Goal: Information Seeking & Learning: Learn about a topic

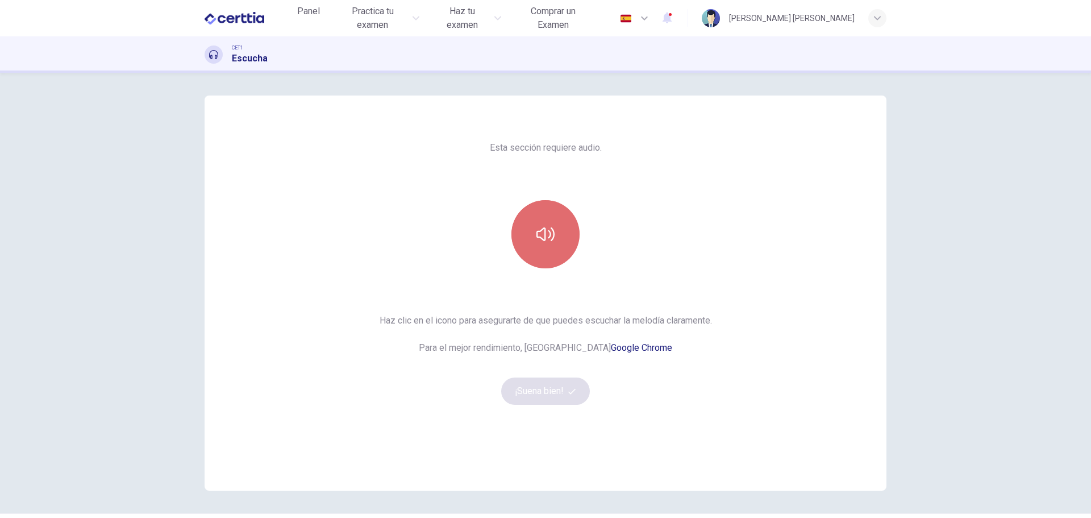
click at [544, 237] on icon "button" at bounding box center [545, 234] width 18 height 18
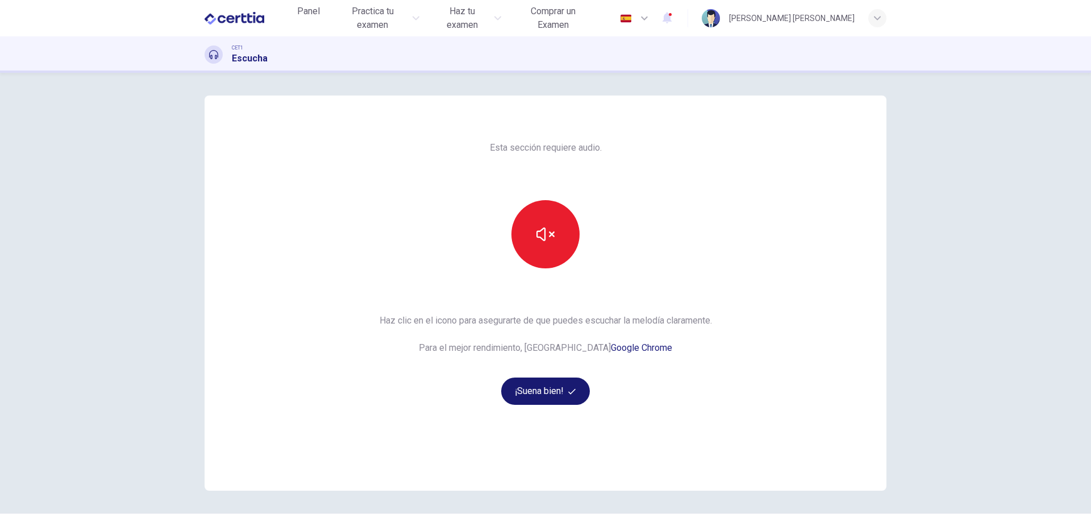
click at [548, 393] on button "¡Suena bien!" at bounding box center [545, 390] width 89 height 27
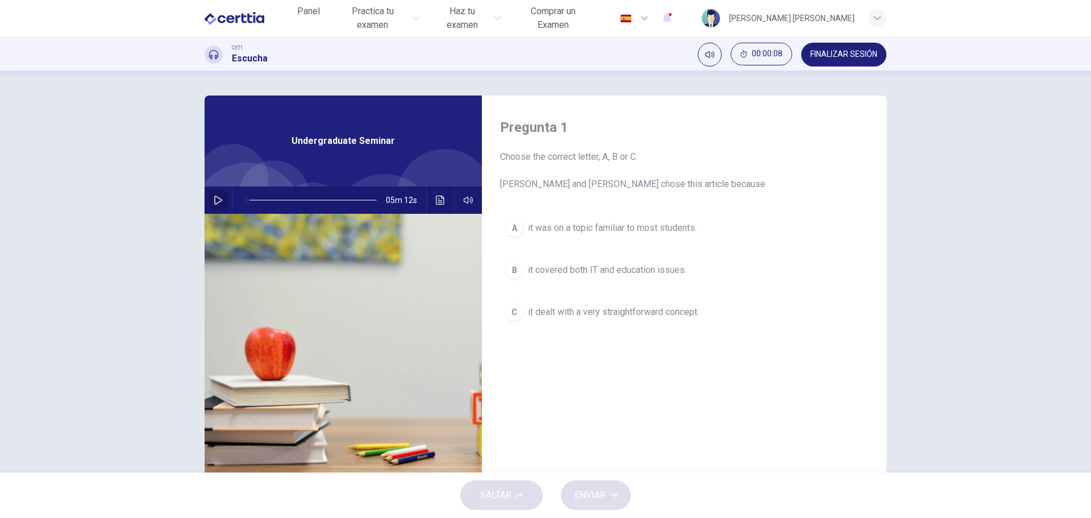
click at [214, 199] on icon "button" at bounding box center [218, 199] width 8 height 9
click at [436, 202] on icon "Haz clic para ver la transcripción del audio" at bounding box center [440, 199] width 9 height 9
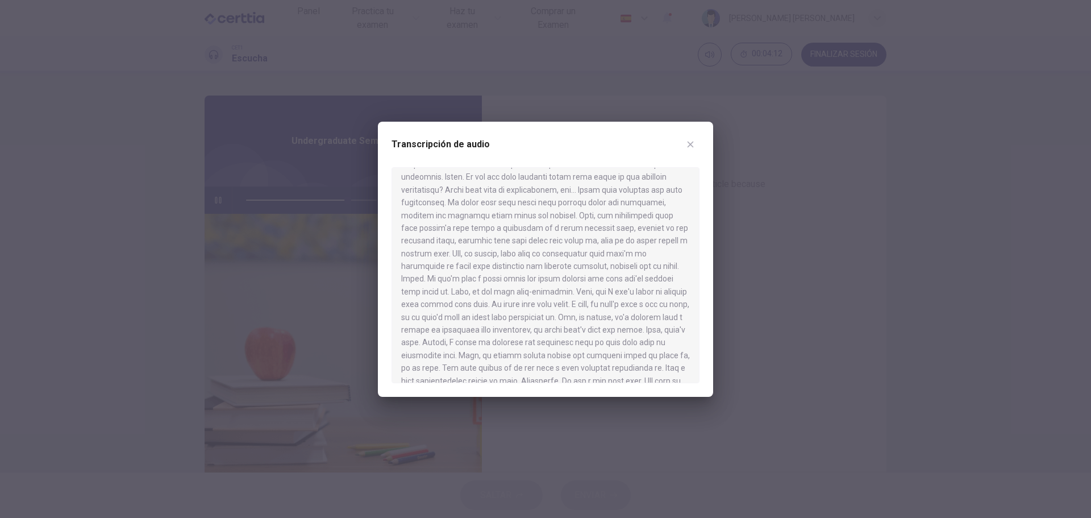
scroll to position [546, 0]
type input "*"
click at [691, 141] on icon "button" at bounding box center [690, 144] width 9 height 9
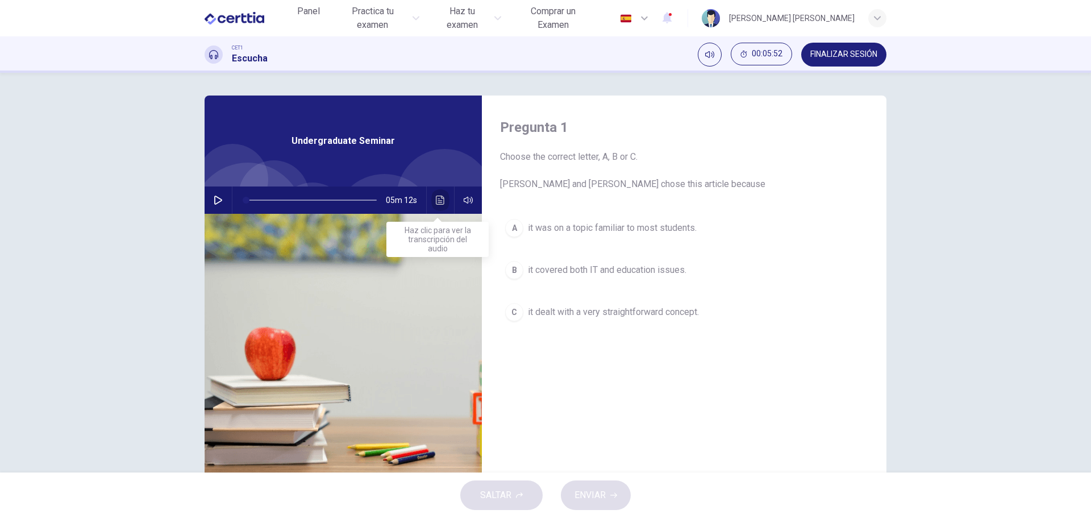
click at [436, 201] on icon "Haz clic para ver la transcripción del audio" at bounding box center [440, 199] width 9 height 9
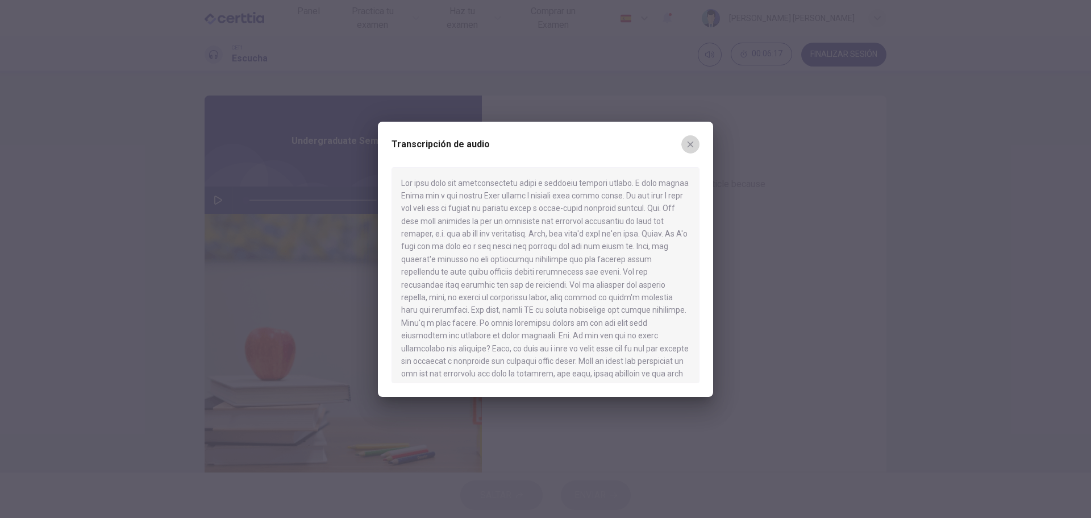
drag, startPoint x: 689, startPoint y: 145, endPoint x: 676, endPoint y: 156, distance: 16.9
click at [689, 145] on icon "button" at bounding box center [690, 144] width 9 height 9
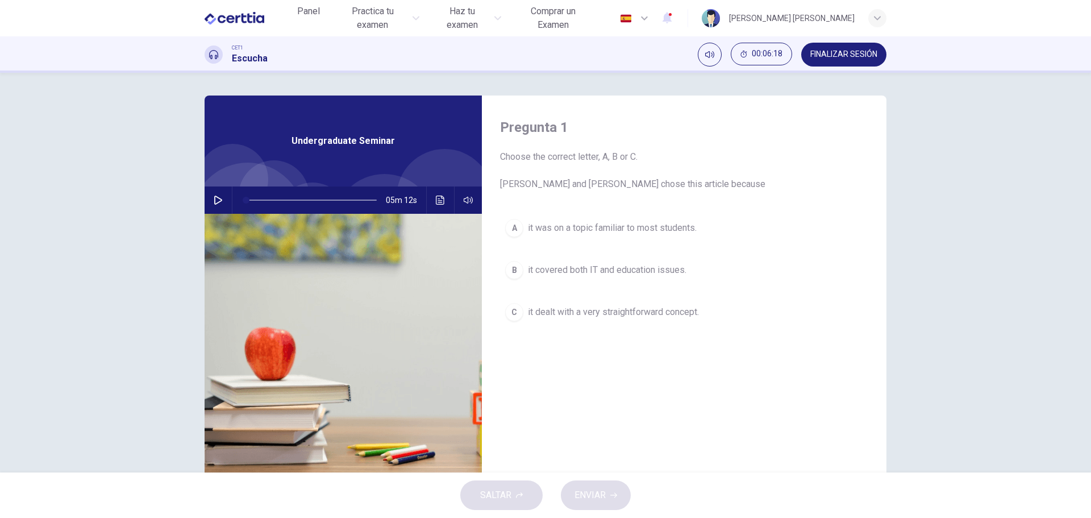
click at [514, 228] on div "A" at bounding box center [514, 228] width 18 height 18
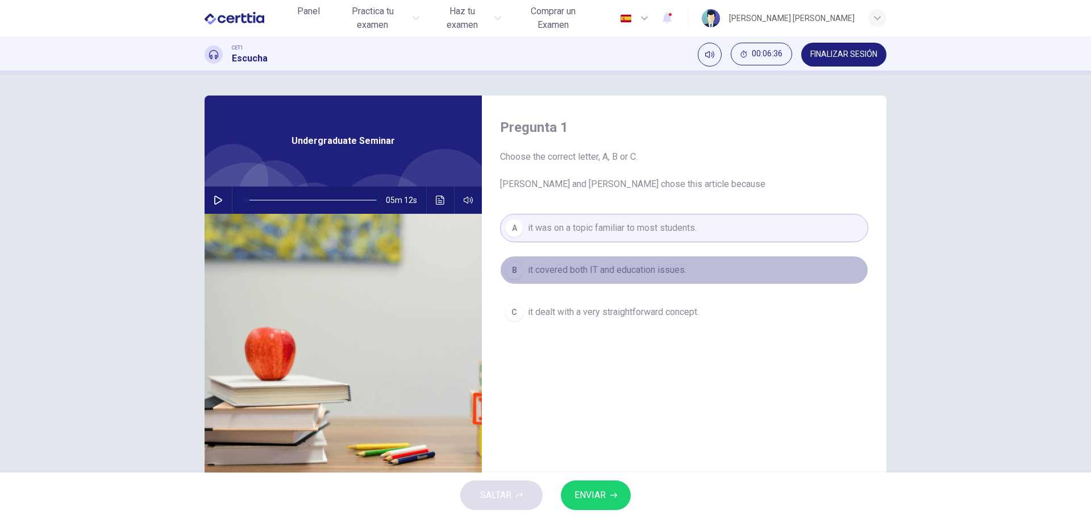
click at [512, 270] on div "B" at bounding box center [514, 270] width 18 height 18
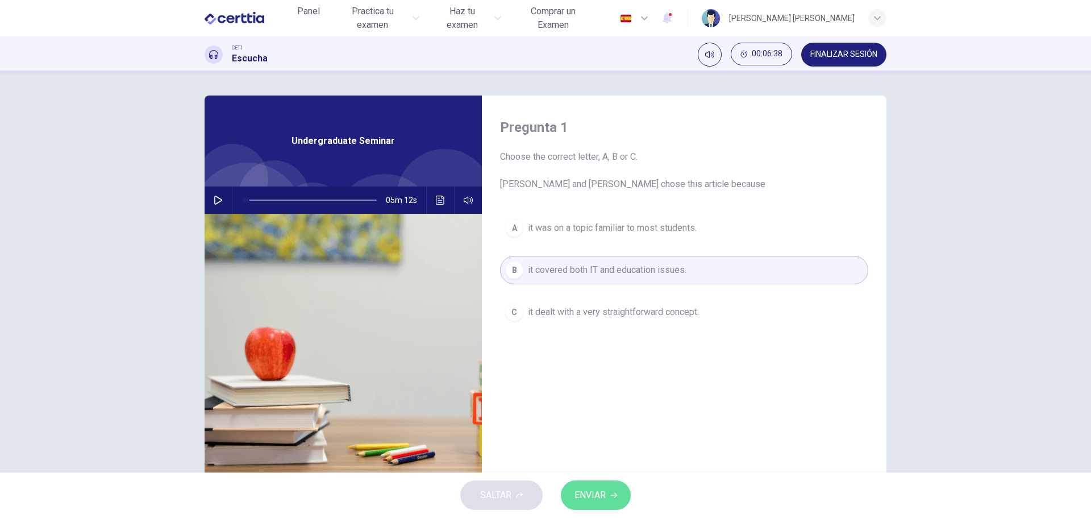
click at [597, 494] on span "ENVIAR" at bounding box center [589, 495] width 31 height 16
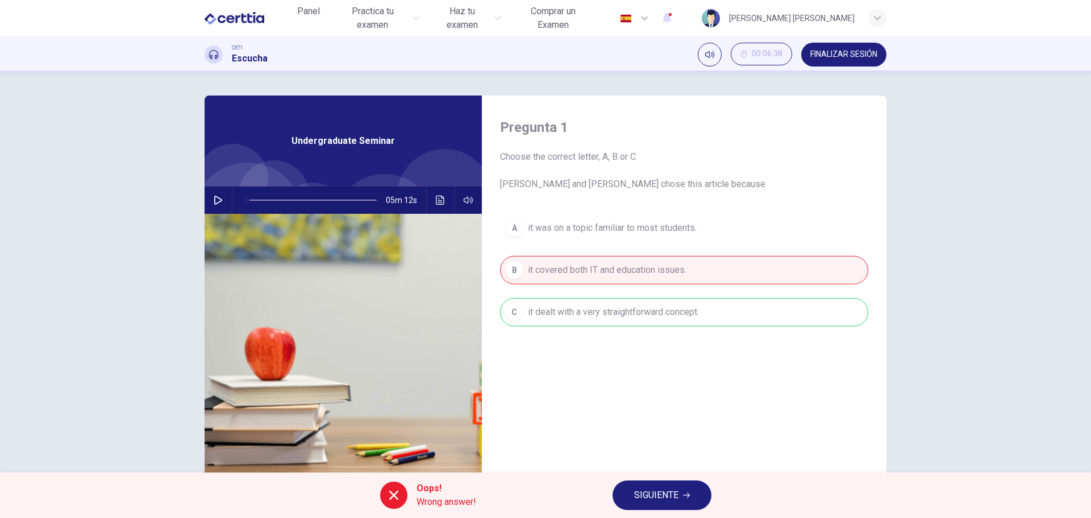
click at [660, 493] on span "SIGUIENTE" at bounding box center [656, 495] width 44 height 16
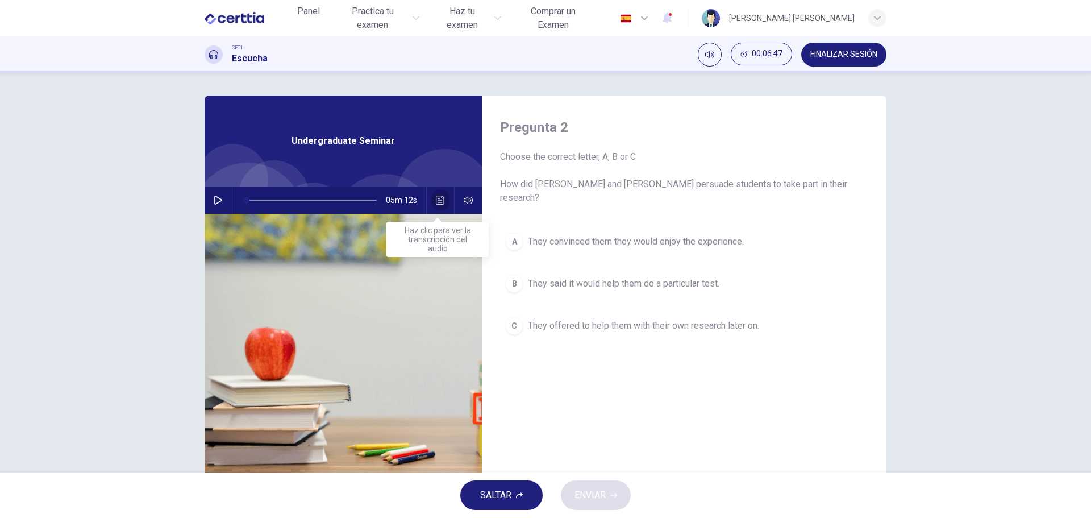
click at [439, 200] on icon "Haz clic para ver la transcripción del audio" at bounding box center [440, 199] width 9 height 9
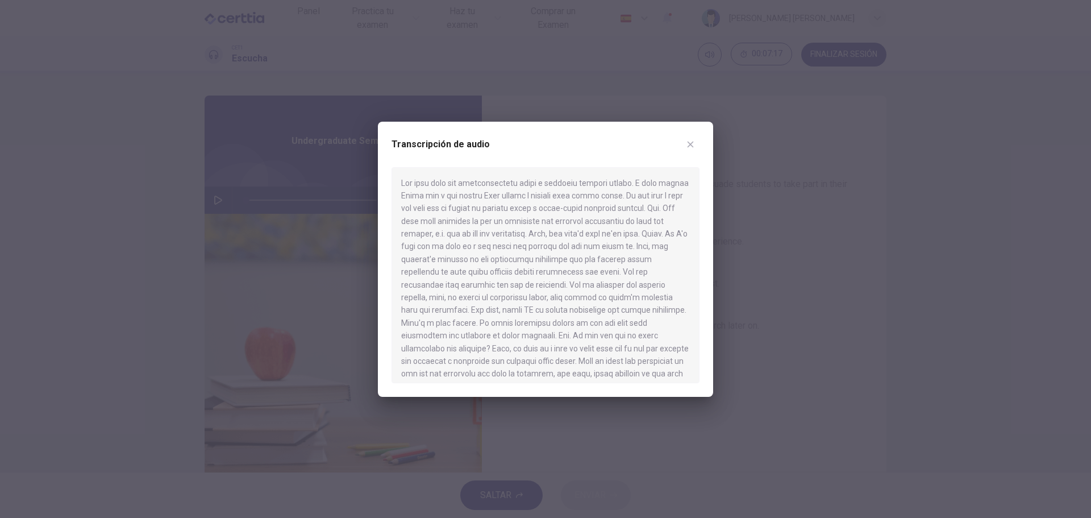
scroll to position [57, 0]
click at [689, 146] on icon "button" at bounding box center [690, 144] width 9 height 9
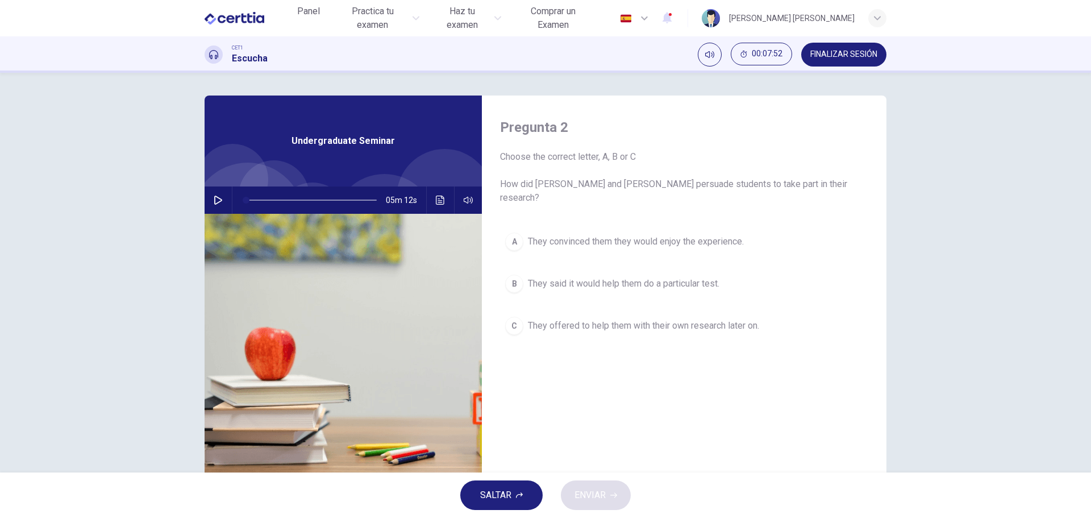
click at [691, 277] on span "They said it would help them do a particular test." at bounding box center [623, 284] width 191 height 14
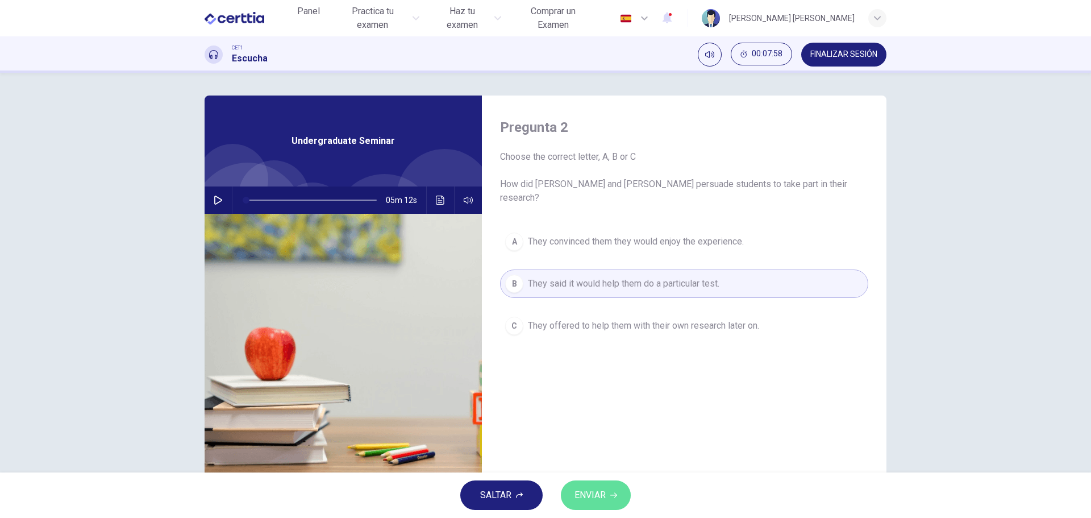
click at [593, 496] on span "ENVIAR" at bounding box center [589, 495] width 31 height 16
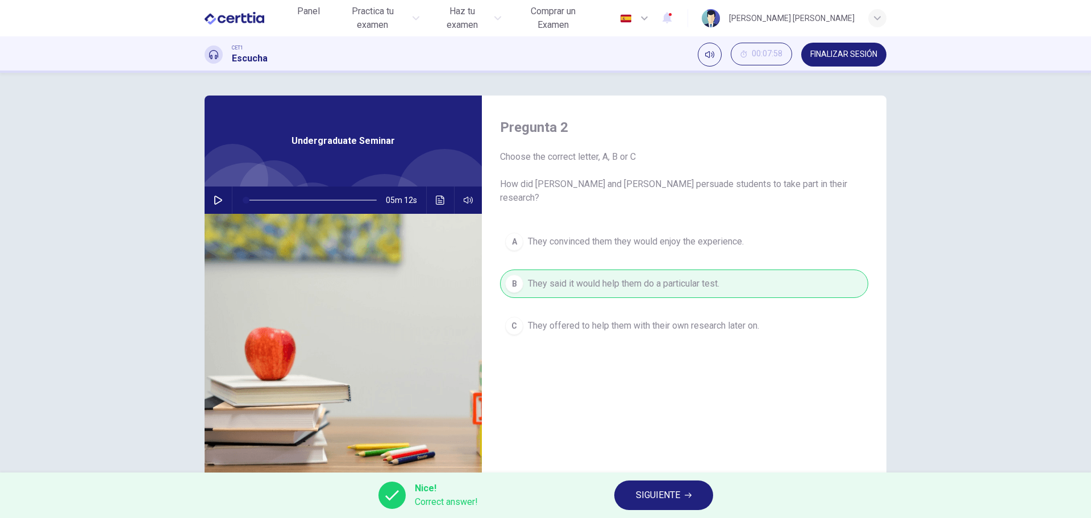
click at [674, 497] on span "SIGUIENTE" at bounding box center [658, 495] width 44 height 16
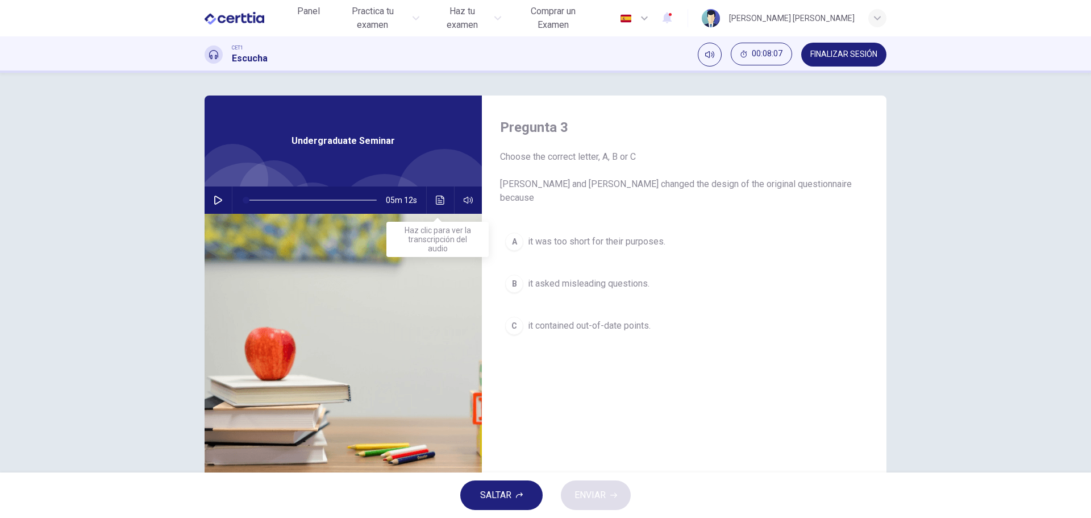
click at [436, 199] on icon "Haz clic para ver la transcripción del audio" at bounding box center [440, 199] width 9 height 9
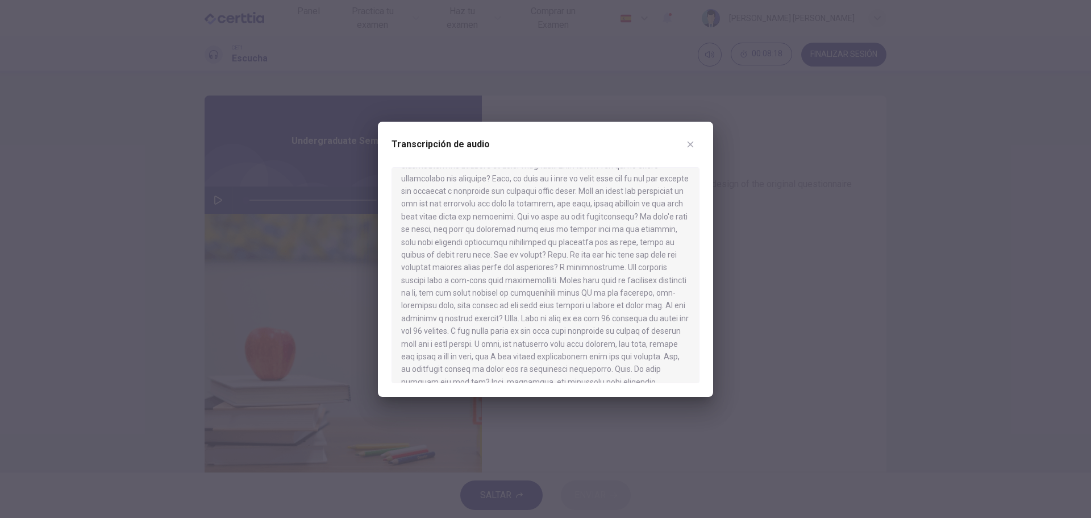
scroll to position [170, 0]
click at [694, 144] on icon "button" at bounding box center [690, 144] width 9 height 9
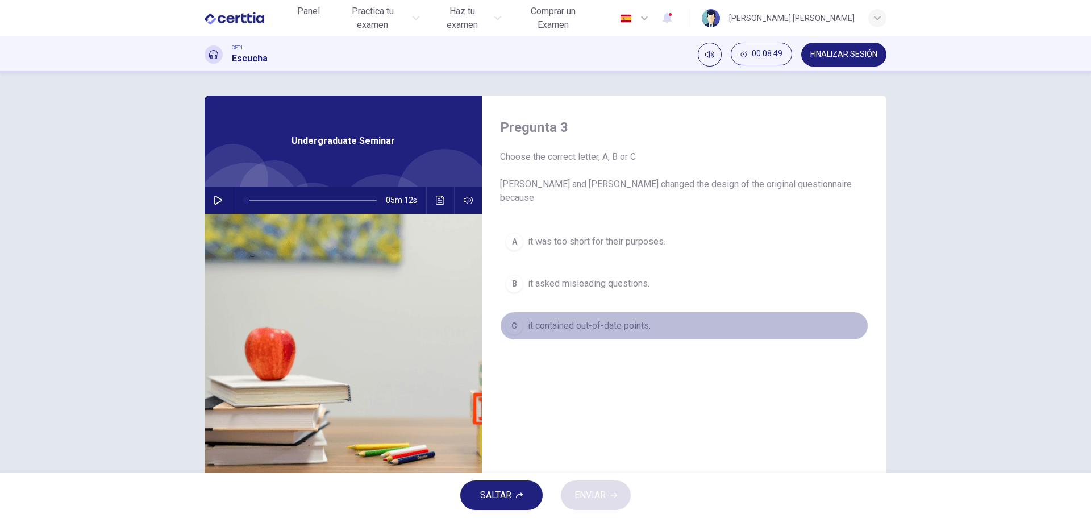
click at [587, 319] on span "it contained out-of-date points." at bounding box center [589, 326] width 123 height 14
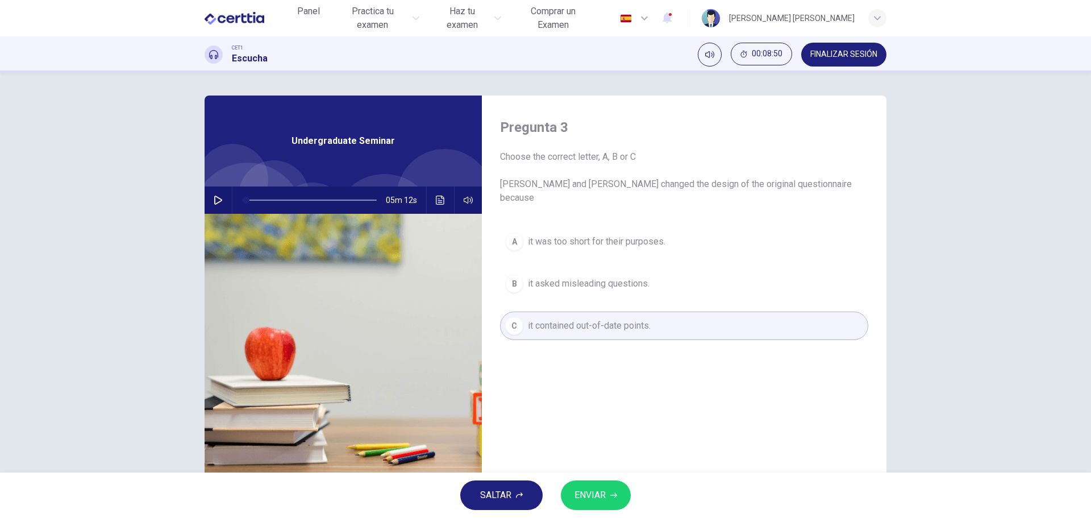
click at [598, 496] on span "ENVIAR" at bounding box center [589, 495] width 31 height 16
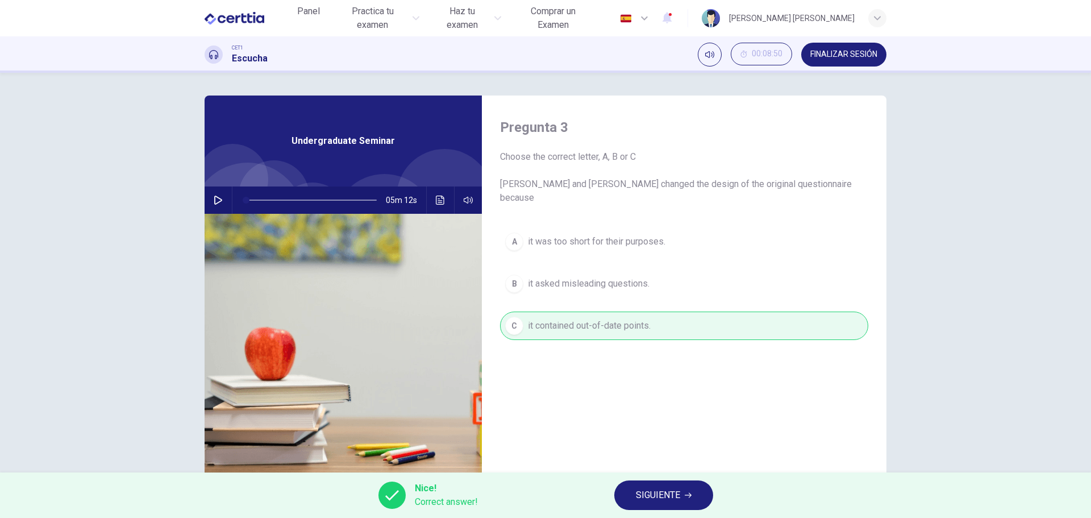
click at [675, 497] on span "SIGUIENTE" at bounding box center [658, 495] width 44 height 16
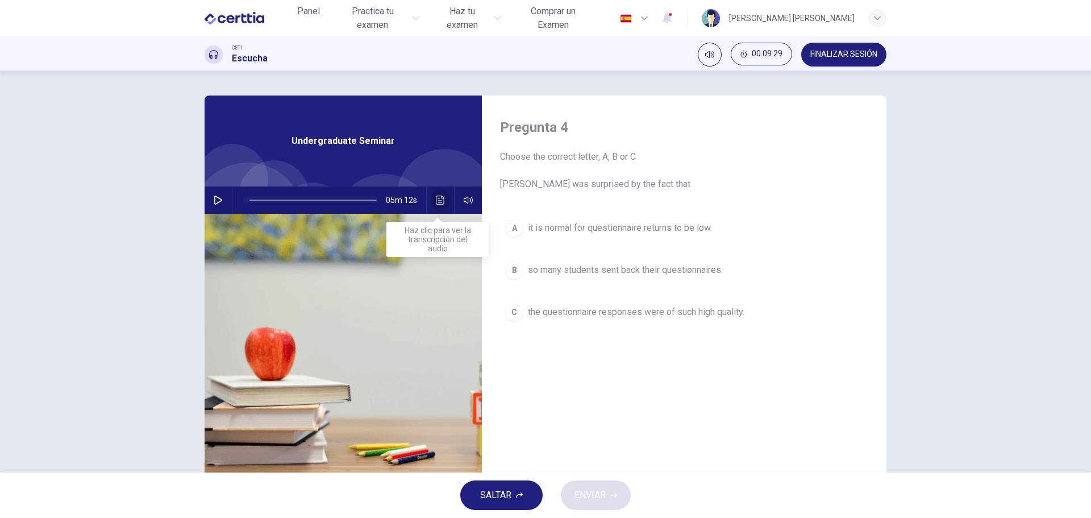
click at [436, 200] on icon "Haz clic para ver la transcripción del audio" at bounding box center [440, 199] width 9 height 9
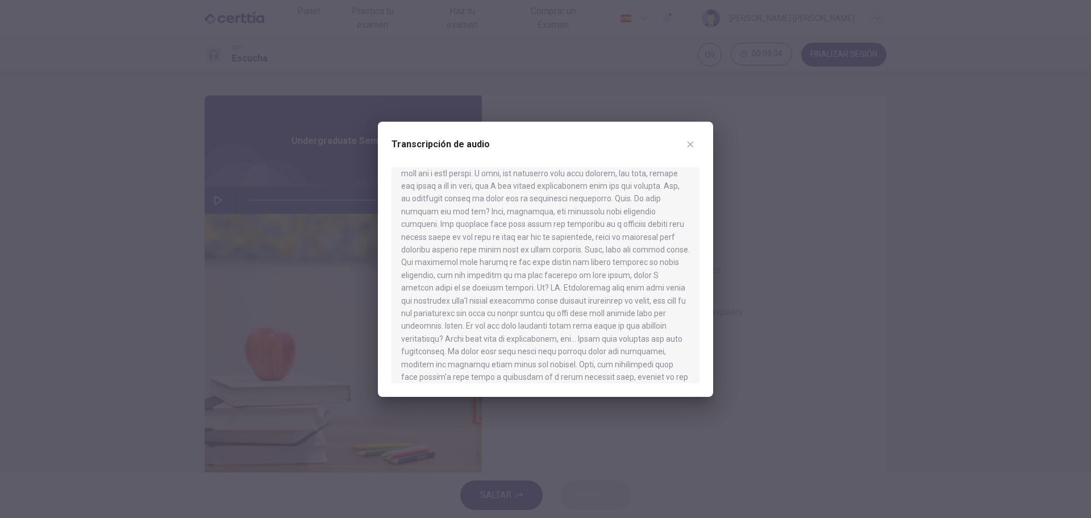
scroll to position [341, 0]
click at [594, 251] on div at bounding box center [545, 275] width 308 height 216
click at [690, 148] on icon "button" at bounding box center [690, 144] width 9 height 9
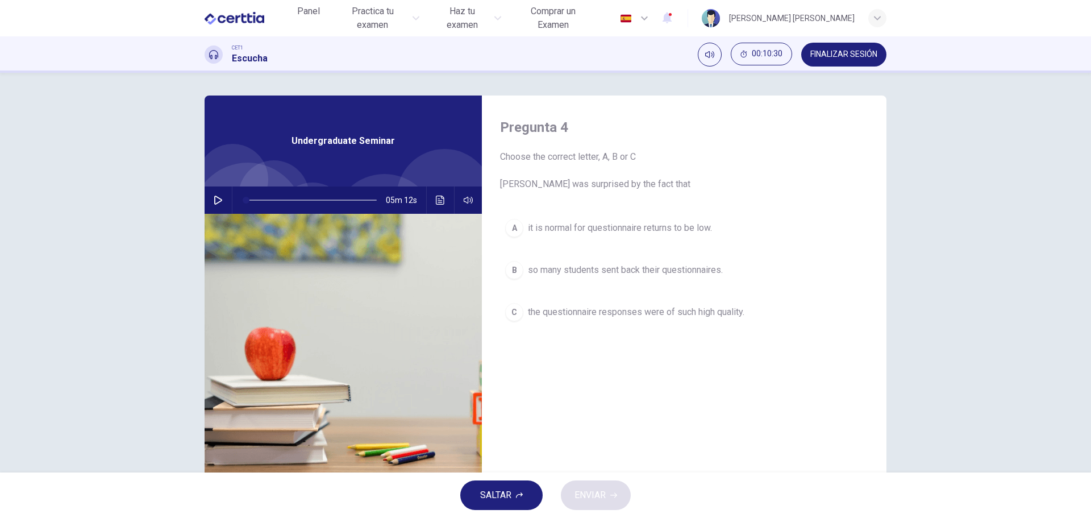
click at [626, 311] on span "the questionnaire responses were of such high quality." at bounding box center [636, 312] width 216 height 14
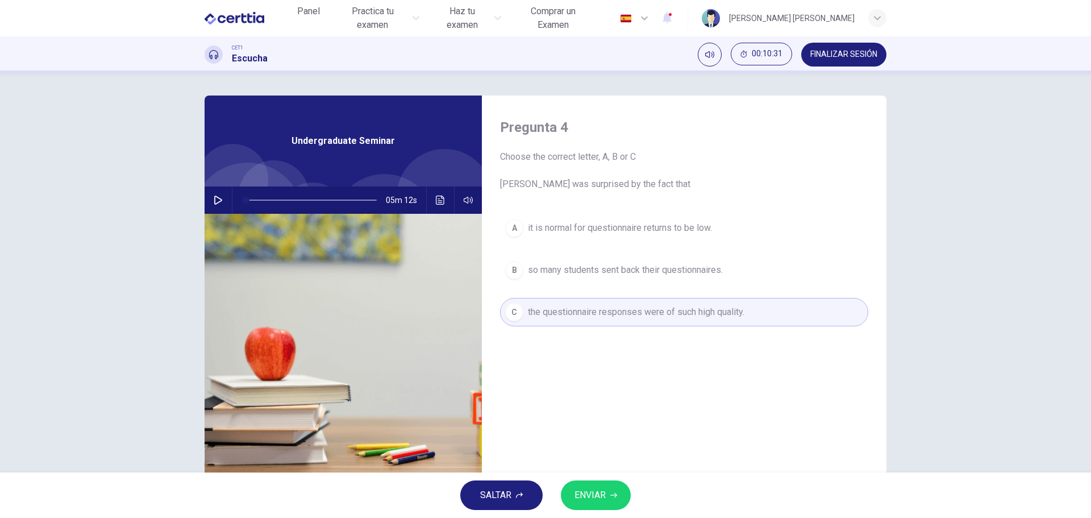
click at [594, 493] on span "ENVIAR" at bounding box center [589, 495] width 31 height 16
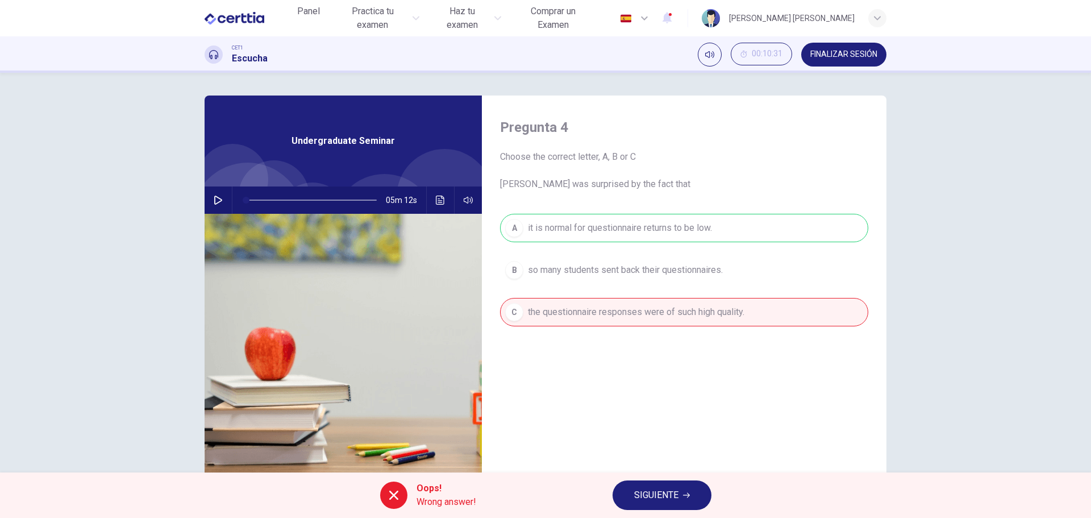
click at [652, 495] on span "SIGUIENTE" at bounding box center [656, 495] width 44 height 16
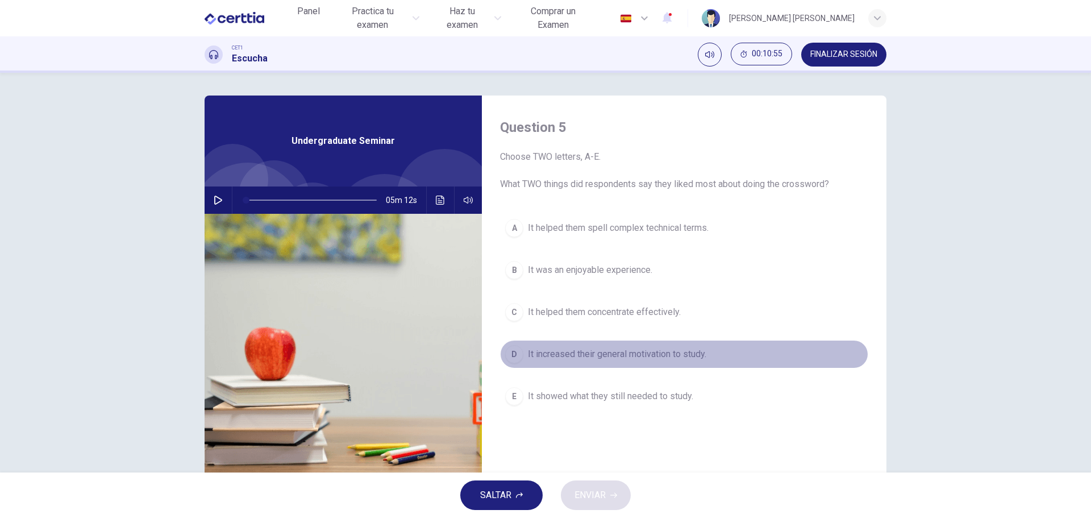
click at [512, 353] on div "D" at bounding box center [514, 354] width 18 height 18
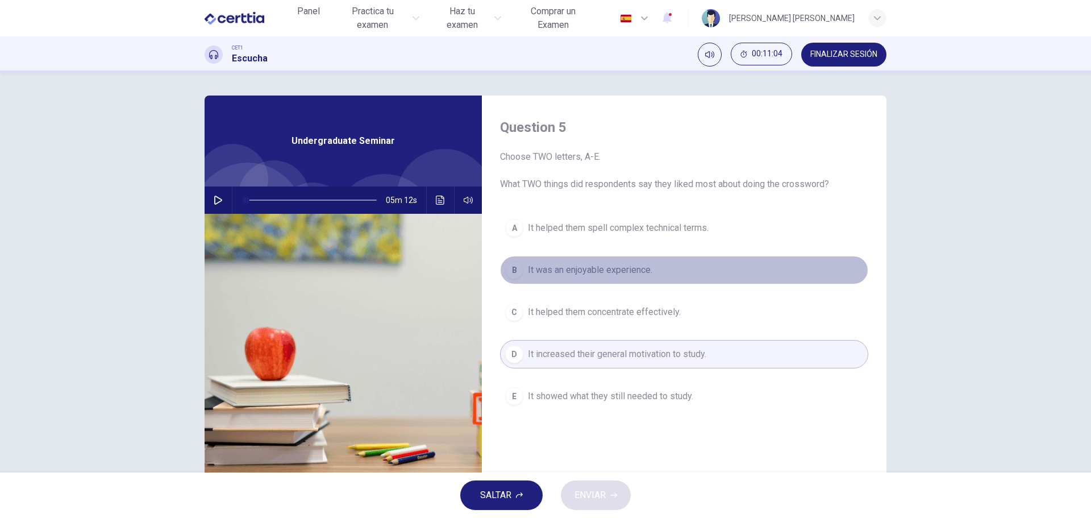
click at [510, 270] on div "B" at bounding box center [514, 270] width 18 height 18
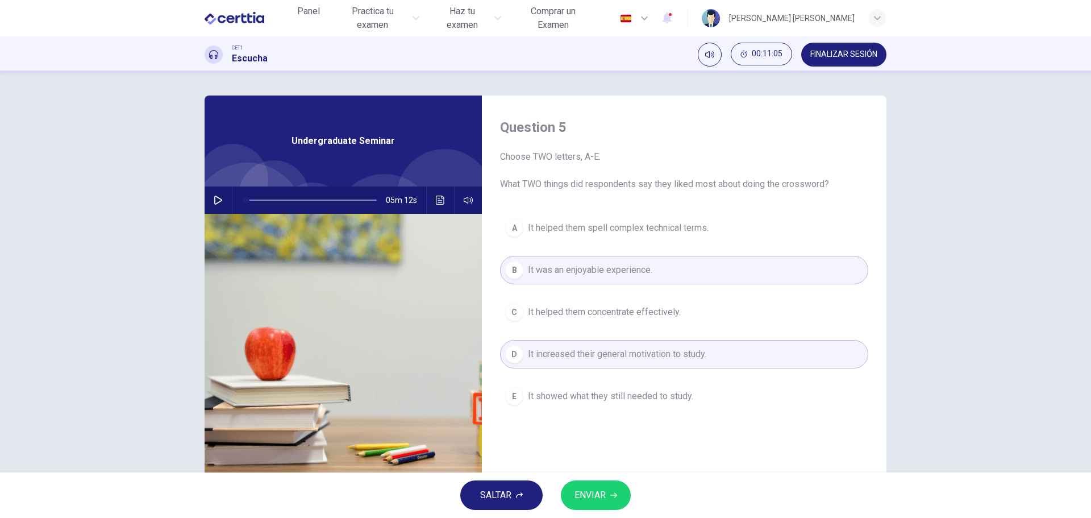
click at [594, 491] on span "ENVIAR" at bounding box center [589, 495] width 31 height 16
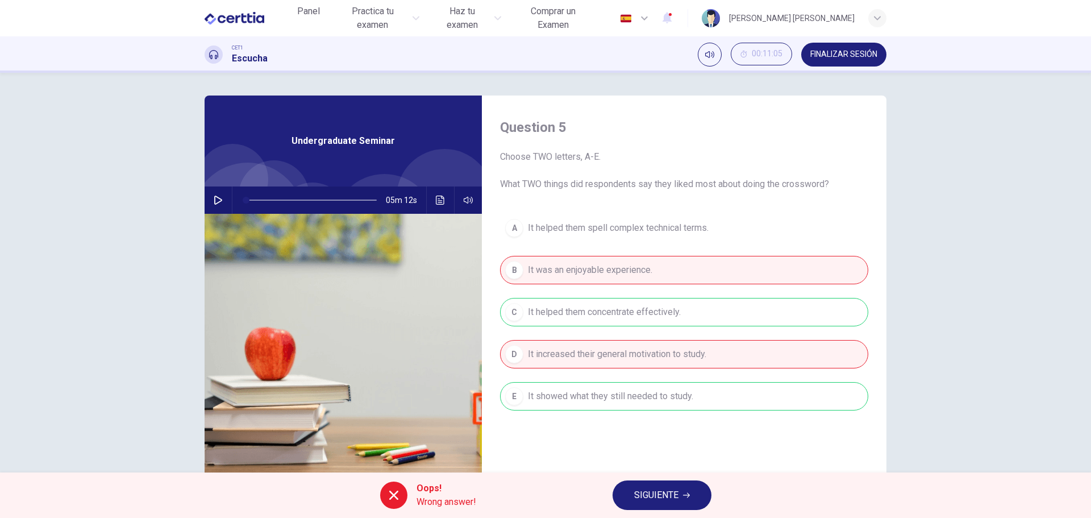
click at [660, 494] on span "SIGUIENTE" at bounding box center [656, 495] width 44 height 16
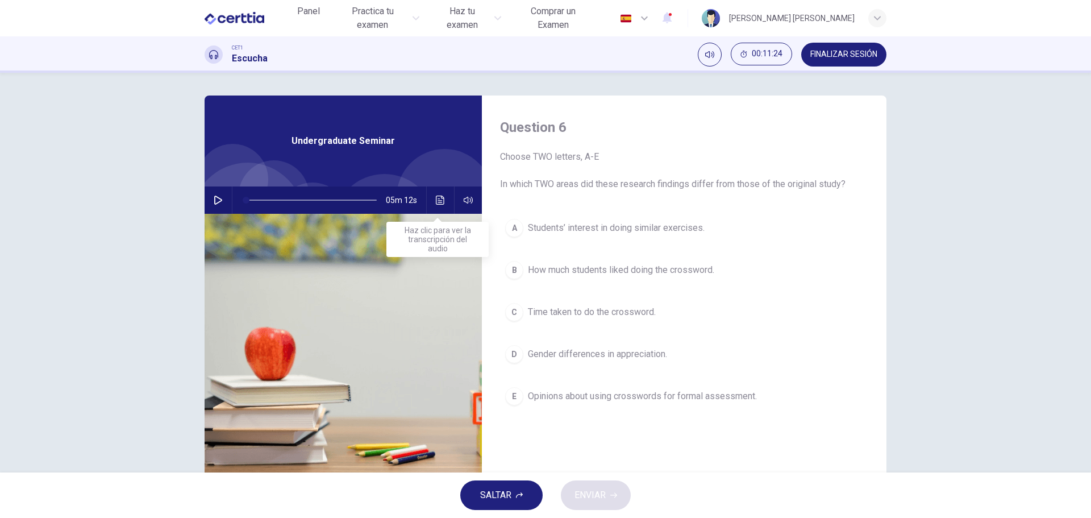
click at [436, 200] on icon "Haz clic para ver la transcripción del audio" at bounding box center [440, 199] width 9 height 9
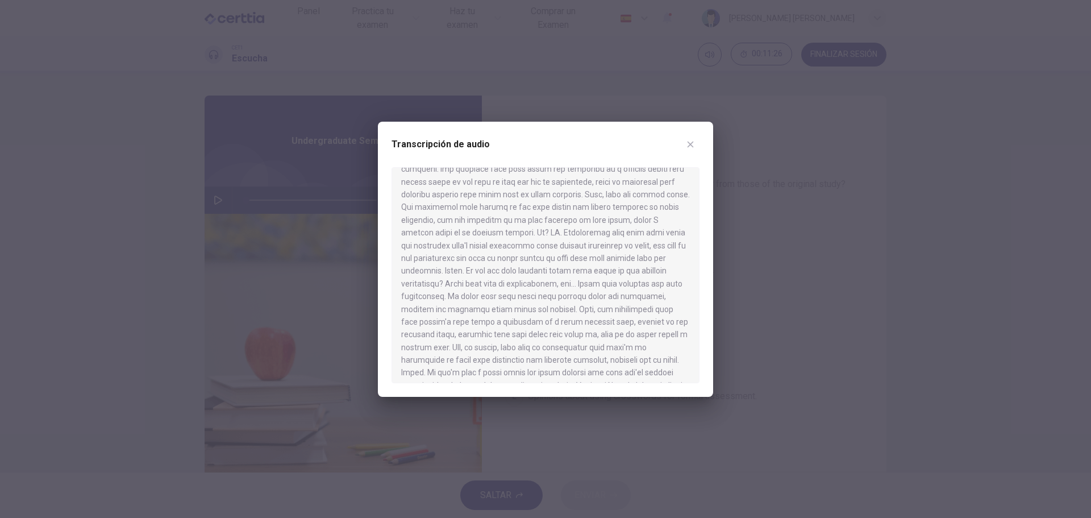
scroll to position [398, 0]
click at [689, 144] on icon "button" at bounding box center [690, 144] width 9 height 9
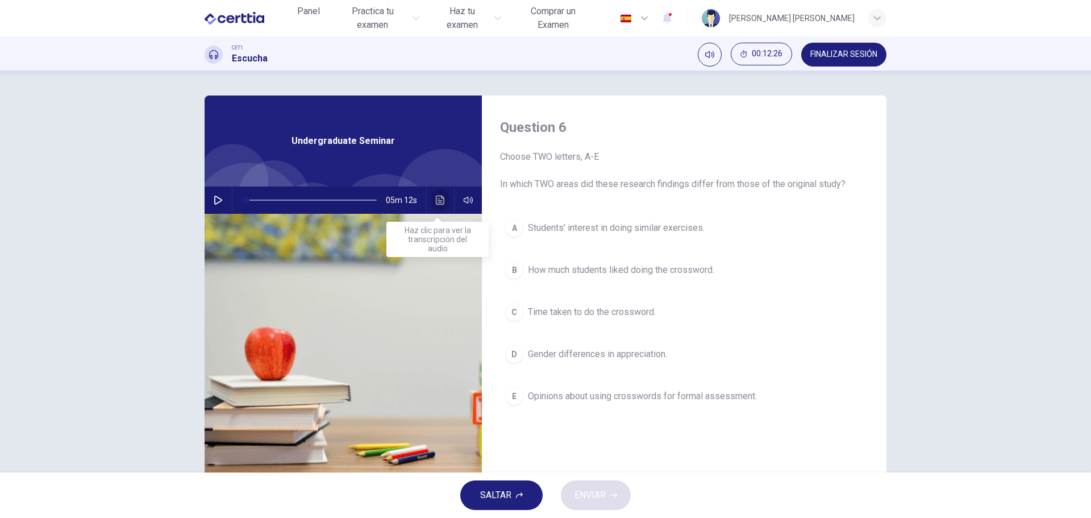
click at [437, 201] on icon "Haz clic para ver la transcripción del audio" at bounding box center [440, 199] width 9 height 9
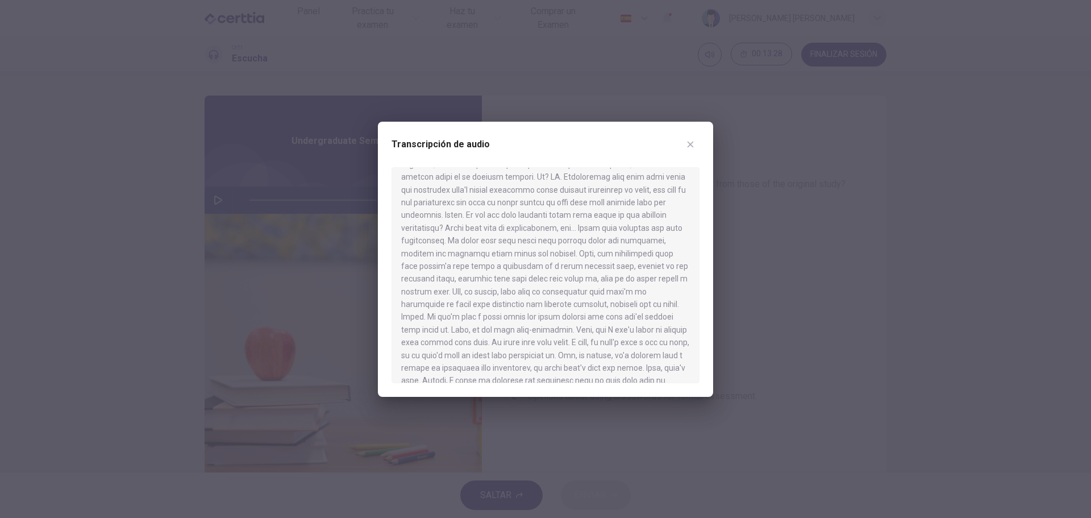
scroll to position [454, 0]
click at [690, 143] on icon "button" at bounding box center [690, 144] width 9 height 9
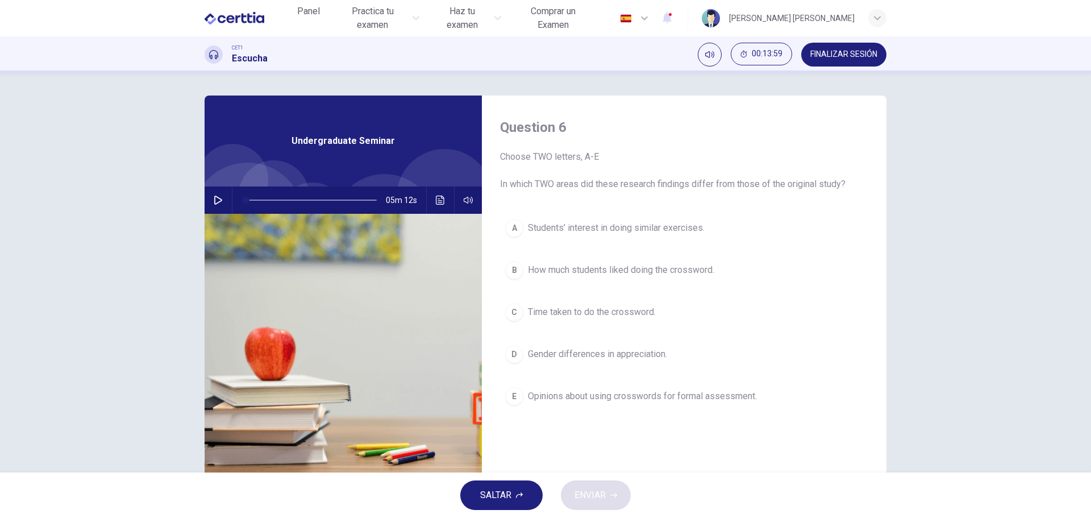
click at [511, 227] on div "A" at bounding box center [514, 228] width 18 height 18
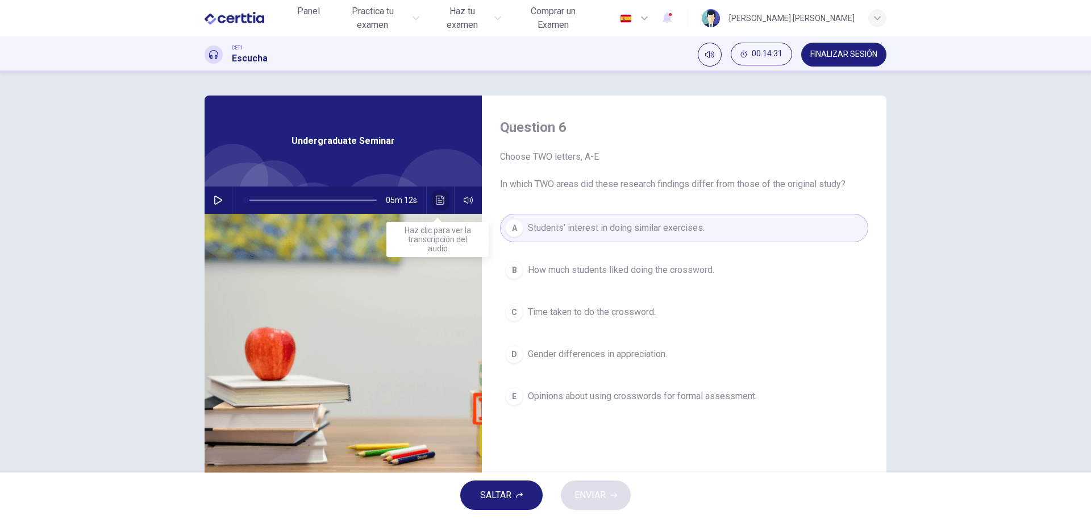
click at [439, 201] on icon "Haz clic para ver la transcripción del audio" at bounding box center [440, 199] width 9 height 9
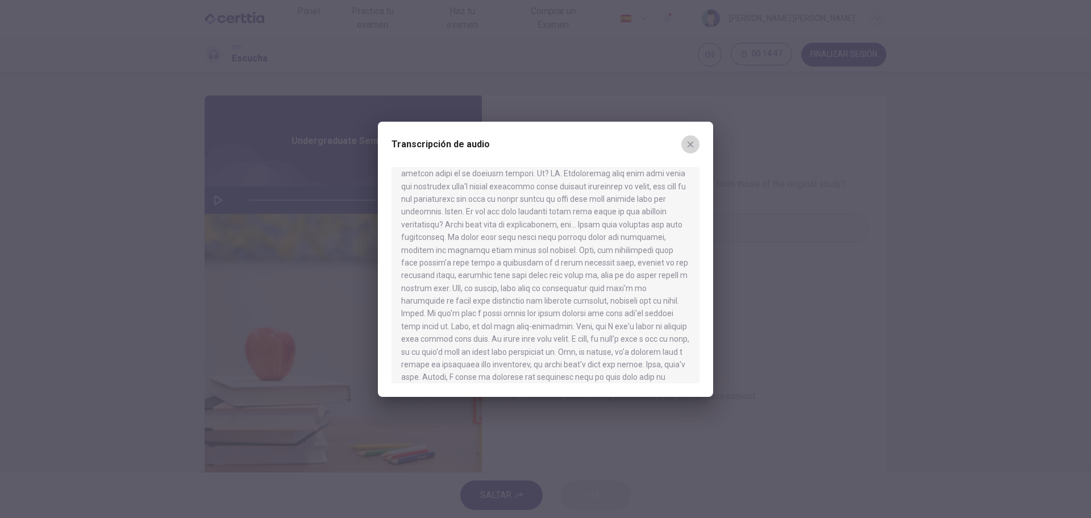
click at [686, 145] on icon "button" at bounding box center [690, 144] width 9 height 9
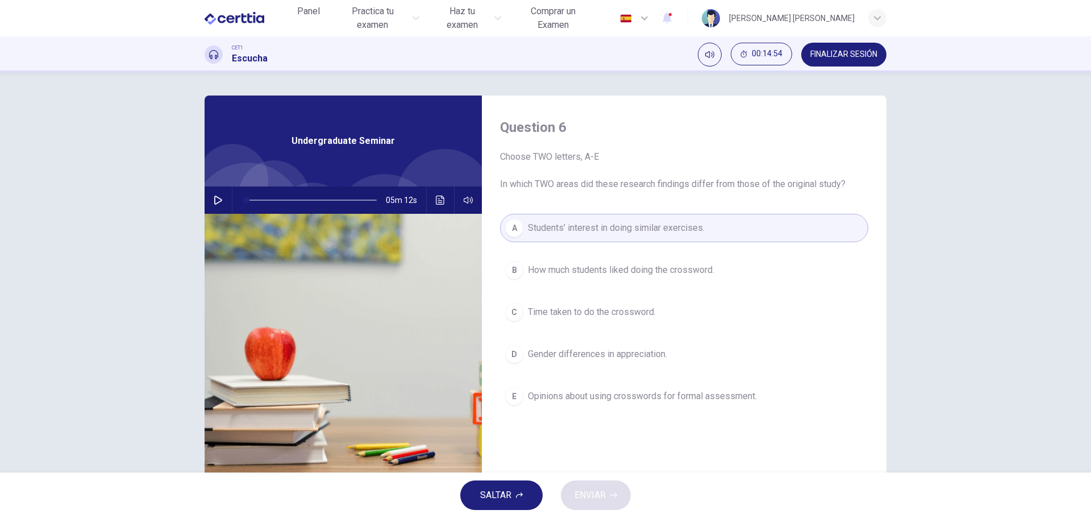
click at [508, 391] on div "E" at bounding box center [514, 396] width 18 height 18
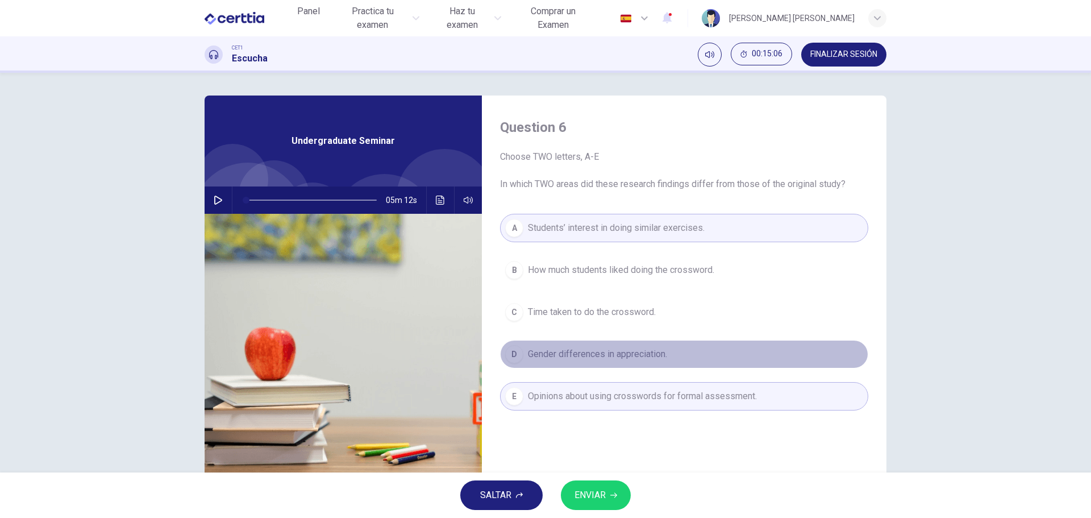
click at [511, 353] on div "D" at bounding box center [514, 354] width 18 height 18
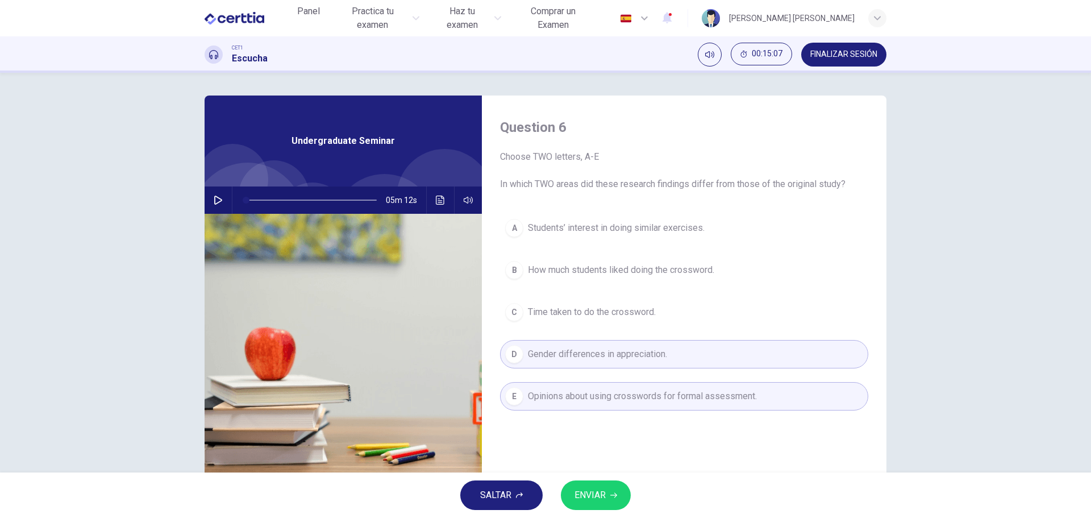
click at [603, 489] on span "ENVIAR" at bounding box center [589, 495] width 31 height 16
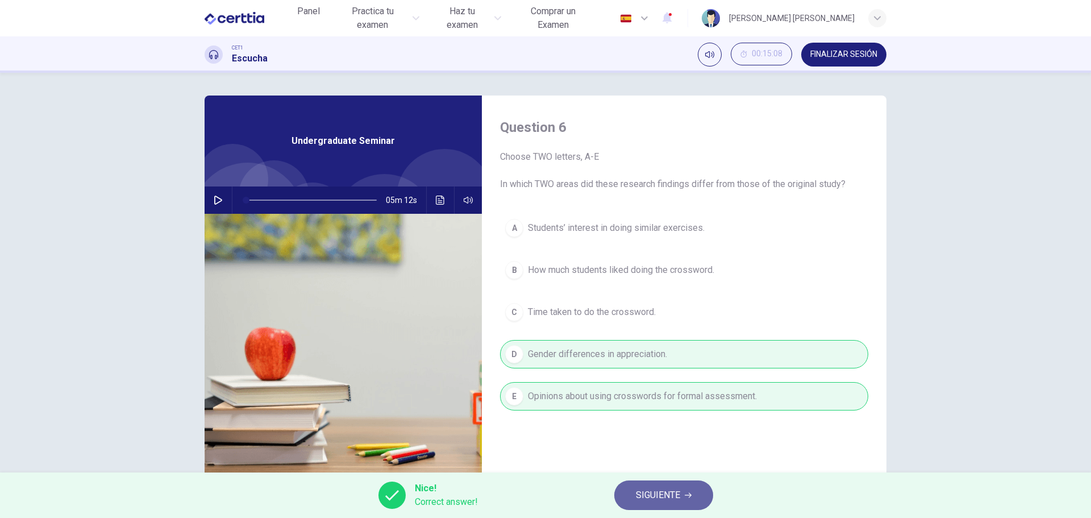
click at [660, 487] on span "SIGUIENTE" at bounding box center [658, 495] width 44 height 16
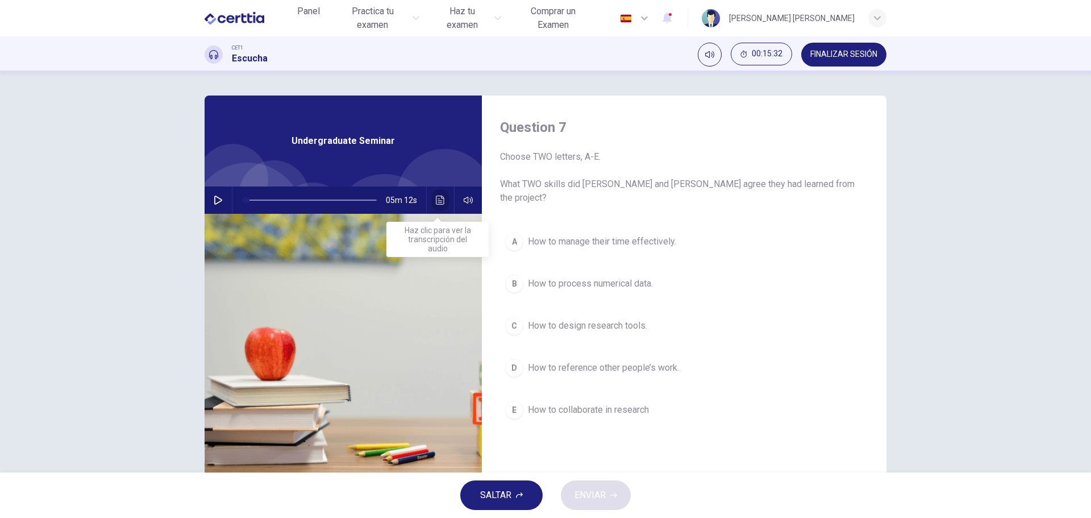
click at [438, 195] on icon "Haz clic para ver la transcripción del audio" at bounding box center [440, 199] width 9 height 9
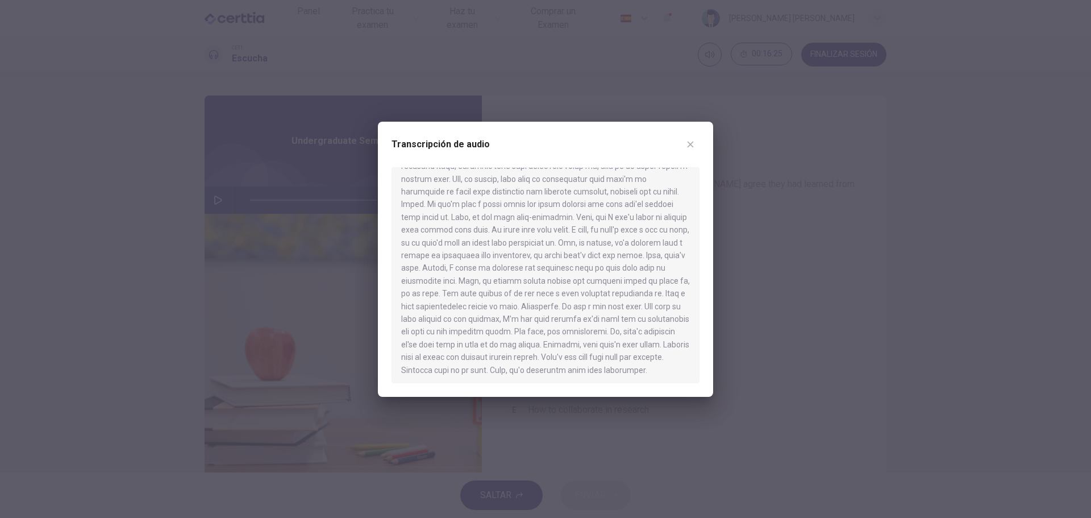
scroll to position [566, 0]
click at [689, 143] on icon "button" at bounding box center [690, 144] width 6 height 6
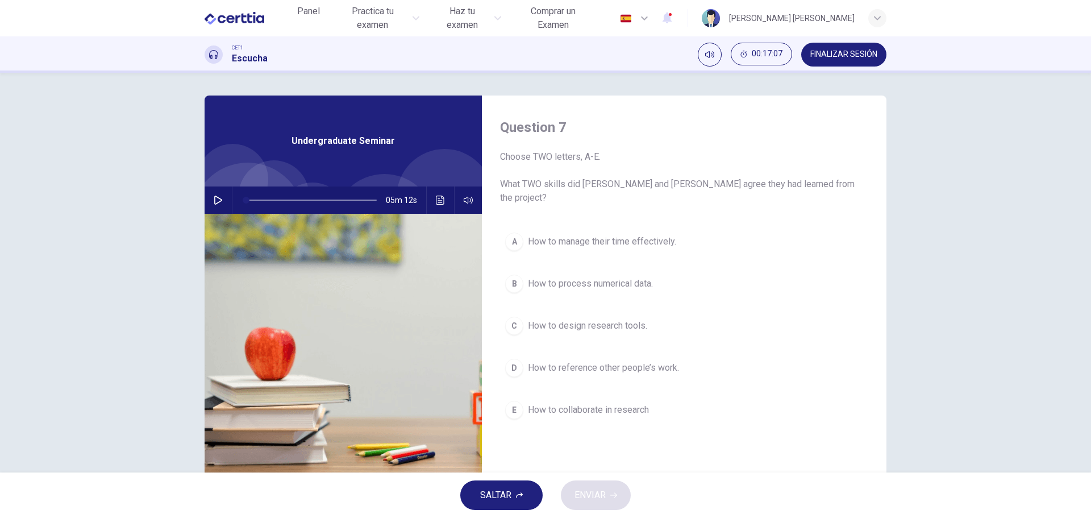
click at [513, 274] on div "B" at bounding box center [514, 283] width 18 height 18
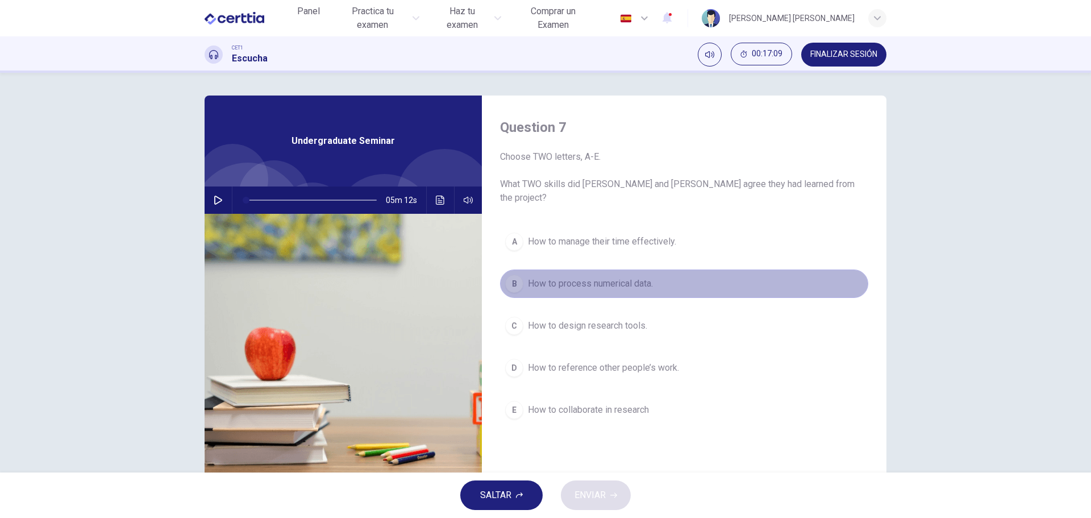
click at [514, 274] on div "B" at bounding box center [514, 283] width 18 height 18
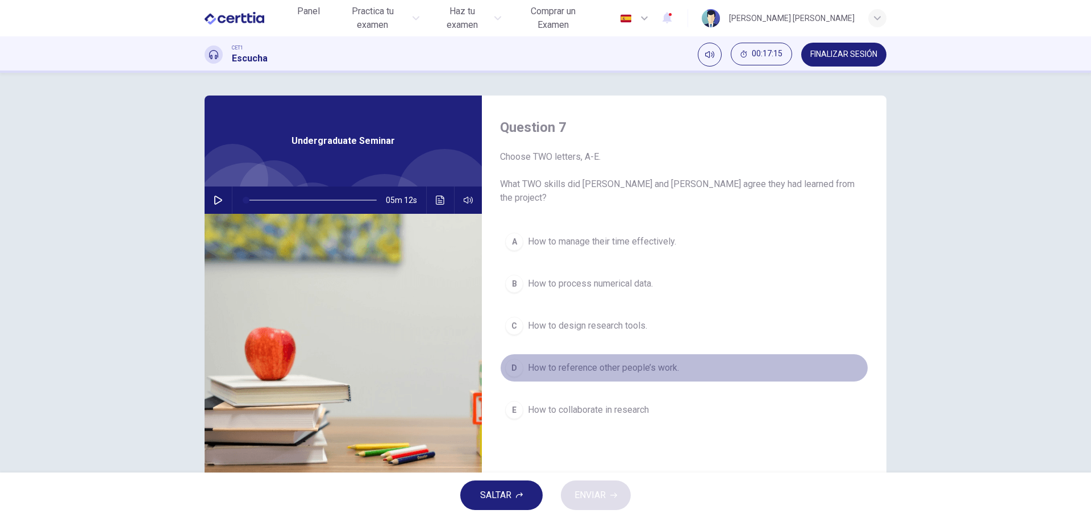
click at [514, 358] on div "D" at bounding box center [514, 367] width 18 height 18
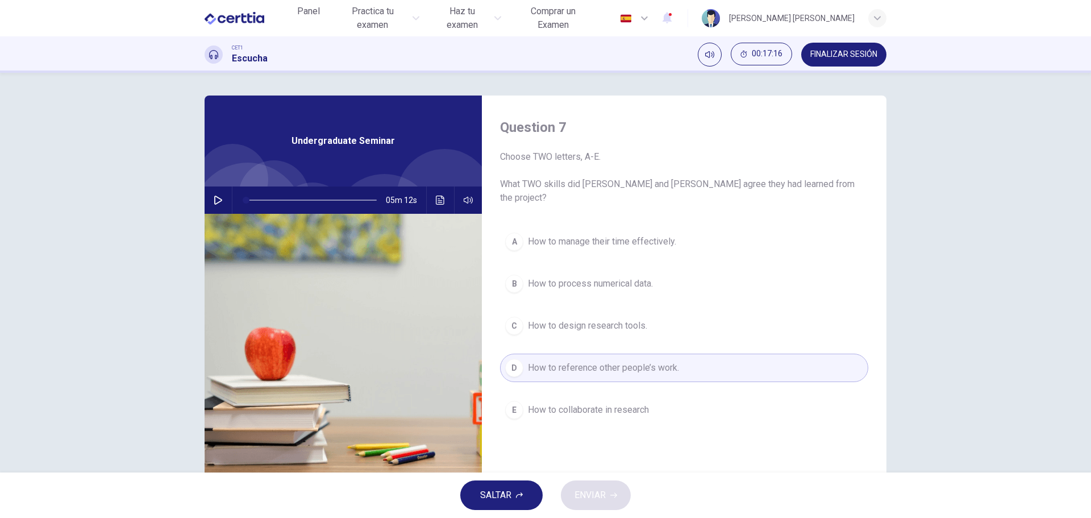
click at [514, 358] on div "D" at bounding box center [514, 367] width 18 height 18
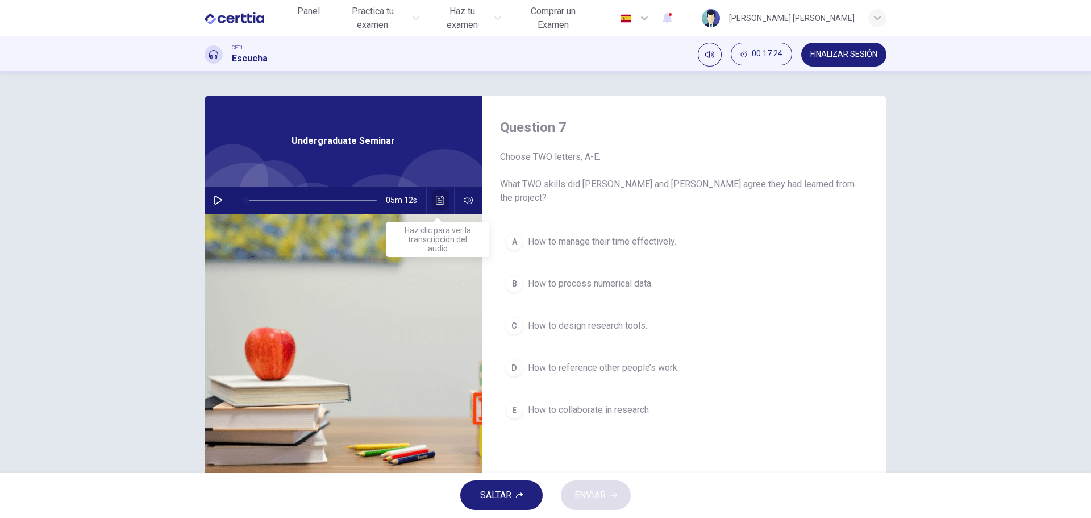
click at [436, 201] on icon "Haz clic para ver la transcripción del audio" at bounding box center [440, 199] width 9 height 9
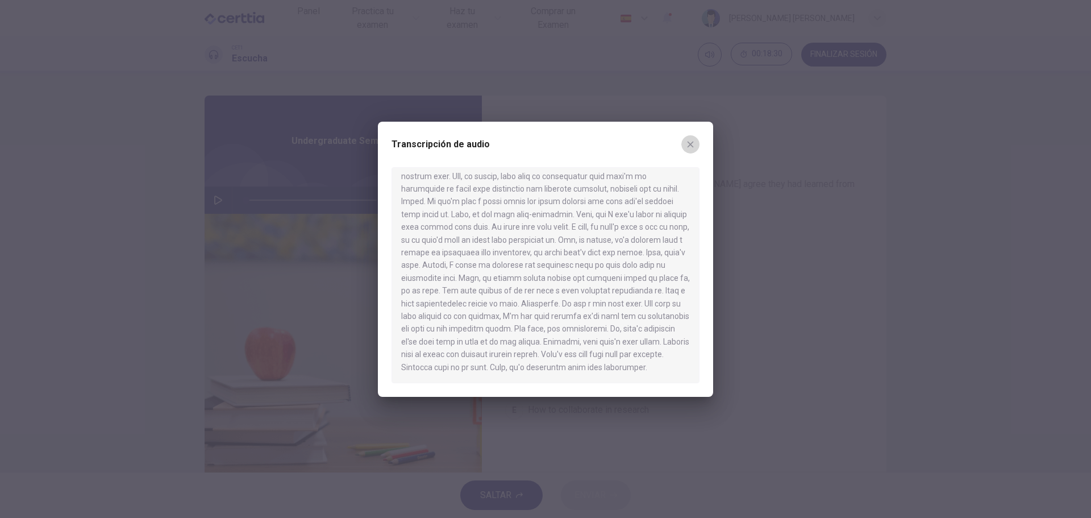
click at [691, 146] on icon "button" at bounding box center [690, 144] width 9 height 9
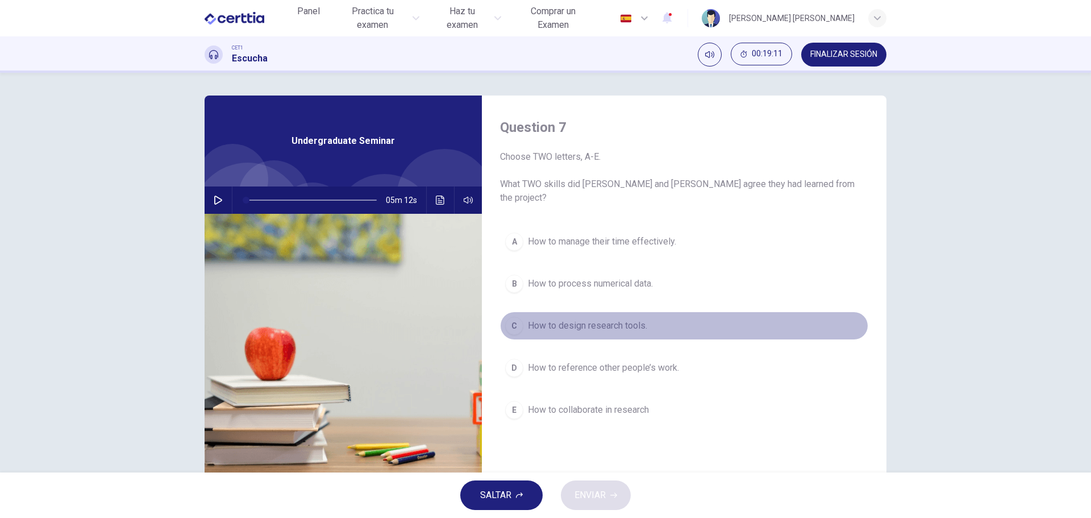
click at [515, 316] on div "C" at bounding box center [514, 325] width 18 height 18
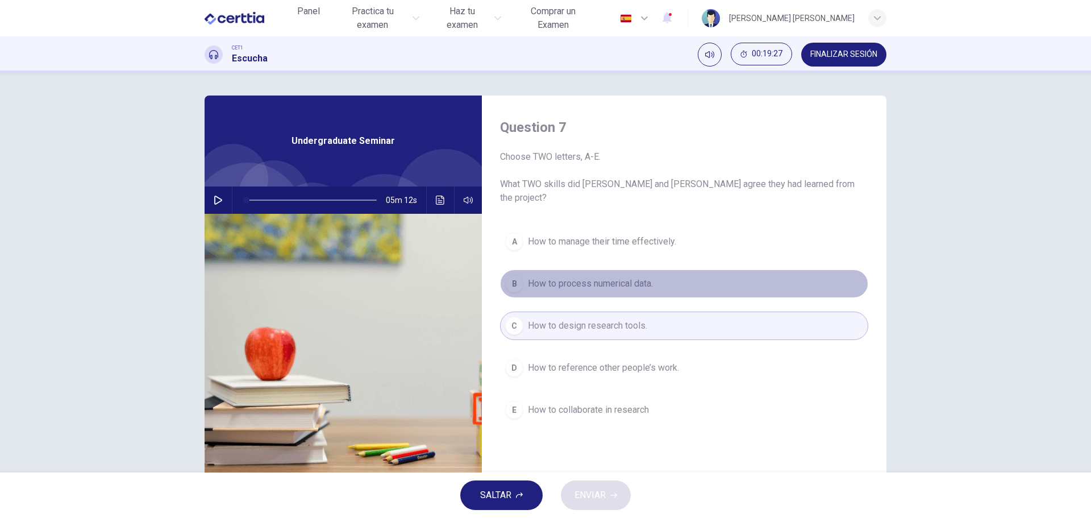
drag, startPoint x: 516, startPoint y: 269, endPoint x: 516, endPoint y: 276, distance: 7.4
click at [515, 274] on div "B" at bounding box center [514, 283] width 18 height 18
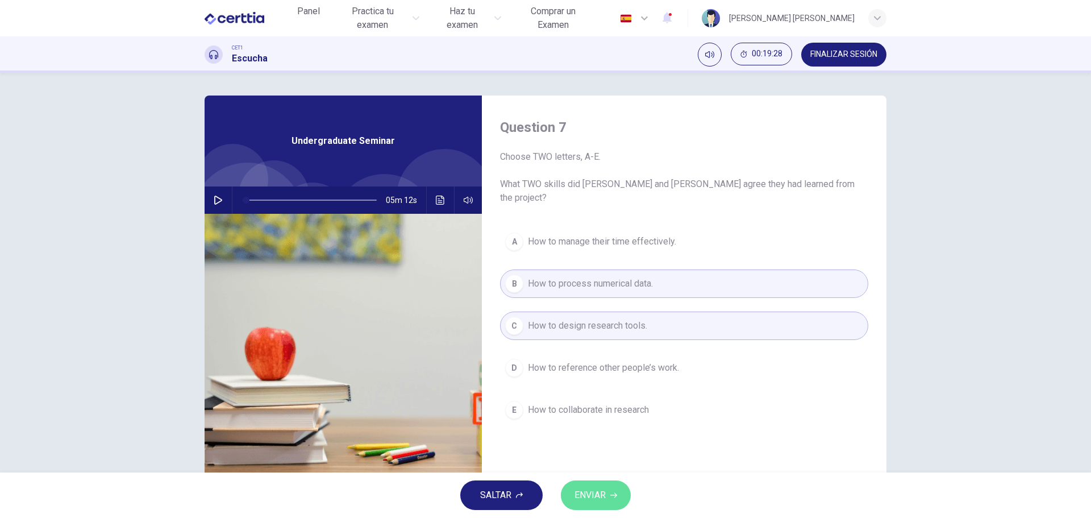
click at [591, 491] on span "ENVIAR" at bounding box center [589, 495] width 31 height 16
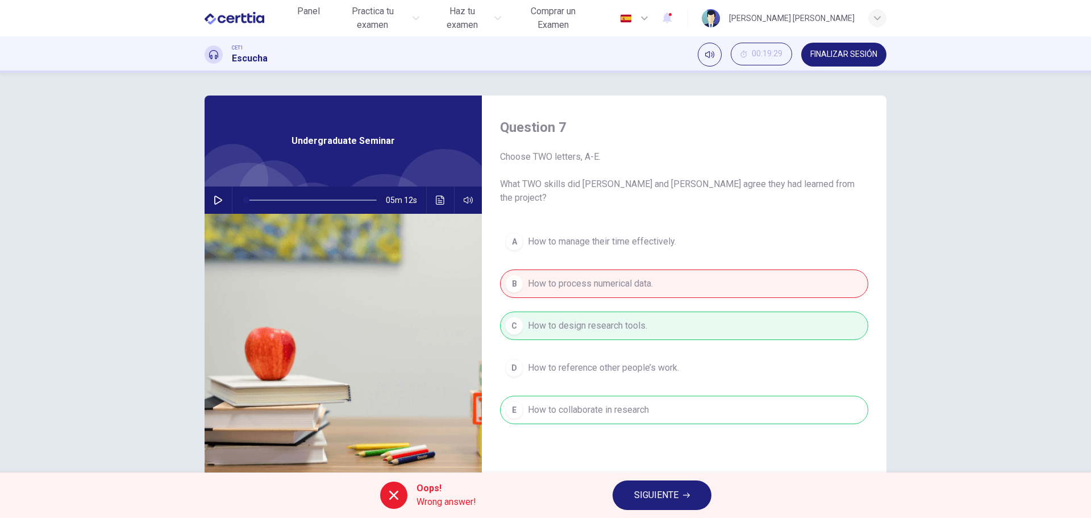
click at [672, 500] on span "SIGUIENTE" at bounding box center [656, 495] width 44 height 16
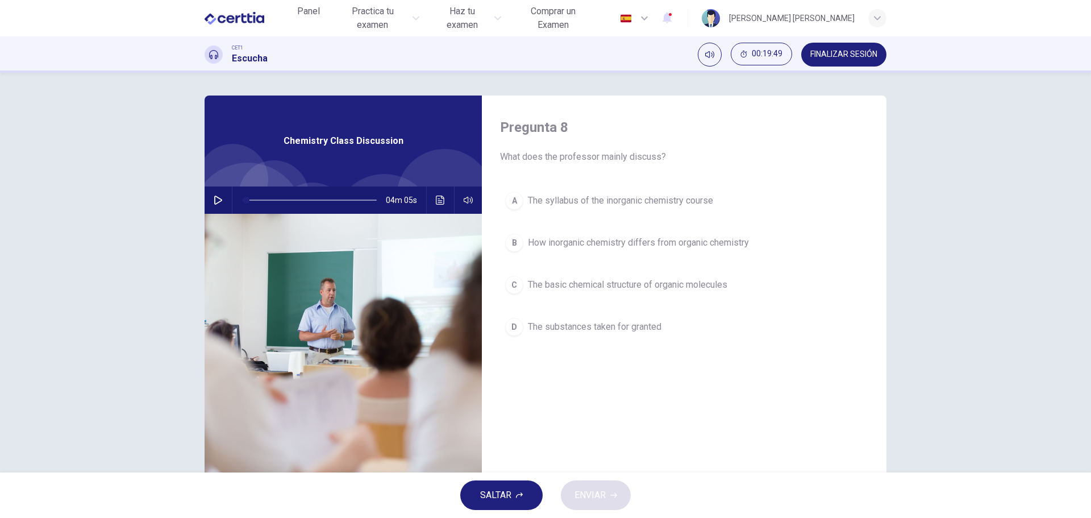
click at [215, 198] on icon "button" at bounding box center [218, 199] width 8 height 9
click at [441, 201] on icon "Haz clic para ver la transcripción del audio" at bounding box center [440, 199] width 9 height 9
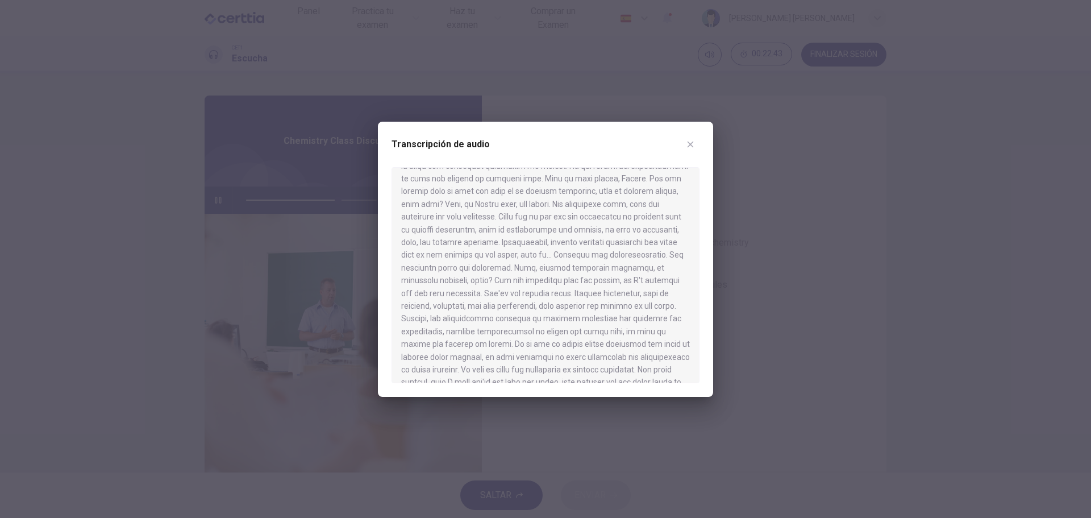
scroll to position [325, 0]
type input "*"
click at [690, 144] on icon "button" at bounding box center [690, 144] width 6 height 6
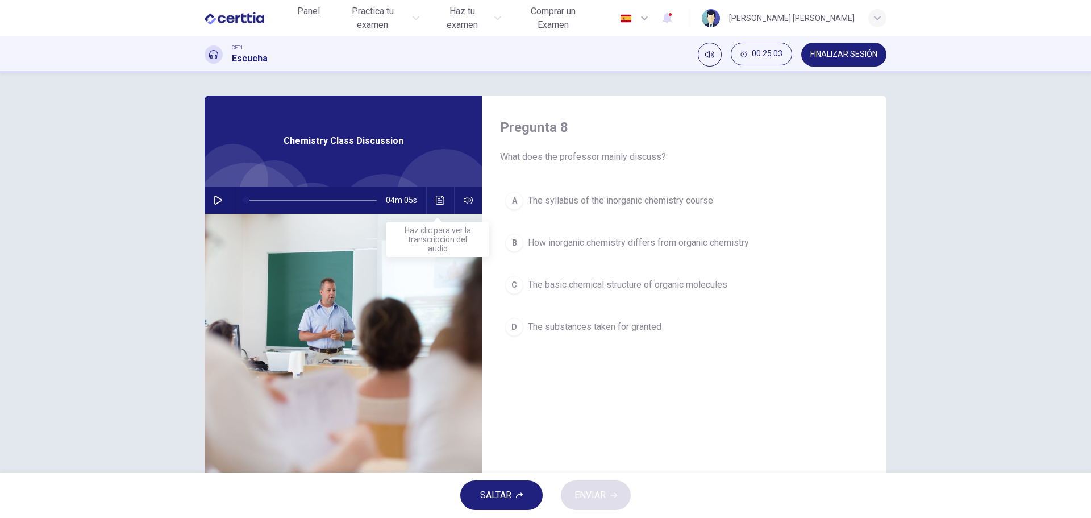
click at [435, 195] on button "Haz clic para ver la transcripción del audio" at bounding box center [440, 199] width 18 height 27
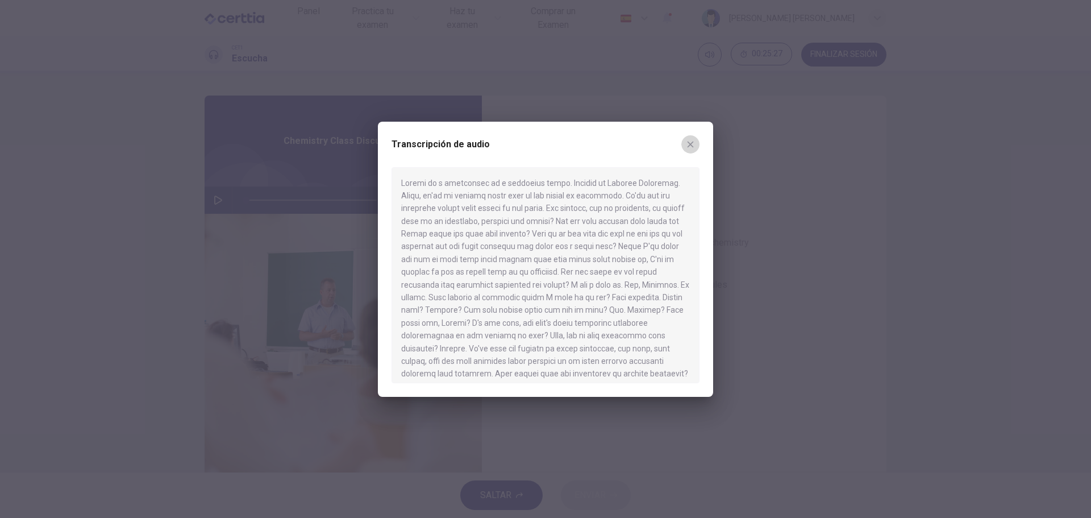
click at [693, 143] on icon "button" at bounding box center [690, 144] width 9 height 9
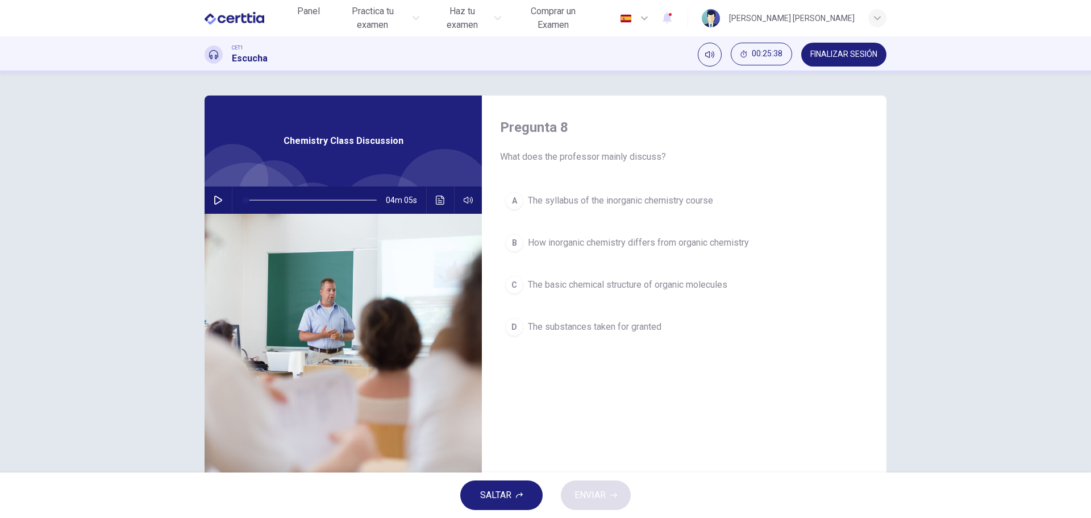
click at [513, 328] on div "D" at bounding box center [514, 327] width 18 height 18
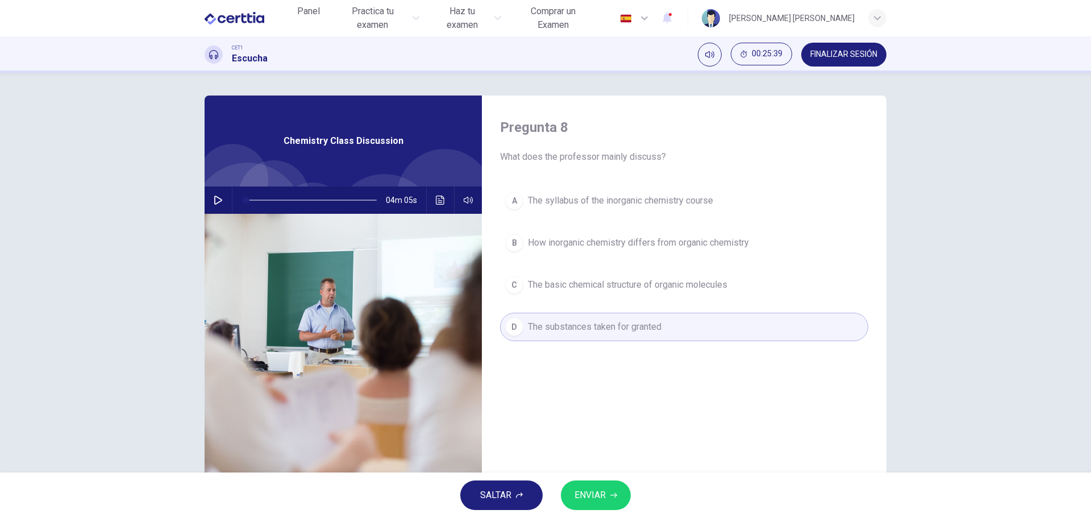
click at [585, 490] on span "ENVIAR" at bounding box center [589, 495] width 31 height 16
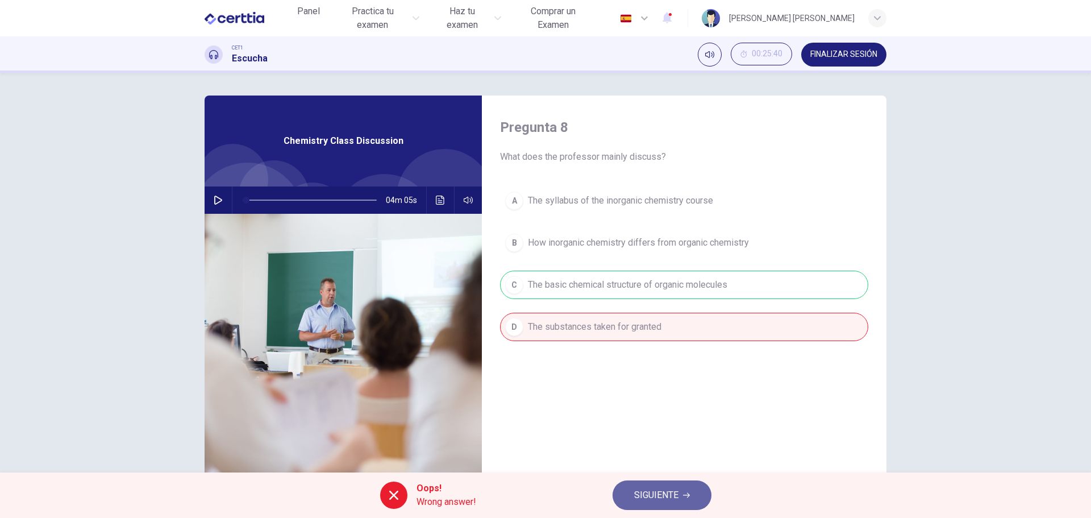
click at [650, 487] on span "SIGUIENTE" at bounding box center [656, 495] width 44 height 16
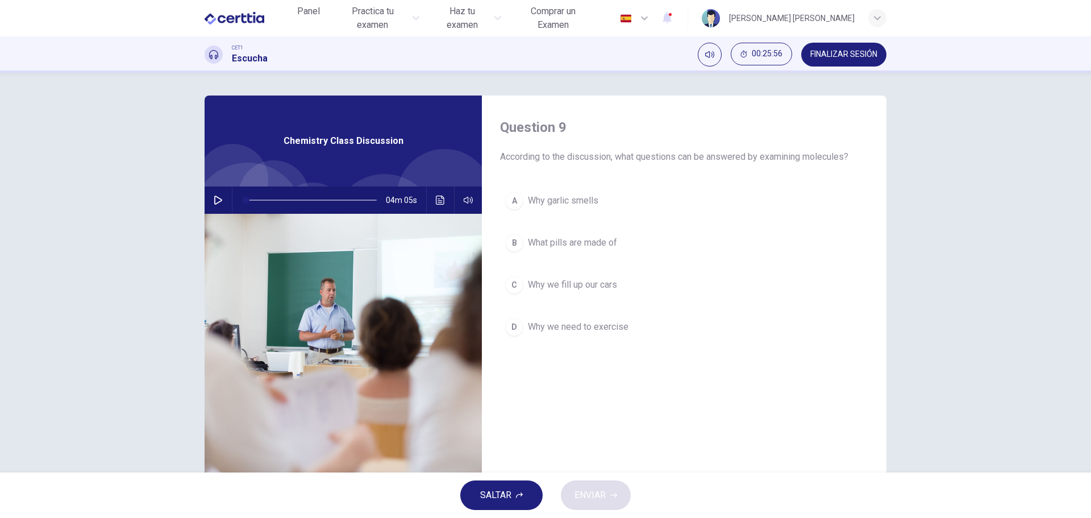
click at [515, 202] on div "A" at bounding box center [514, 200] width 18 height 18
click at [513, 239] on div "B" at bounding box center [514, 242] width 18 height 18
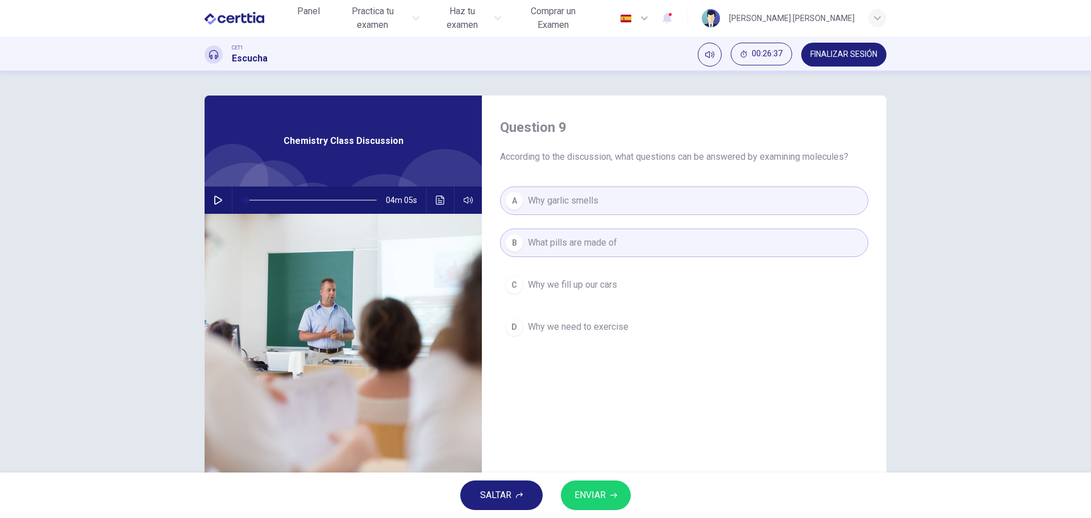
click at [600, 489] on span "ENVIAR" at bounding box center [589, 495] width 31 height 16
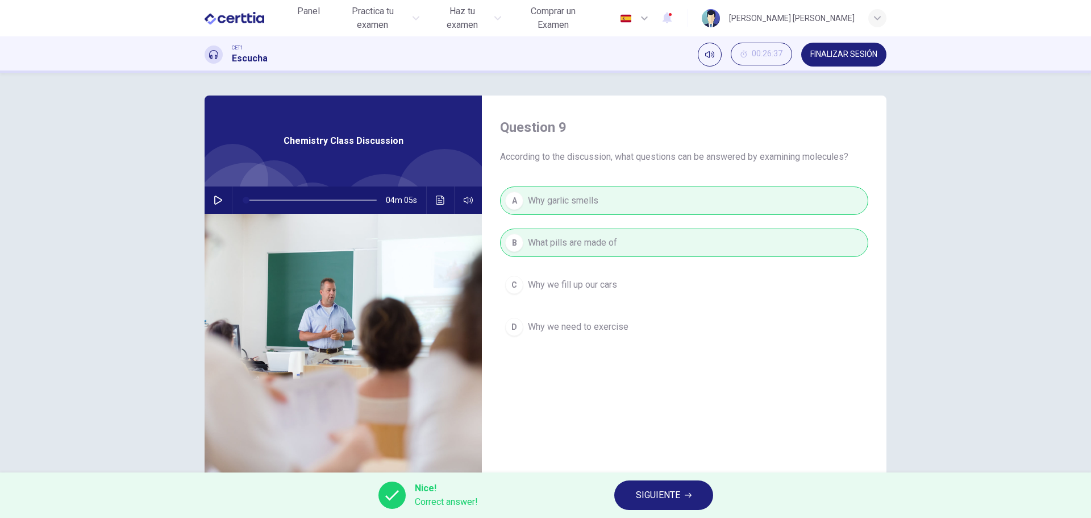
click at [647, 498] on span "SIGUIENTE" at bounding box center [658, 495] width 44 height 16
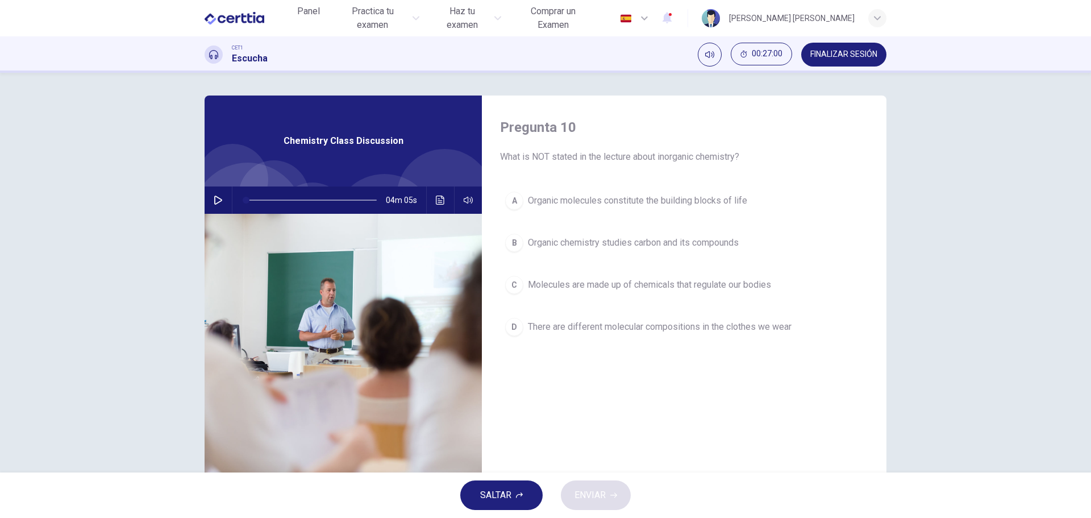
click at [518, 284] on div "C" at bounding box center [514, 285] width 18 height 18
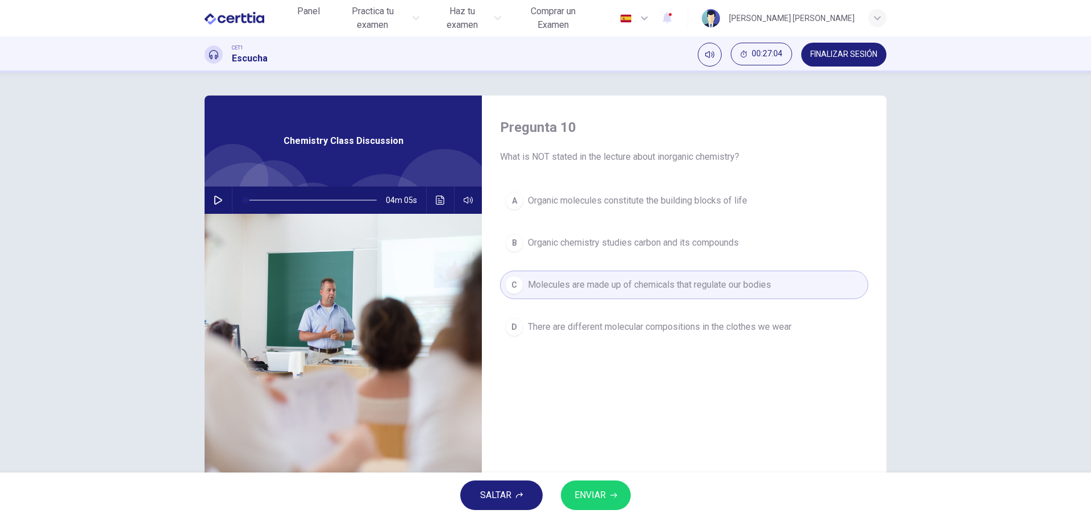
click at [603, 494] on span "ENVIAR" at bounding box center [589, 495] width 31 height 16
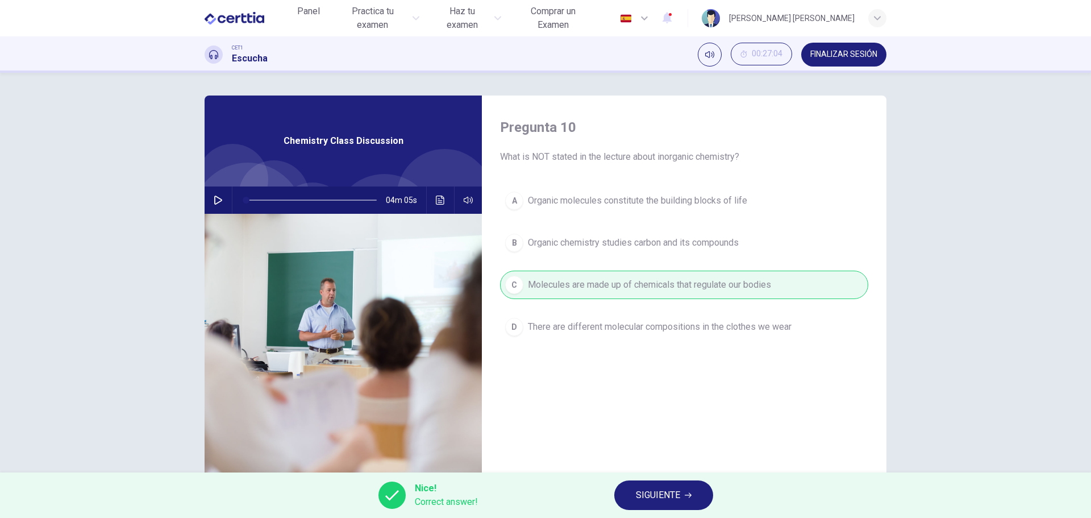
click at [656, 495] on span "SIGUIENTE" at bounding box center [658, 495] width 44 height 16
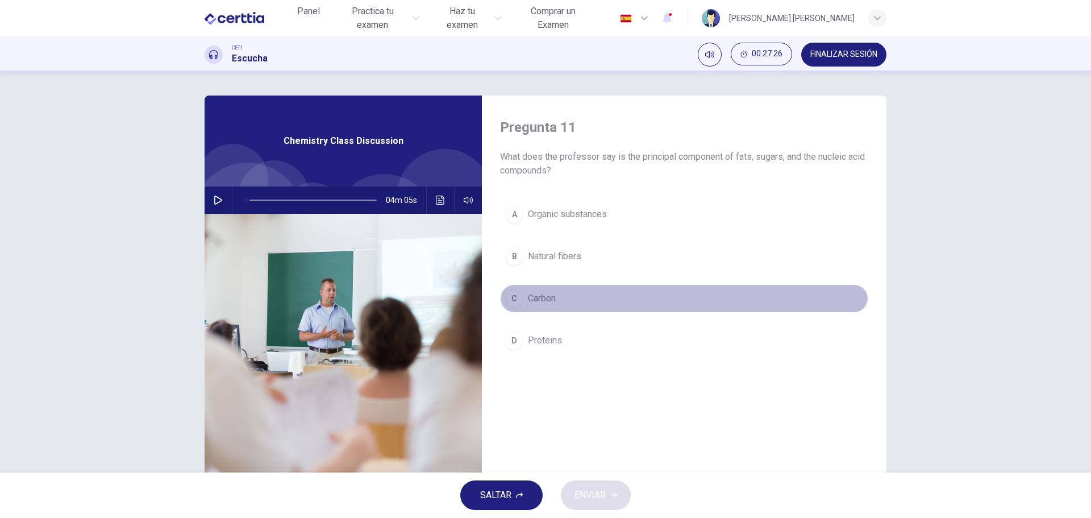
click at [535, 296] on span "Carbon" at bounding box center [542, 298] width 28 height 14
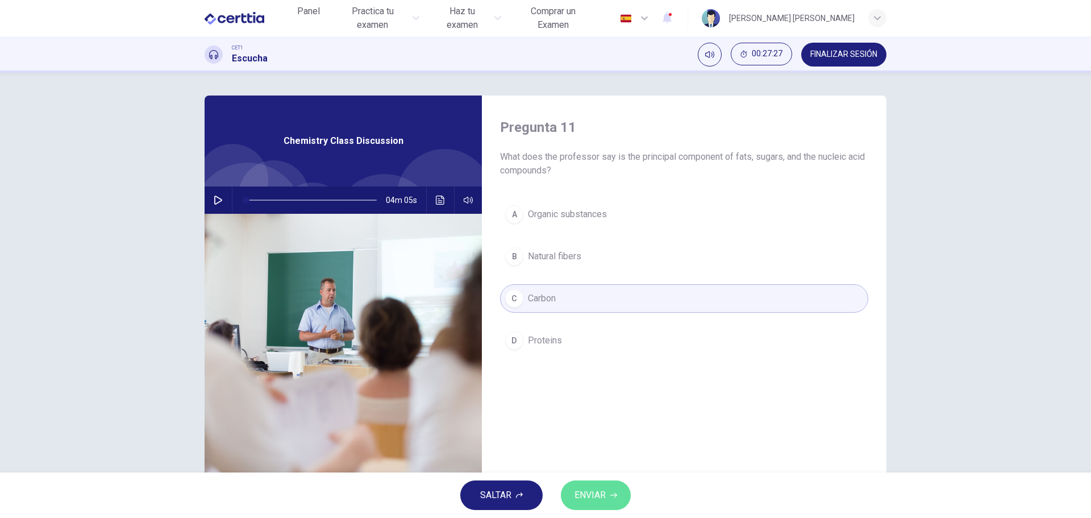
click at [591, 492] on span "ENVIAR" at bounding box center [589, 495] width 31 height 16
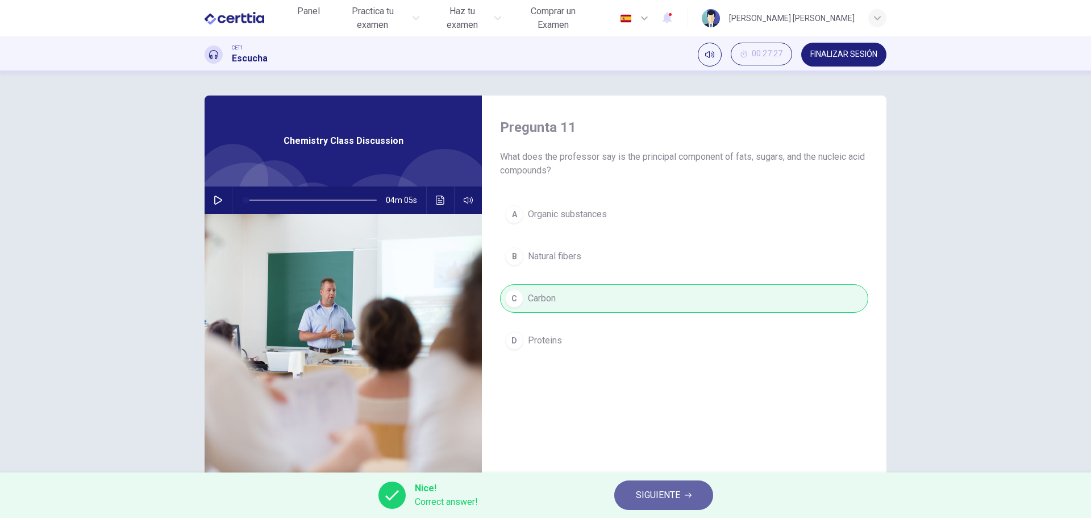
click at [672, 497] on span "SIGUIENTE" at bounding box center [658, 495] width 44 height 16
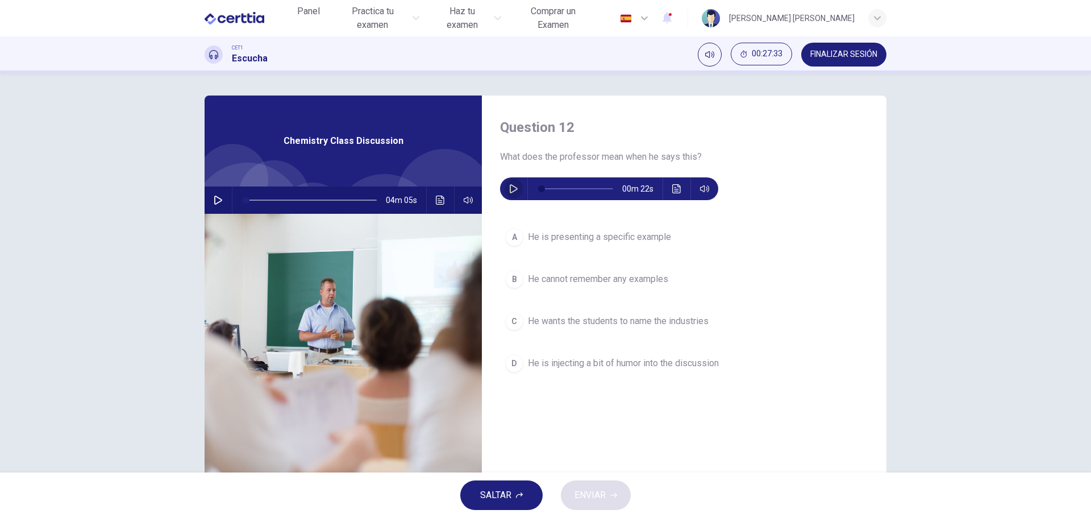
click at [510, 187] on icon "button" at bounding box center [514, 188] width 8 height 9
type input "*"
click at [532, 237] on span "He is presenting a specific example" at bounding box center [599, 237] width 143 height 14
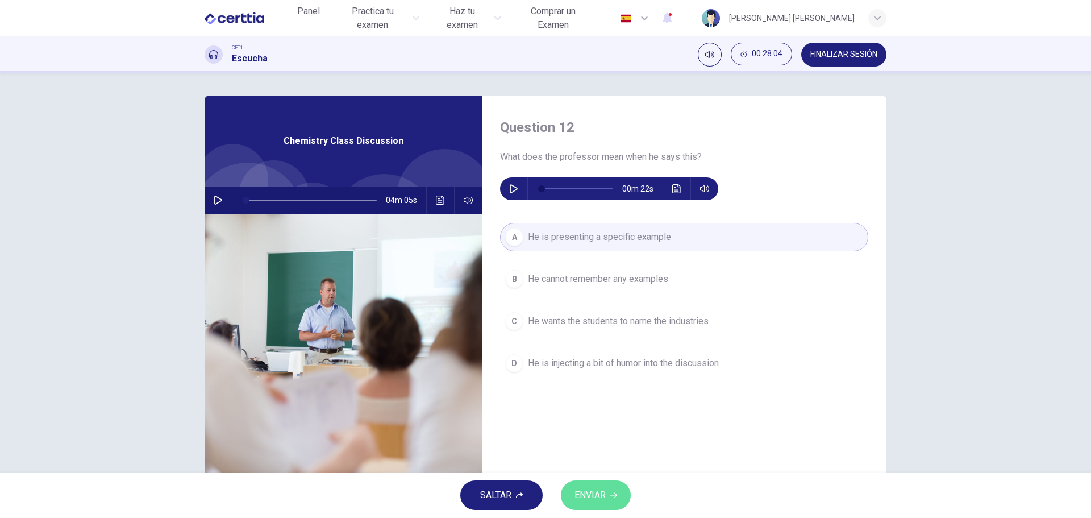
click at [600, 486] on button "ENVIAR" at bounding box center [596, 495] width 70 height 30
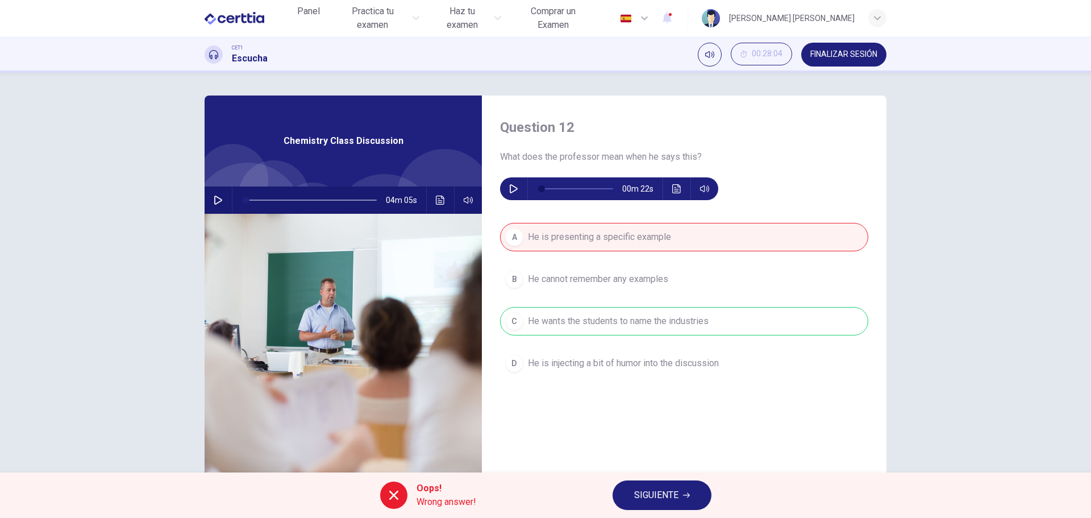
click at [651, 495] on span "SIGUIENTE" at bounding box center [656, 495] width 44 height 16
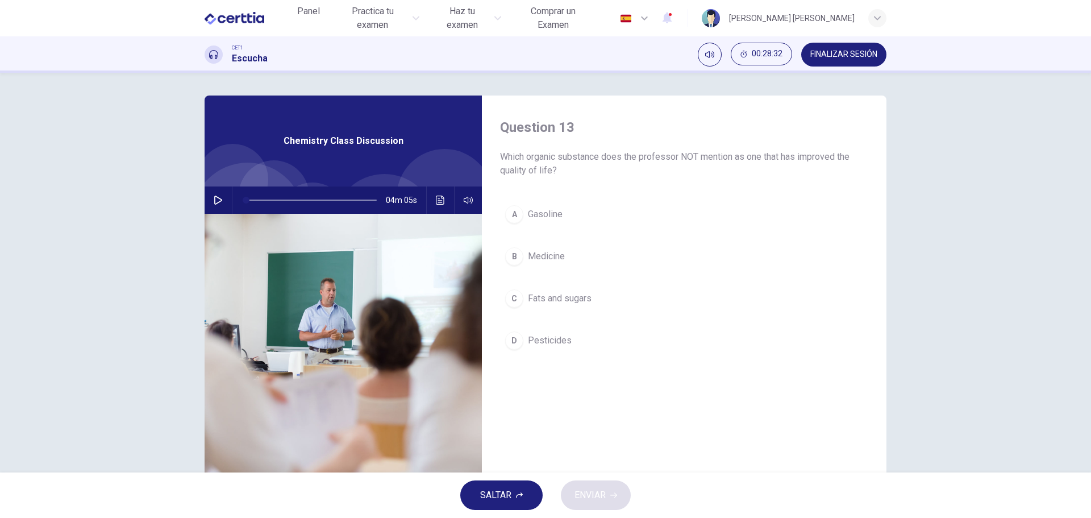
click at [516, 257] on div "B" at bounding box center [514, 256] width 18 height 18
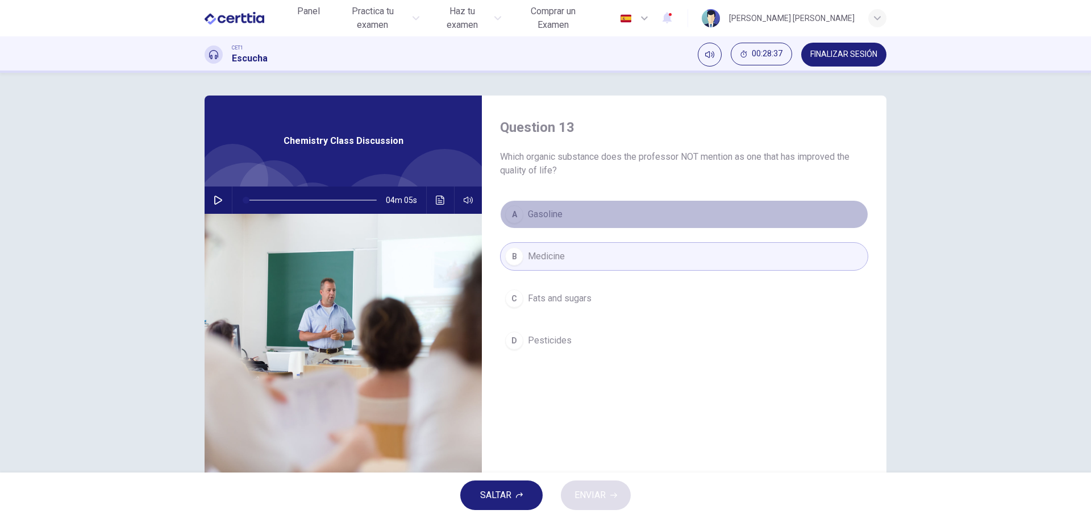
click at [614, 215] on button "A Gasoline" at bounding box center [684, 214] width 368 height 28
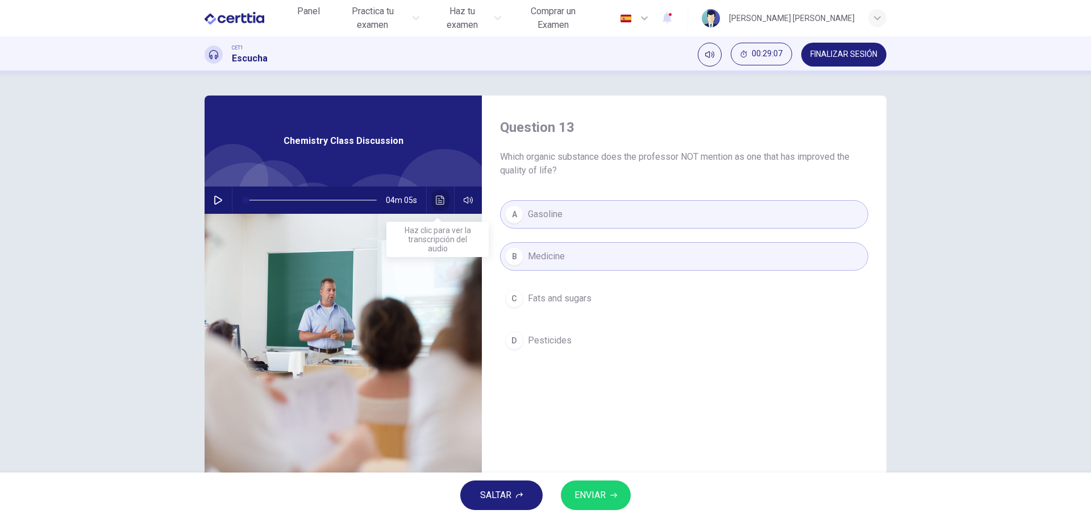
click at [436, 201] on icon "Haz clic para ver la transcripción del audio" at bounding box center [440, 199] width 9 height 9
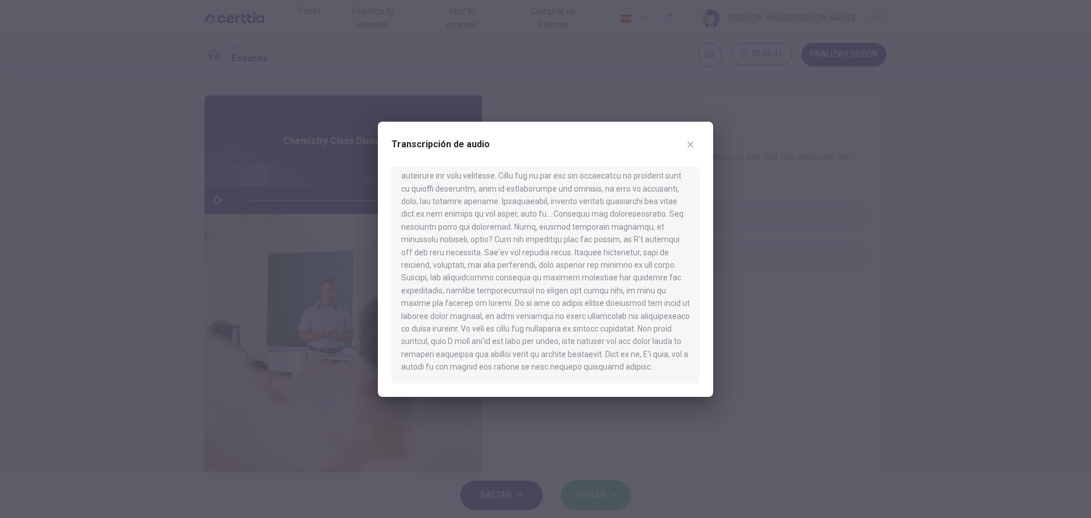
click at [691, 143] on icon "button" at bounding box center [690, 144] width 9 height 9
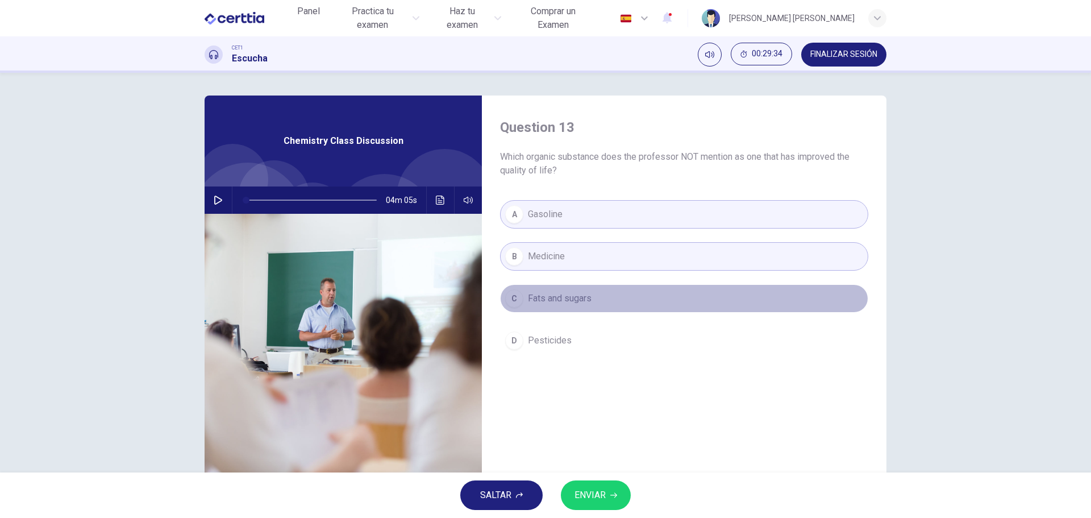
click at [514, 295] on div "C" at bounding box center [514, 298] width 18 height 18
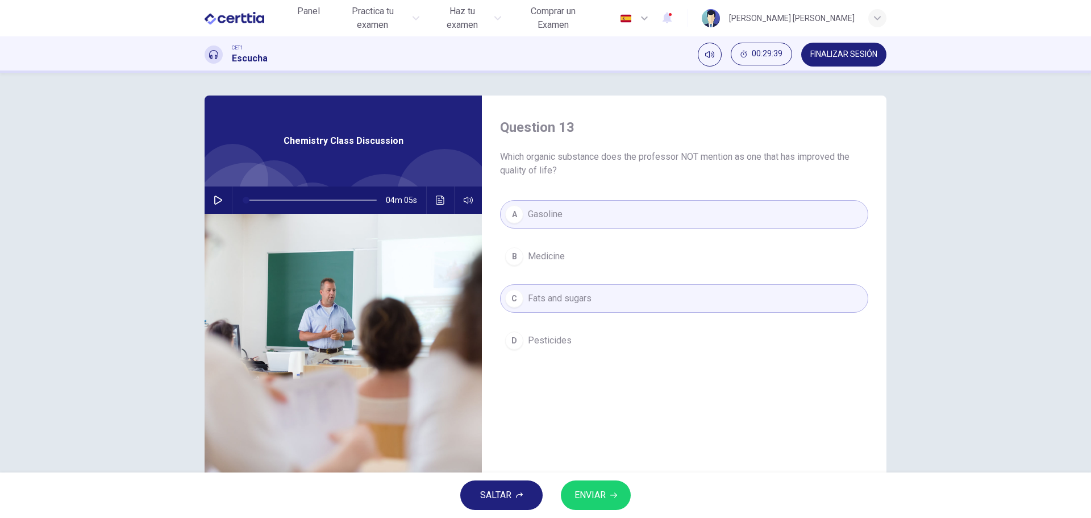
click at [511, 214] on div "A" at bounding box center [514, 214] width 18 height 18
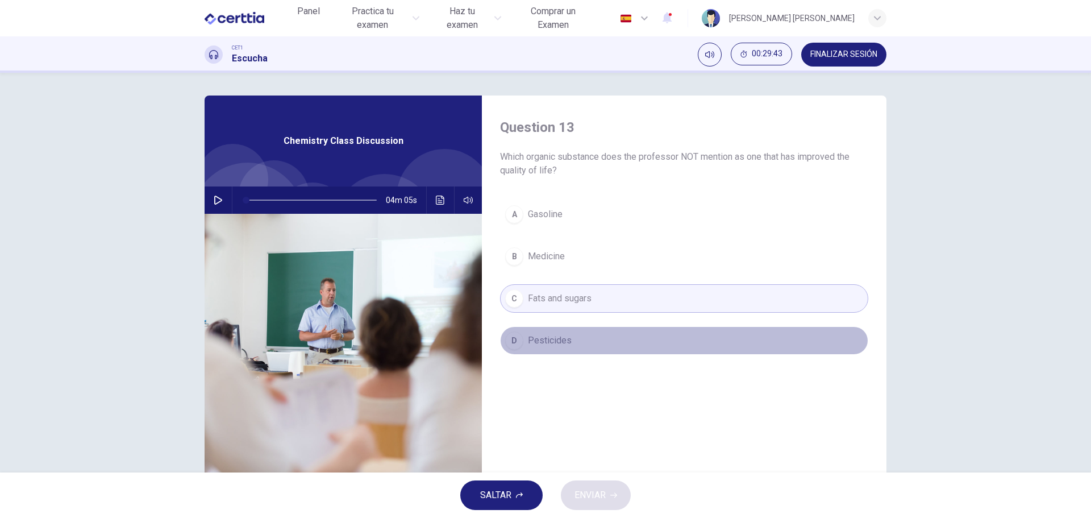
click at [514, 337] on div "D" at bounding box center [514, 340] width 18 height 18
click at [512, 339] on div "D" at bounding box center [514, 340] width 18 height 18
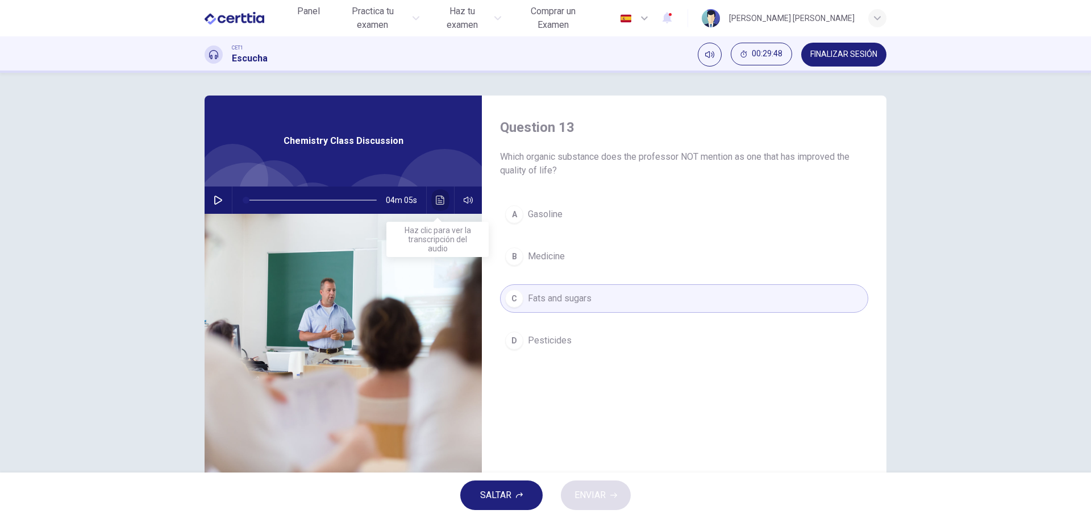
click at [439, 200] on icon "Haz clic para ver la transcripción del audio" at bounding box center [440, 199] width 9 height 9
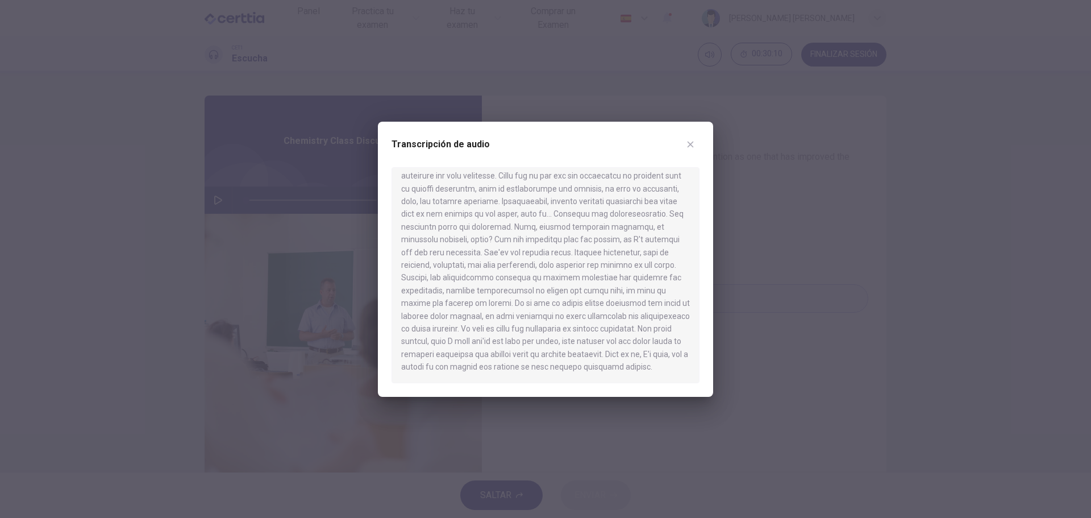
drag, startPoint x: 639, startPoint y: 151, endPoint x: 670, endPoint y: 161, distance: 33.1
click at [666, 165] on div "Transcripción de audio" at bounding box center [545, 151] width 308 height 32
click at [692, 145] on icon "button" at bounding box center [690, 144] width 6 height 6
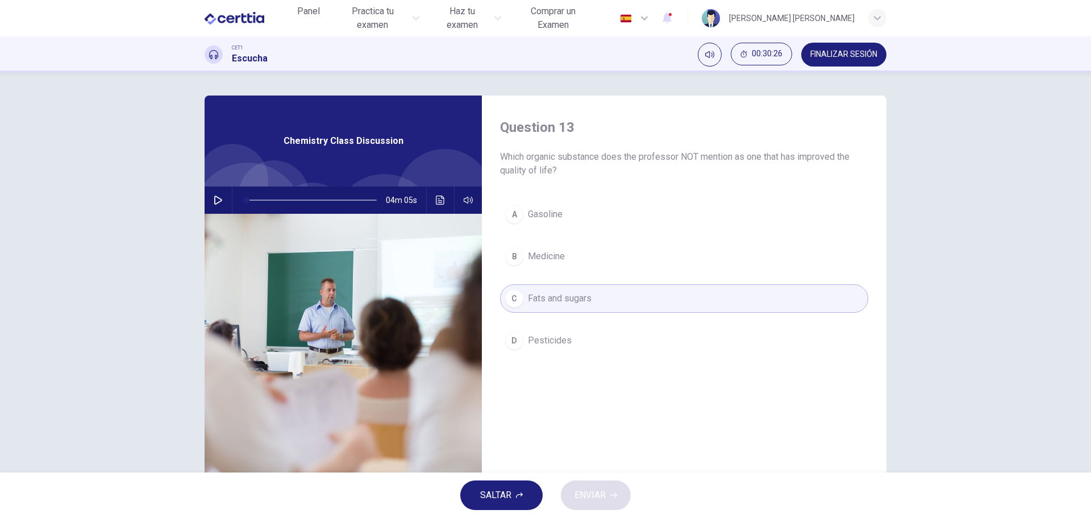
click at [512, 299] on div "C" at bounding box center [514, 298] width 18 height 18
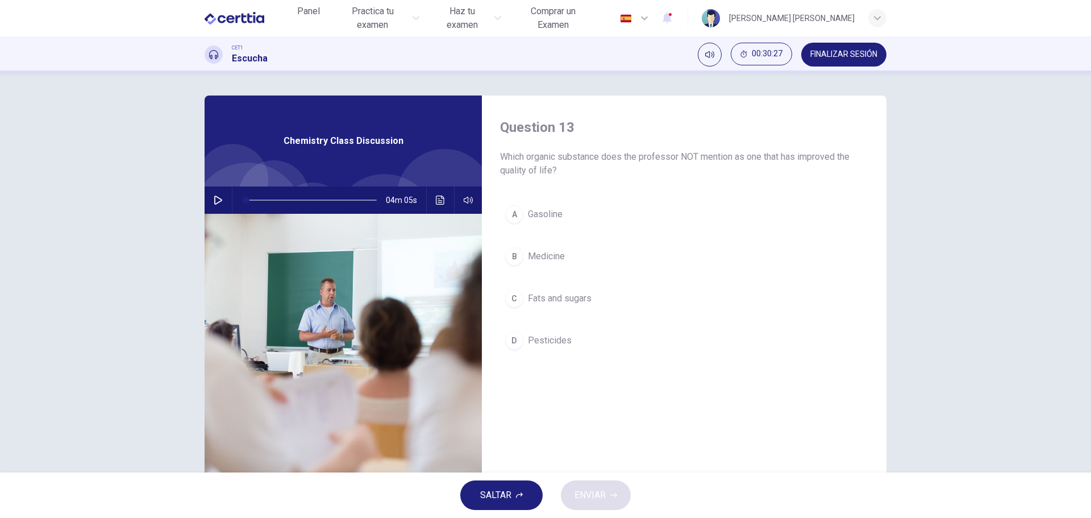
click at [512, 299] on div "C" at bounding box center [514, 298] width 18 height 18
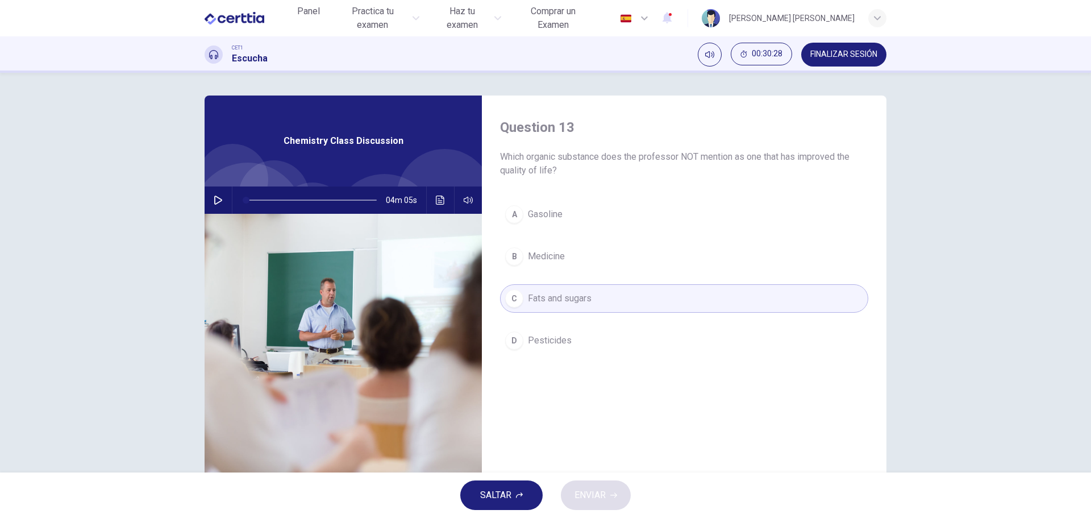
click at [512, 299] on div "C" at bounding box center [514, 298] width 18 height 18
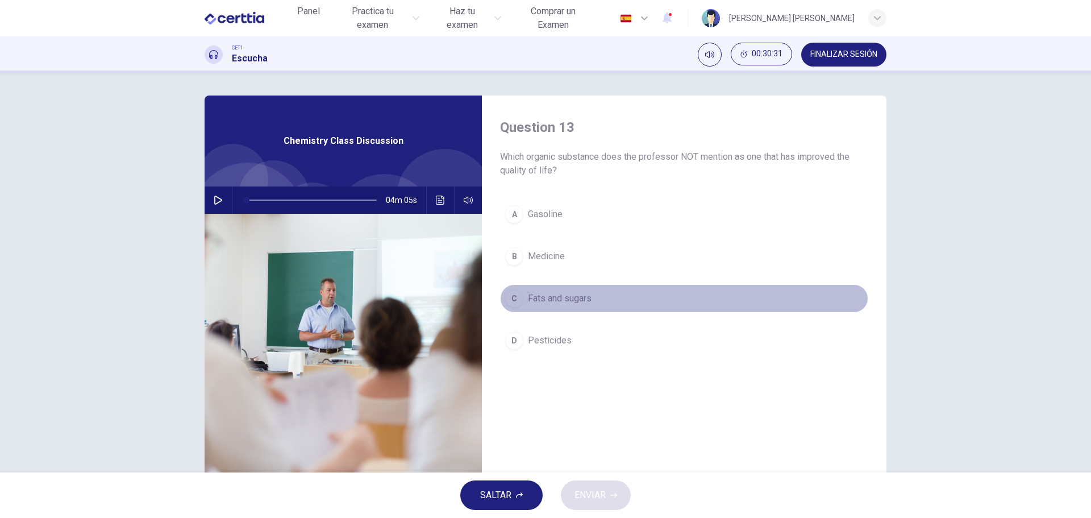
click at [513, 297] on div "C" at bounding box center [514, 298] width 18 height 18
click at [511, 299] on div "C" at bounding box center [514, 298] width 18 height 18
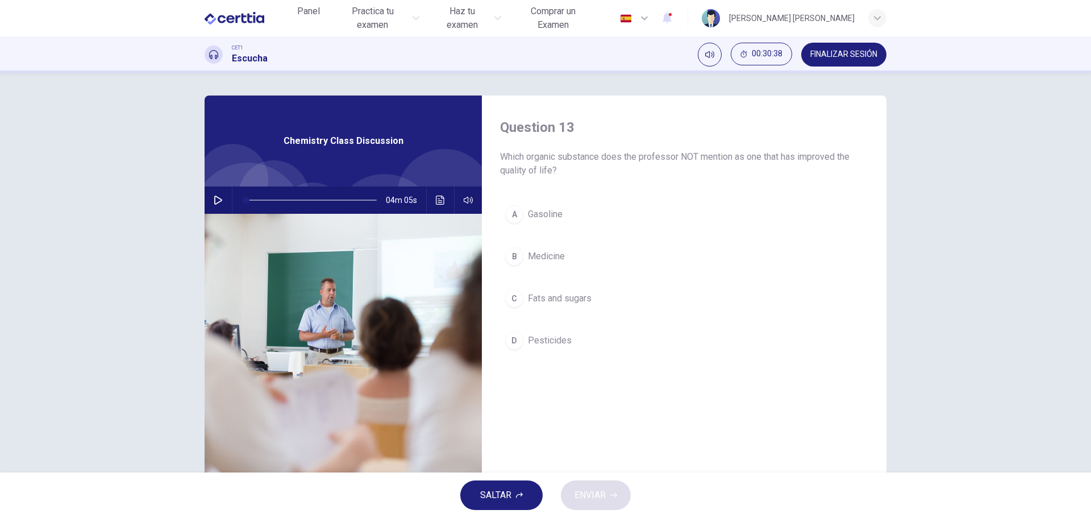
click at [511, 299] on div "C" at bounding box center [514, 298] width 18 height 18
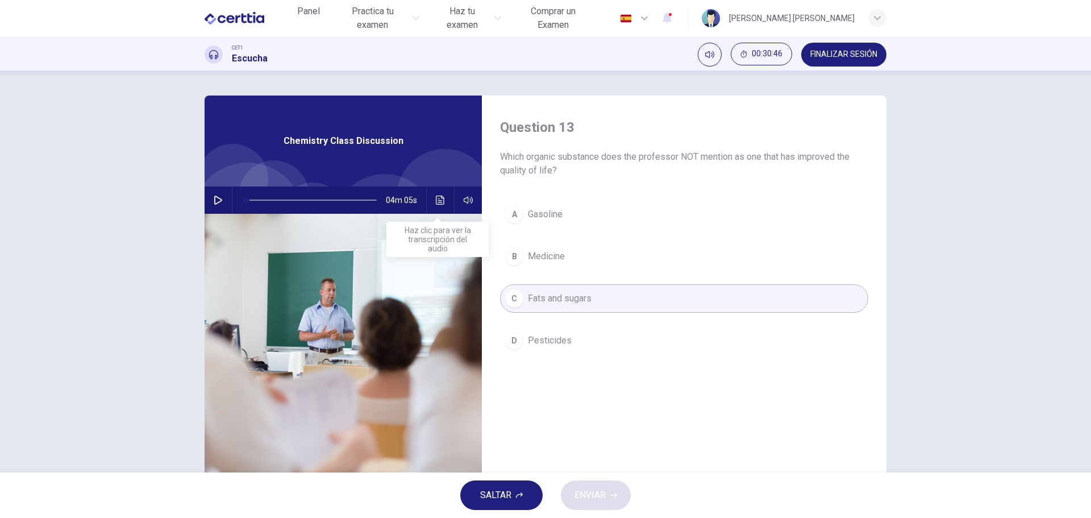
click at [436, 198] on icon "Haz clic para ver la transcripción del audio" at bounding box center [440, 199] width 9 height 9
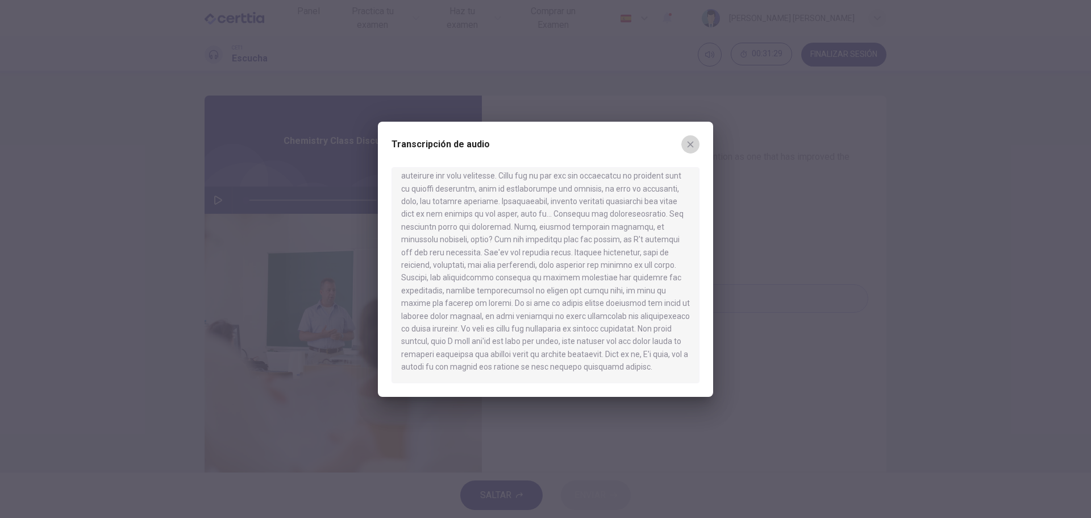
click at [694, 149] on button "button" at bounding box center [690, 144] width 18 height 18
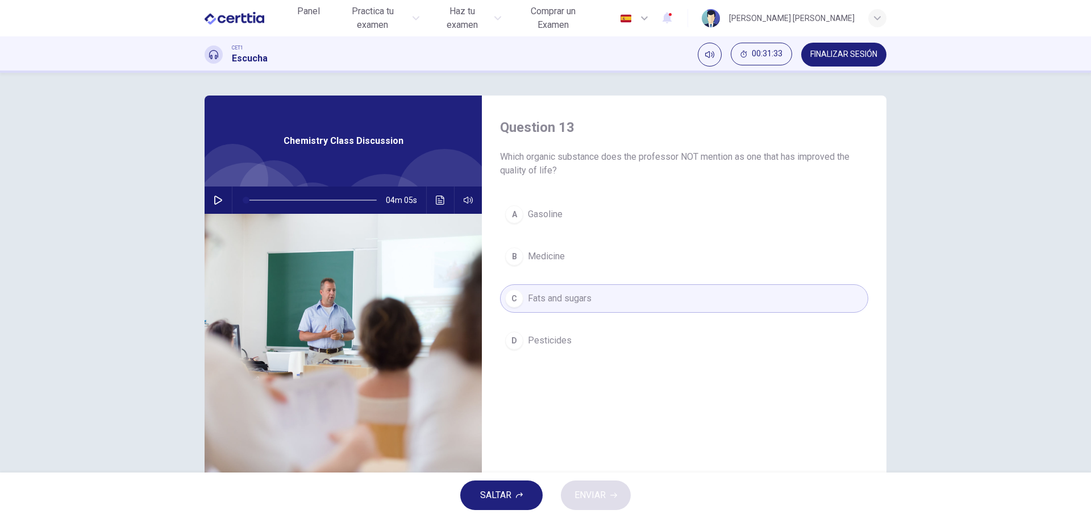
click at [511, 214] on div "A" at bounding box center [514, 214] width 18 height 18
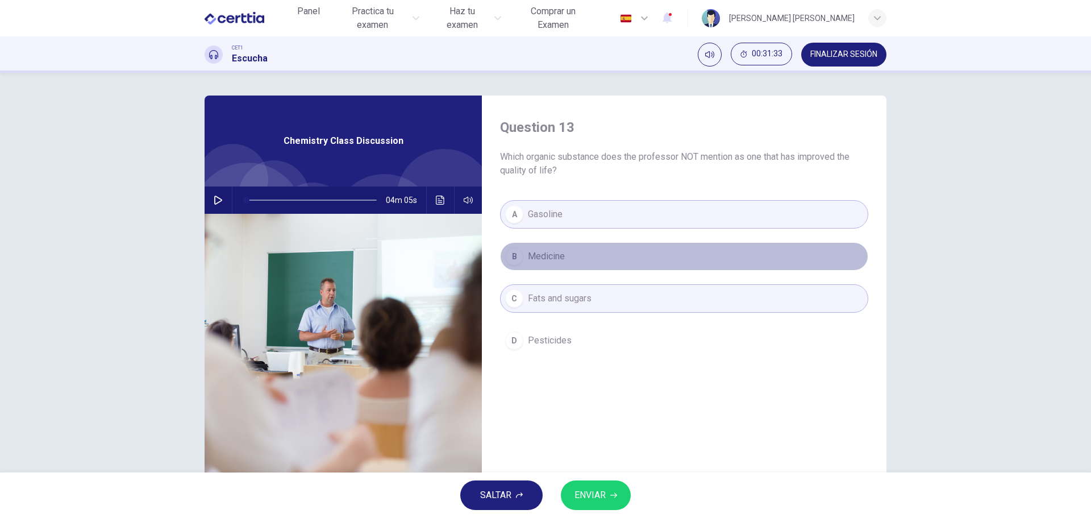
click at [512, 255] on div "B" at bounding box center [514, 256] width 18 height 18
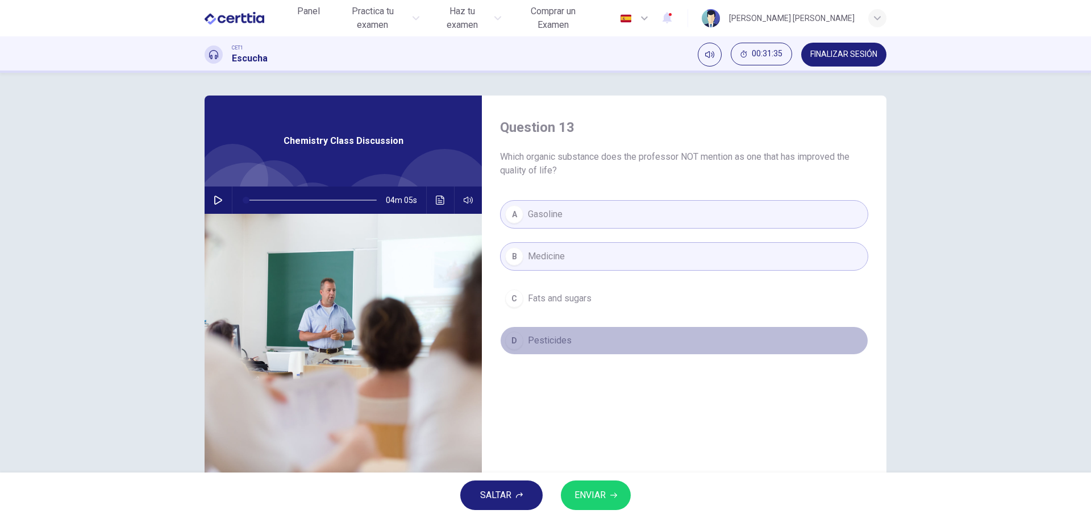
click at [511, 337] on div "D" at bounding box center [514, 340] width 18 height 18
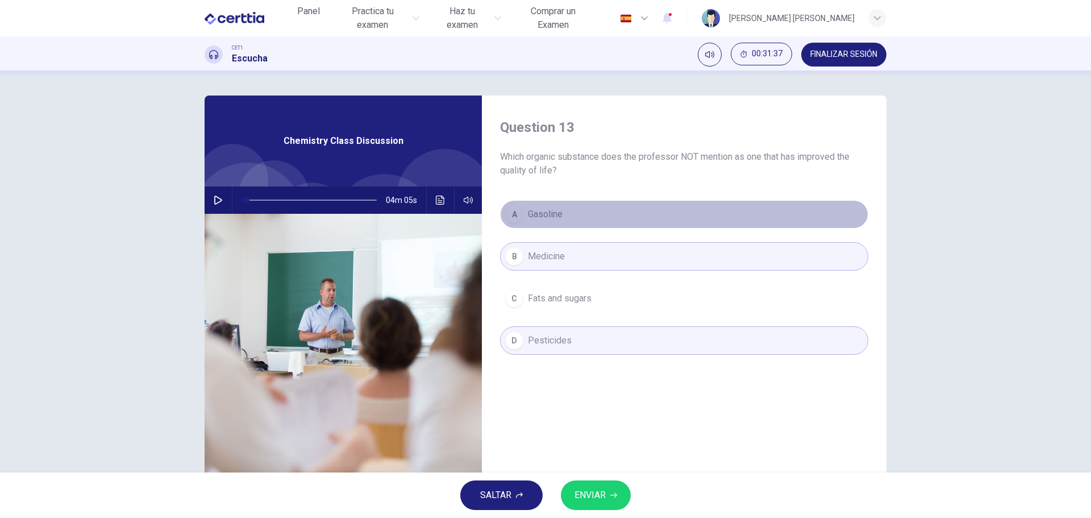
click at [509, 210] on div "A" at bounding box center [514, 214] width 18 height 18
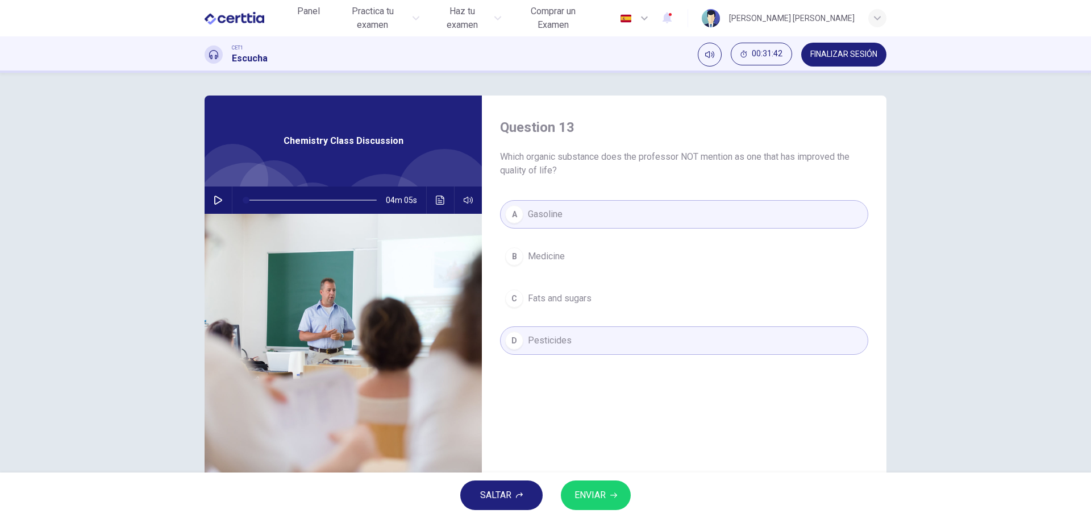
click at [512, 299] on div "C" at bounding box center [514, 298] width 18 height 18
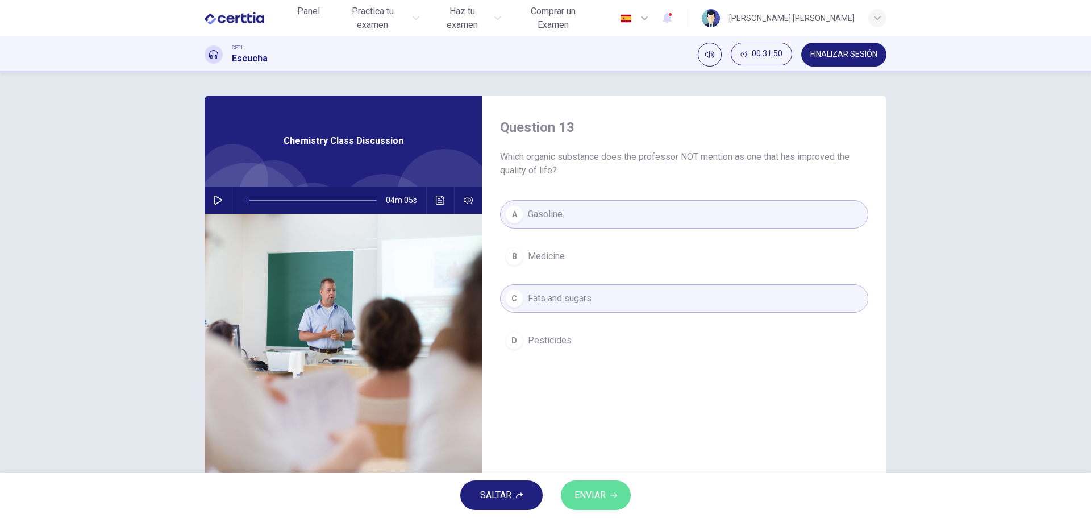
click at [597, 491] on span "ENVIAR" at bounding box center [589, 495] width 31 height 16
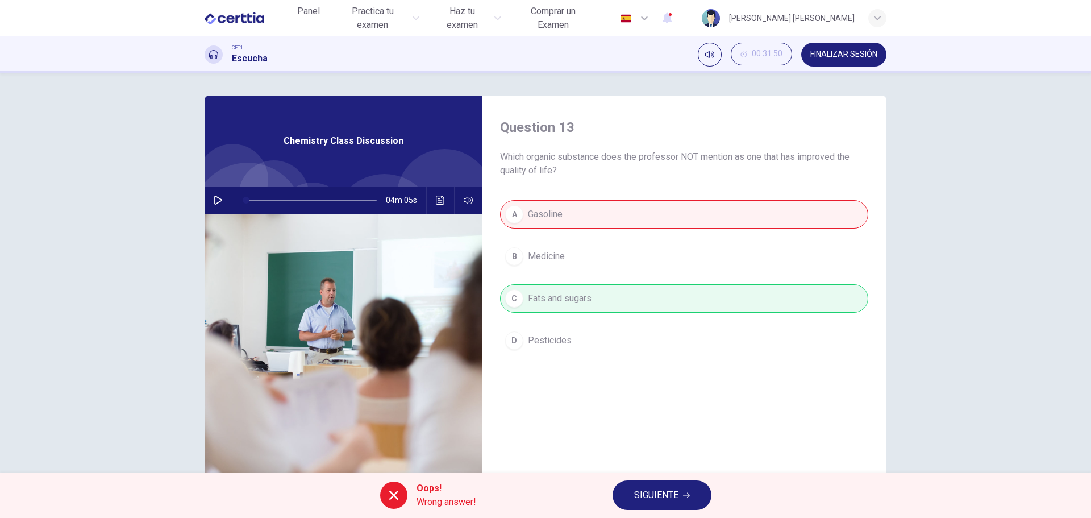
click at [660, 490] on span "SIGUIENTE" at bounding box center [656, 495] width 44 height 16
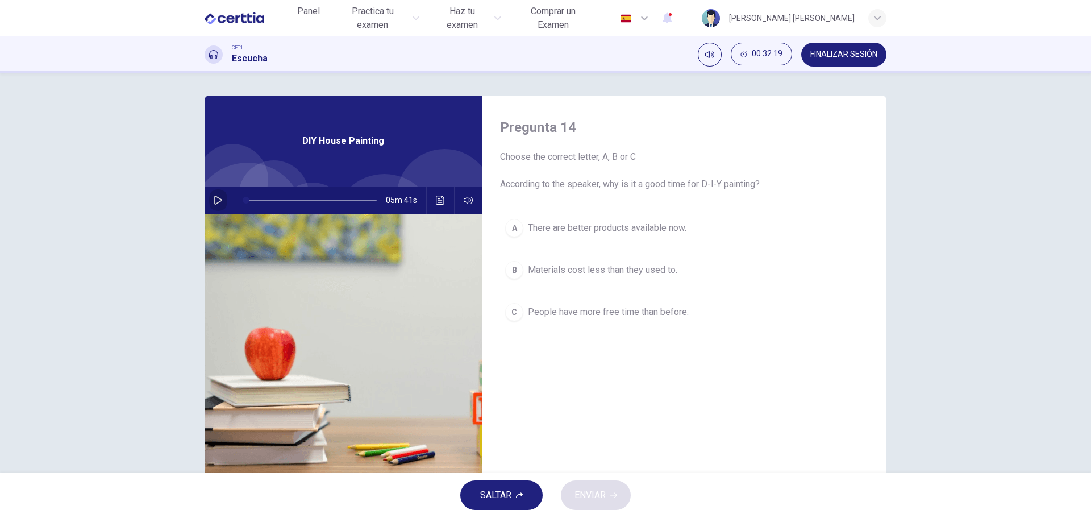
click at [218, 198] on icon "button" at bounding box center [218, 199] width 9 height 9
click at [439, 196] on icon "Haz clic para ver la transcripción del audio" at bounding box center [440, 199] width 9 height 9
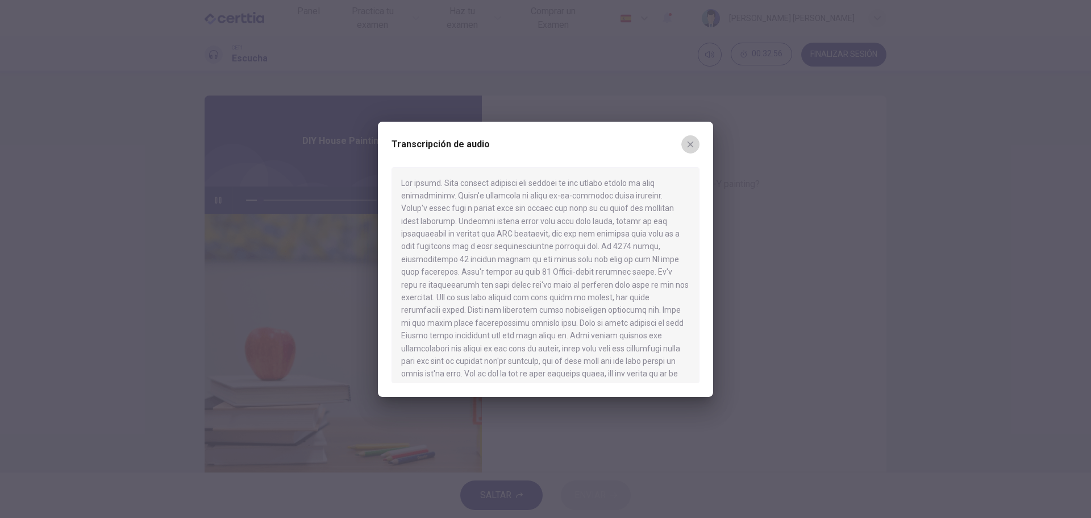
click at [693, 141] on icon "button" at bounding box center [690, 144] width 6 height 6
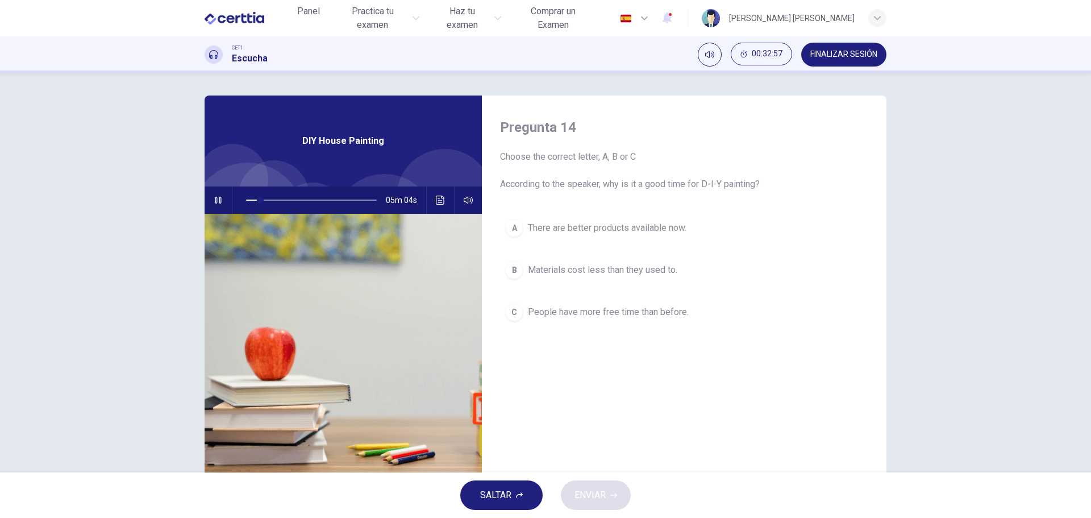
click at [214, 195] on icon "button" at bounding box center [218, 199] width 9 height 9
click at [517, 226] on div "A" at bounding box center [514, 228] width 18 height 18
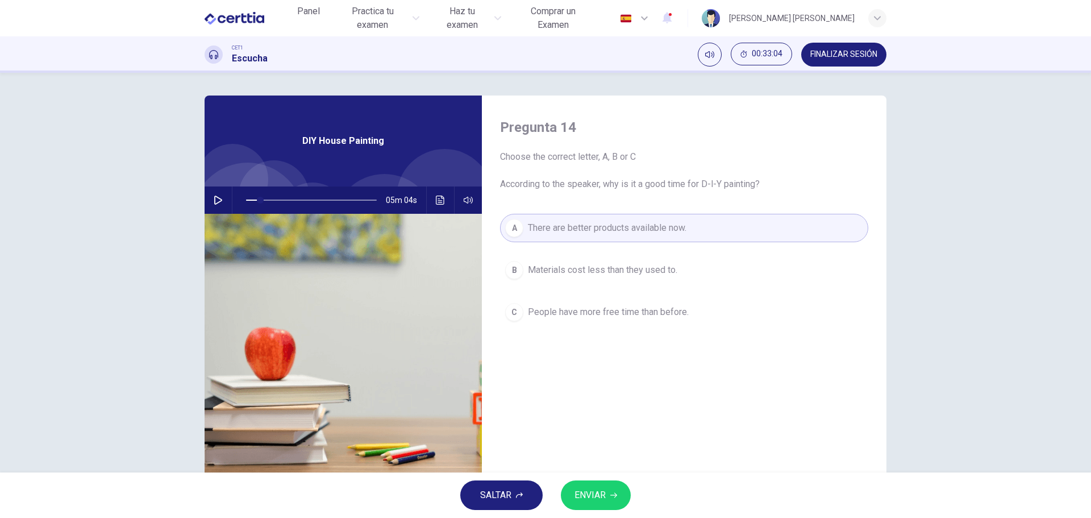
click at [592, 492] on span "ENVIAR" at bounding box center [589, 495] width 31 height 16
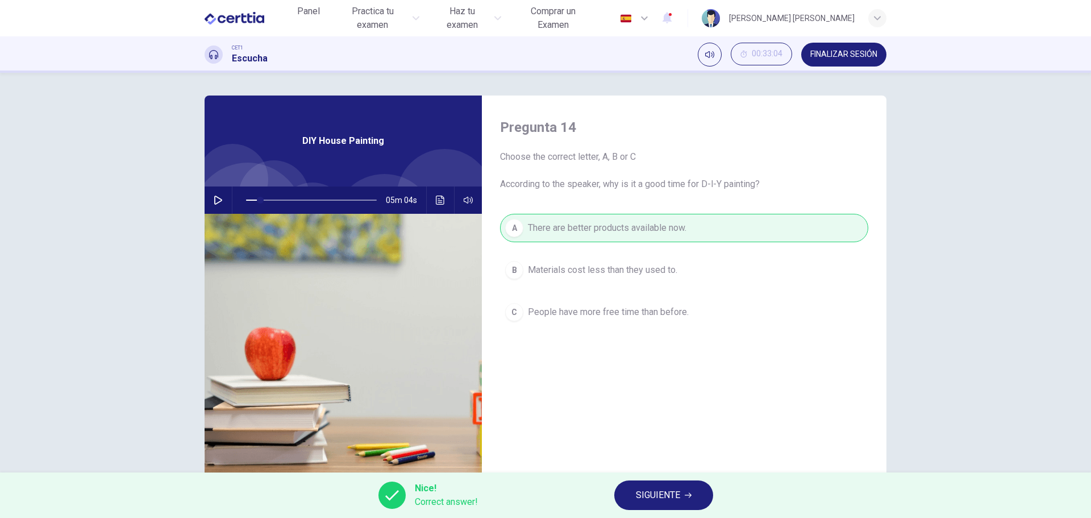
click at [683, 487] on button "SIGUIENTE" at bounding box center [663, 495] width 99 height 30
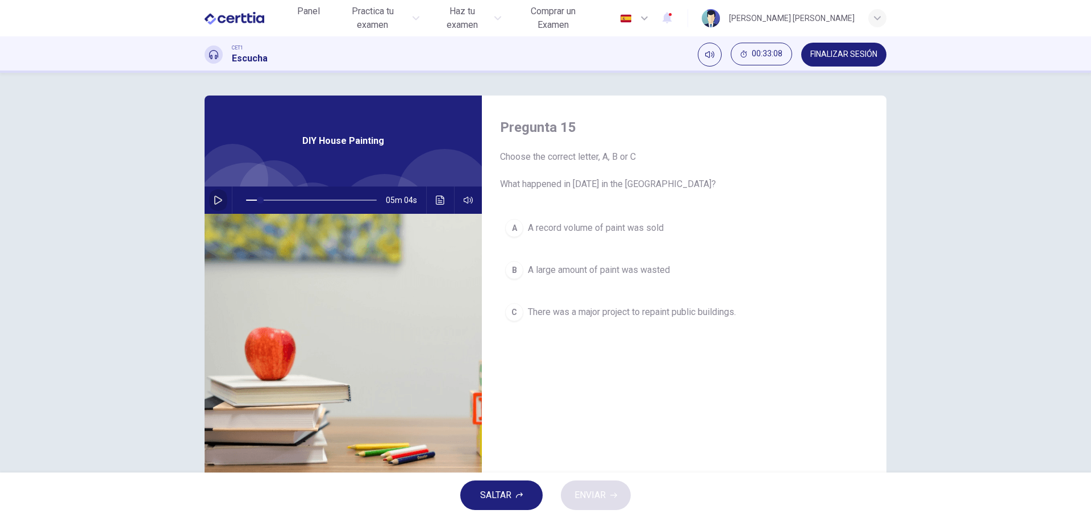
click at [214, 197] on icon "button" at bounding box center [218, 199] width 8 height 9
click at [437, 199] on icon "Haz clic para ver la transcripción del audio" at bounding box center [440, 199] width 9 height 9
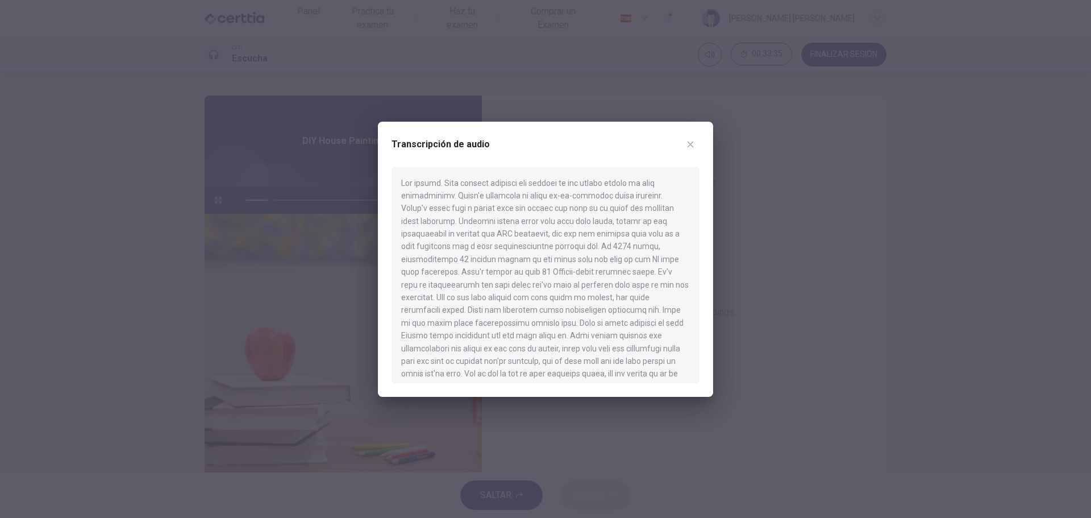
drag, startPoint x: 691, startPoint y: 147, endPoint x: 683, endPoint y: 147, distance: 8.0
click at [690, 146] on icon "button" at bounding box center [690, 144] width 9 height 9
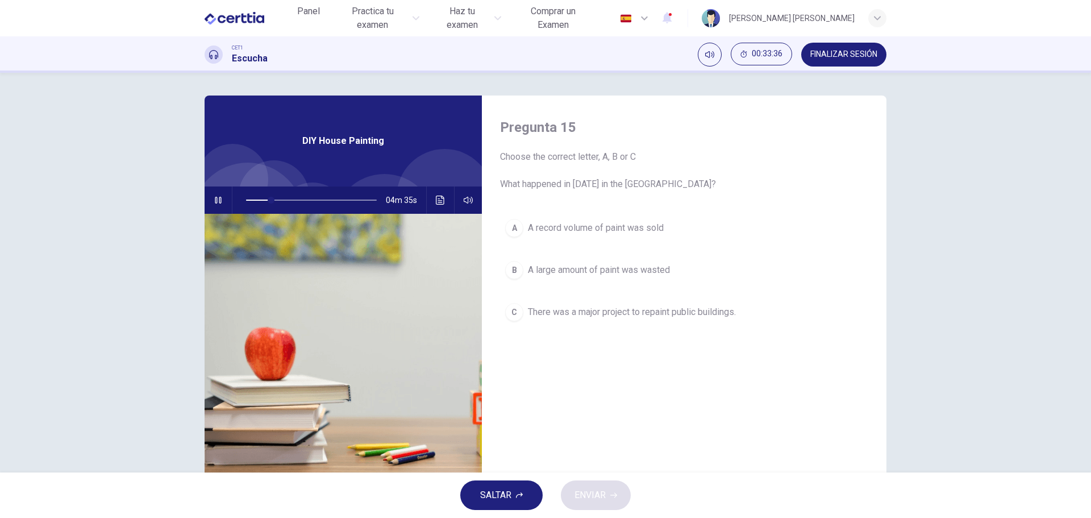
click at [215, 202] on icon "button" at bounding box center [218, 200] width 6 height 7
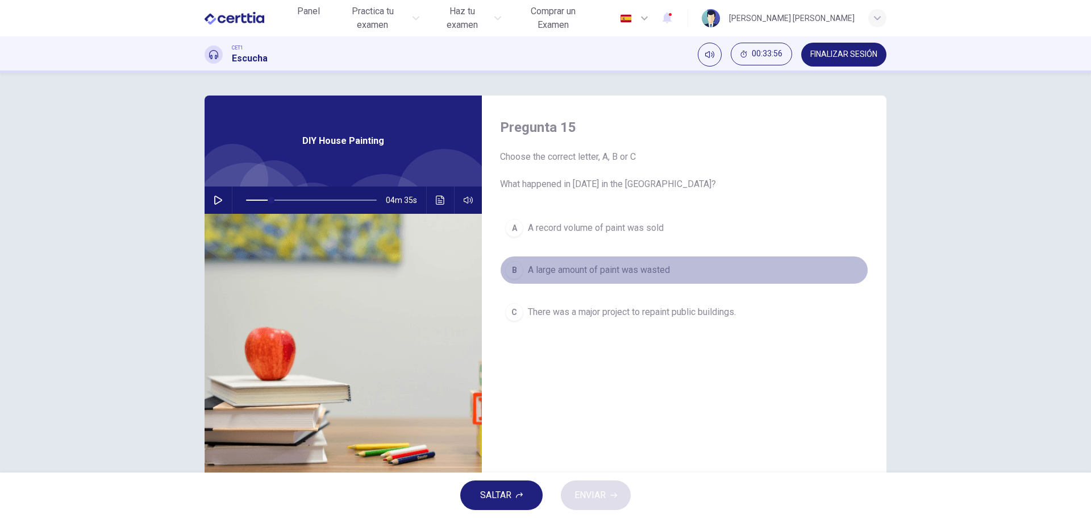
click at [518, 268] on div "B" at bounding box center [514, 270] width 18 height 18
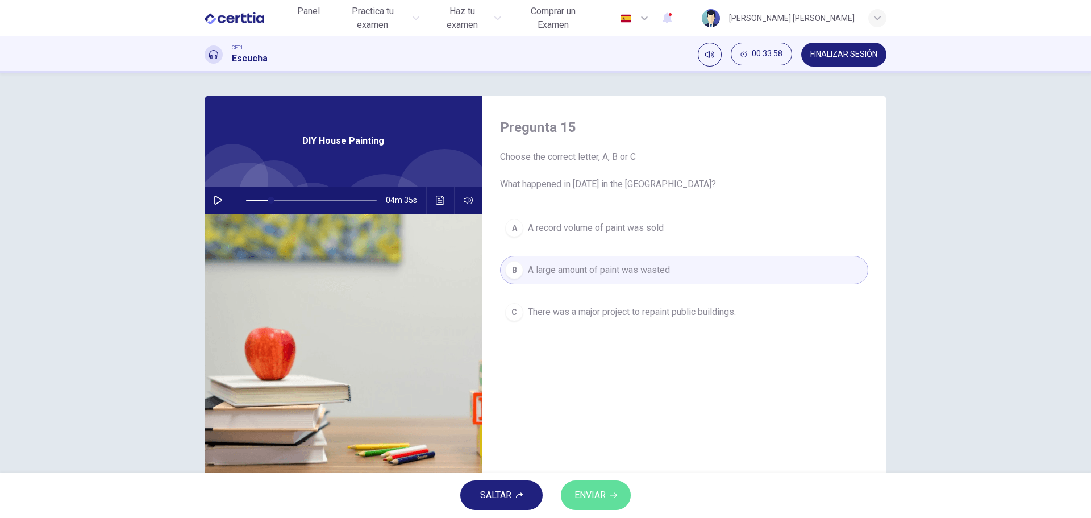
click at [595, 498] on span "ENVIAR" at bounding box center [589, 495] width 31 height 16
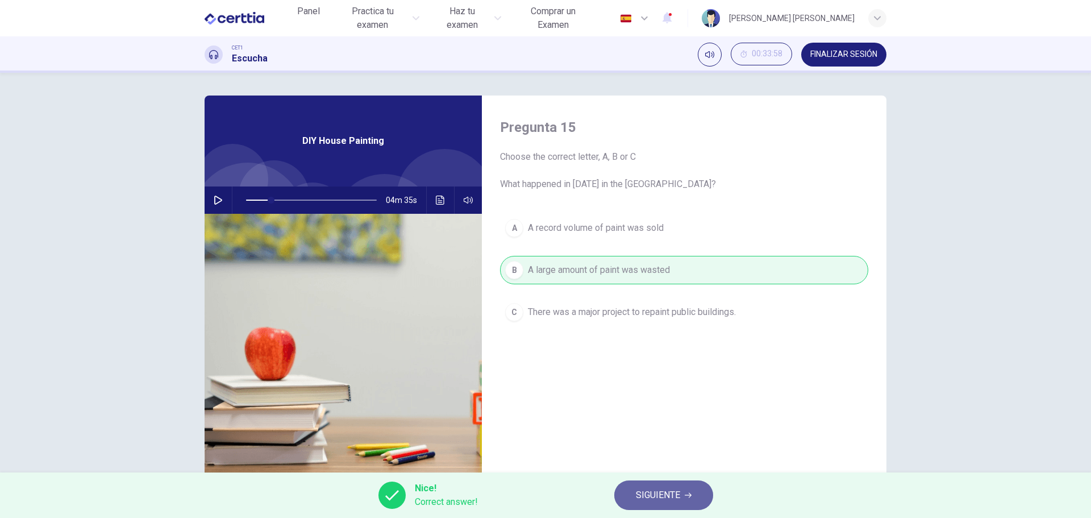
click at [672, 493] on span "SIGUIENTE" at bounding box center [658, 495] width 44 height 16
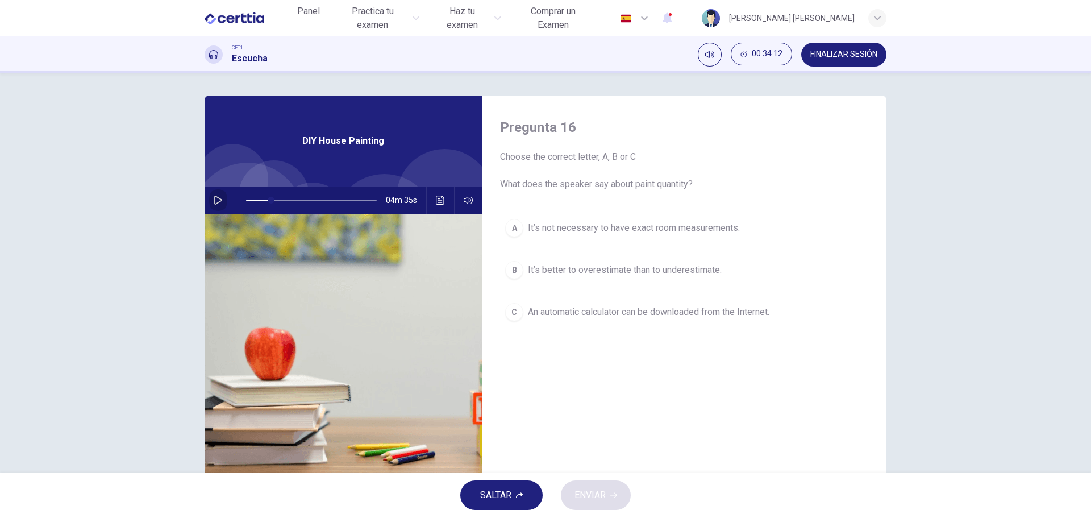
click at [217, 199] on icon "button" at bounding box center [218, 199] width 9 height 9
click at [438, 199] on icon "Haz clic para ver la transcripción del audio" at bounding box center [440, 199] width 9 height 9
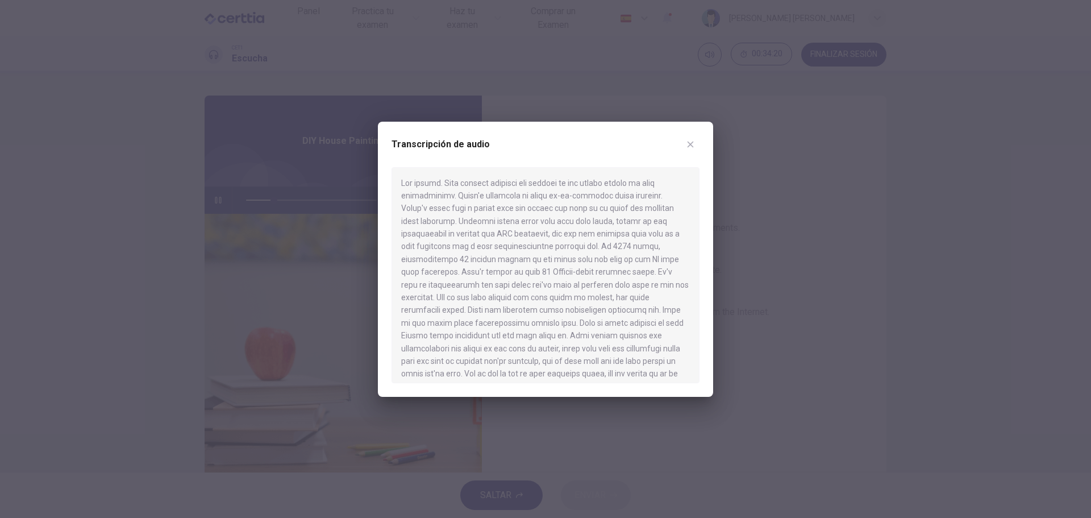
click at [689, 143] on icon "button" at bounding box center [690, 144] width 6 height 6
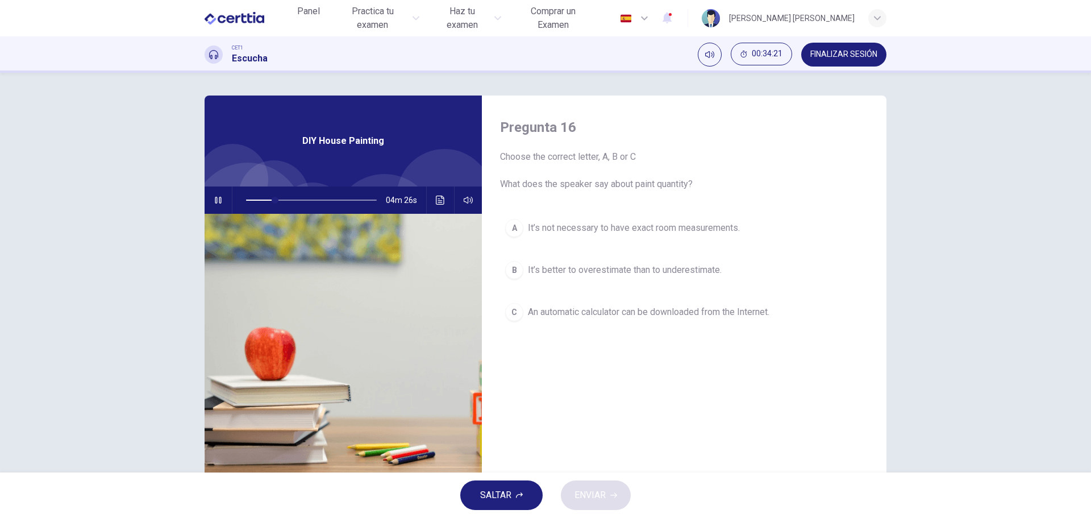
click at [215, 201] on icon "button" at bounding box center [218, 200] width 6 height 7
click at [585, 311] on span "An automatic calculator can be downloaded from the Internet." at bounding box center [648, 312] width 241 height 14
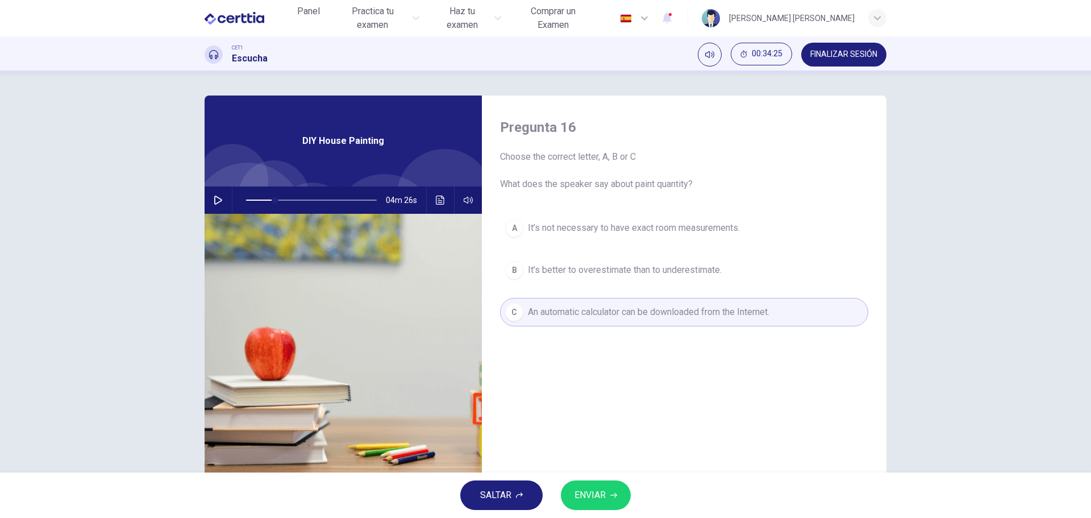
click at [608, 491] on button "ENVIAR" at bounding box center [596, 495] width 70 height 30
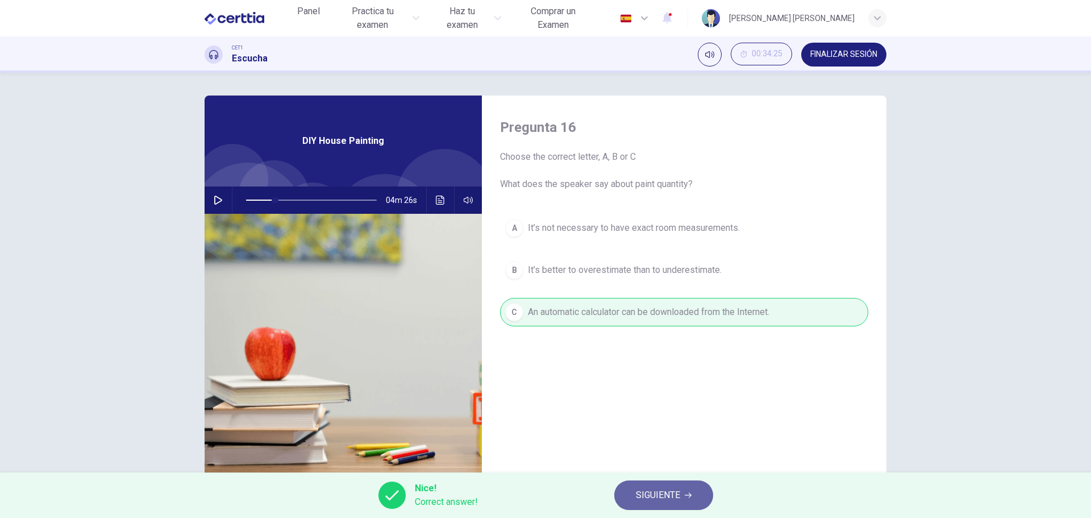
click at [663, 497] on span "SIGUIENTE" at bounding box center [658, 495] width 44 height 16
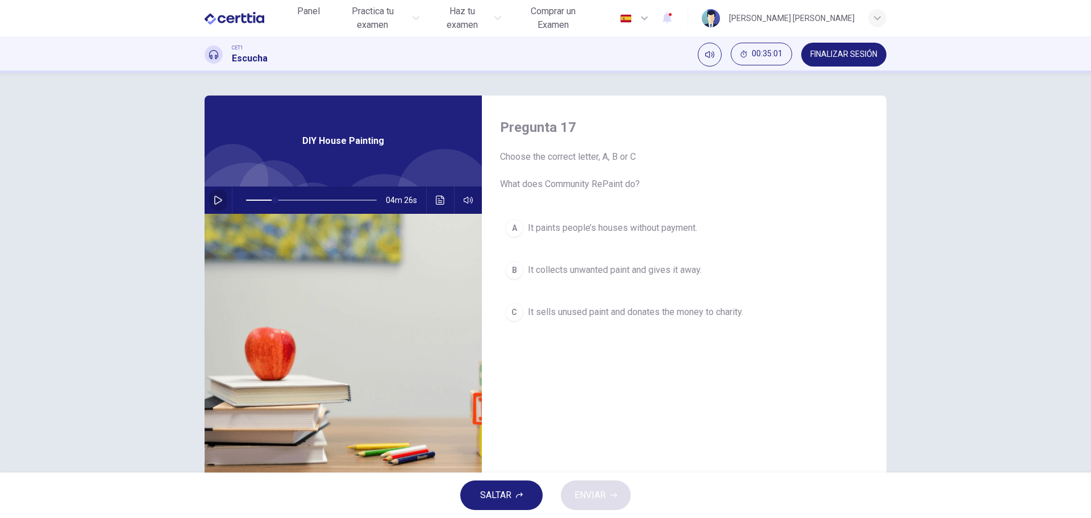
drag, startPoint x: 213, startPoint y: 199, endPoint x: 262, endPoint y: 199, distance: 49.4
click at [214, 199] on icon "button" at bounding box center [218, 199] width 9 height 9
click at [439, 202] on icon "Haz clic para ver la transcripción del audio" at bounding box center [440, 199] width 9 height 9
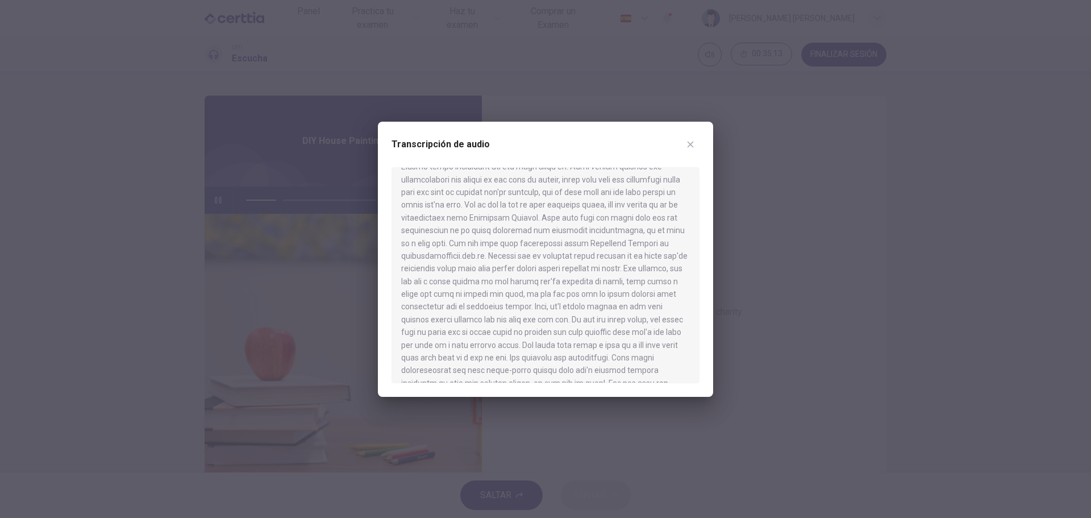
scroll to position [170, 0]
click at [692, 146] on icon "button" at bounding box center [690, 144] width 6 height 6
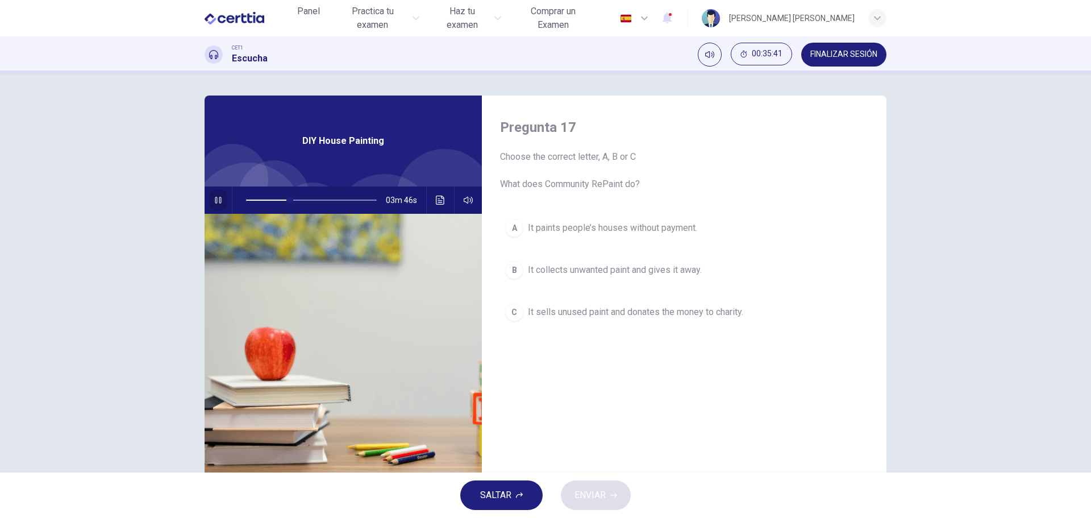
click at [222, 199] on button "button" at bounding box center [218, 199] width 18 height 27
click at [641, 270] on span "It collects unwanted paint and gives it away." at bounding box center [615, 270] width 174 height 14
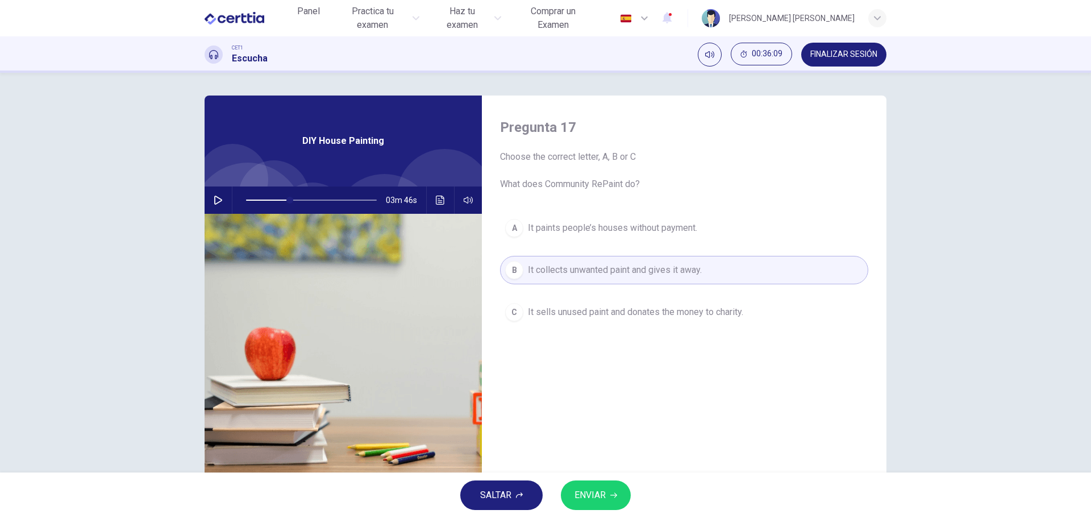
click at [606, 488] on span "ENVIAR" at bounding box center [589, 495] width 31 height 16
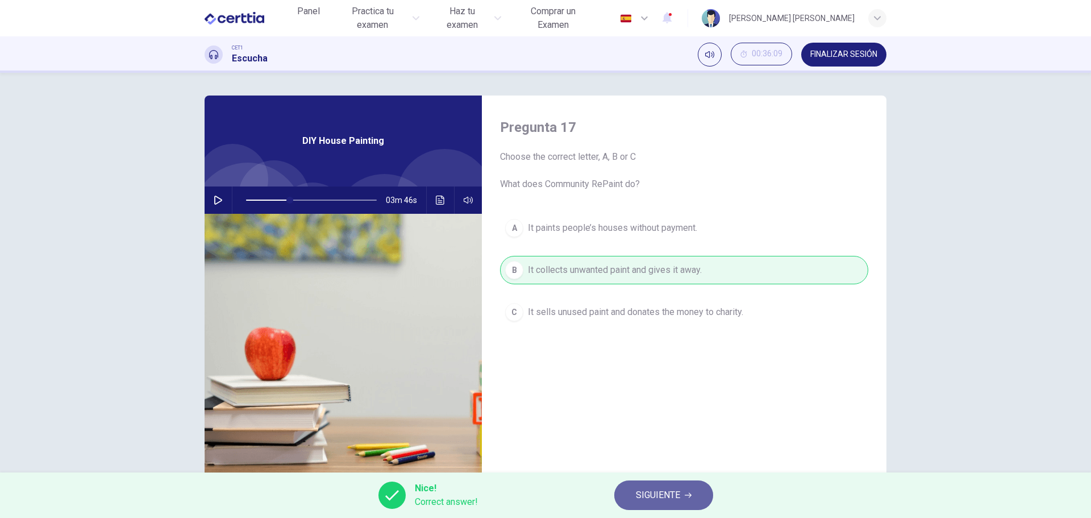
click at [673, 494] on span "SIGUIENTE" at bounding box center [658, 495] width 44 height 16
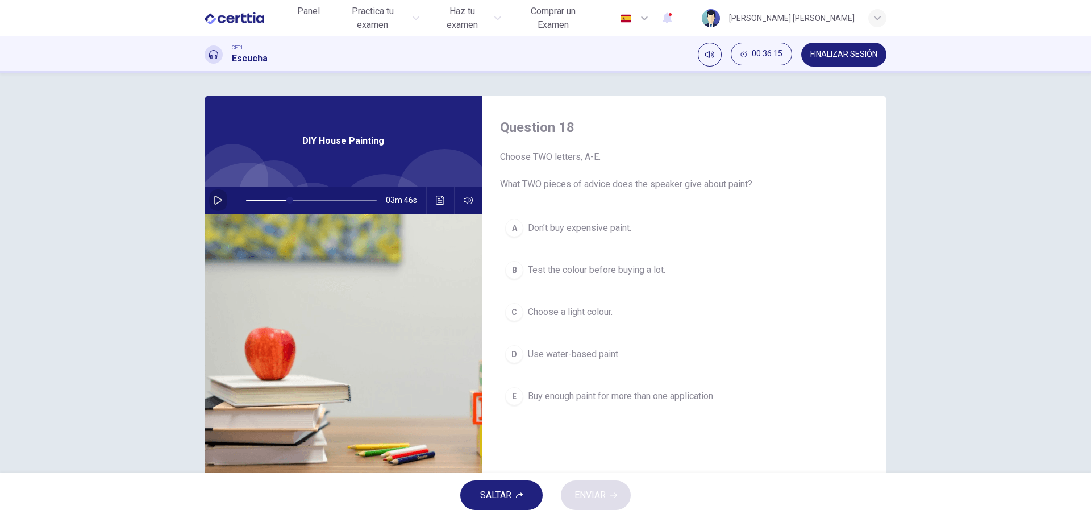
click at [214, 200] on icon "button" at bounding box center [218, 199] width 9 height 9
click at [436, 200] on icon "Haz clic para ver la transcripción del audio" at bounding box center [440, 199] width 9 height 9
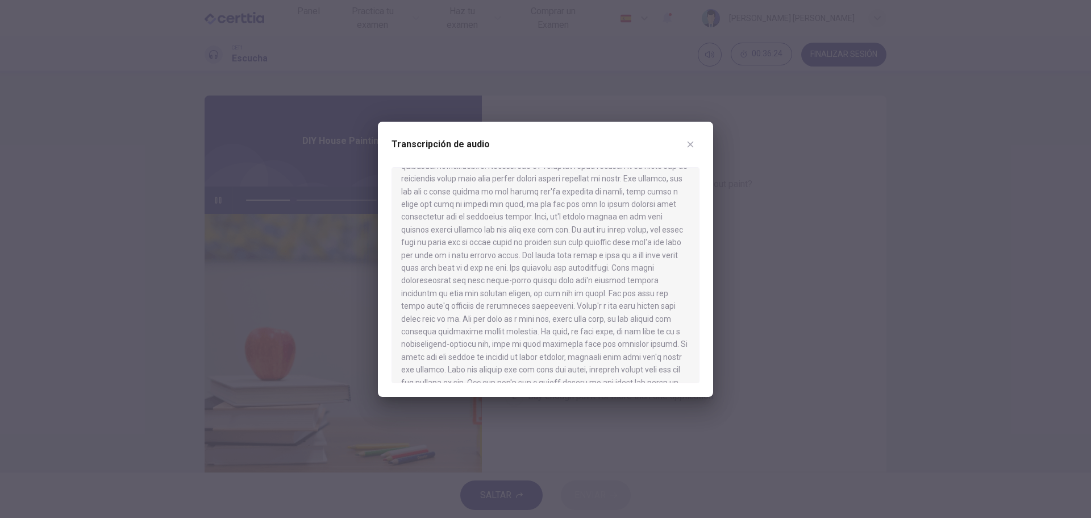
scroll to position [227, 0]
click at [689, 143] on icon "button" at bounding box center [690, 144] width 6 height 6
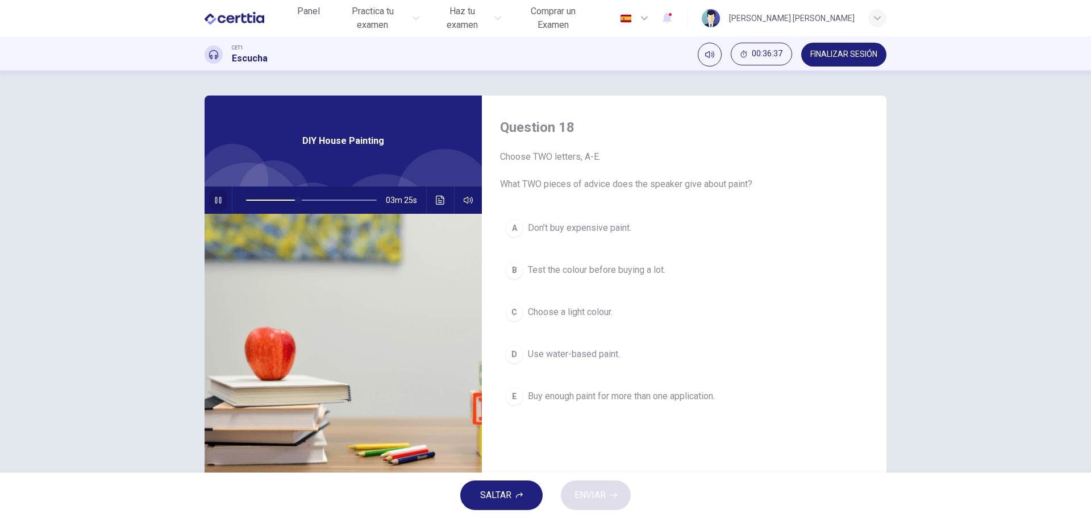
click at [218, 197] on icon "button" at bounding box center [218, 200] width 6 height 7
click at [214, 198] on icon "button" at bounding box center [218, 199] width 9 height 9
click at [441, 201] on icon "Haz clic para ver la transcripción del audio" at bounding box center [440, 199] width 9 height 9
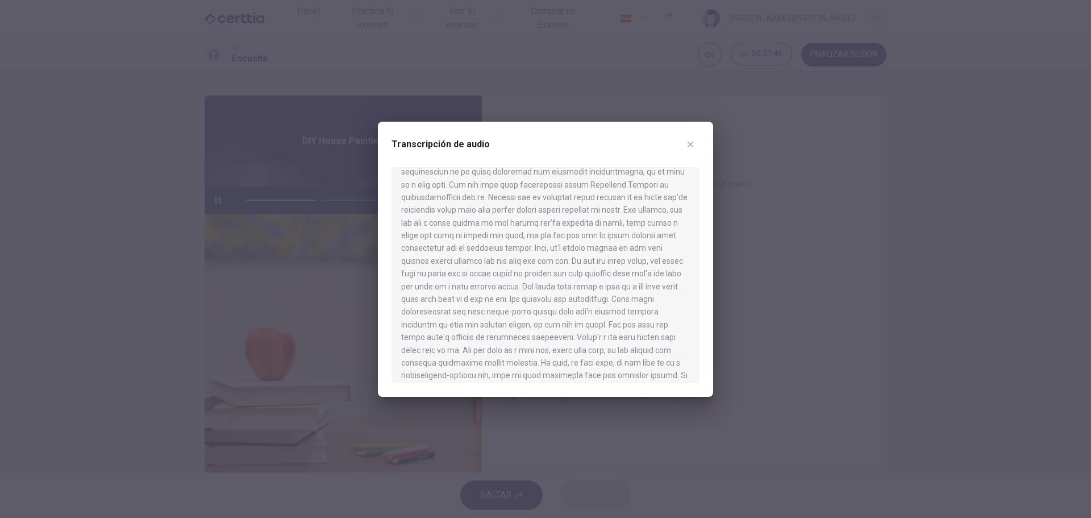
click at [688, 144] on icon "button" at bounding box center [690, 144] width 9 height 9
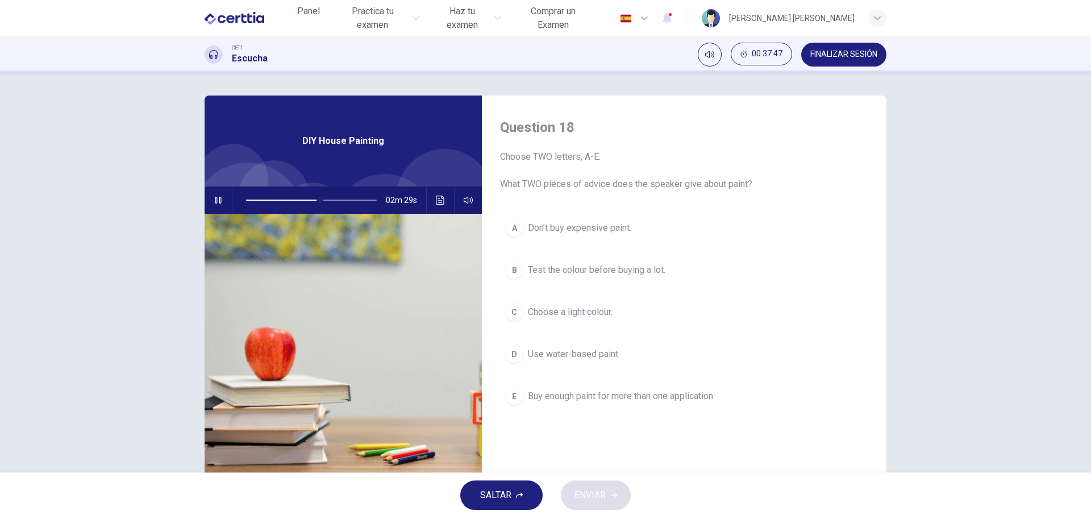
click at [217, 199] on icon "button" at bounding box center [218, 199] width 9 height 9
click at [512, 354] on div "D" at bounding box center [514, 354] width 18 height 18
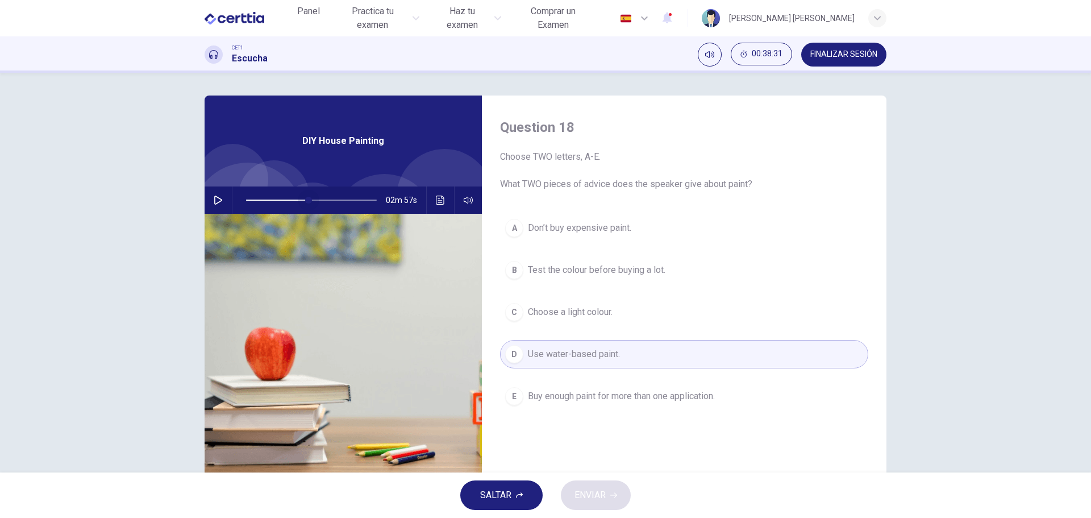
click at [306, 199] on span at bounding box center [308, 200] width 7 height 7
click at [216, 201] on icon "button" at bounding box center [218, 199] width 9 height 9
click at [439, 202] on icon "Haz clic para ver la transcripción del audio" at bounding box center [440, 199] width 9 height 9
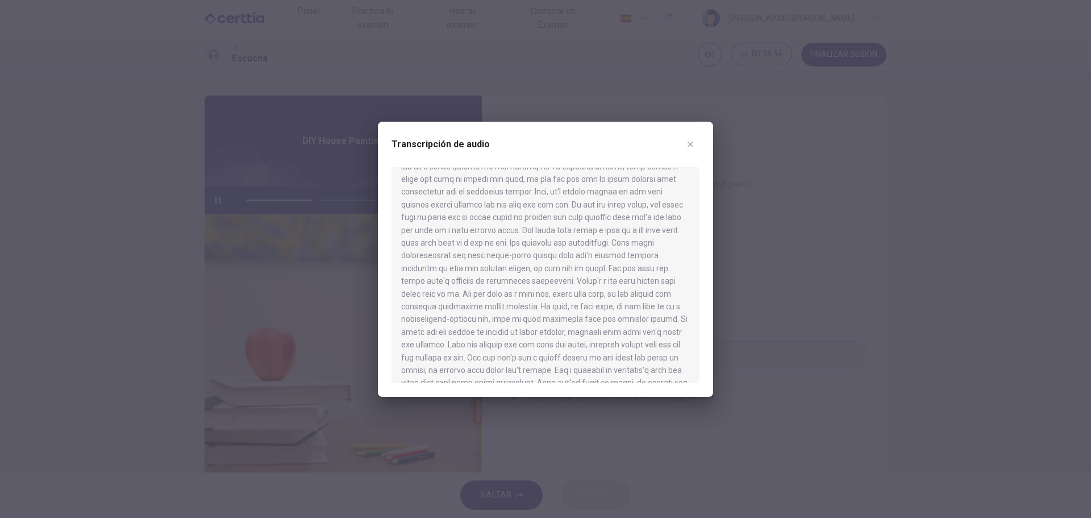
scroll to position [284, 0]
click at [690, 144] on icon "button" at bounding box center [690, 144] width 9 height 9
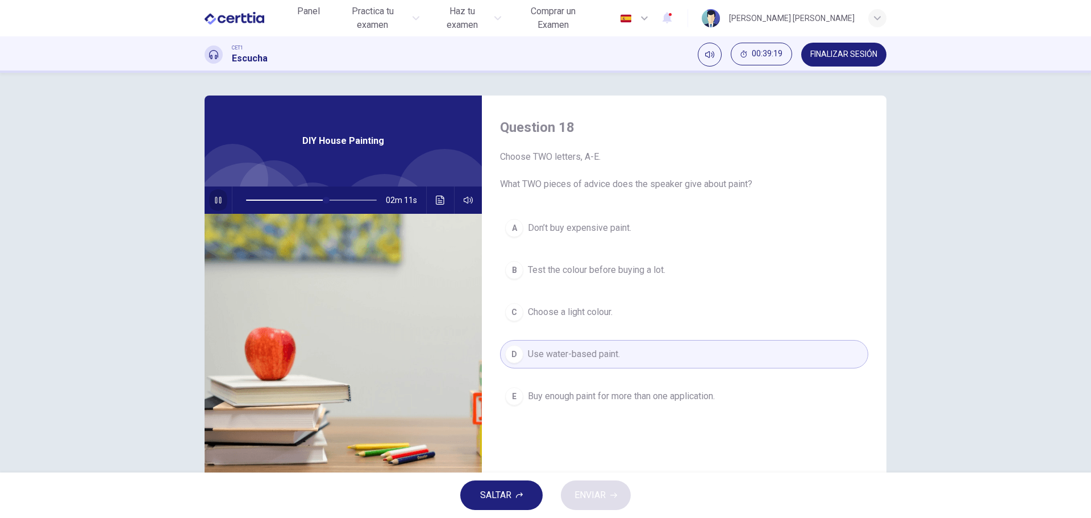
click at [218, 200] on icon "button" at bounding box center [218, 199] width 9 height 9
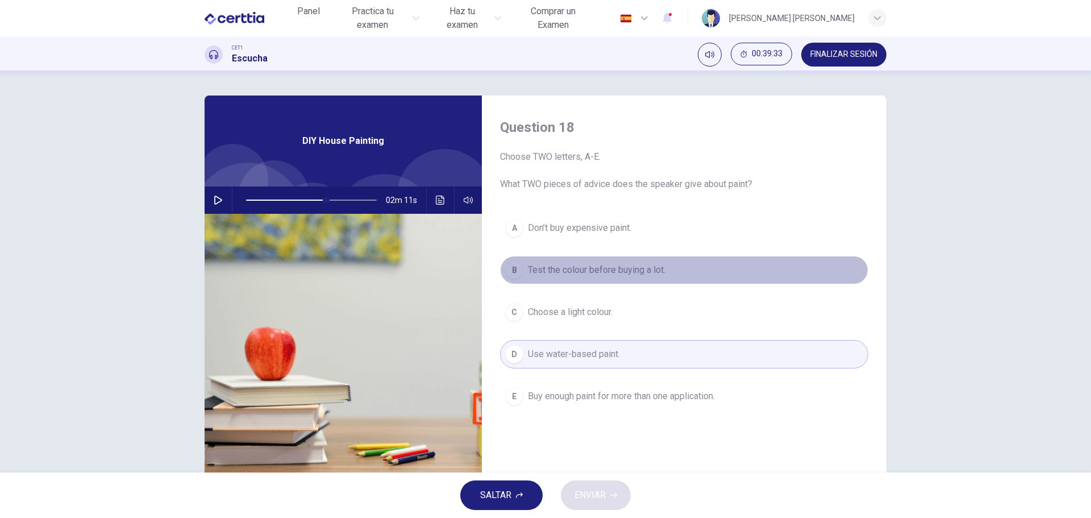
click at [540, 270] on span "Test the colour before buying a lot." at bounding box center [596, 270] width 137 height 14
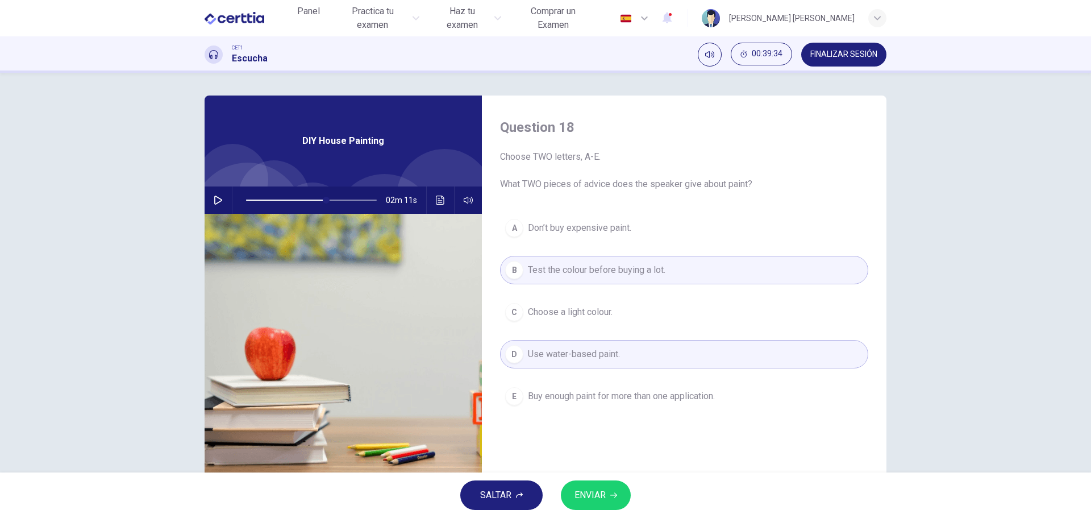
click at [593, 489] on span "ENVIAR" at bounding box center [589, 495] width 31 height 16
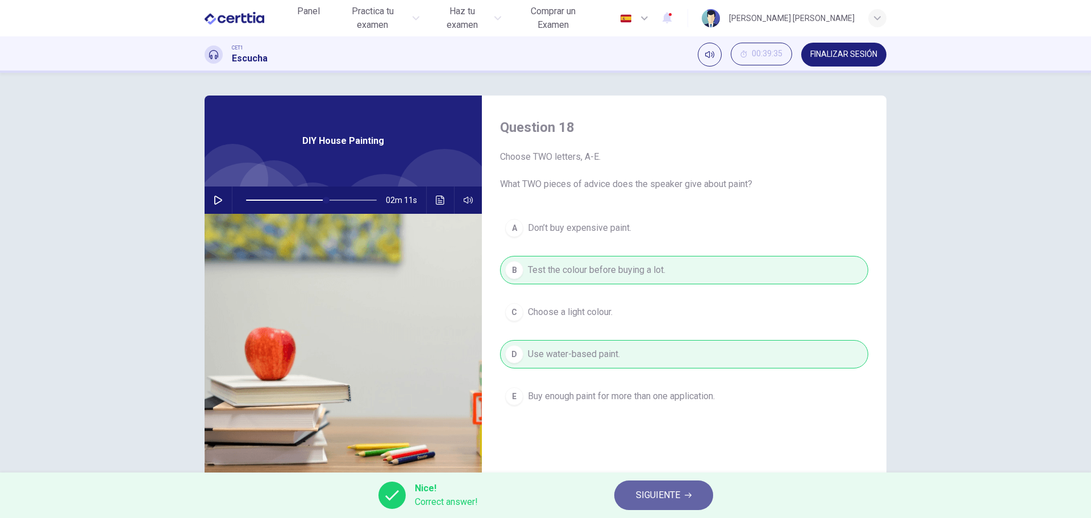
click at [674, 501] on span "SIGUIENTE" at bounding box center [658, 495] width 44 height 16
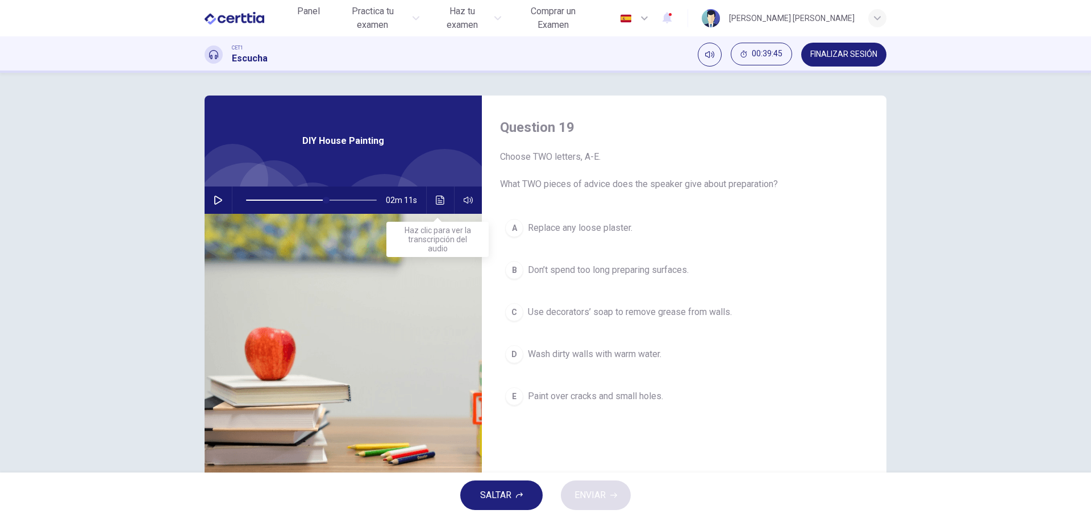
click at [436, 198] on icon "Haz clic para ver la transcripción del audio" at bounding box center [440, 199] width 9 height 9
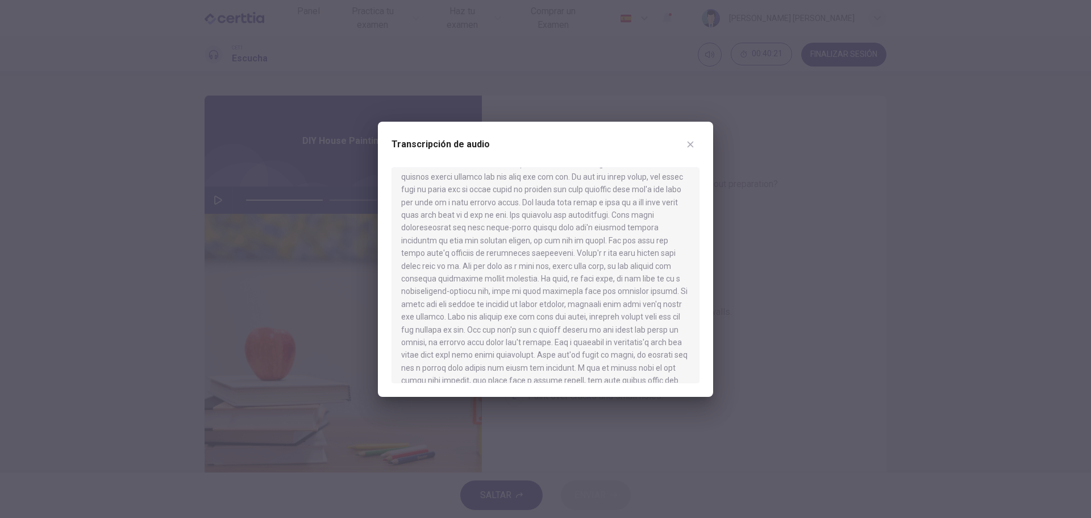
scroll to position [341, 0]
click at [690, 144] on icon "button" at bounding box center [690, 144] width 6 height 6
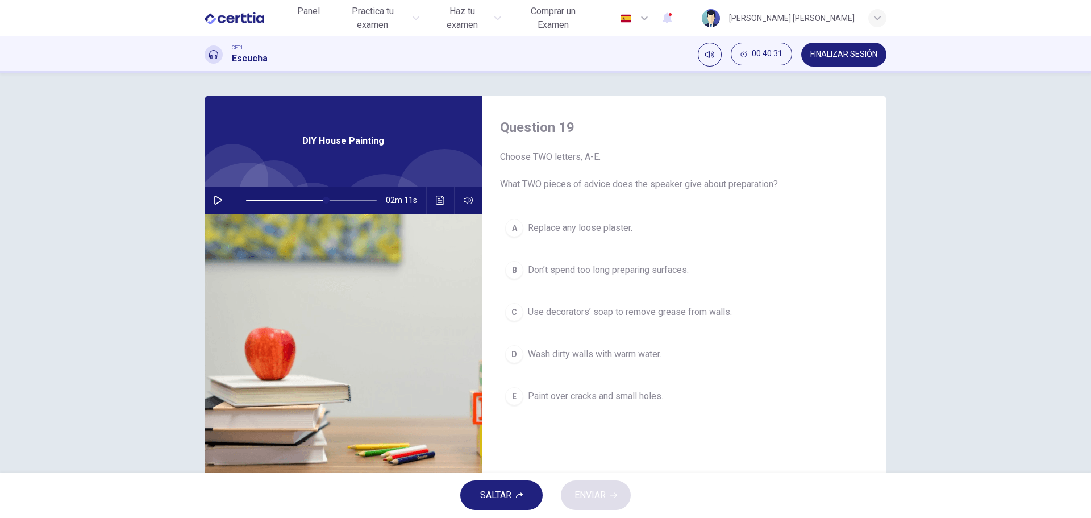
click at [513, 311] on div "C" at bounding box center [514, 312] width 18 height 18
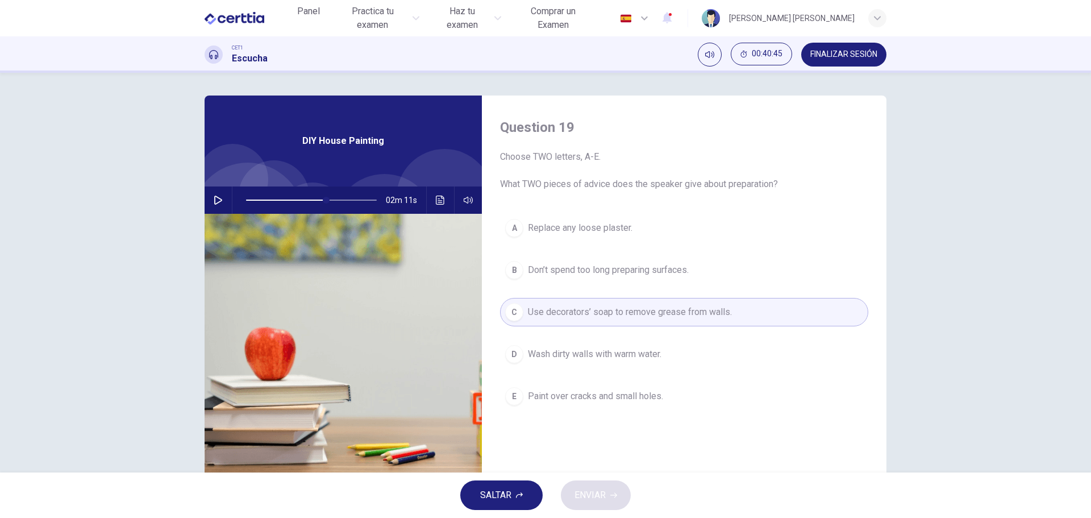
click at [520, 224] on div "A" at bounding box center [514, 228] width 18 height 18
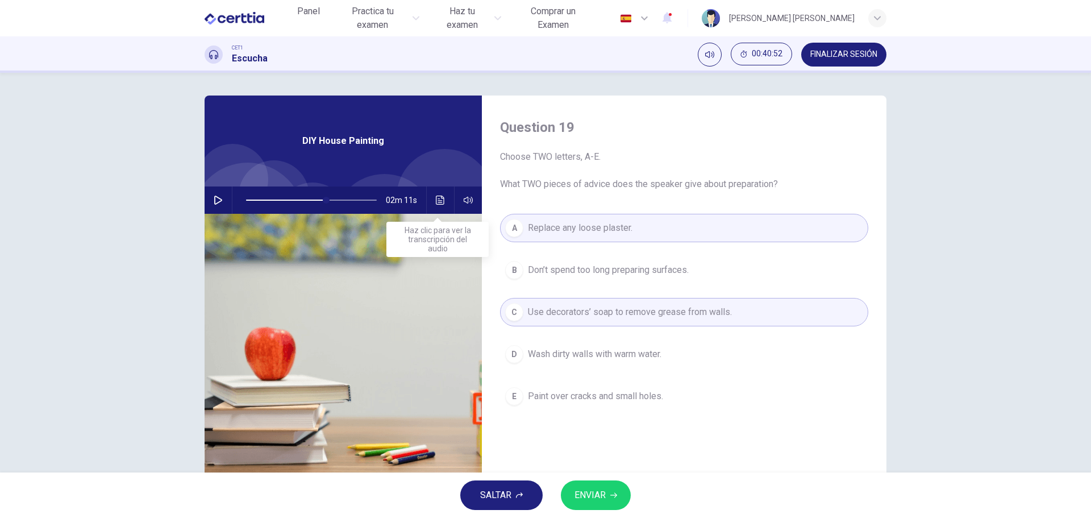
click at [436, 202] on icon "Haz clic para ver la transcripción del audio" at bounding box center [440, 199] width 9 height 9
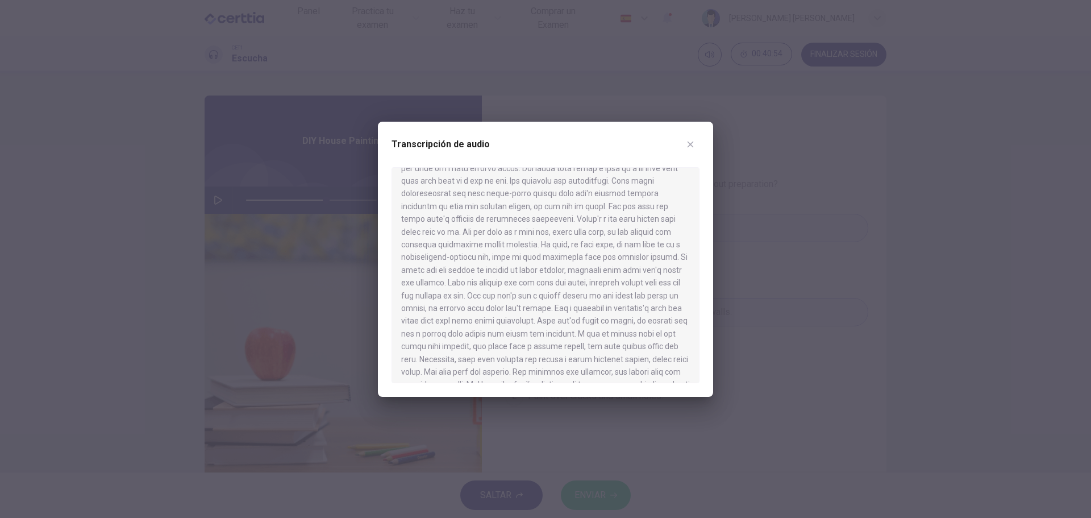
scroll to position [398, 0]
click at [689, 147] on icon "button" at bounding box center [690, 144] width 9 height 9
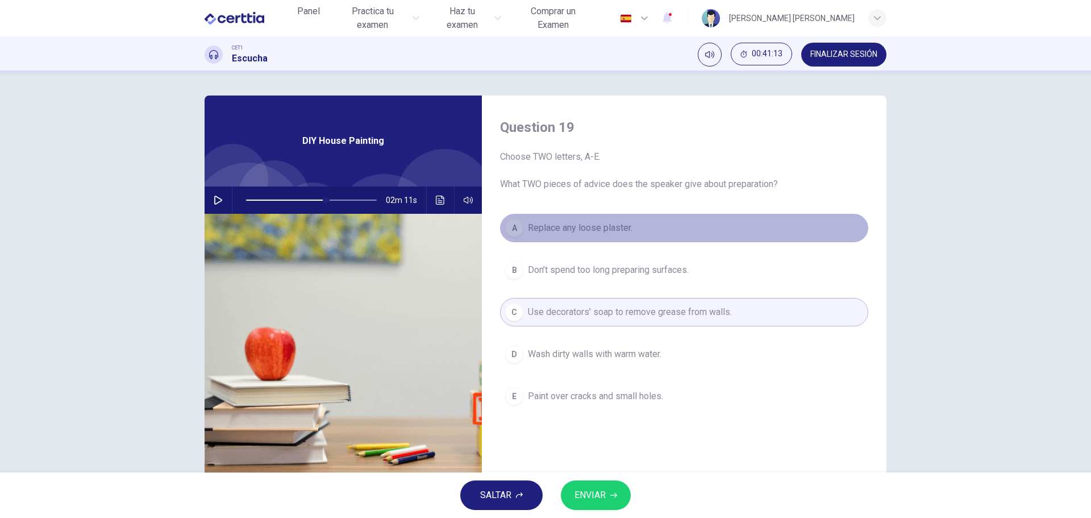
click at [514, 227] on div "A" at bounding box center [514, 228] width 18 height 18
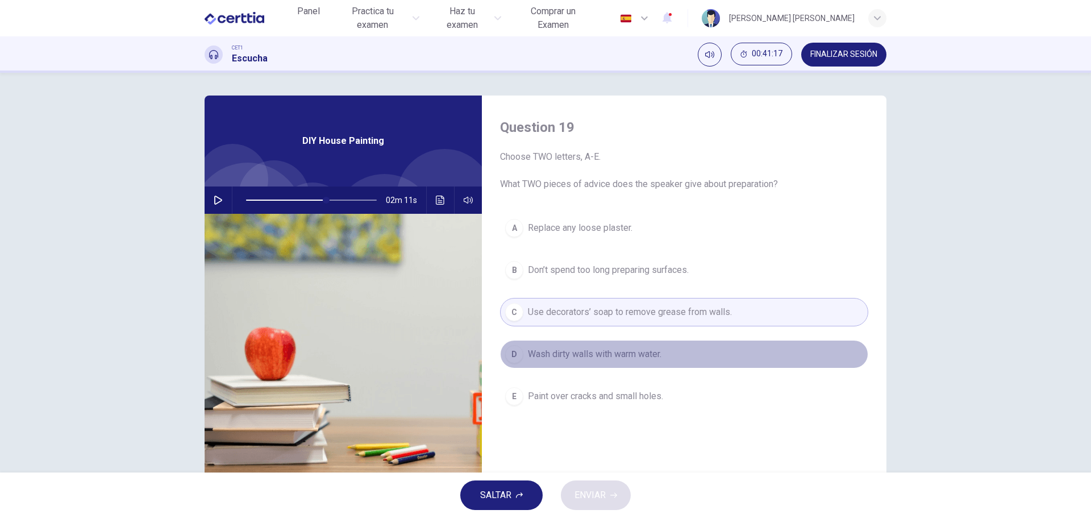
drag, startPoint x: 520, startPoint y: 351, endPoint x: 537, endPoint y: 351, distance: 17.0
click at [522, 351] on button "D Wash dirty walls with warm water." at bounding box center [684, 354] width 368 height 28
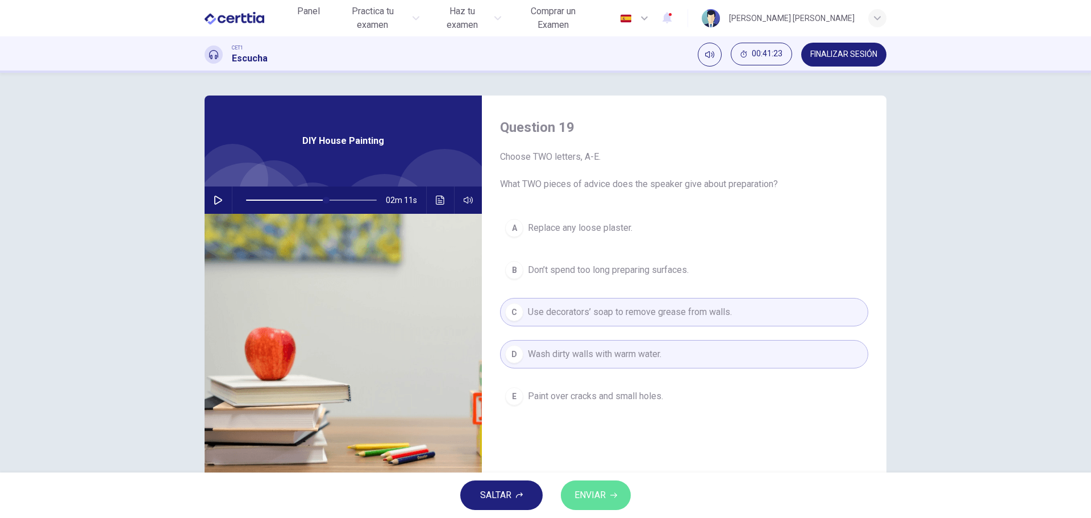
click at [598, 491] on span "ENVIAR" at bounding box center [589, 495] width 31 height 16
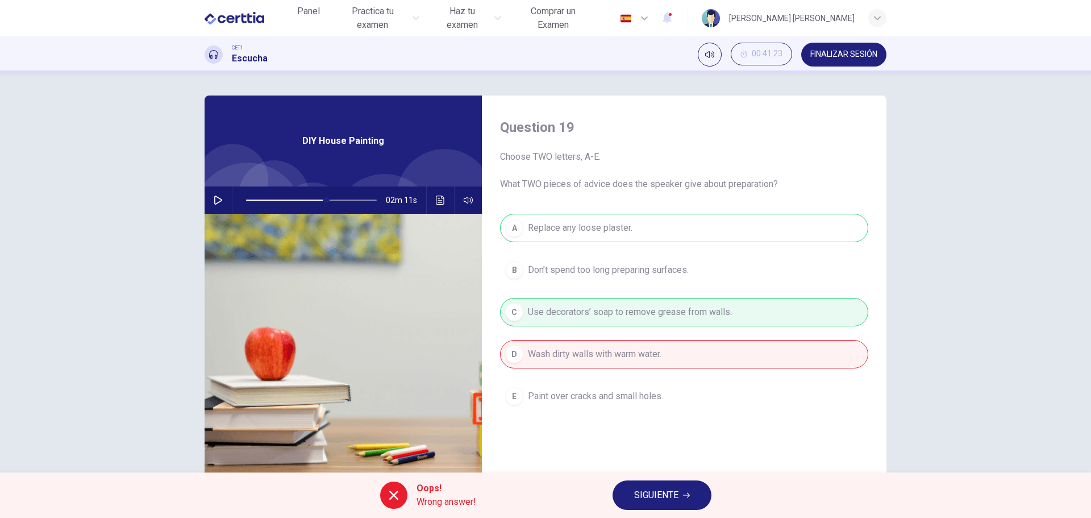
click at [645, 499] on span "SIGUIENTE" at bounding box center [656, 495] width 44 height 16
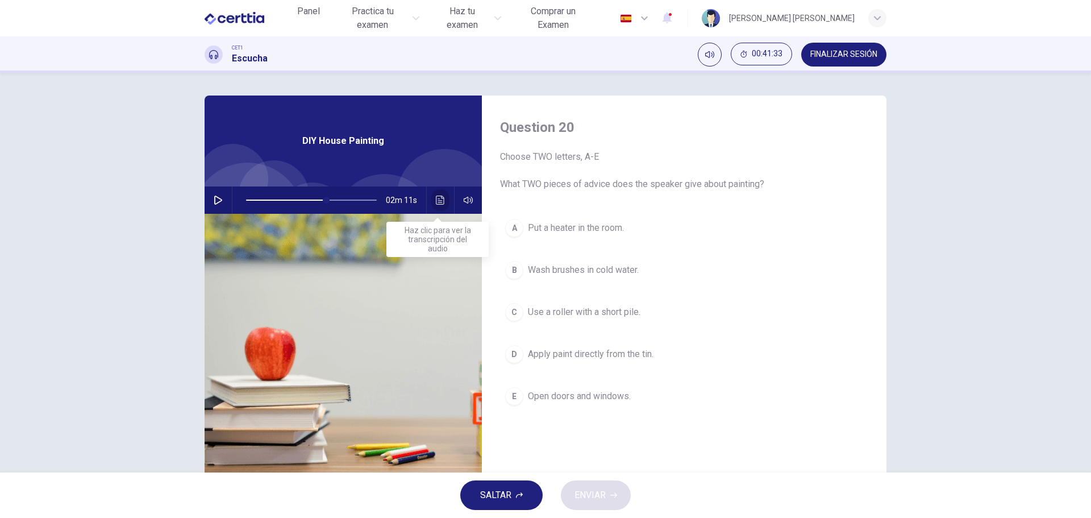
click at [436, 199] on icon "Haz clic para ver la transcripción del audio" at bounding box center [440, 199] width 9 height 9
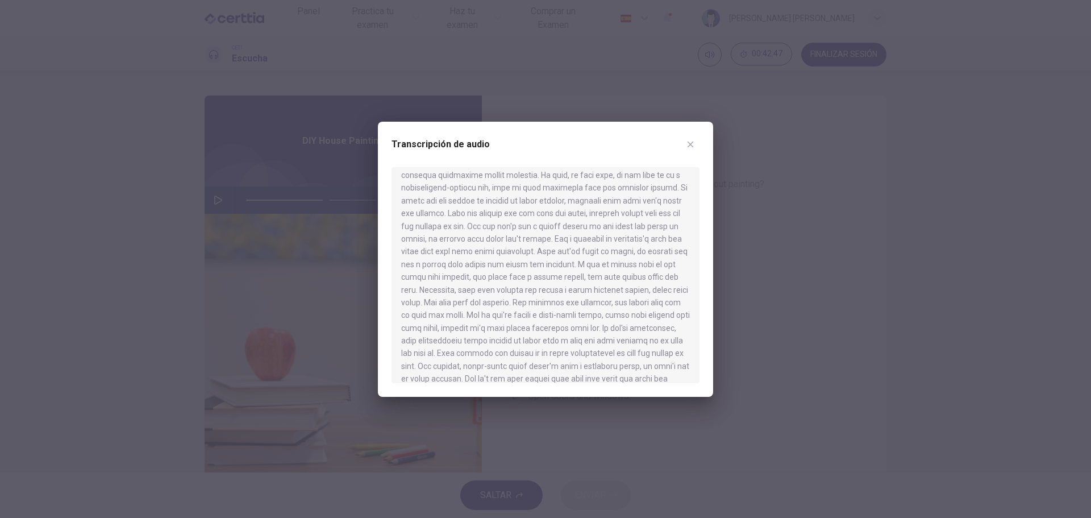
scroll to position [472, 0]
drag, startPoint x: 690, startPoint y: 146, endPoint x: 664, endPoint y: 174, distance: 38.6
click at [690, 145] on icon "button" at bounding box center [690, 144] width 9 height 9
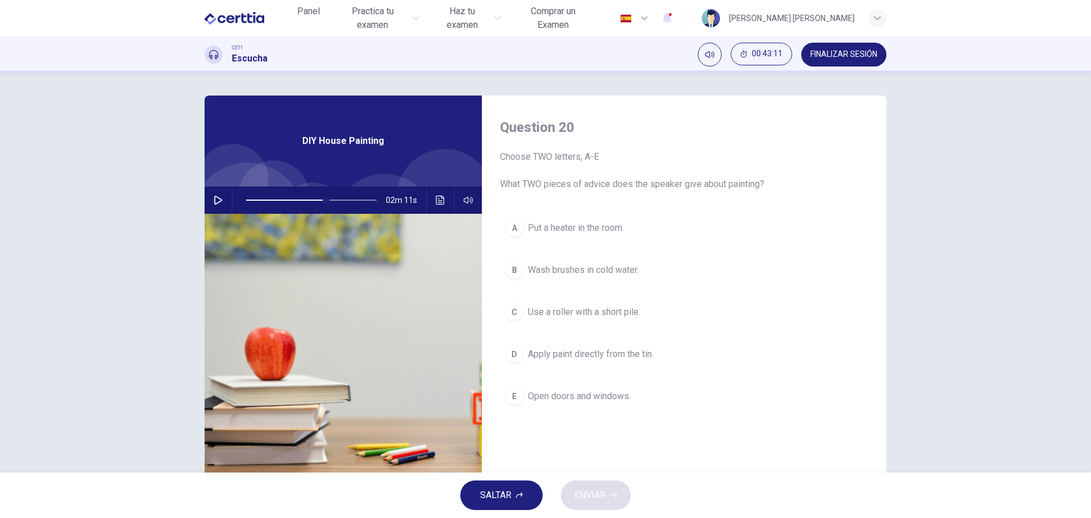
click at [516, 271] on div "B" at bounding box center [514, 270] width 18 height 18
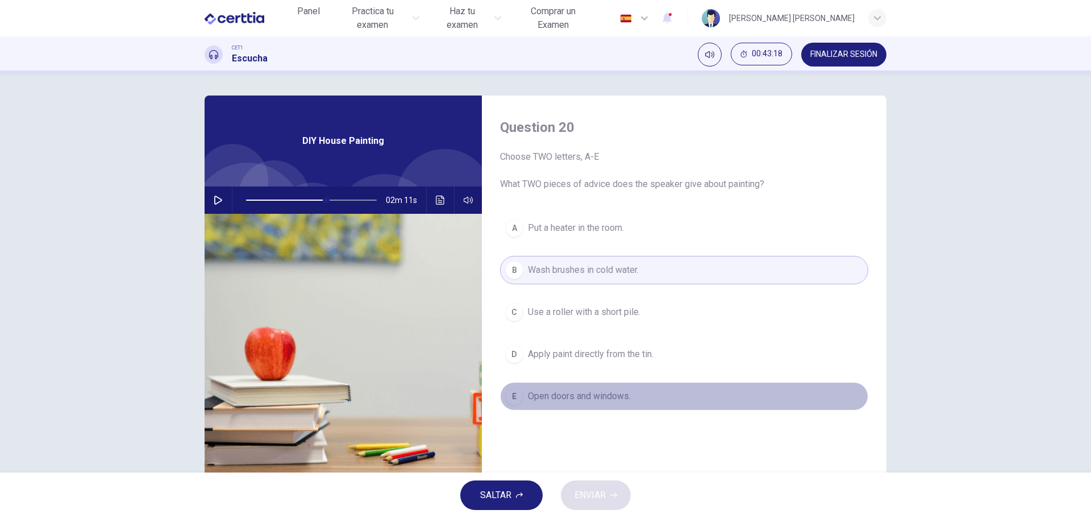
click at [519, 391] on div "E" at bounding box center [514, 396] width 18 height 18
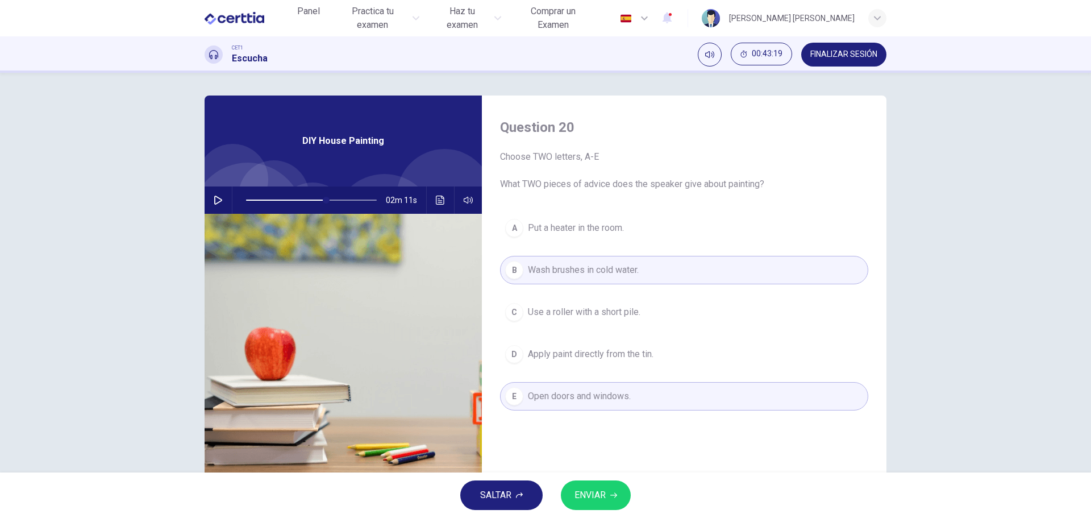
click at [593, 495] on span "ENVIAR" at bounding box center [589, 495] width 31 height 16
type input "**"
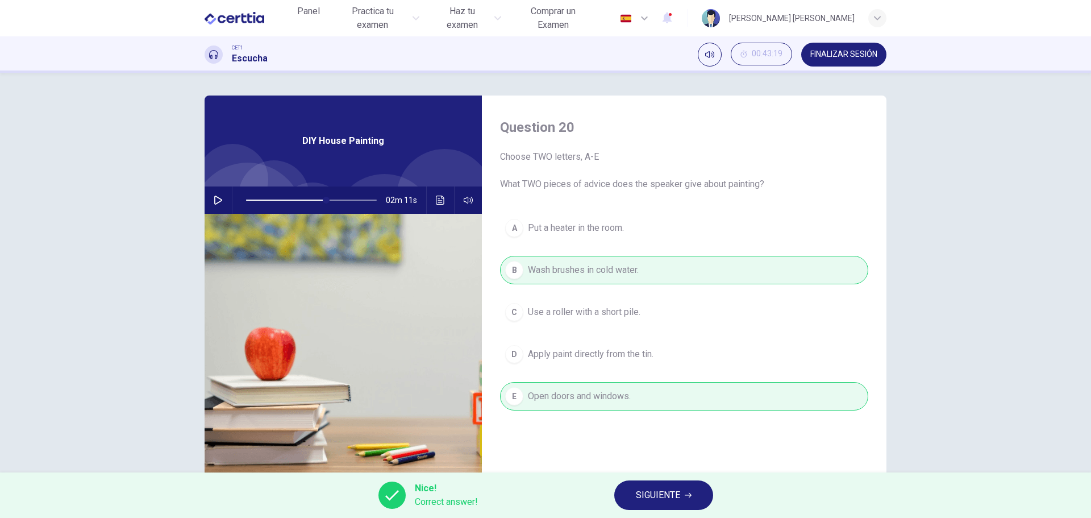
click at [673, 487] on span "SIGUIENTE" at bounding box center [658, 495] width 44 height 16
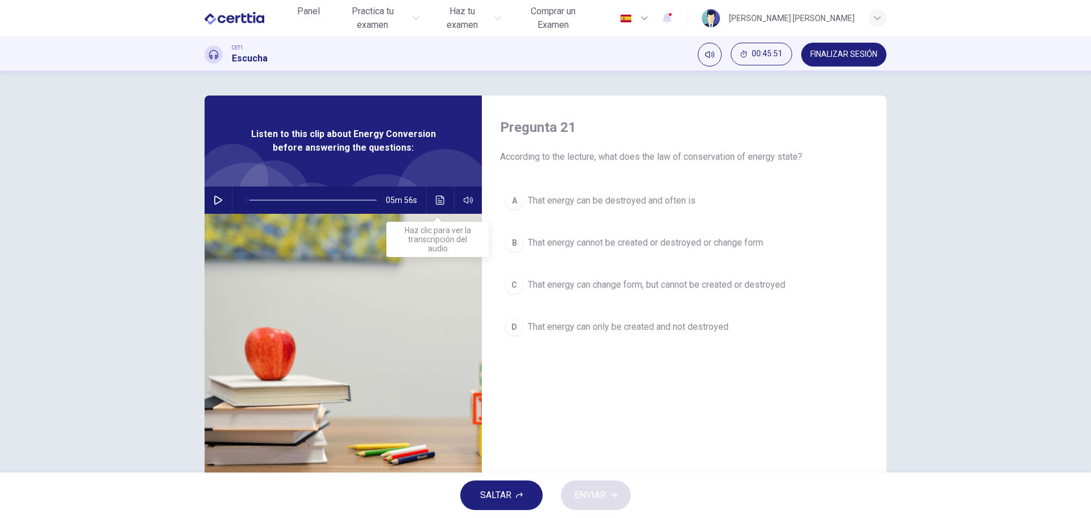
click at [436, 201] on icon "Haz clic para ver la transcripción del audio" at bounding box center [440, 199] width 9 height 9
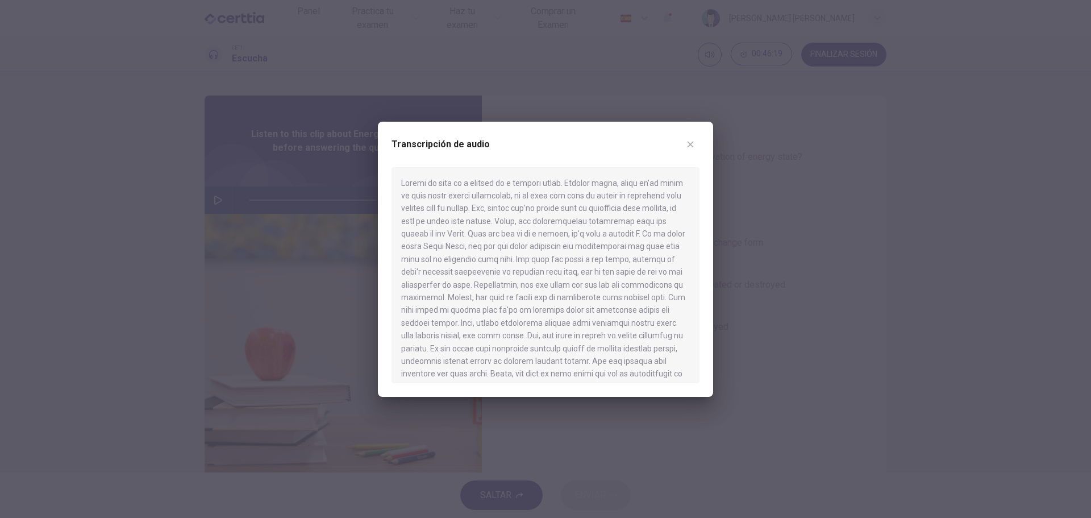
click at [693, 144] on icon "button" at bounding box center [690, 144] width 9 height 9
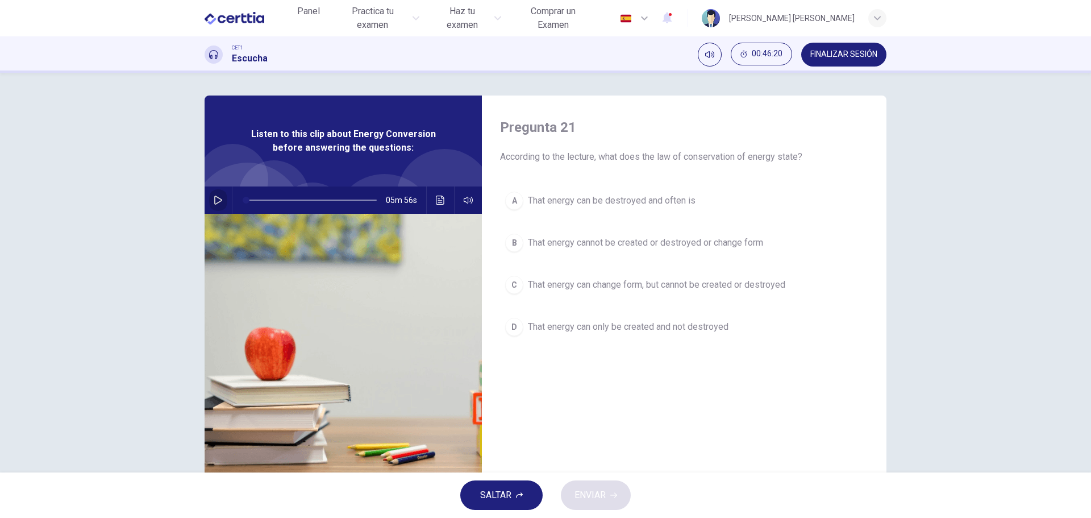
click at [214, 197] on icon "button" at bounding box center [218, 199] width 8 height 9
click at [437, 201] on icon "Haz clic para ver la transcripción del audio" at bounding box center [440, 199] width 9 height 9
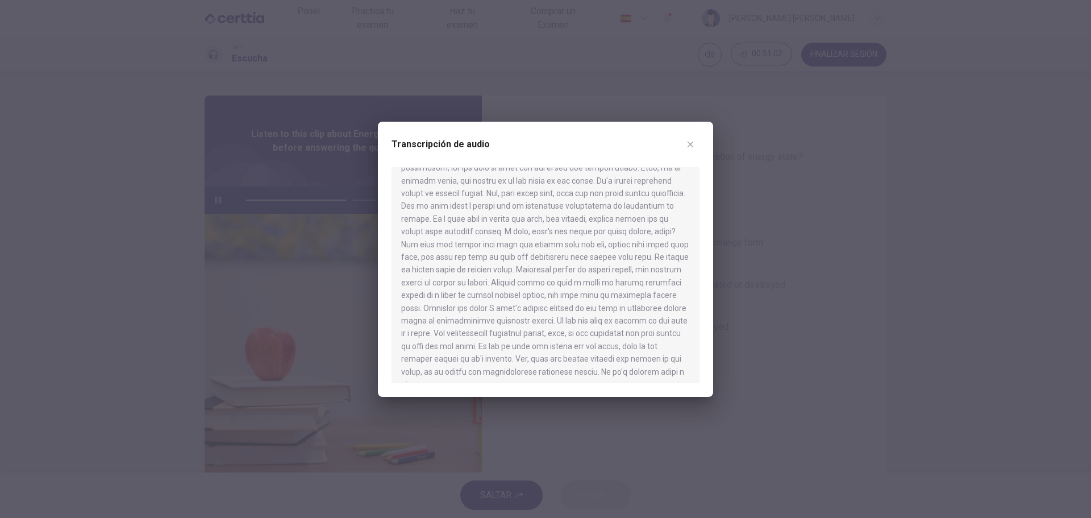
scroll to position [566, 0]
click at [692, 144] on icon "button" at bounding box center [690, 144] width 9 height 9
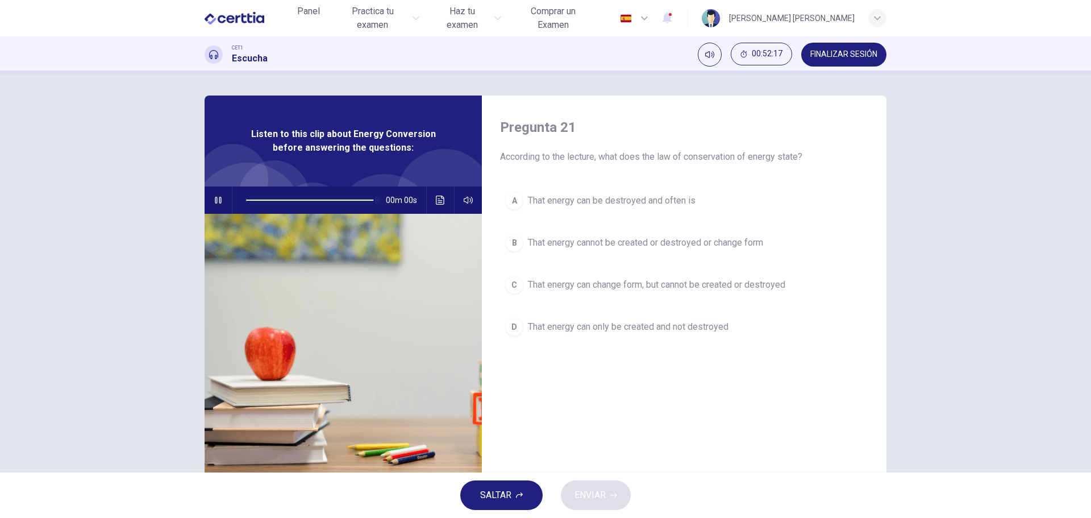
type input "*"
click at [572, 287] on span "That energy can change form, but cannot be created or destroyed" at bounding box center [656, 285] width 257 height 14
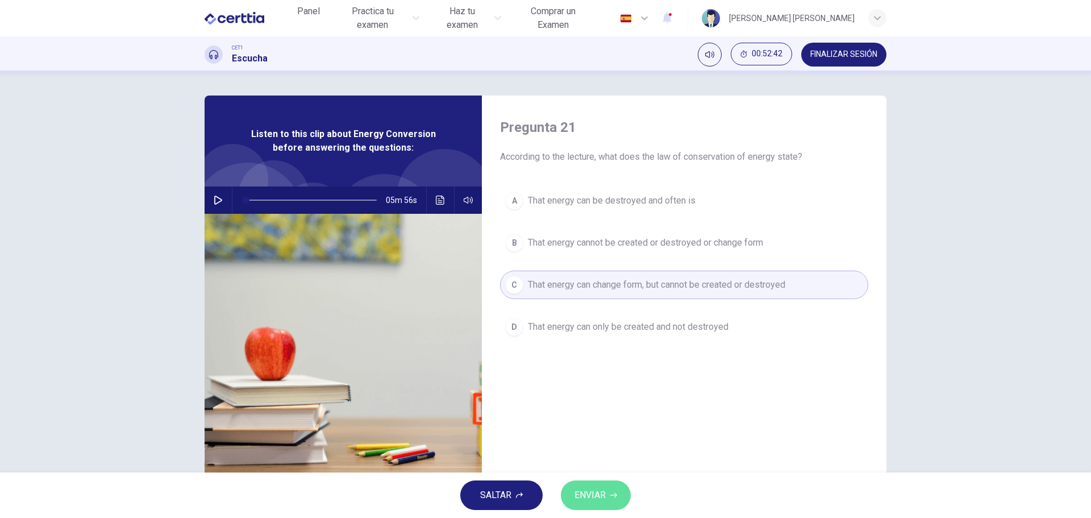
click at [590, 493] on span "ENVIAR" at bounding box center [589, 495] width 31 height 16
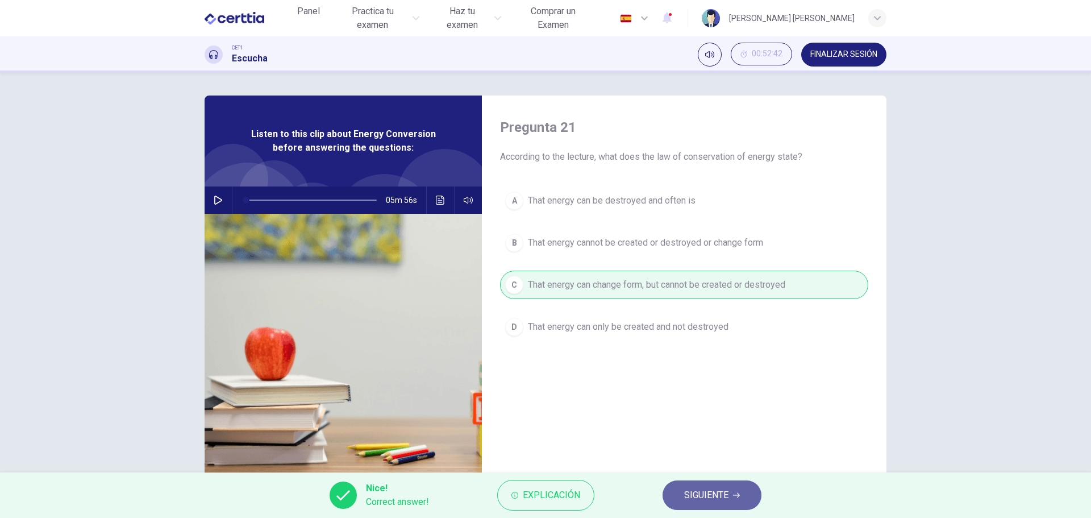
click at [694, 493] on span "SIGUIENTE" at bounding box center [706, 495] width 44 height 16
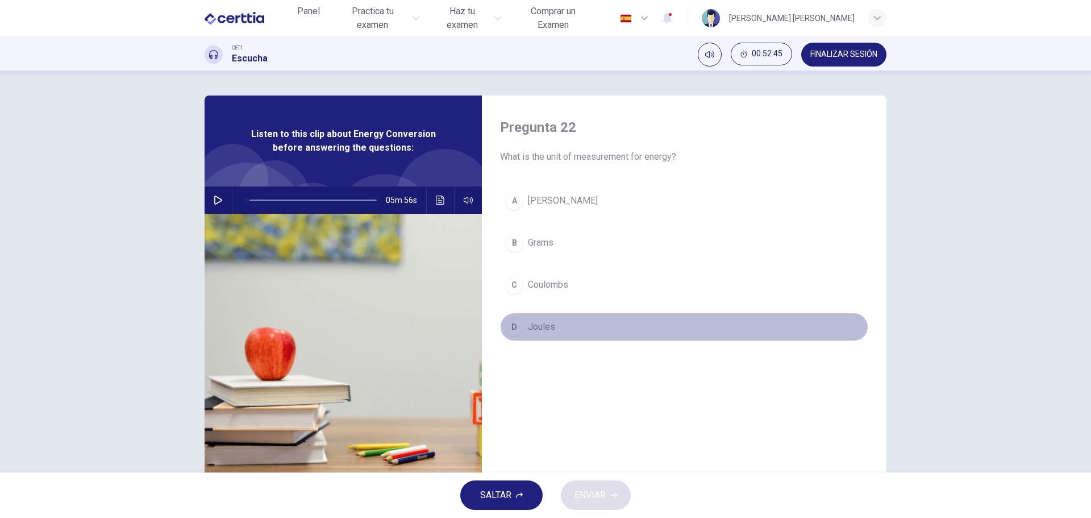
click at [538, 328] on span "Joules" at bounding box center [541, 327] width 27 height 14
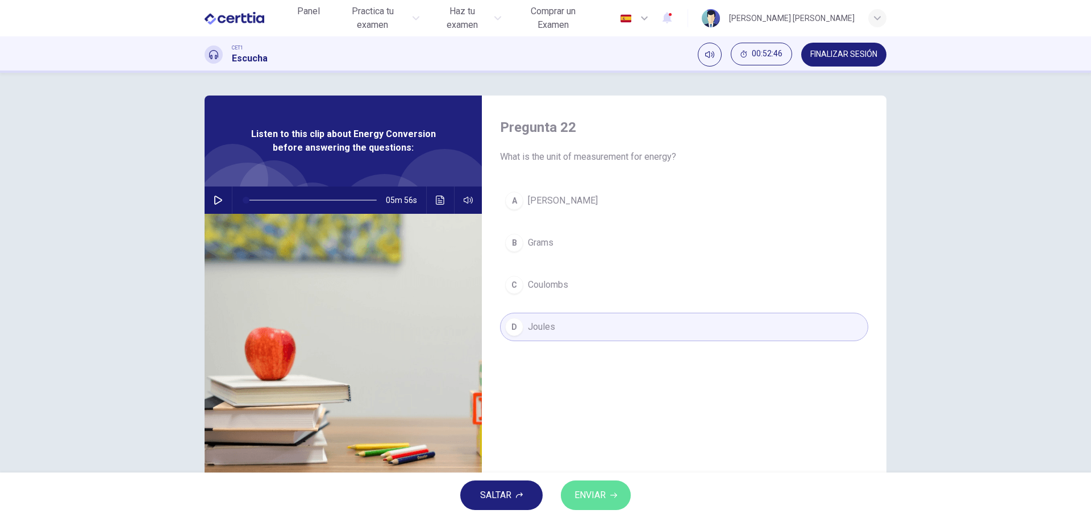
click at [587, 489] on span "ENVIAR" at bounding box center [589, 495] width 31 height 16
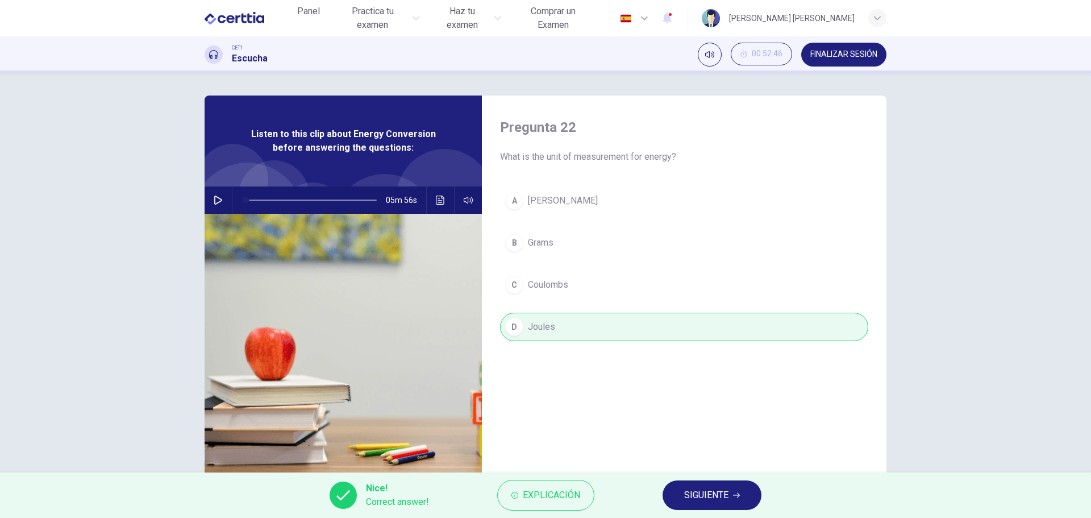
click at [718, 492] on span "SIGUIENTE" at bounding box center [706, 495] width 44 height 16
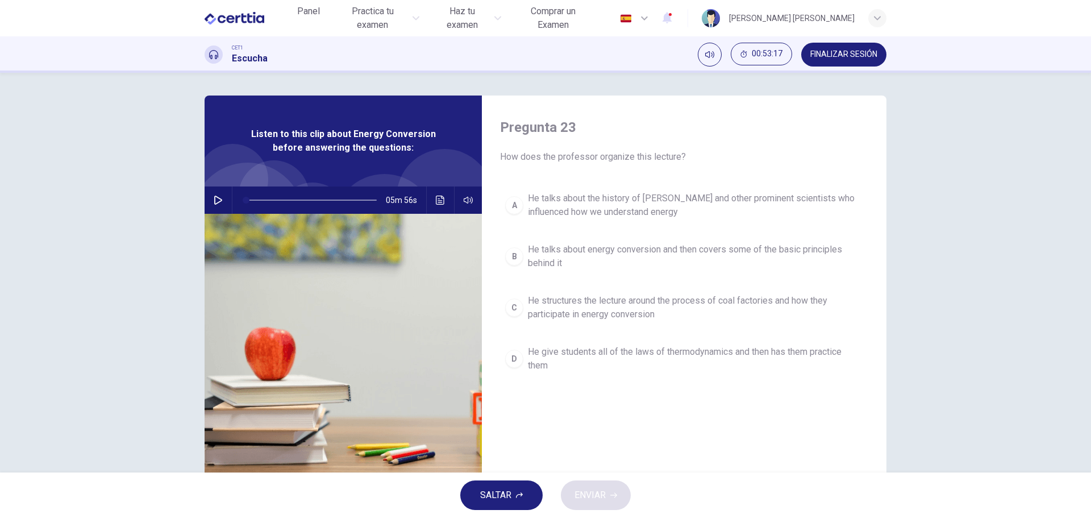
click at [516, 251] on div "B" at bounding box center [514, 256] width 18 height 18
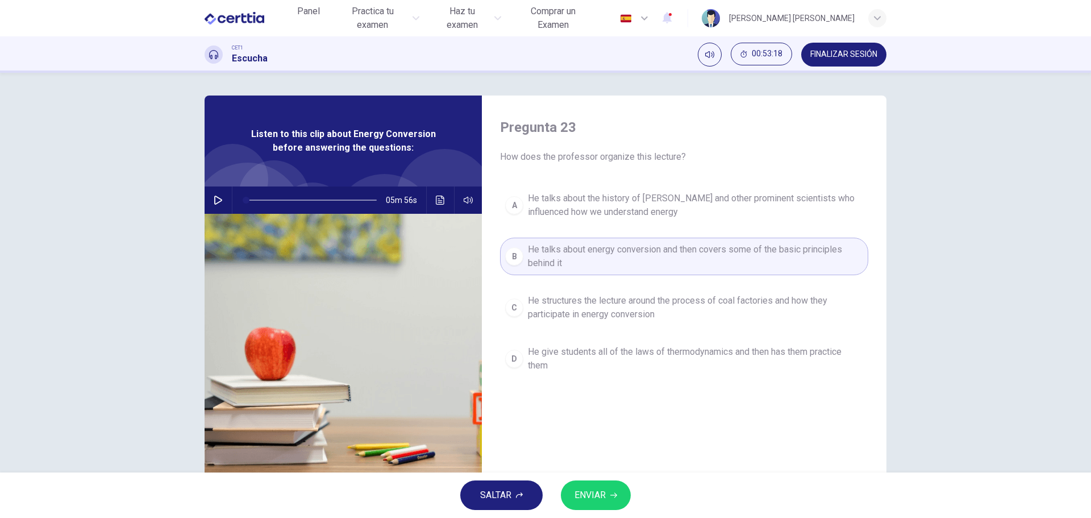
click at [606, 488] on button "ENVIAR" at bounding box center [596, 495] width 70 height 30
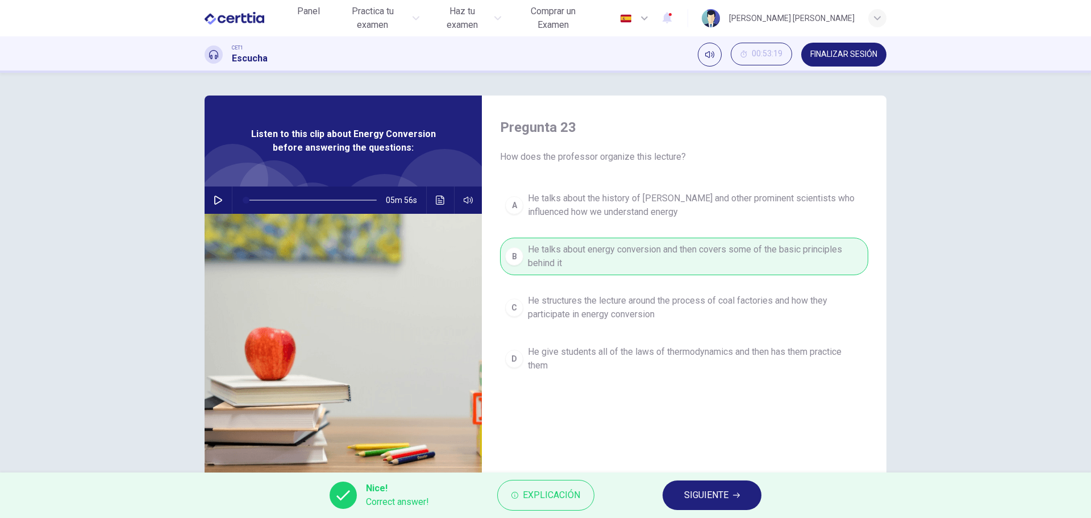
click at [704, 494] on span "SIGUIENTE" at bounding box center [706, 495] width 44 height 16
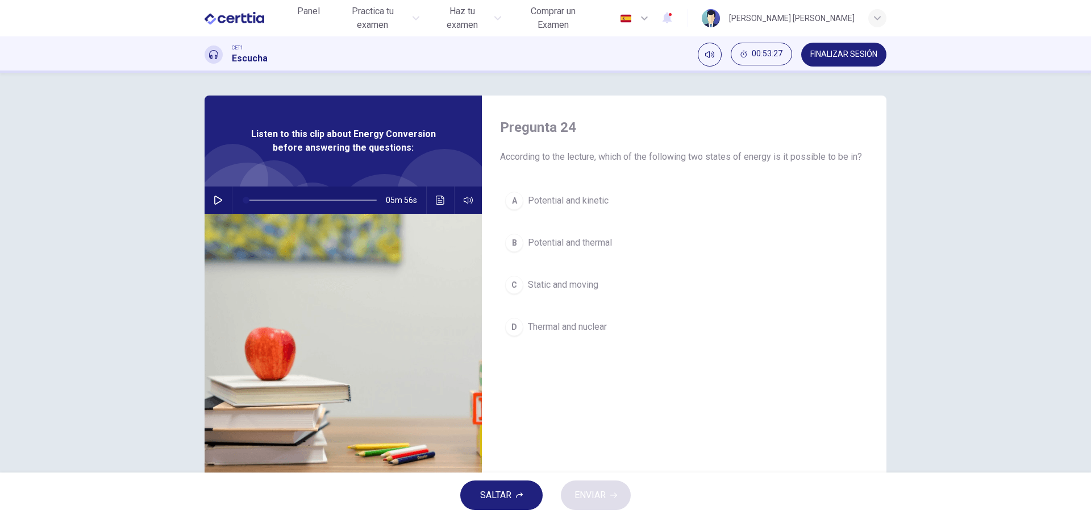
click at [566, 202] on span "Potential and kinetic" at bounding box center [568, 201] width 81 height 14
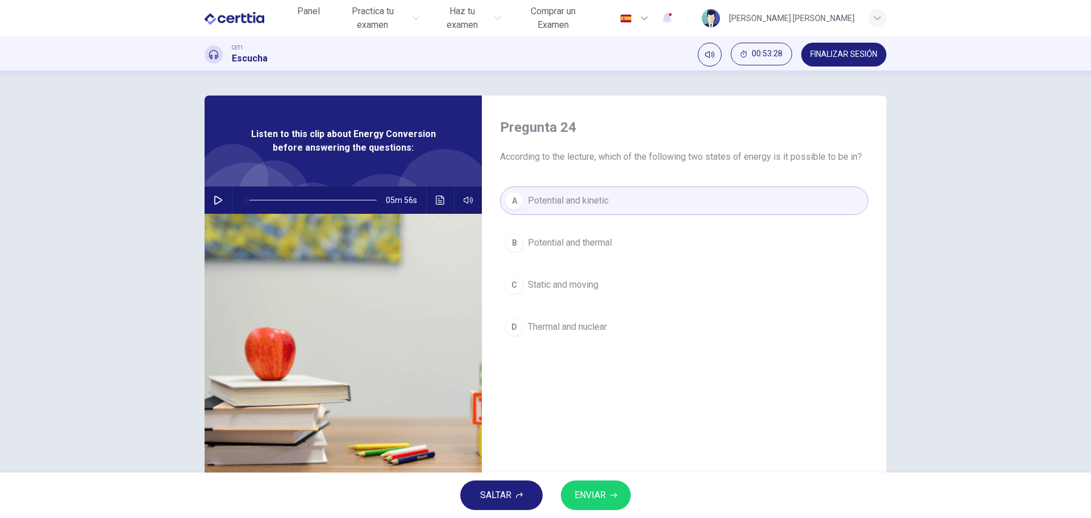
click at [595, 501] on span "ENVIAR" at bounding box center [589, 495] width 31 height 16
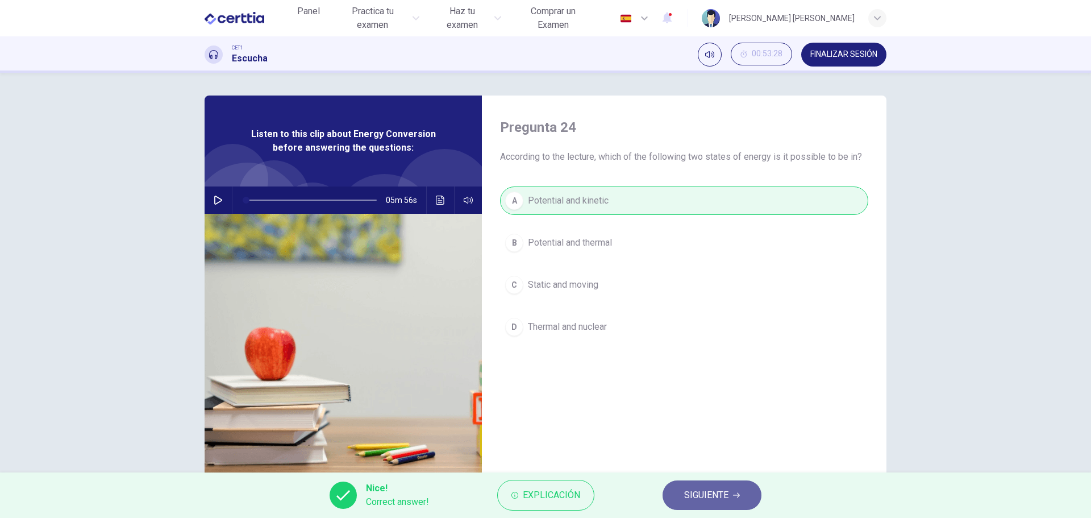
click at [719, 495] on span "SIGUIENTE" at bounding box center [706, 495] width 44 height 16
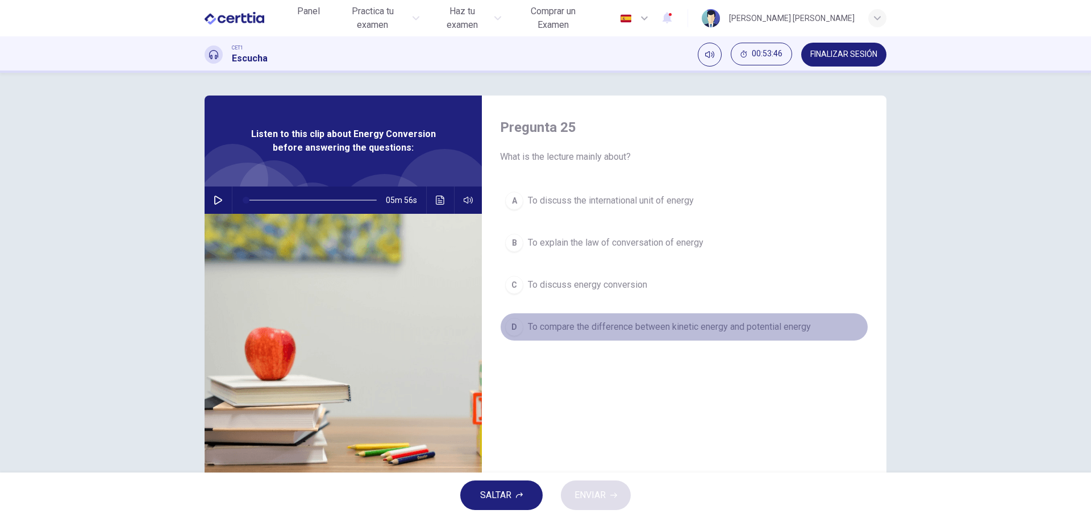
click at [570, 325] on span "To compare the difference between kinetic energy and potential energy" at bounding box center [669, 327] width 283 height 14
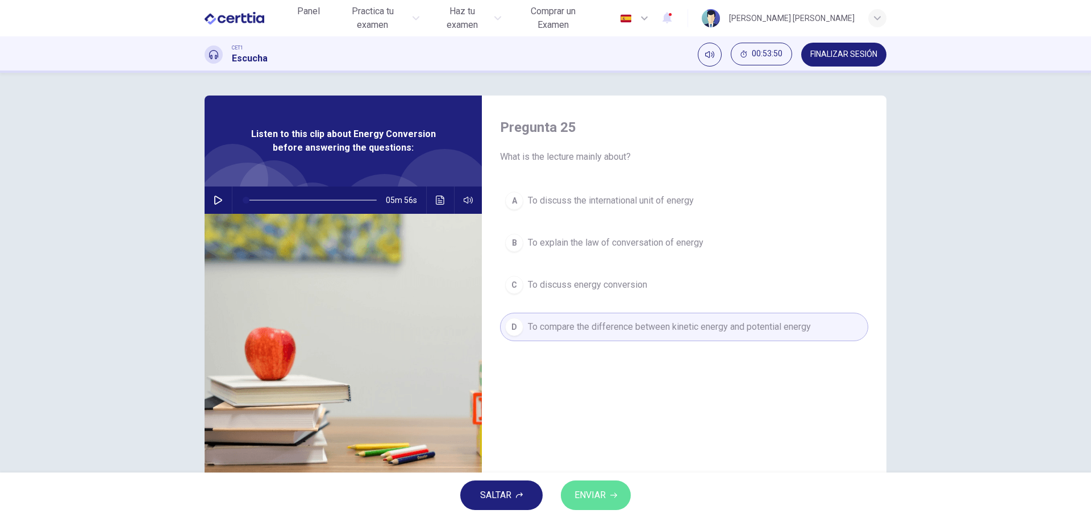
click at [595, 491] on span "ENVIAR" at bounding box center [589, 495] width 31 height 16
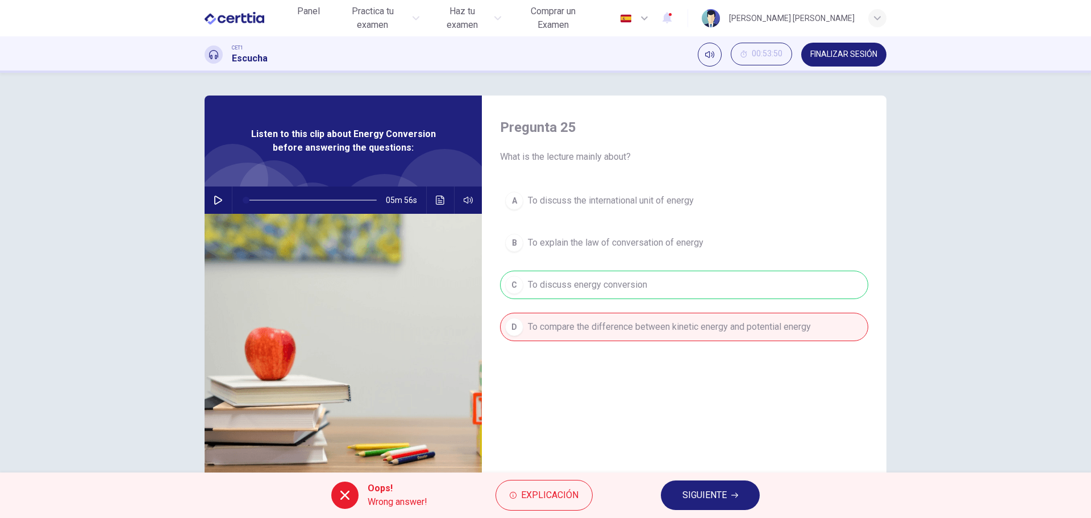
click at [702, 490] on span "SIGUIENTE" at bounding box center [704, 495] width 44 height 16
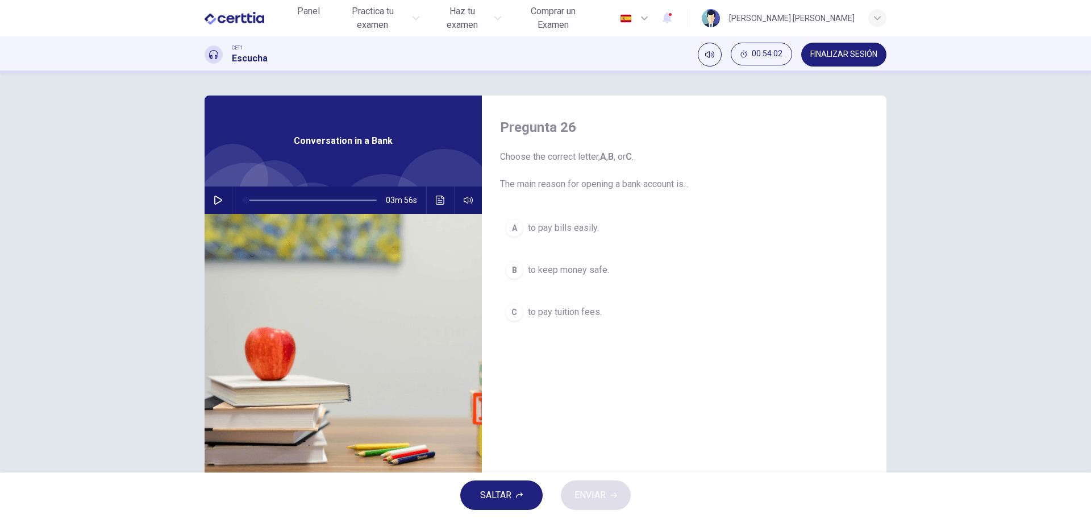
click at [217, 198] on icon "button" at bounding box center [218, 199] width 8 height 9
click at [440, 196] on icon "Haz clic para ver la transcripción del audio" at bounding box center [440, 199] width 9 height 9
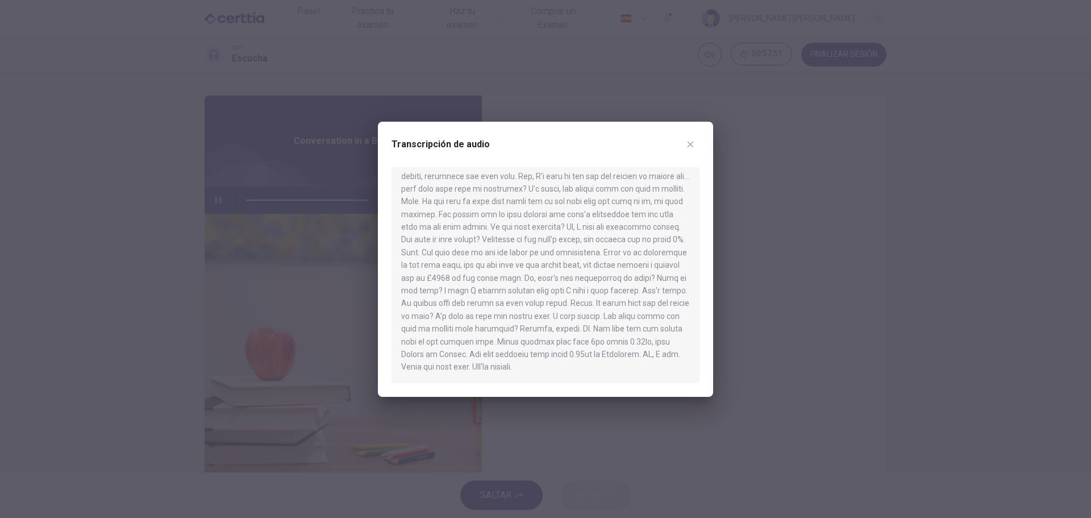
scroll to position [248, 0]
type input "*"
click at [689, 143] on icon "button" at bounding box center [690, 144] width 6 height 6
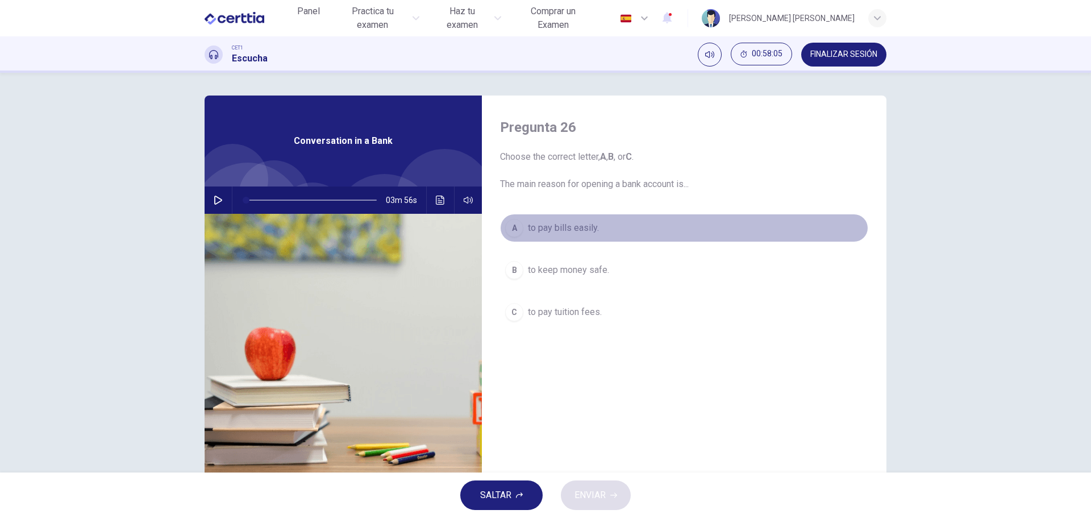
click at [540, 227] on span "to pay bills easily." at bounding box center [563, 228] width 71 height 14
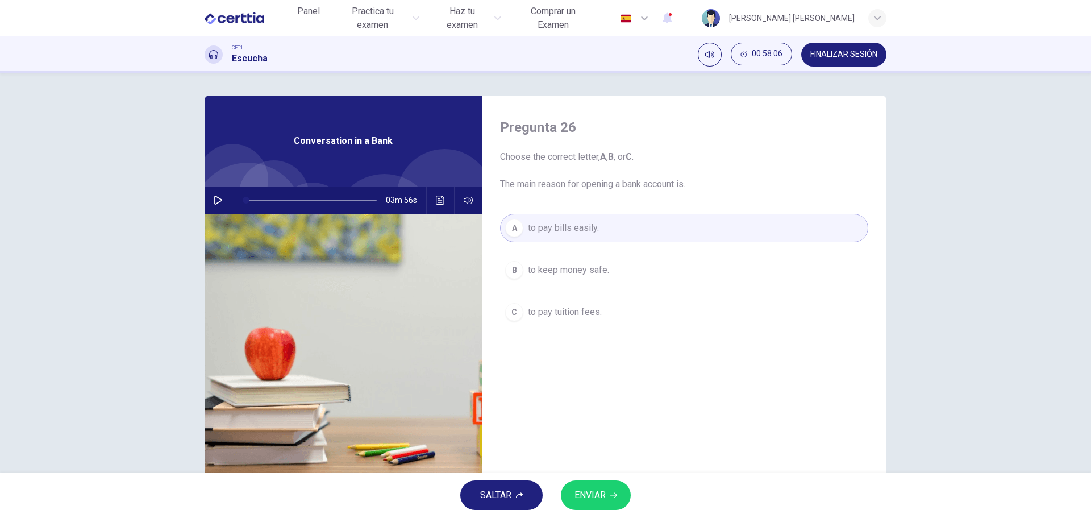
click at [595, 491] on span "ENVIAR" at bounding box center [589, 495] width 31 height 16
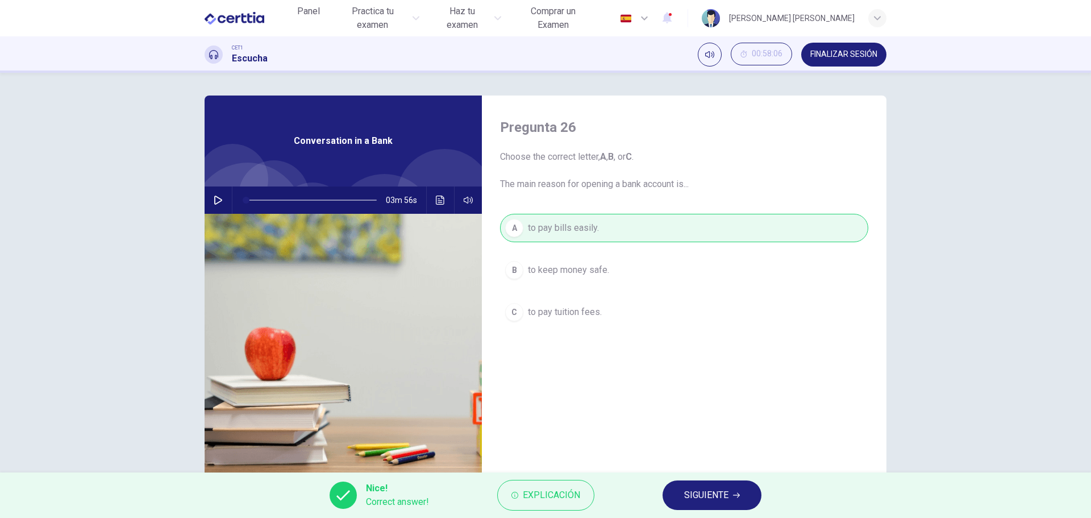
click at [699, 488] on span "SIGUIENTE" at bounding box center [706, 495] width 44 height 16
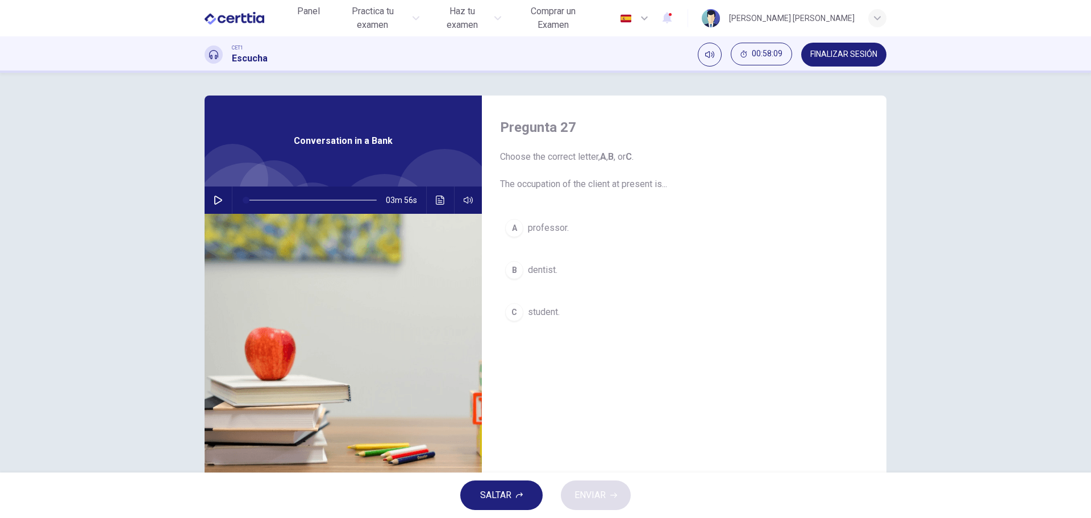
click at [540, 311] on span "student." at bounding box center [544, 312] width 32 height 14
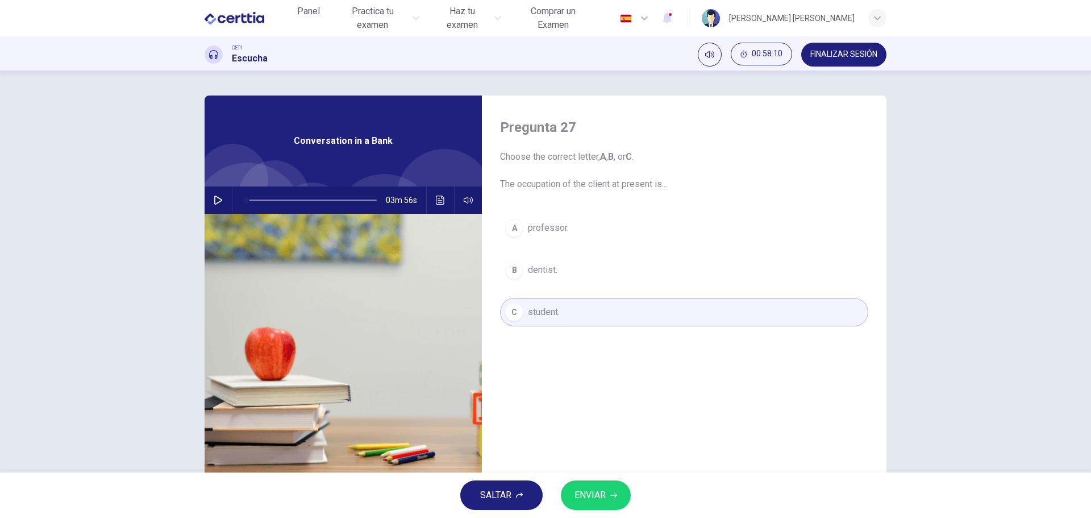
click at [594, 493] on span "ENVIAR" at bounding box center [589, 495] width 31 height 16
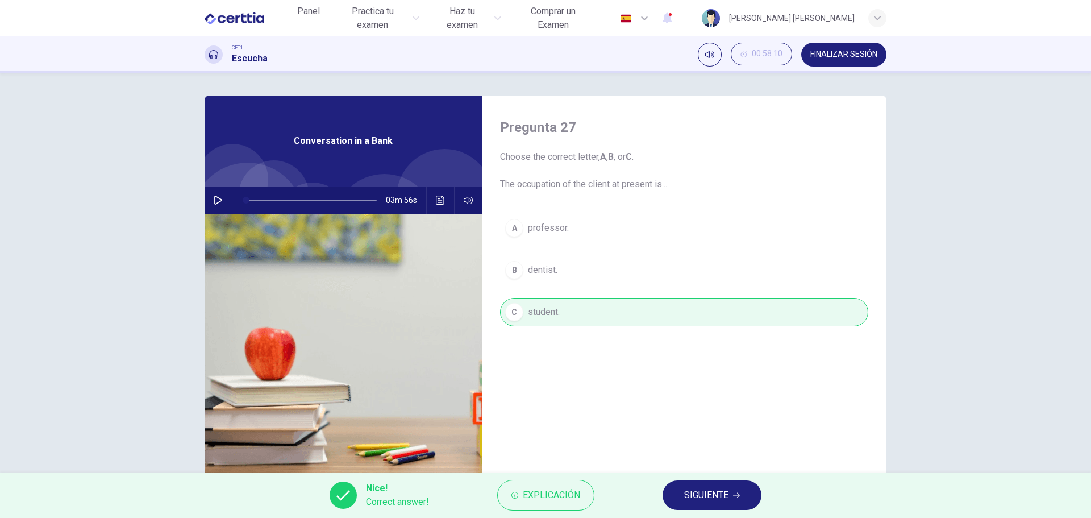
click at [715, 493] on span "SIGUIENTE" at bounding box center [706, 495] width 44 height 16
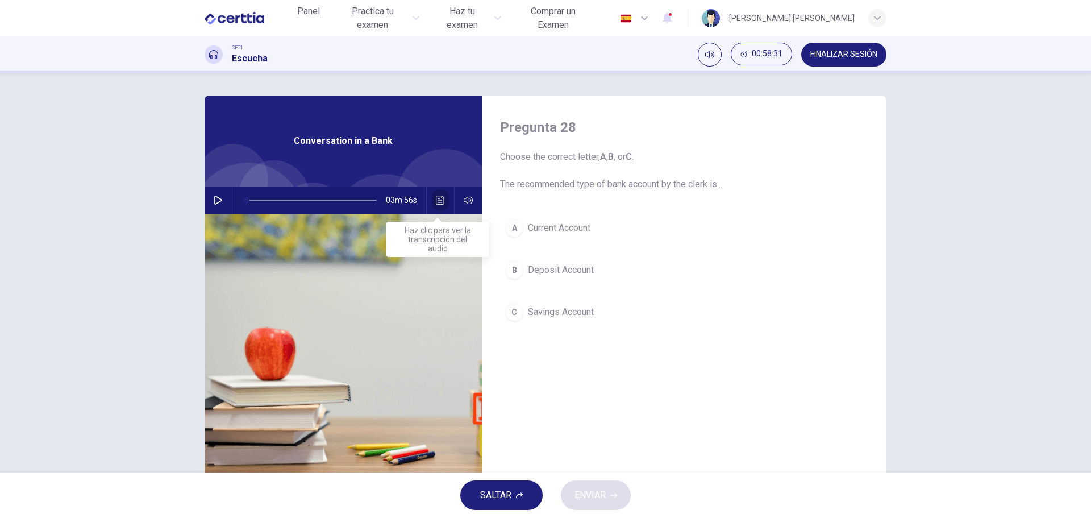
click at [436, 198] on icon "Haz clic para ver la transcripción del audio" at bounding box center [440, 199] width 9 height 9
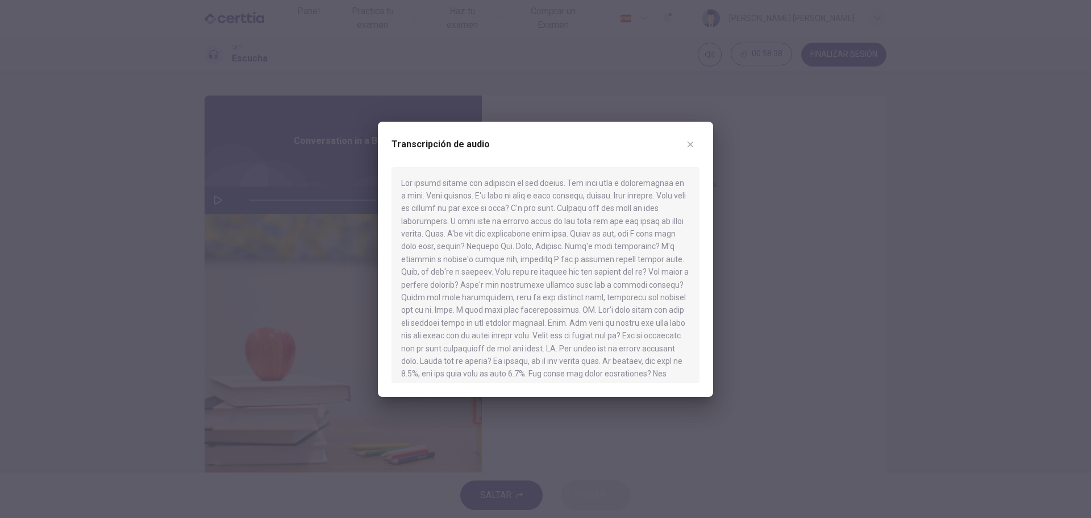
click at [693, 148] on icon "button" at bounding box center [690, 144] width 9 height 9
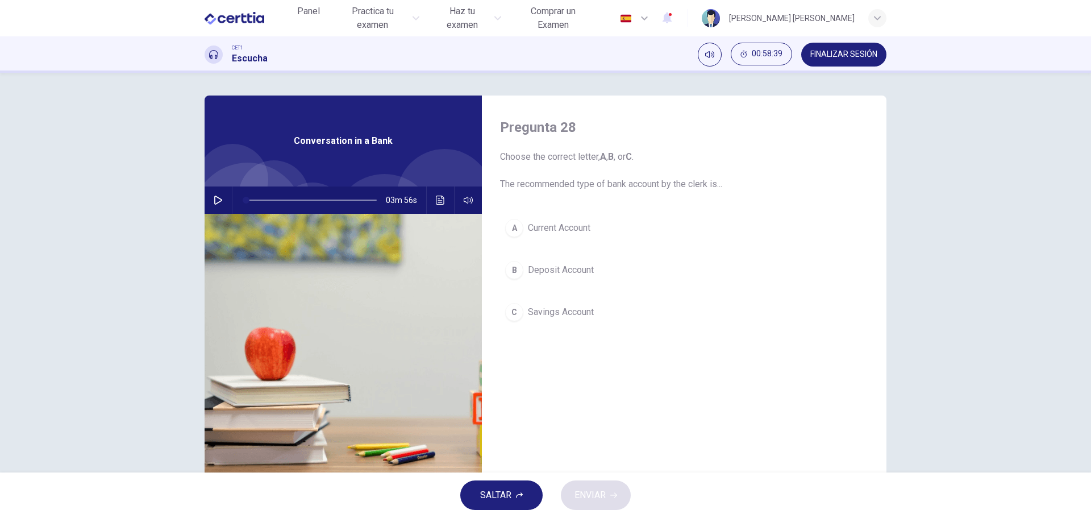
click at [548, 272] on span "Deposit Account" at bounding box center [561, 270] width 66 height 14
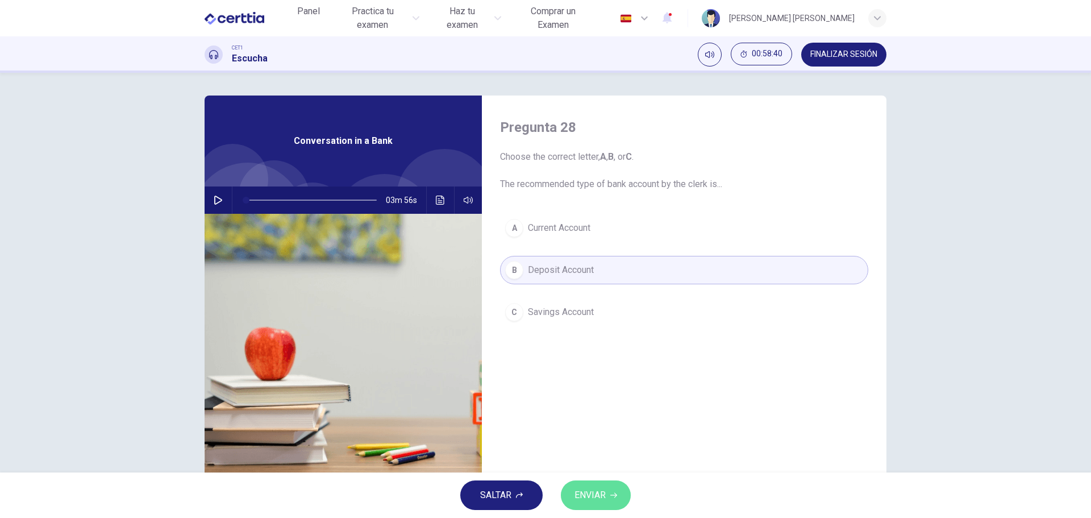
click at [596, 497] on span "ENVIAR" at bounding box center [589, 495] width 31 height 16
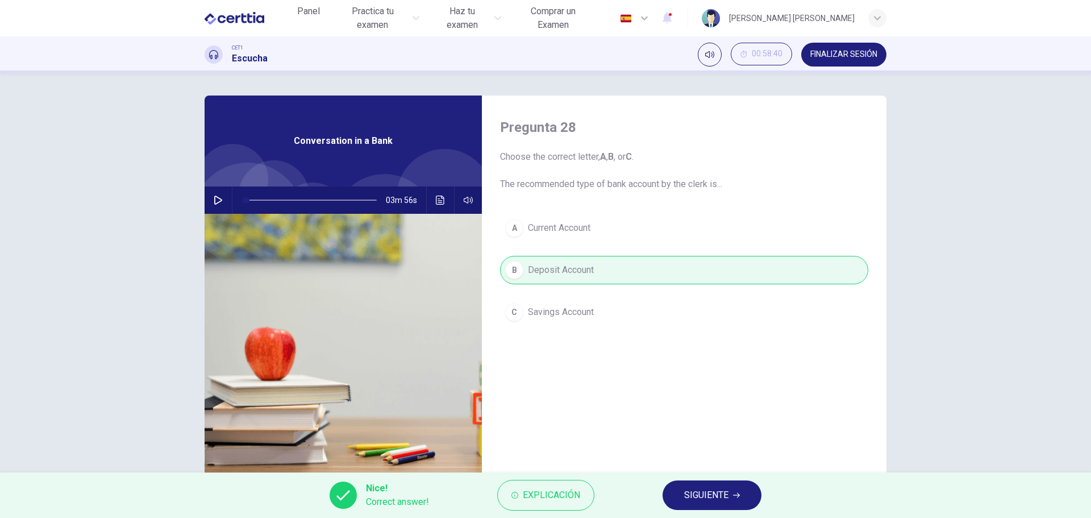
click at [709, 491] on span "SIGUIENTE" at bounding box center [706, 495] width 44 height 16
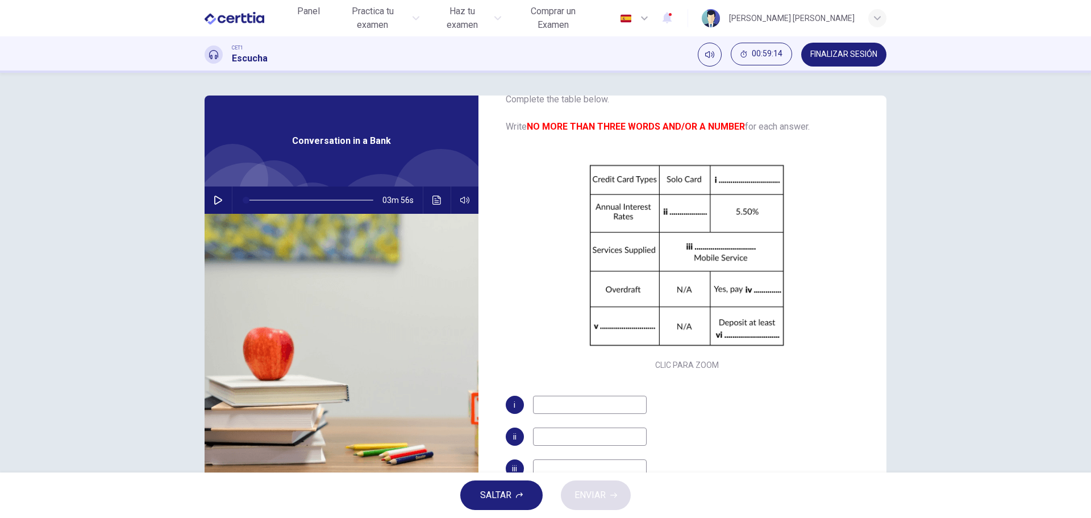
scroll to position [57, 0]
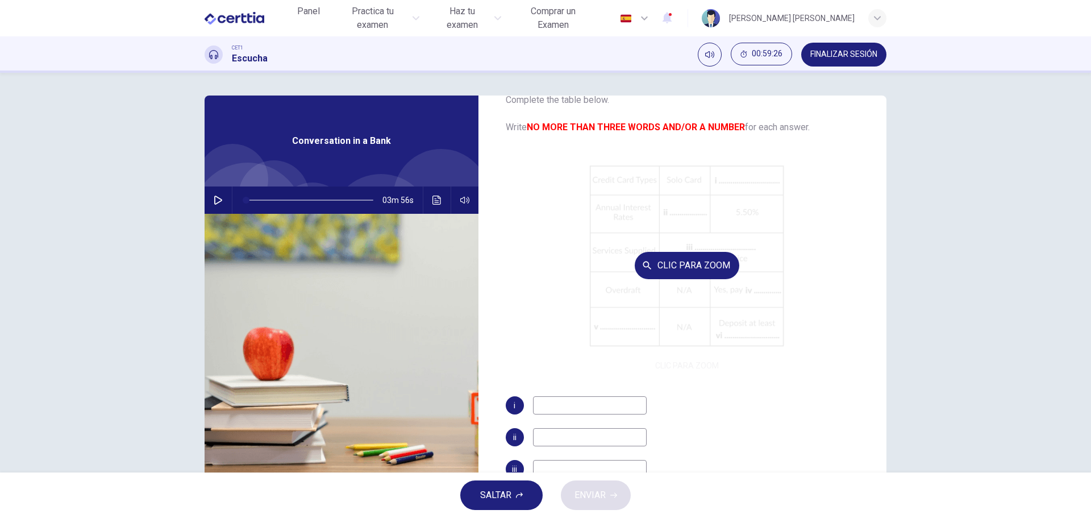
click at [724, 177] on div "Clic para zoom" at bounding box center [687, 265] width 363 height 216
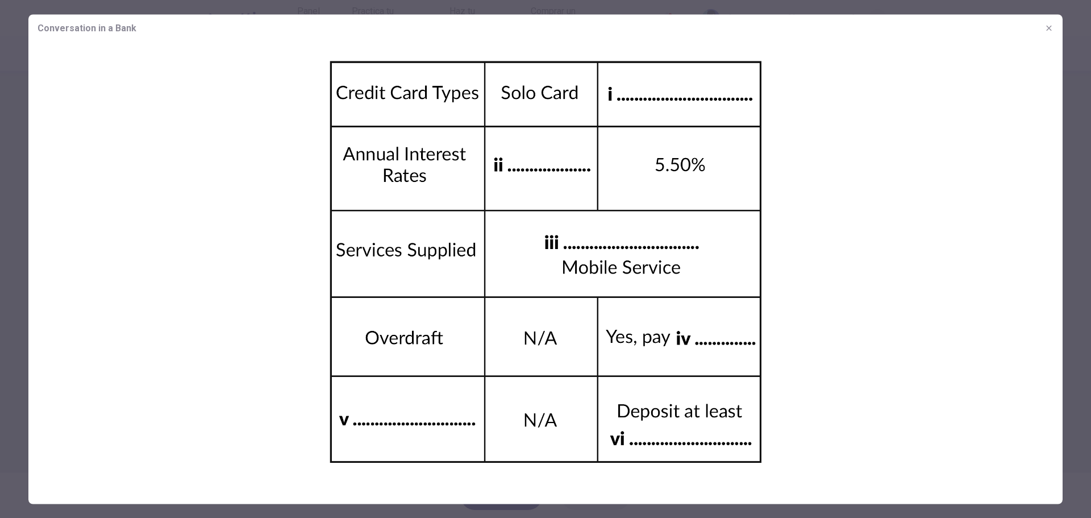
click at [632, 87] on img at bounding box center [545, 261] width 1034 height 441
drag, startPoint x: 1048, startPoint y: 28, endPoint x: 1043, endPoint y: 33, distance: 6.8
click at [1048, 29] on icon "button" at bounding box center [1048, 27] width 5 height 5
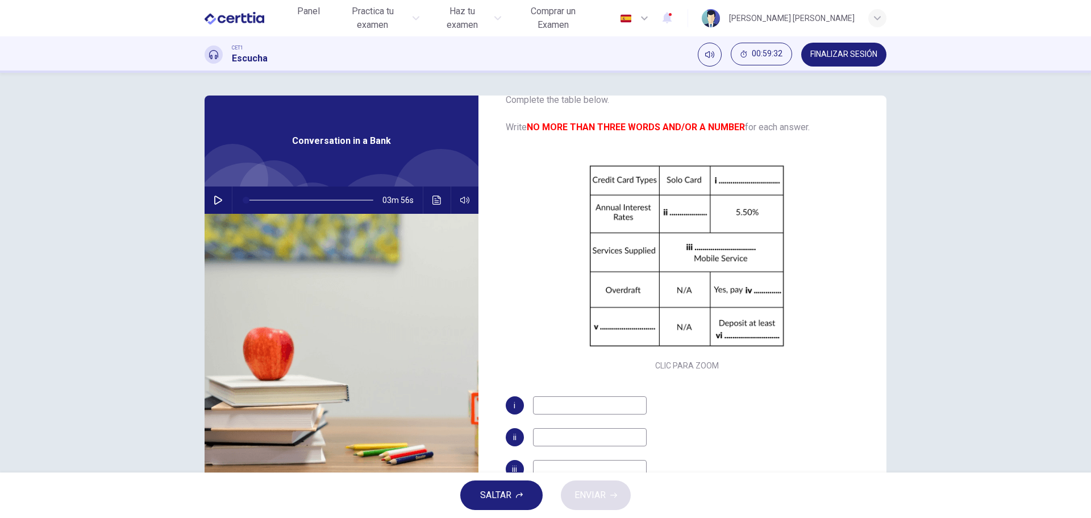
click at [535, 405] on input at bounding box center [590, 405] width 114 height 18
type input "**********"
click at [547, 432] on input at bounding box center [590, 437] width 114 height 18
click at [540, 466] on input at bounding box center [590, 469] width 114 height 18
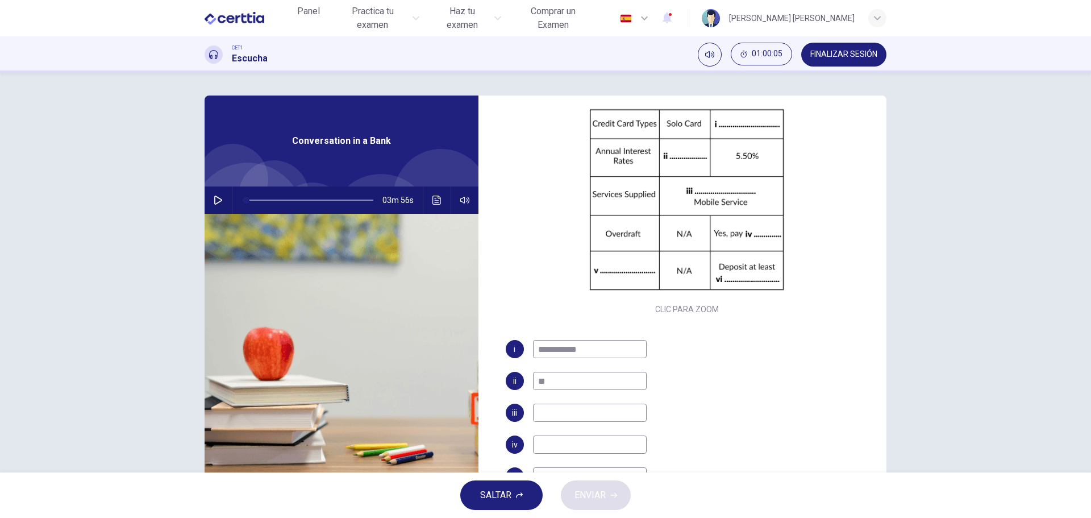
scroll to position [114, 0]
click at [432, 202] on icon "Haz clic para ver la transcripción del audio" at bounding box center [436, 199] width 9 height 9
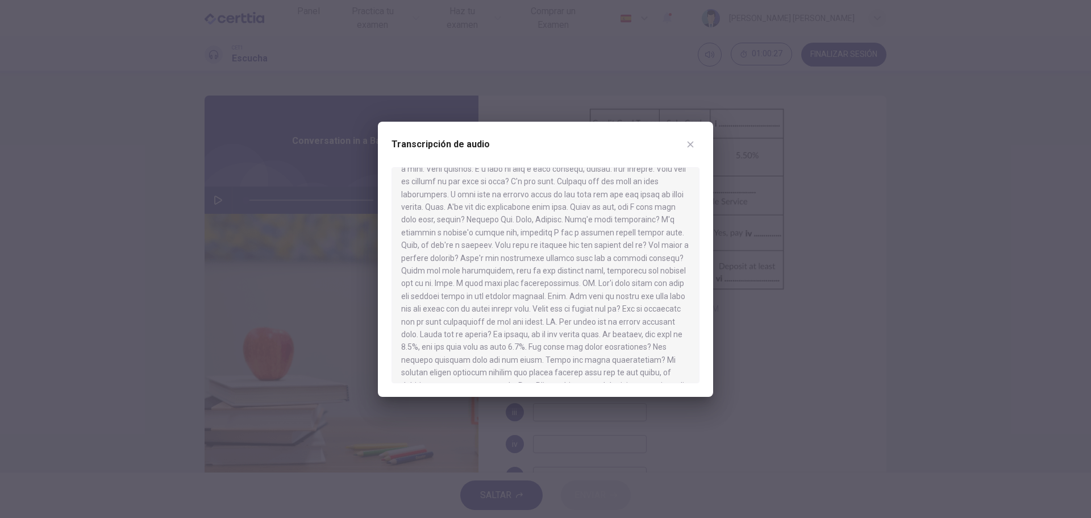
scroll to position [57, 0]
click at [694, 145] on icon "button" at bounding box center [690, 144] width 9 height 9
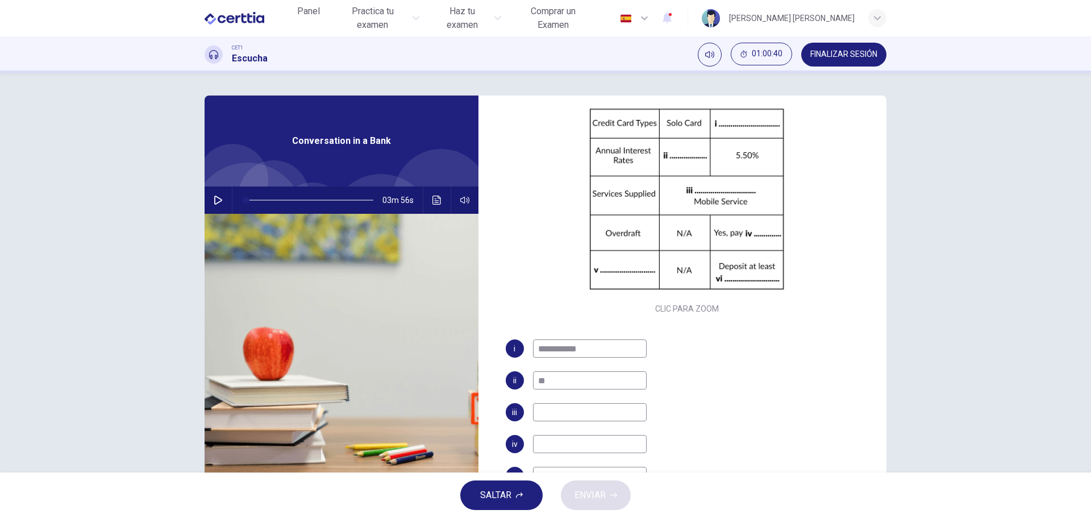
click at [539, 378] on input "**" at bounding box center [590, 380] width 114 height 18
type input "****"
click at [539, 412] on input at bounding box center [590, 412] width 114 height 18
type input "**********"
click at [432, 197] on icon "Haz clic para ver la transcripción del audio" at bounding box center [436, 199] width 9 height 9
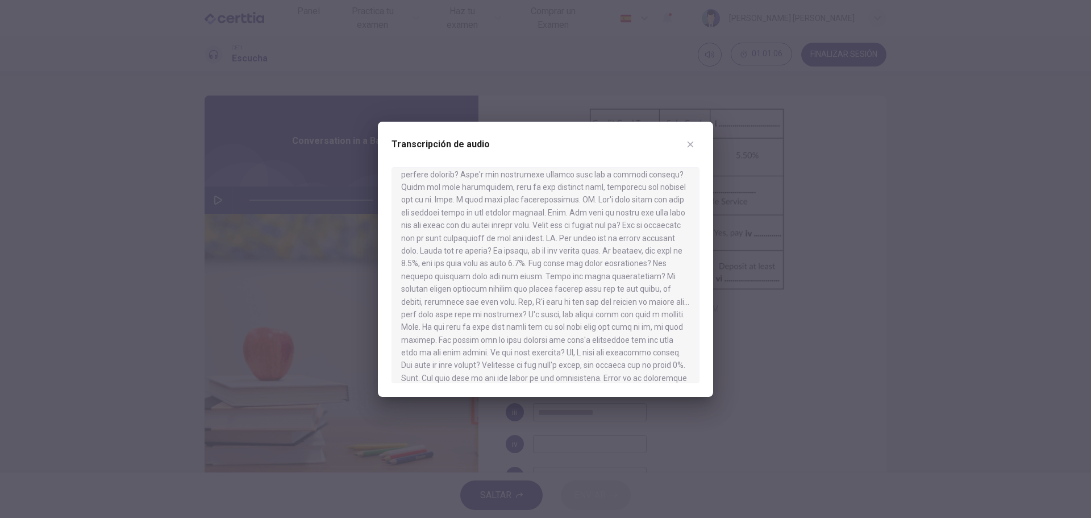
scroll to position [114, 0]
drag, startPoint x: 683, startPoint y: 145, endPoint x: 673, endPoint y: 160, distance: 18.3
click at [682, 145] on button "button" at bounding box center [690, 144] width 18 height 18
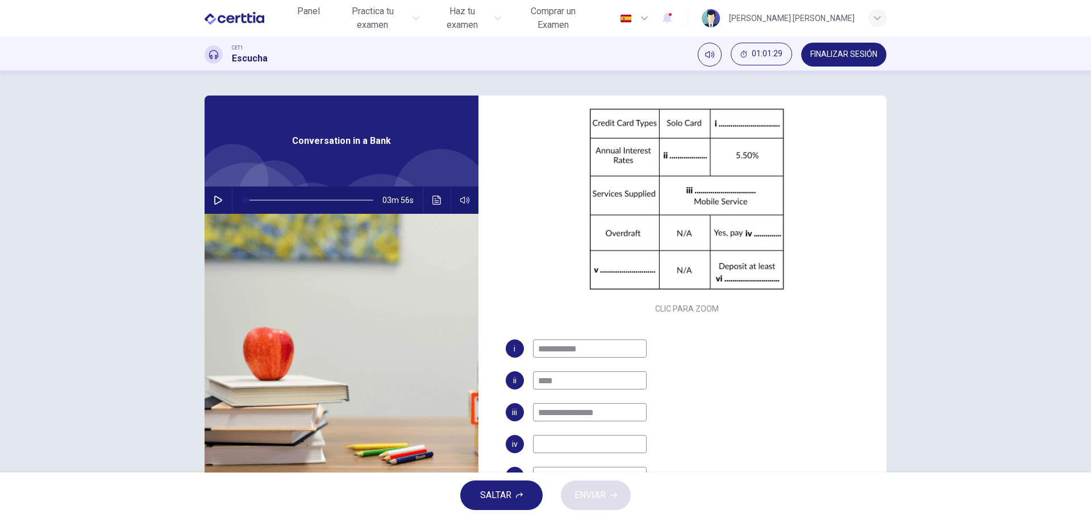
click at [538, 444] on input at bounding box center [590, 444] width 114 height 18
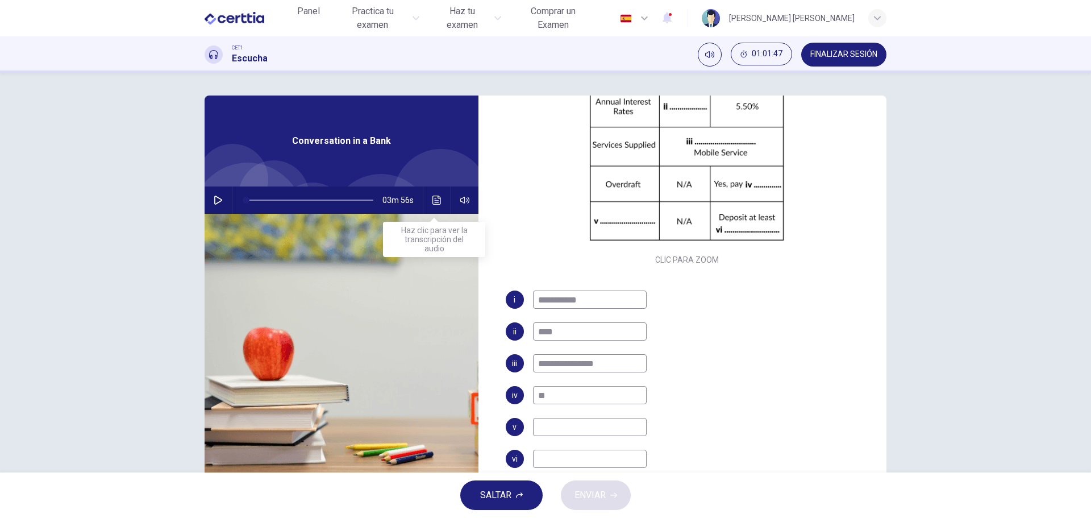
type input "**"
click at [436, 202] on icon "Haz clic para ver la transcripción del audio" at bounding box center [436, 199] width 9 height 9
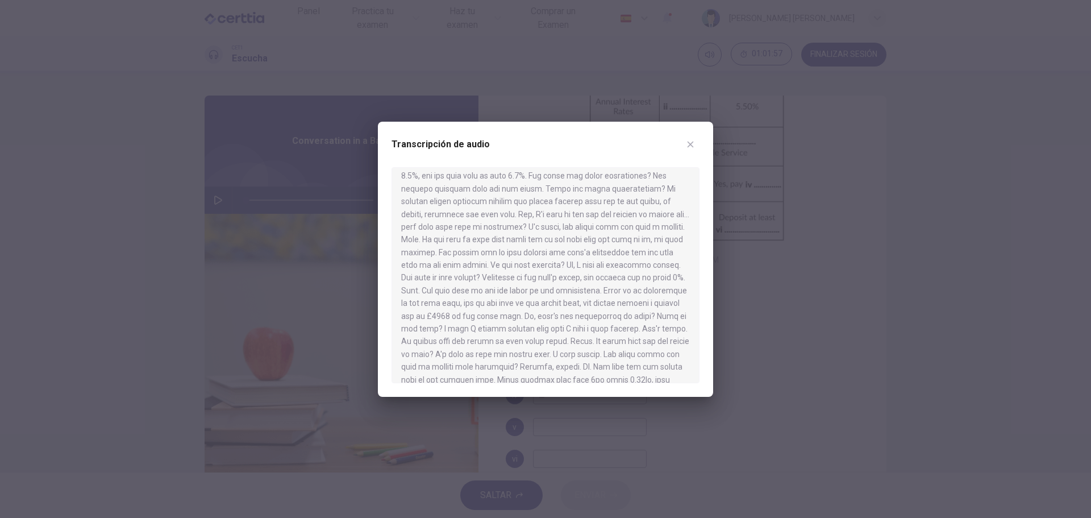
scroll to position [227, 0]
click at [690, 144] on icon "button" at bounding box center [690, 144] width 6 height 6
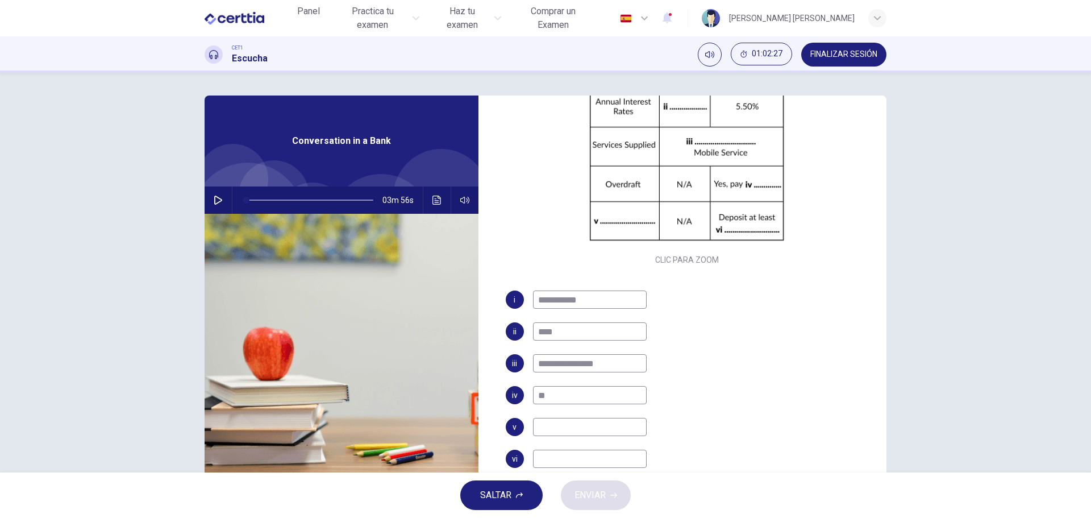
click at [543, 454] on input at bounding box center [590, 458] width 114 height 18
type input "**********"
click at [432, 199] on icon "Haz clic para ver la transcripción del audio" at bounding box center [436, 199] width 9 height 9
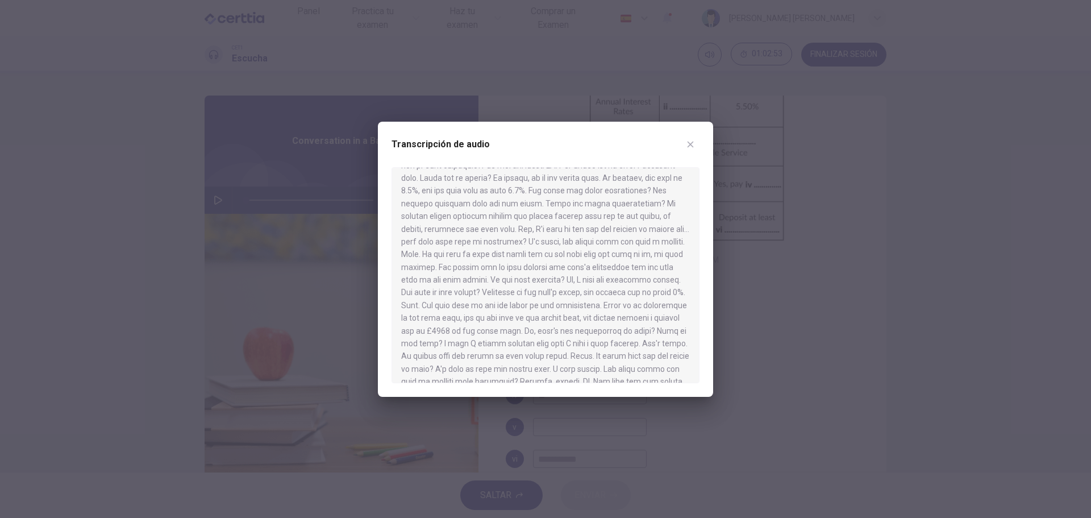
scroll to position [248, 0]
click at [689, 143] on icon "button" at bounding box center [690, 144] width 6 height 6
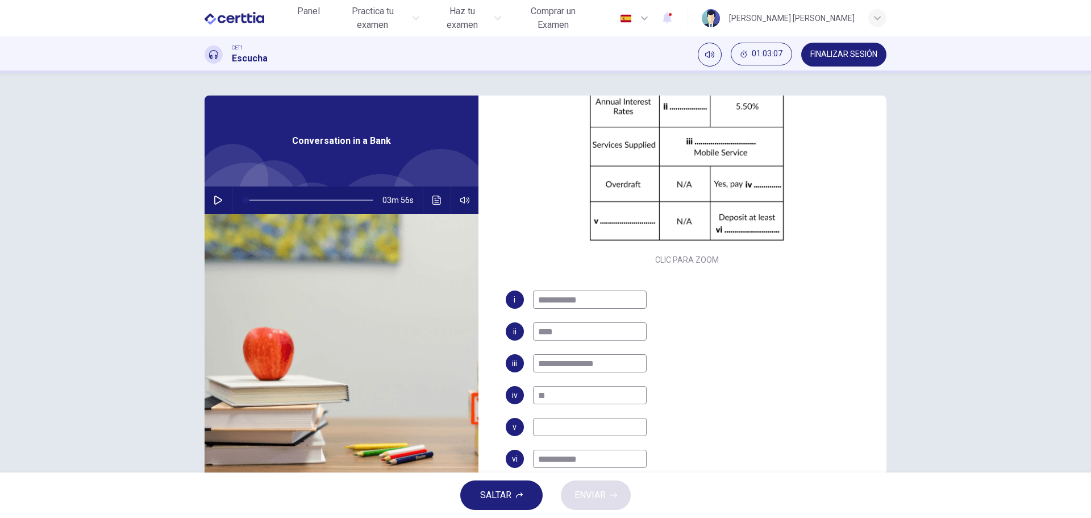
click at [536, 417] on div "**********" at bounding box center [687, 390] width 363 height 200
click at [537, 426] on input at bounding box center [590, 427] width 114 height 18
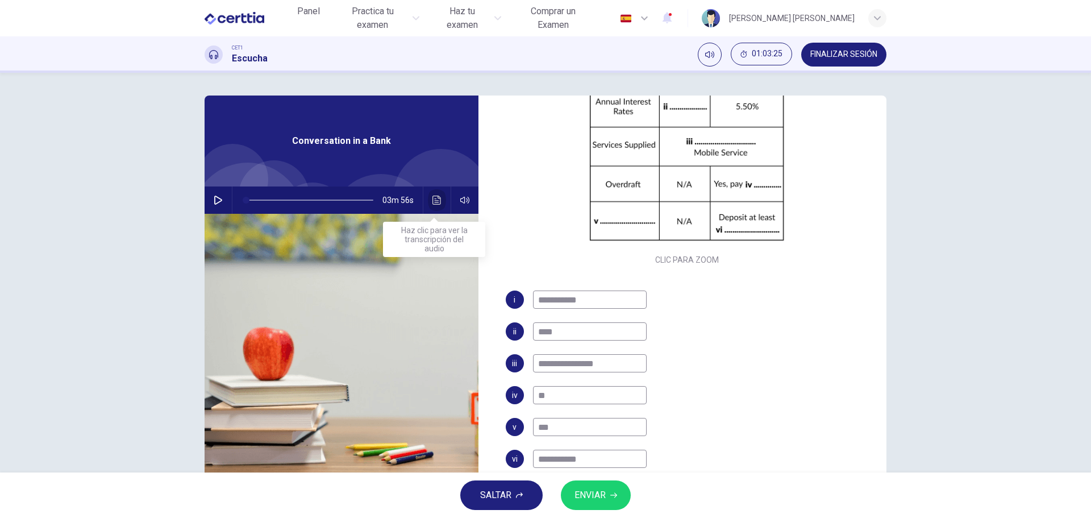
click at [433, 203] on icon "Haz clic para ver la transcripción del audio" at bounding box center [436, 199] width 9 height 9
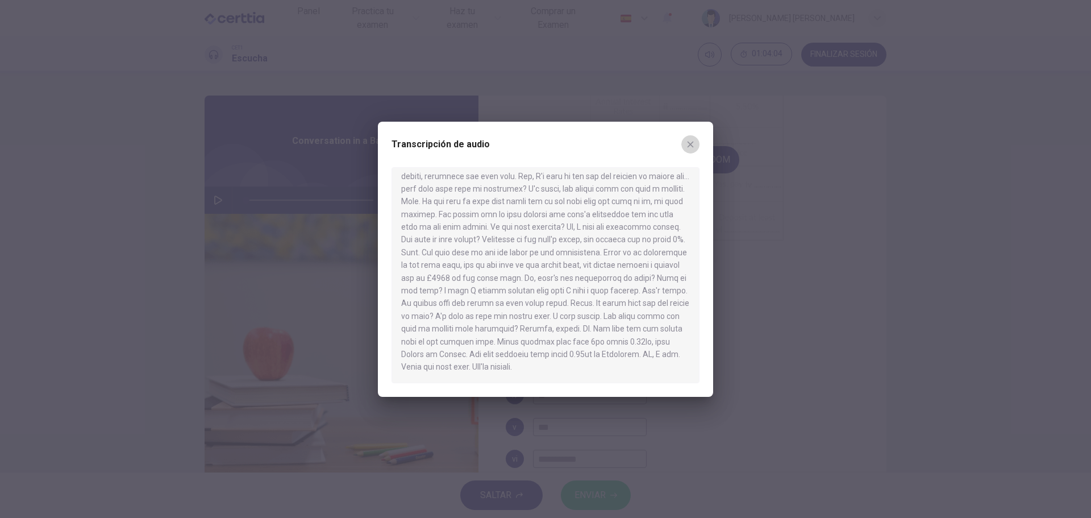
click at [688, 140] on icon "button" at bounding box center [690, 144] width 9 height 9
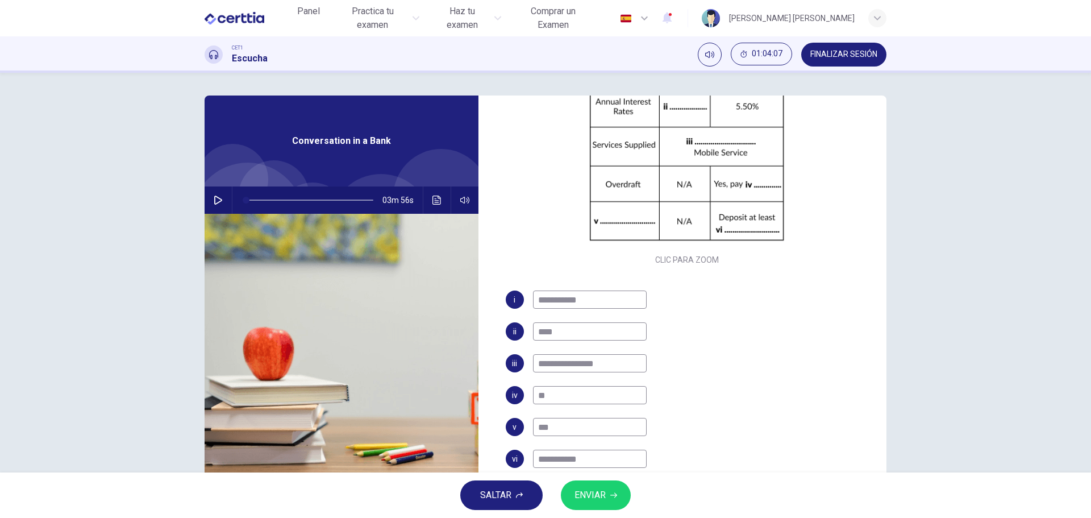
drag, startPoint x: 549, startPoint y: 427, endPoint x: 526, endPoint y: 427, distance: 23.3
click at [526, 427] on div "v **" at bounding box center [687, 427] width 363 height 18
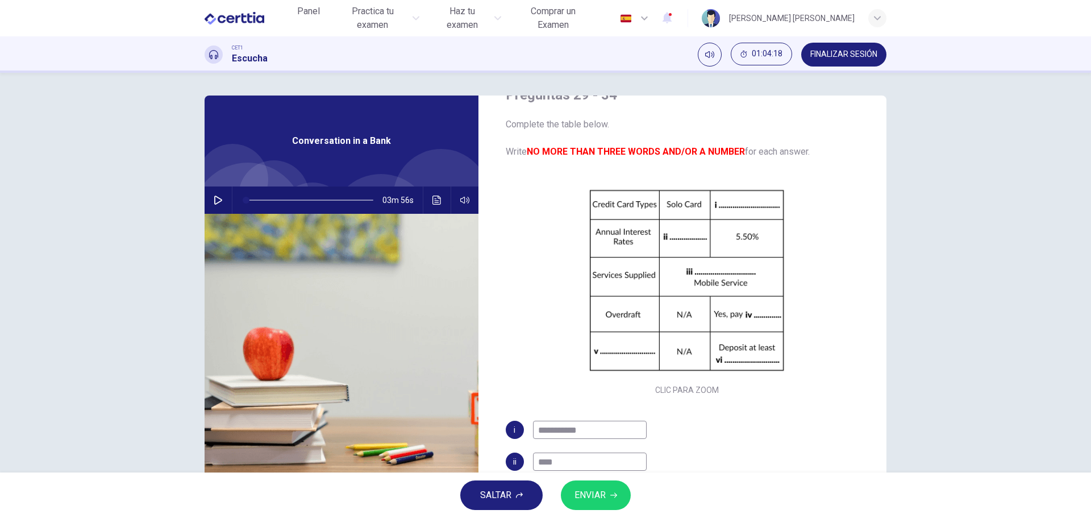
scroll to position [162, 0]
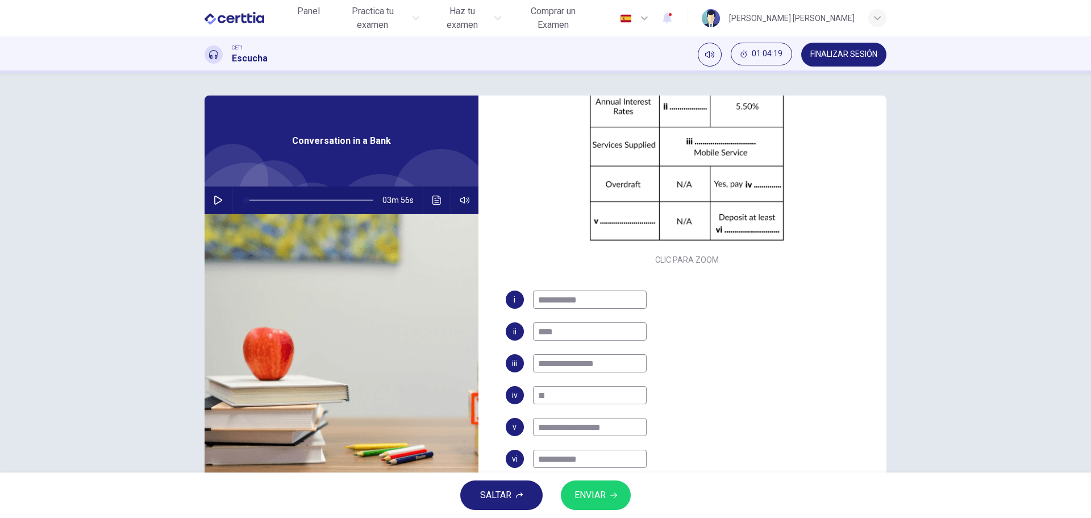
type input "**********"
click at [585, 494] on span "ENVIAR" at bounding box center [589, 495] width 31 height 16
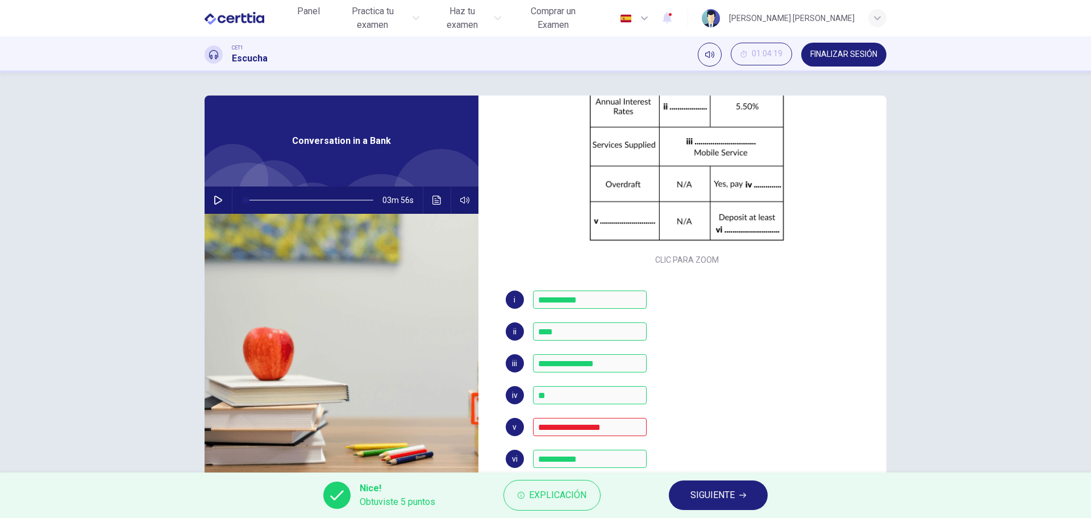
click at [729, 494] on span "SIGUIENTE" at bounding box center [712, 495] width 44 height 16
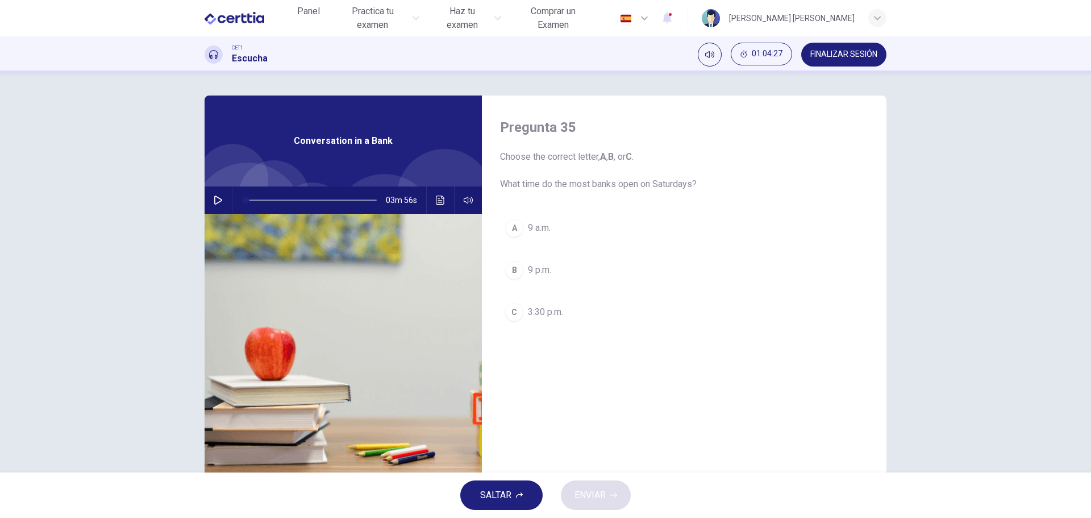
click at [516, 310] on div "C" at bounding box center [514, 312] width 18 height 18
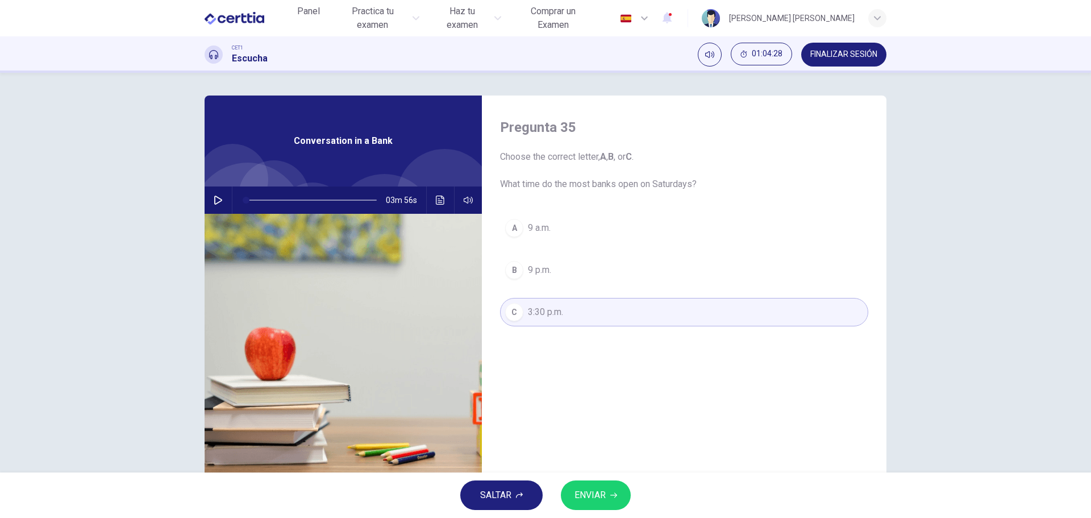
click at [588, 494] on span "ENVIAR" at bounding box center [589, 495] width 31 height 16
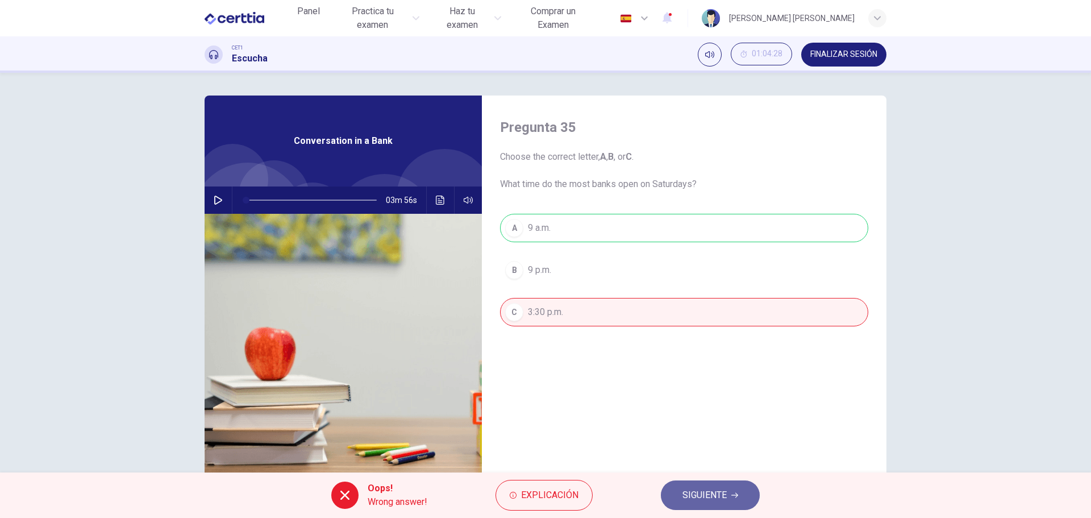
click at [702, 487] on span "SIGUIENTE" at bounding box center [704, 495] width 44 height 16
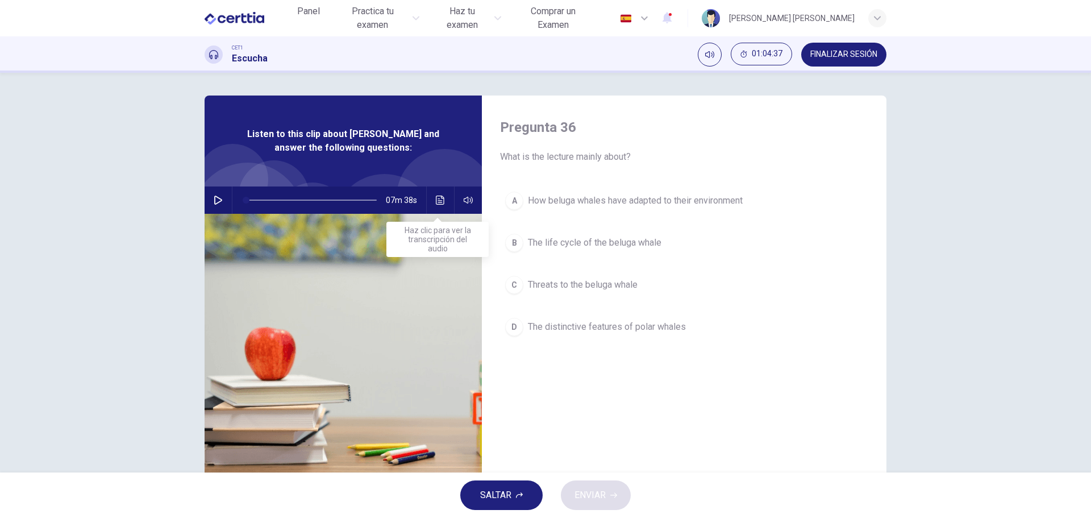
click at [438, 197] on icon "Haz clic para ver la transcripción del audio" at bounding box center [440, 199] width 9 height 9
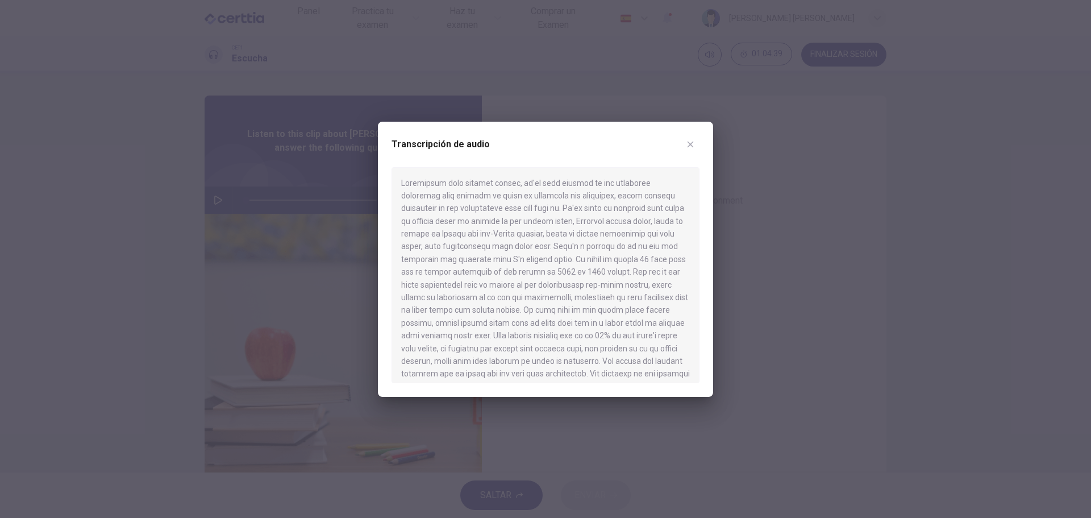
click at [212, 202] on div at bounding box center [545, 259] width 1091 height 518
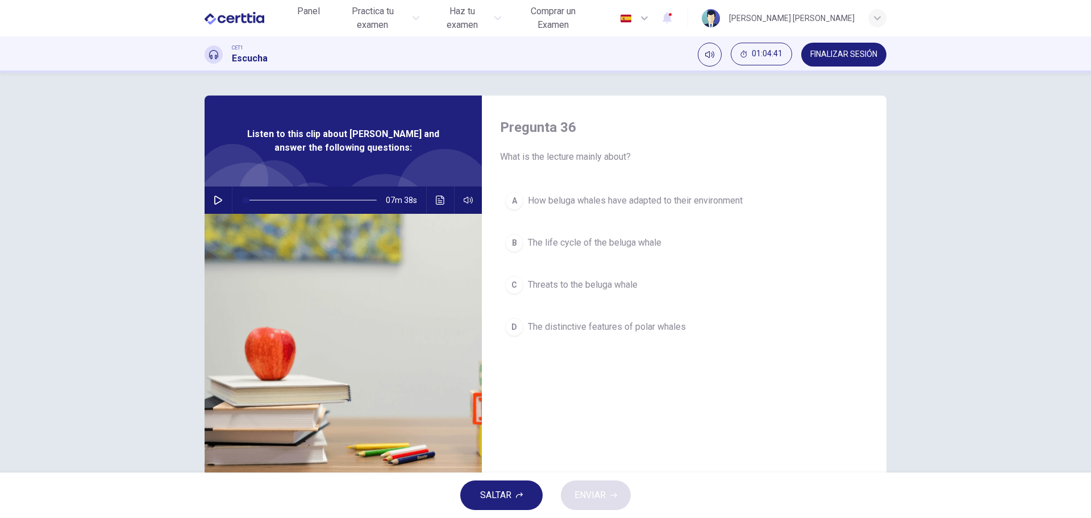
click at [215, 201] on icon "button" at bounding box center [218, 199] width 9 height 9
click at [438, 198] on icon "Haz clic para ver la transcripción del audio" at bounding box center [440, 199] width 9 height 9
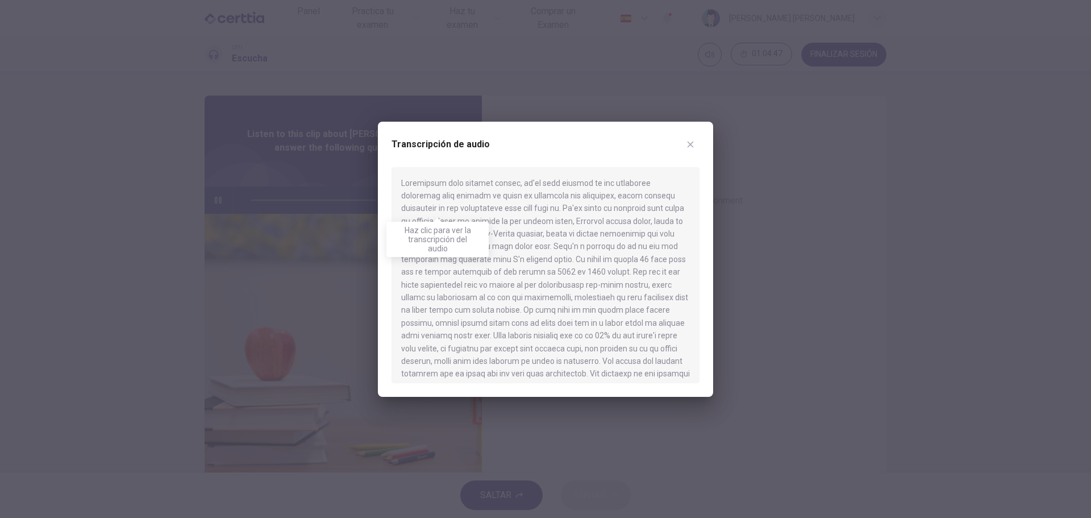
type input "*"
click at [686, 145] on icon "button" at bounding box center [690, 144] width 9 height 9
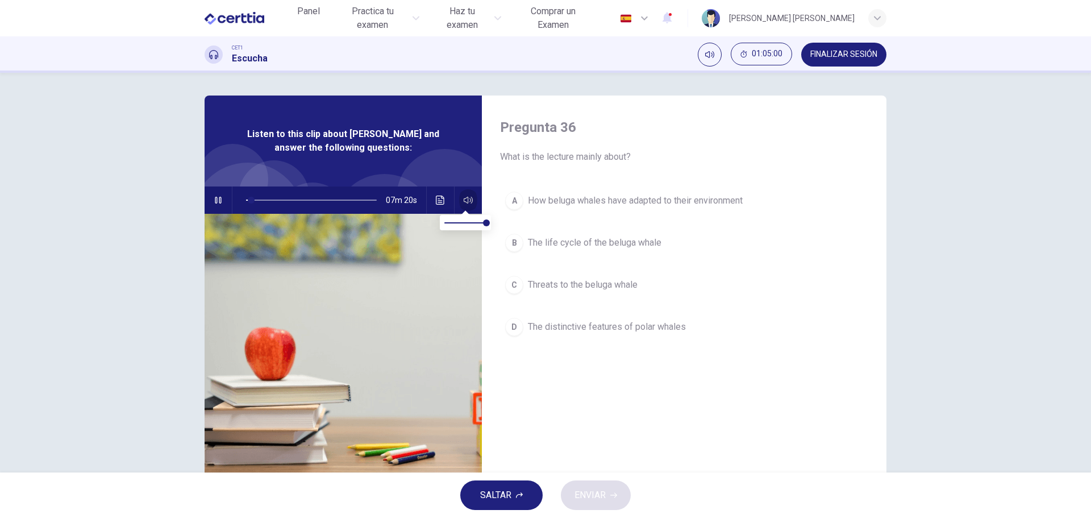
click at [468, 199] on icon "button" at bounding box center [468, 199] width 9 height 9
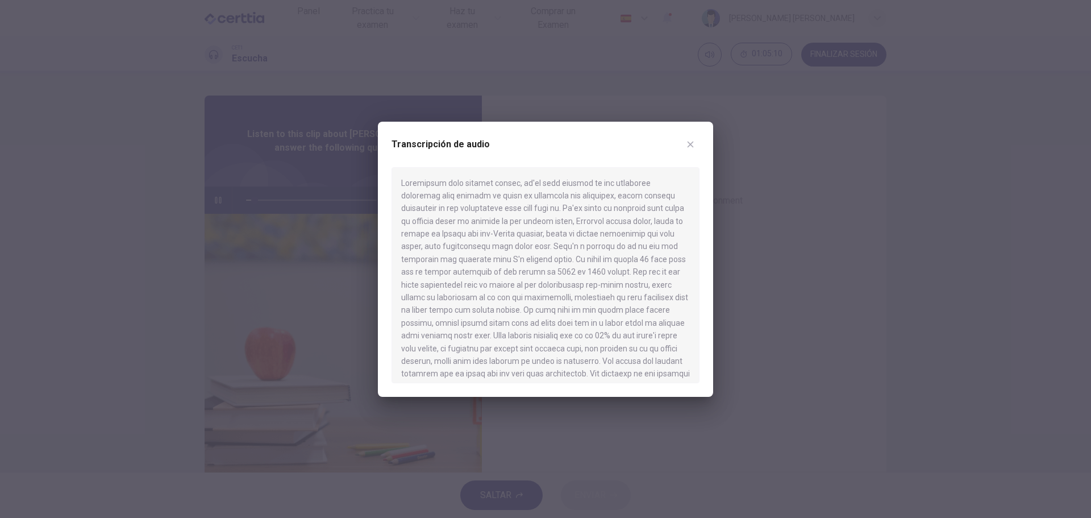
click at [691, 146] on icon "button" at bounding box center [690, 144] width 9 height 9
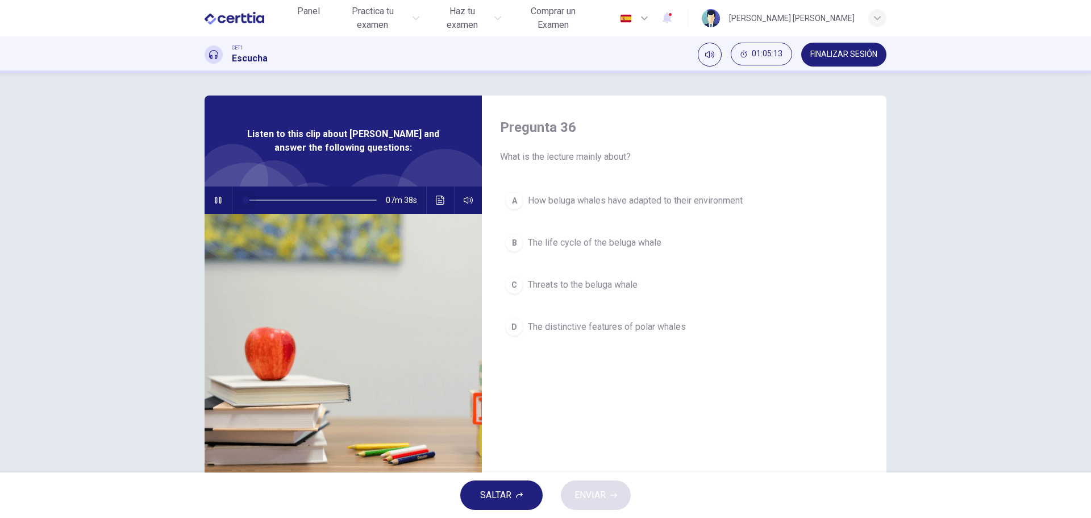
drag, startPoint x: 251, startPoint y: 198, endPoint x: 243, endPoint y: 199, distance: 8.6
click at [243, 199] on span at bounding box center [246, 200] width 7 height 7
click at [214, 202] on icon "button" at bounding box center [218, 199] width 9 height 9
click at [215, 197] on icon "button" at bounding box center [218, 199] width 9 height 9
click at [246, 197] on span at bounding box center [311, 200] width 131 height 16
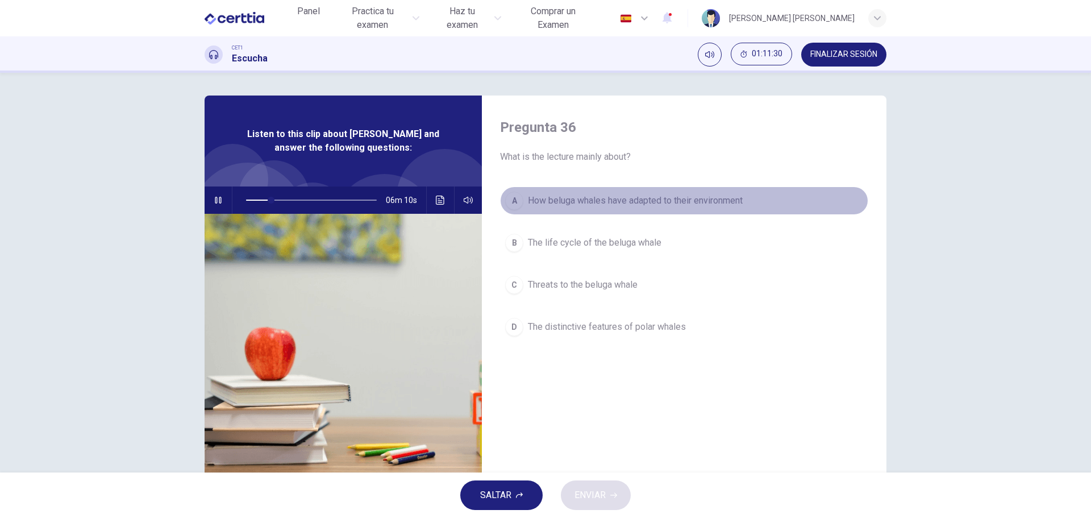
click at [608, 200] on span "How beluga whales have adapted to their environment" at bounding box center [635, 201] width 215 height 14
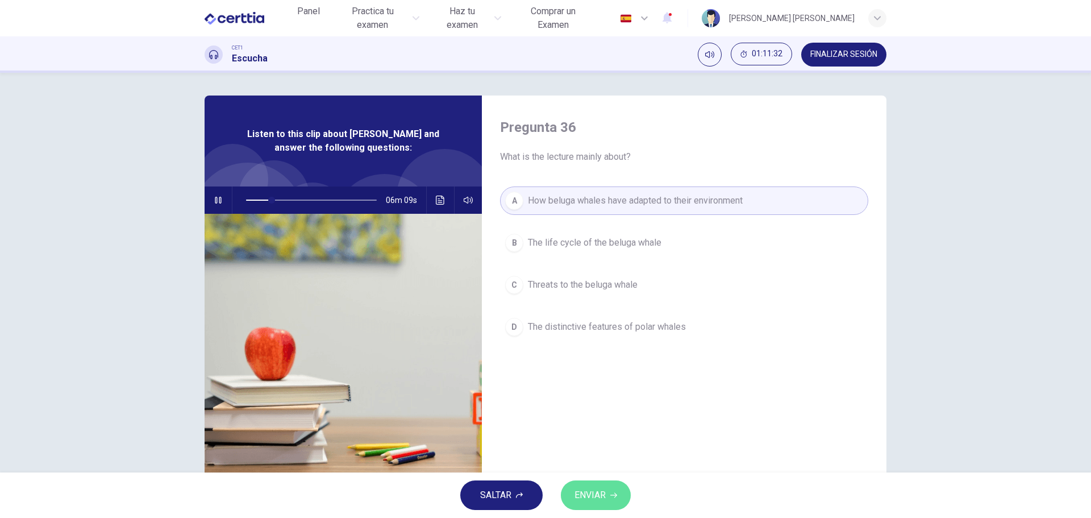
click at [595, 492] on span "ENVIAR" at bounding box center [589, 495] width 31 height 16
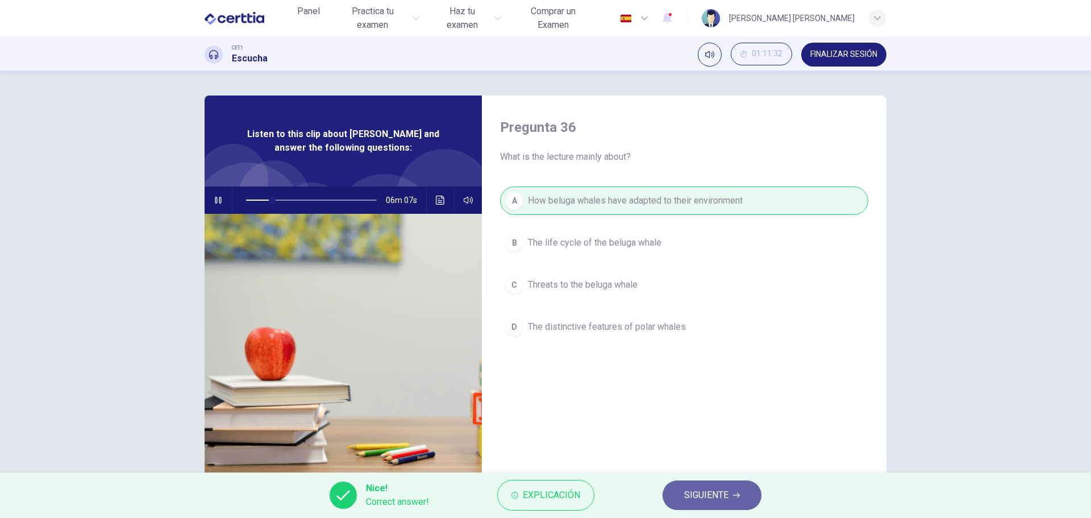
click at [709, 498] on span "SIGUIENTE" at bounding box center [706, 495] width 44 height 16
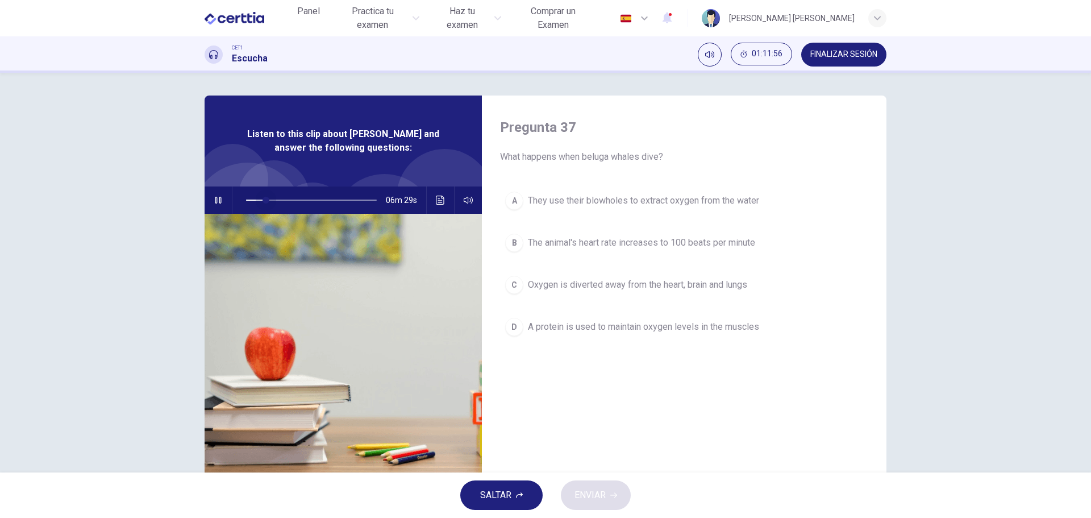
click at [262, 199] on span at bounding box center [311, 200] width 131 height 16
click at [263, 200] on span at bounding box center [266, 200] width 7 height 7
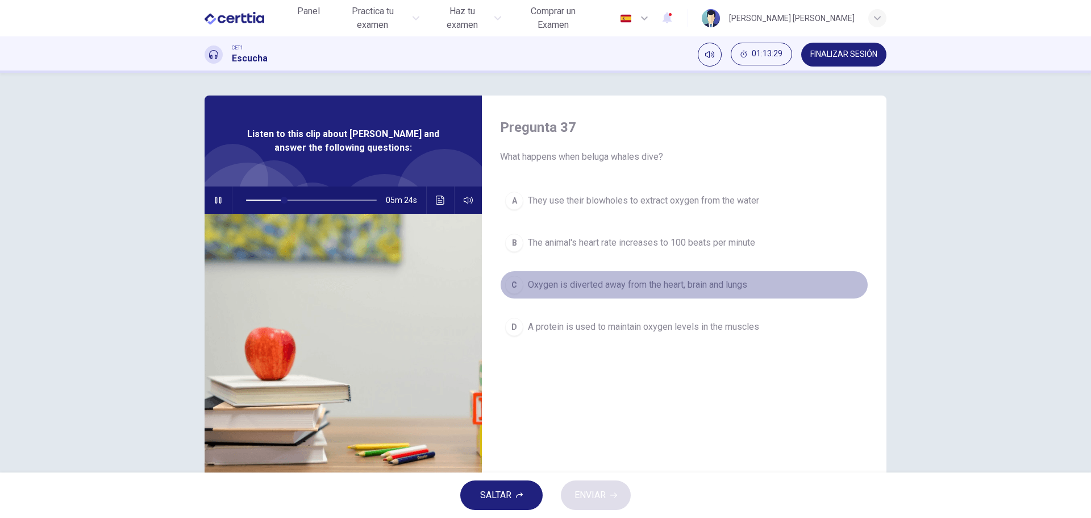
click at [634, 286] on span "Oxygen is diverted away from the heart, brain and lungs" at bounding box center [637, 285] width 219 height 14
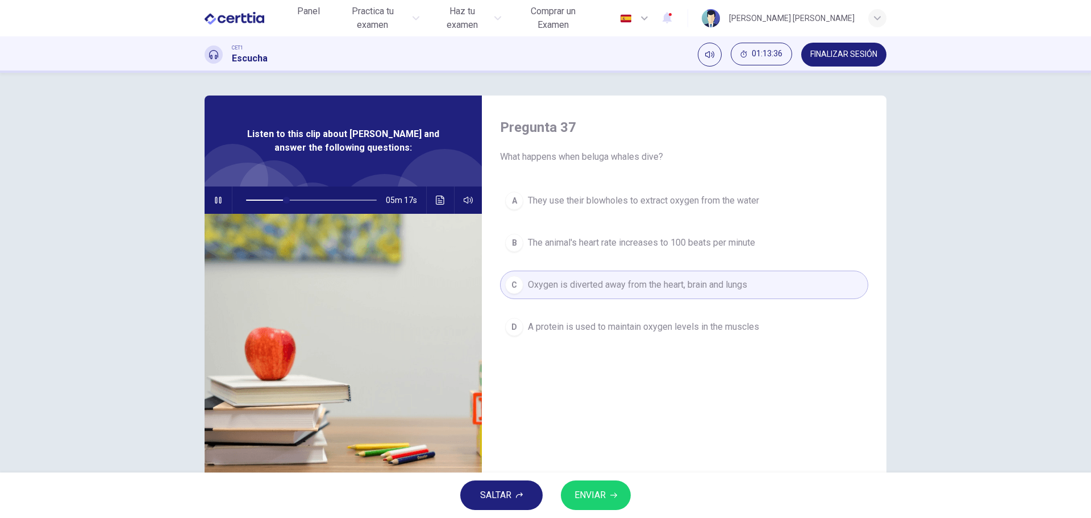
click at [590, 493] on span "ENVIAR" at bounding box center [589, 495] width 31 height 16
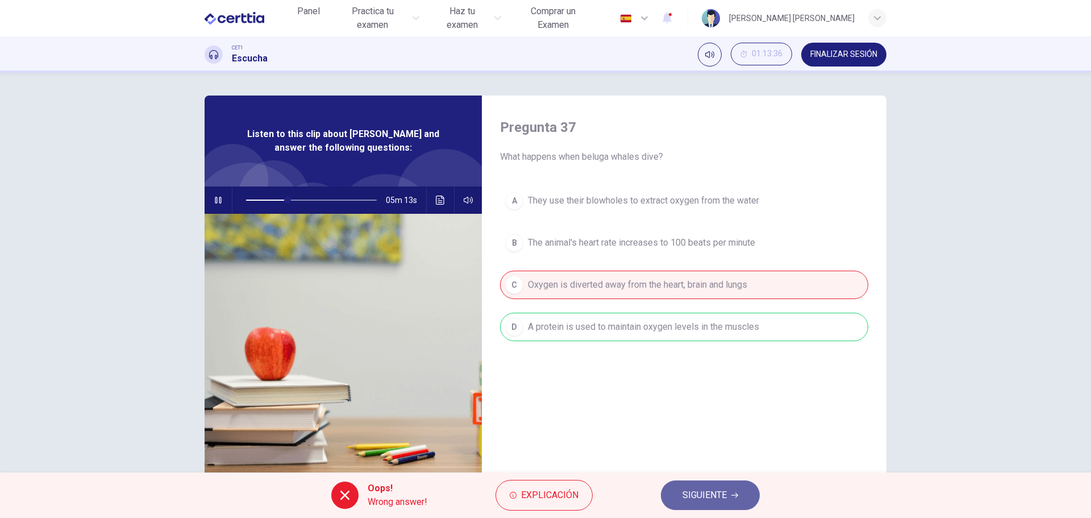
click at [728, 495] on button "SIGUIENTE" at bounding box center [710, 495] width 99 height 30
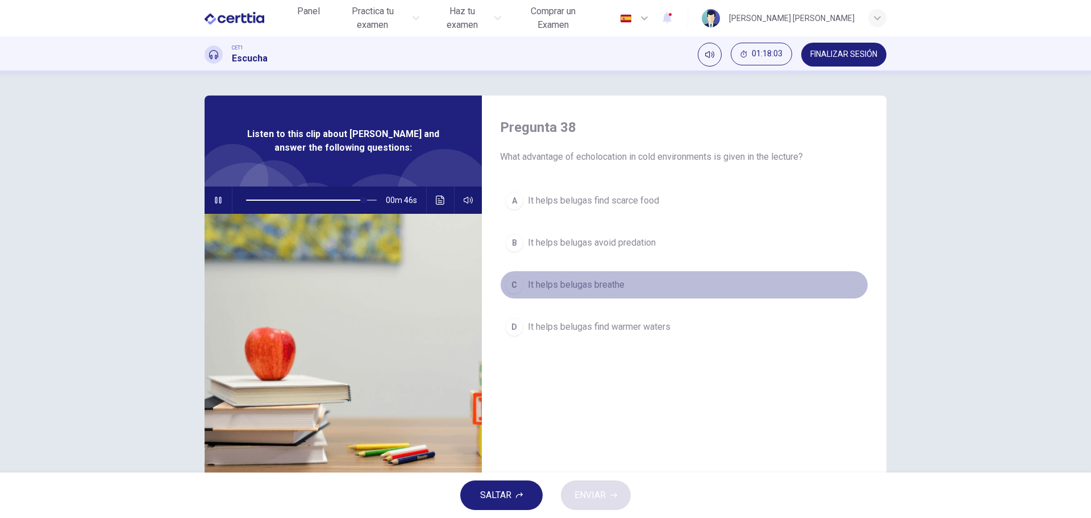
click at [587, 280] on span "It helps belugas breathe" at bounding box center [576, 285] width 97 height 14
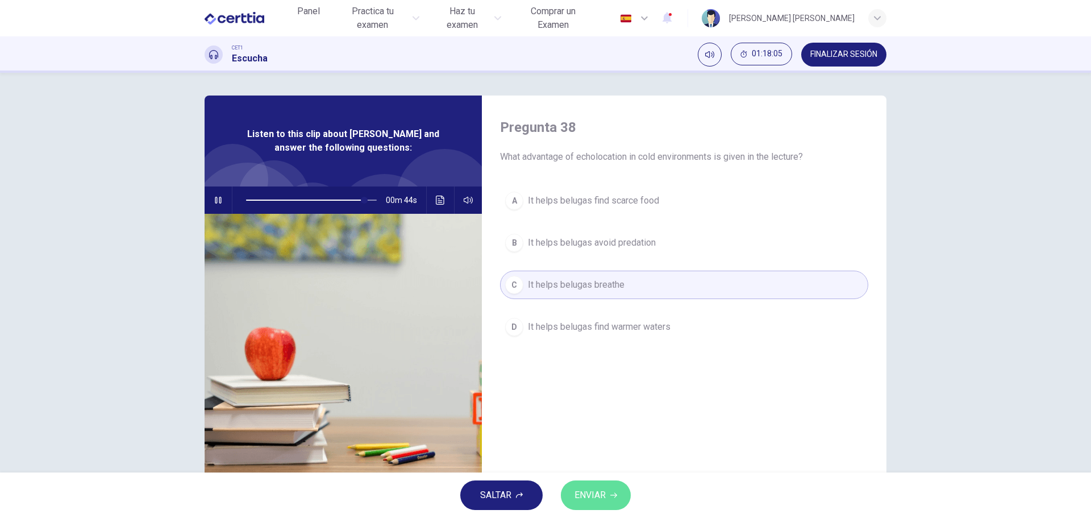
click at [608, 491] on button "ENVIAR" at bounding box center [596, 495] width 70 height 30
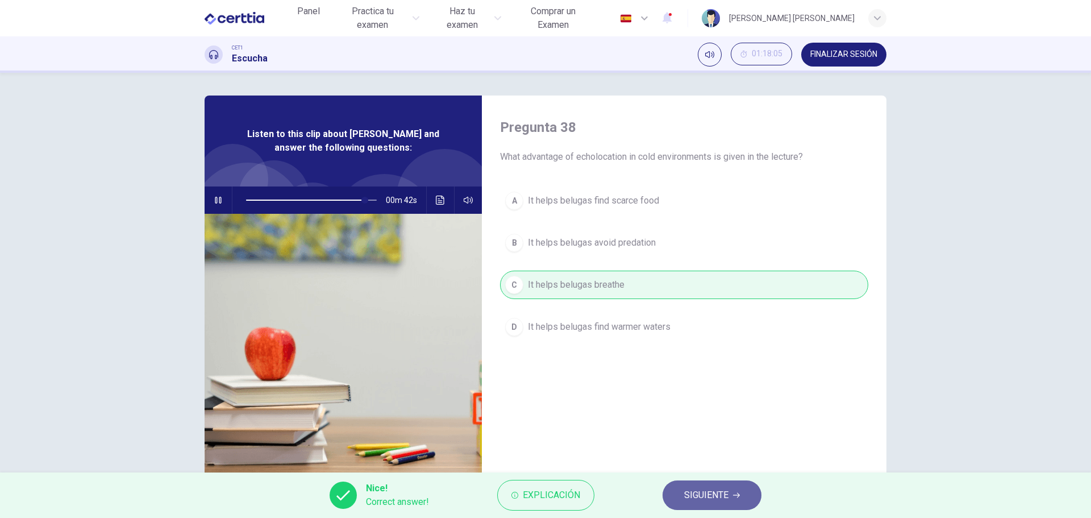
click at [706, 492] on span "SIGUIENTE" at bounding box center [706, 495] width 44 height 16
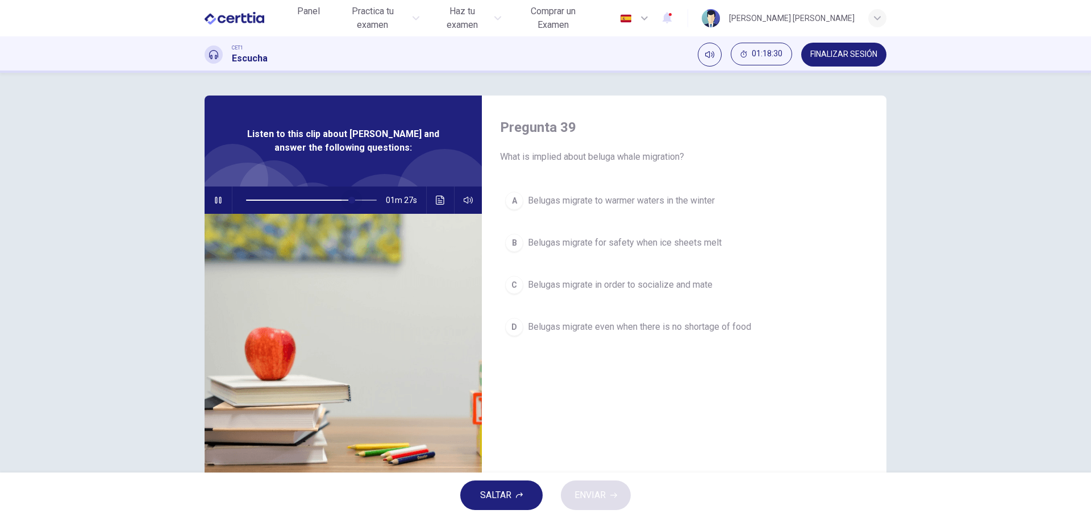
click at [349, 198] on span at bounding box center [311, 200] width 131 height 16
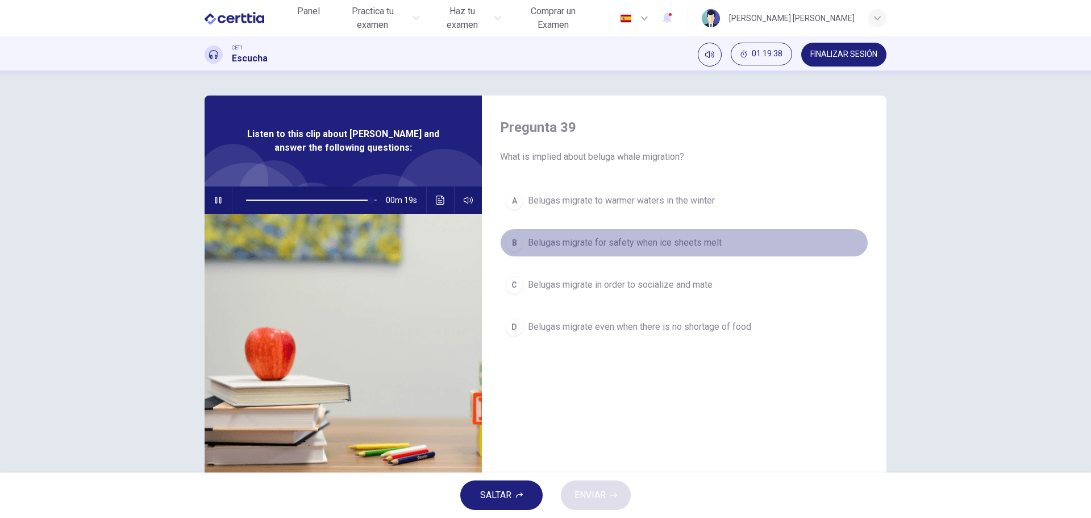
click at [618, 241] on span "Belugas migrate for safety when ice sheets melt" at bounding box center [625, 243] width 194 height 14
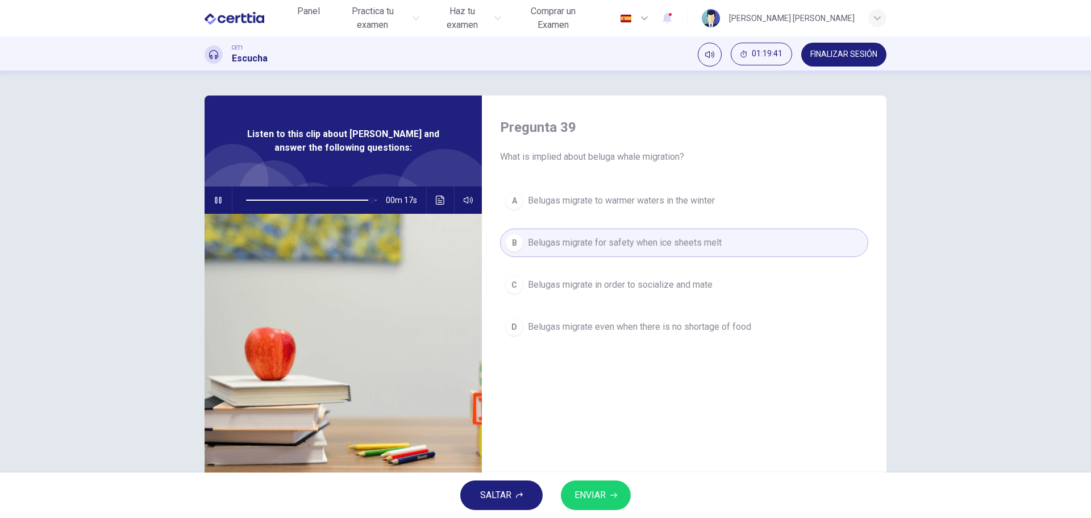
click at [595, 492] on span "ENVIAR" at bounding box center [589, 495] width 31 height 16
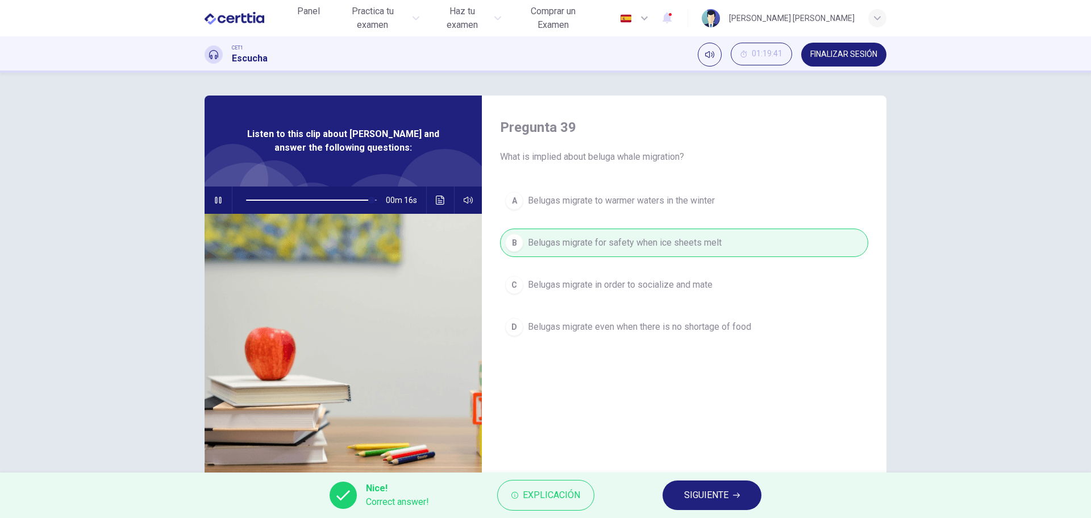
type input "**"
click at [706, 490] on span "SIGUIENTE" at bounding box center [706, 495] width 44 height 16
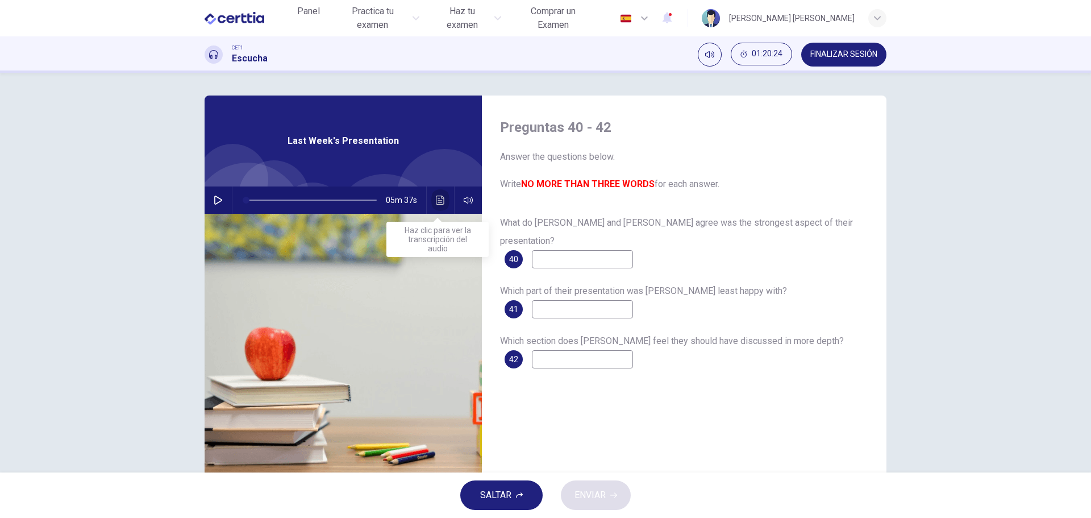
click at [436, 199] on icon "Haz clic para ver la transcripción del audio" at bounding box center [440, 199] width 9 height 9
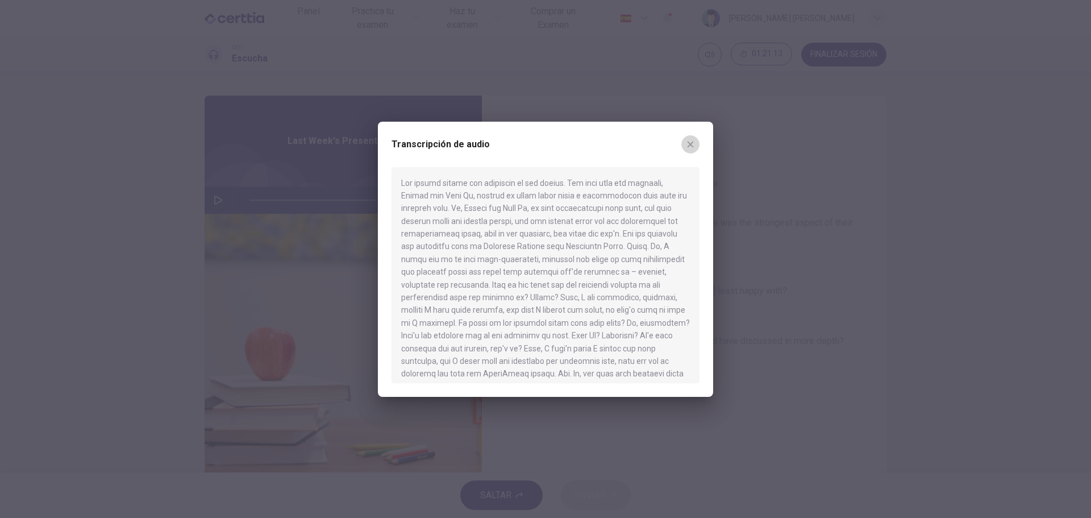
click at [689, 145] on icon "button" at bounding box center [690, 144] width 6 height 6
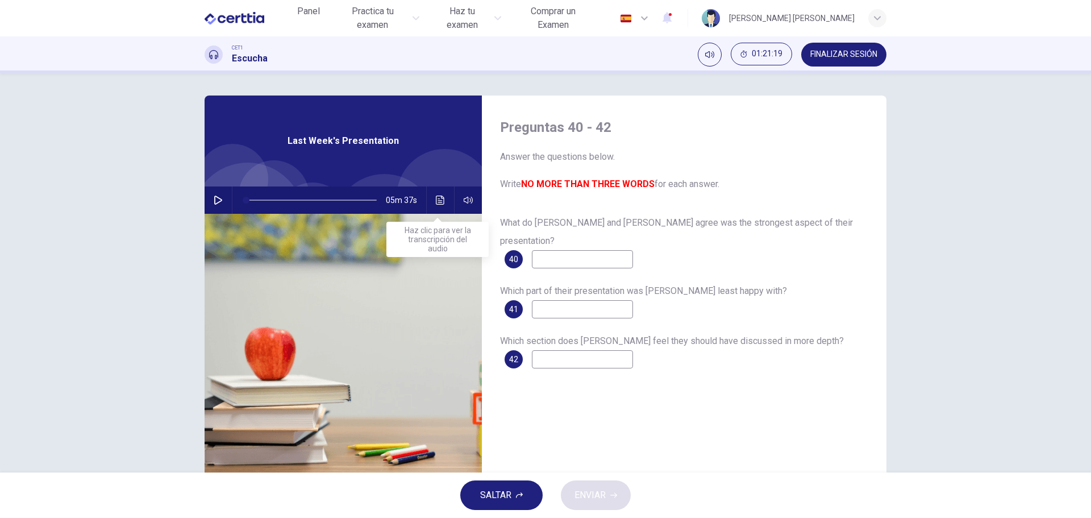
click at [438, 198] on icon "Haz clic para ver la transcripción del audio" at bounding box center [440, 199] width 9 height 9
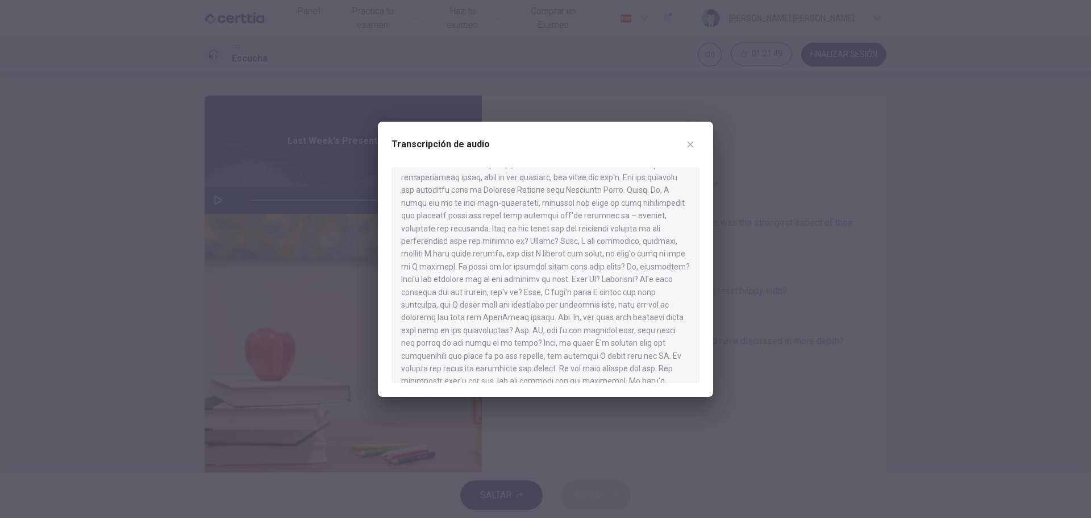
scroll to position [57, 0]
drag, startPoint x: 690, startPoint y: 142, endPoint x: 679, endPoint y: 146, distance: 11.5
click at [689, 142] on icon "button" at bounding box center [690, 144] width 9 height 9
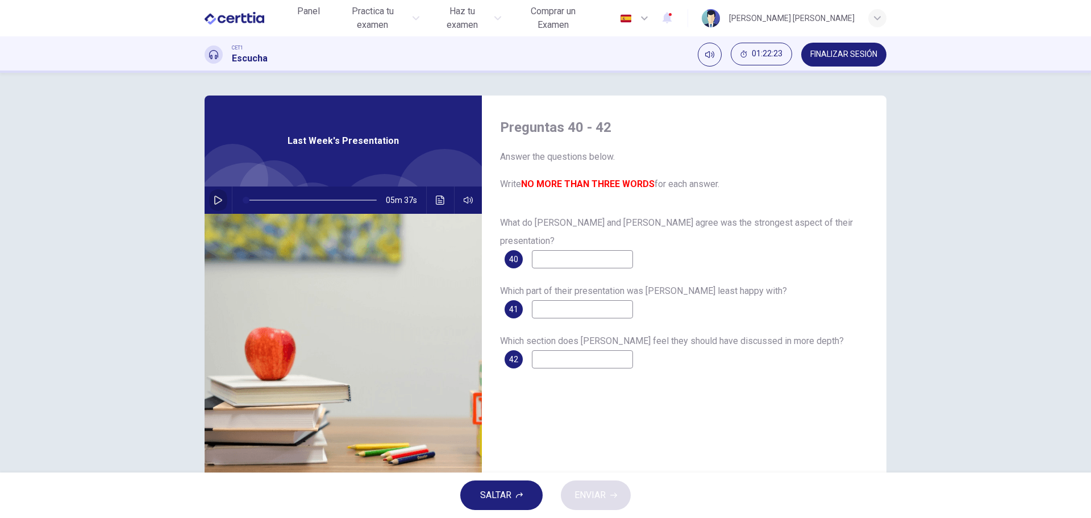
click at [215, 198] on icon "button" at bounding box center [218, 199] width 8 height 9
click at [249, 200] on span at bounding box center [251, 200] width 7 height 7
drag, startPoint x: 254, startPoint y: 199, endPoint x: 244, endPoint y: 199, distance: 10.2
click at [244, 199] on span at bounding box center [246, 200] width 7 height 7
click at [537, 250] on input at bounding box center [582, 259] width 101 height 18
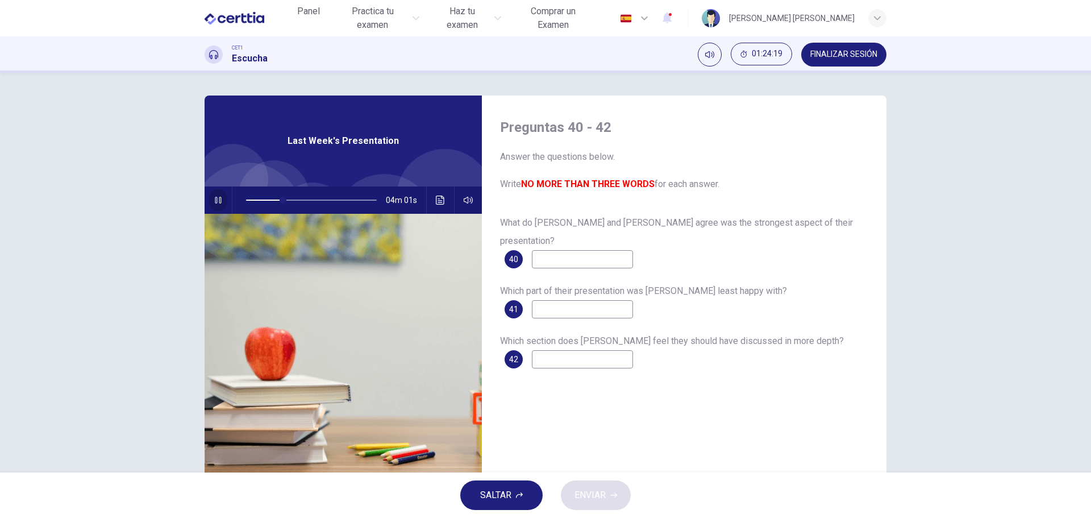
click at [215, 203] on icon "button" at bounding box center [218, 200] width 6 height 7
click at [280, 199] on span at bounding box center [283, 200] width 7 height 7
click at [263, 201] on span at bounding box center [265, 200] width 7 height 7
click at [214, 197] on icon "button" at bounding box center [218, 199] width 8 height 9
click at [216, 198] on icon "button" at bounding box center [218, 200] width 6 height 7
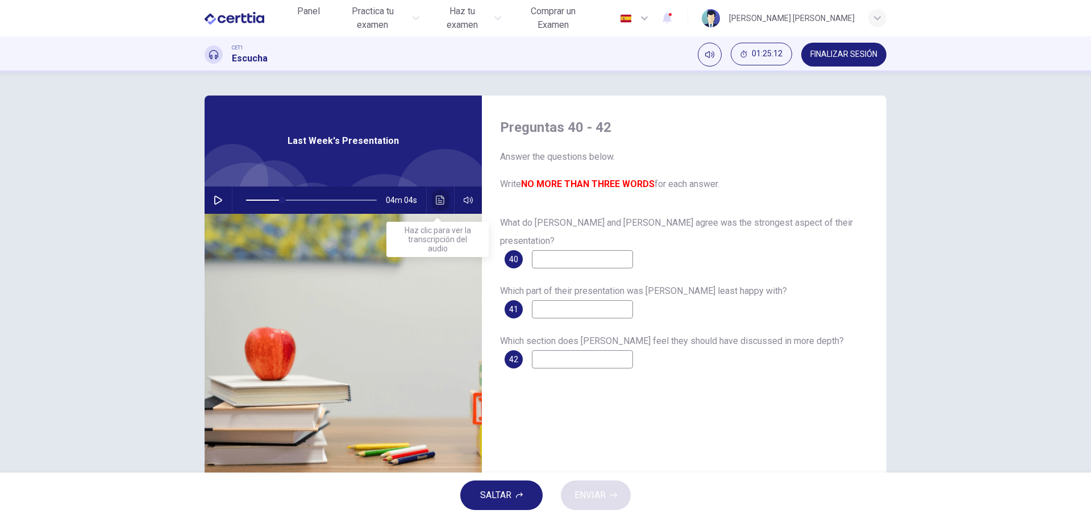
click at [437, 202] on icon "Haz clic para ver la transcripción del audio" at bounding box center [440, 199] width 9 height 9
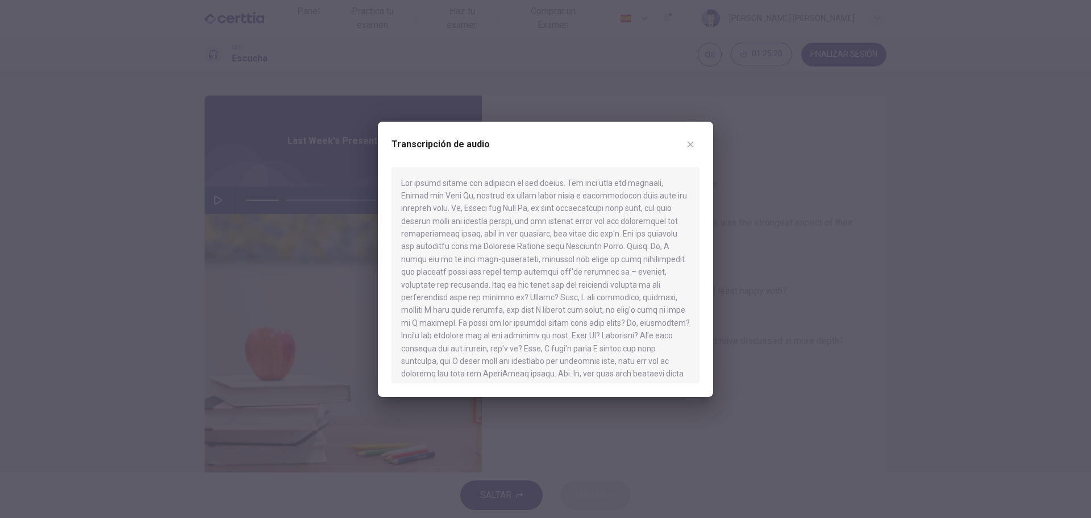
click at [689, 144] on icon "button" at bounding box center [690, 144] width 9 height 9
type input "**"
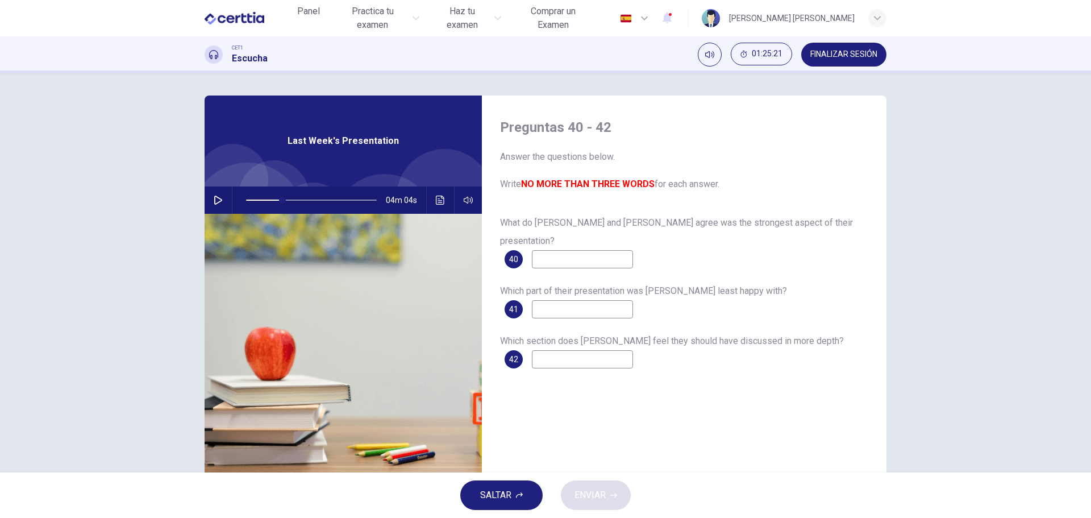
click at [540, 250] on input at bounding box center [582, 259] width 101 height 18
type input "*********"
type input "**"
type input "*********"
click at [214, 198] on icon "button" at bounding box center [218, 199] width 9 height 9
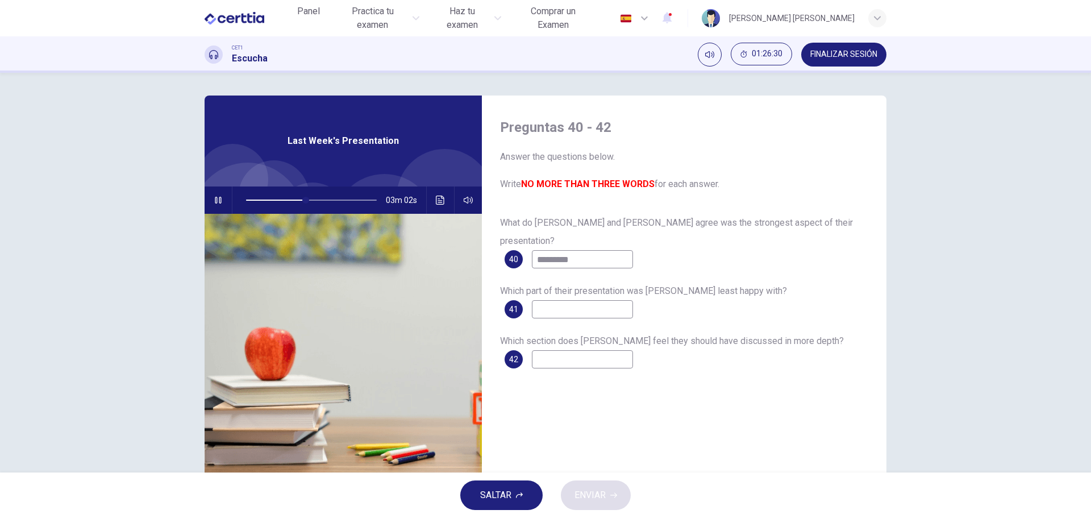
click at [216, 197] on icon "button" at bounding box center [218, 200] width 6 height 7
click at [436, 201] on icon "Haz clic para ver la transcripción del audio" at bounding box center [440, 199] width 9 height 9
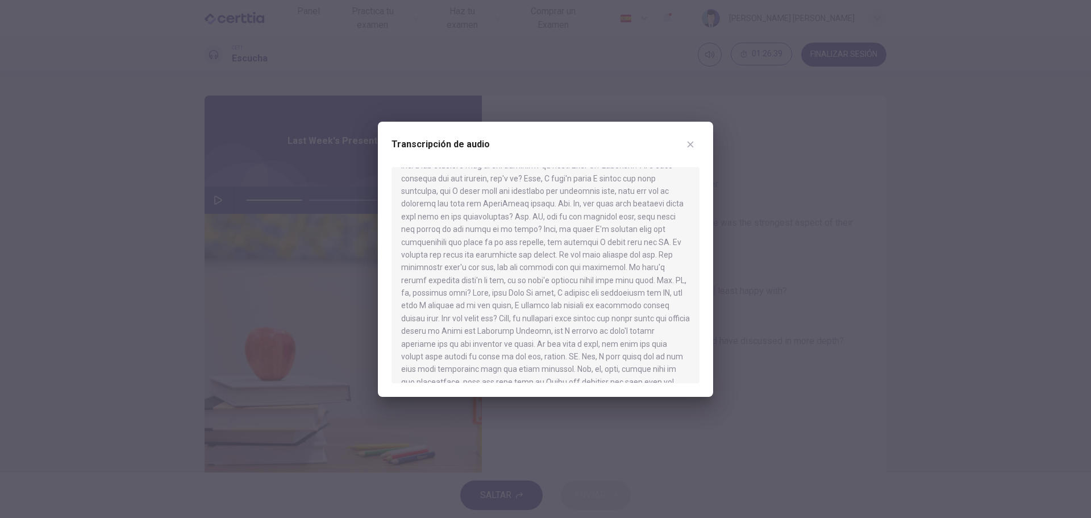
scroll to position [170, 0]
click at [691, 144] on icon "button" at bounding box center [690, 144] width 6 height 6
type input "**"
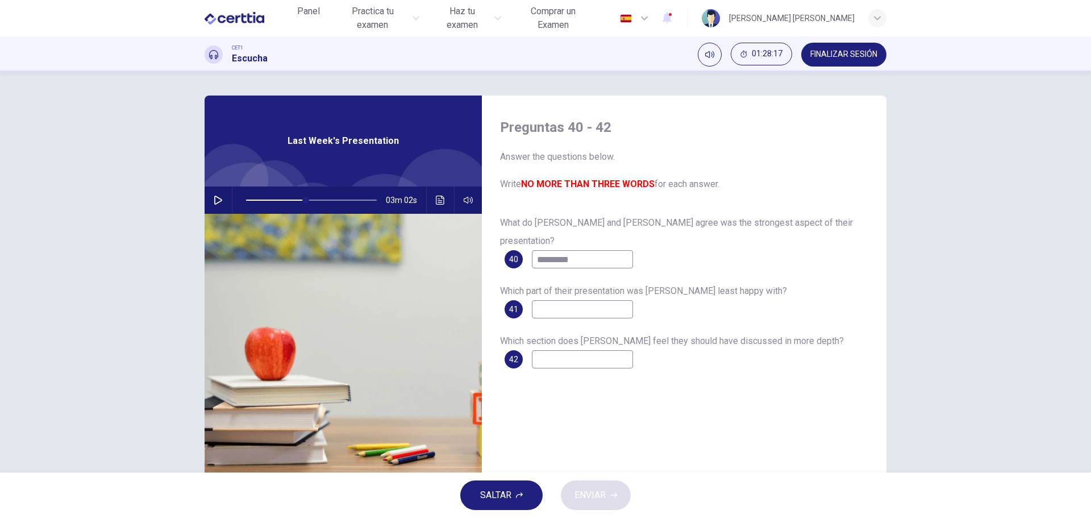
click at [537, 300] on input at bounding box center [582, 309] width 101 height 18
type input "**********"
click at [214, 199] on icon "button" at bounding box center [218, 199] width 9 height 9
click at [290, 198] on span at bounding box center [311, 200] width 131 height 16
click at [215, 201] on icon "button" at bounding box center [218, 199] width 9 height 9
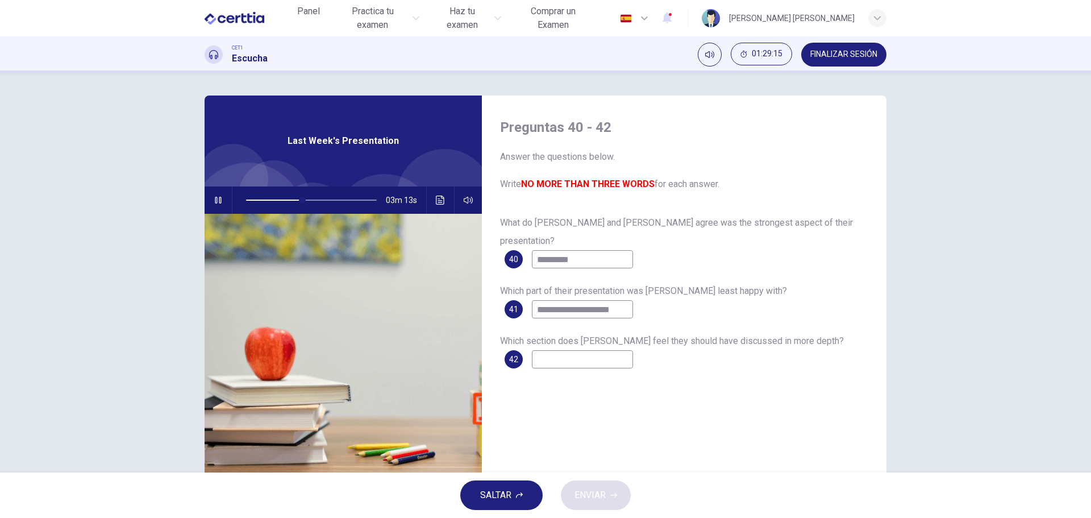
type input "**"
drag, startPoint x: 624, startPoint y: 296, endPoint x: 525, endPoint y: 287, distance: 99.8
click at [525, 300] on div "**********" at bounding box center [568, 309] width 128 height 18
click at [537, 350] on input at bounding box center [582, 359] width 101 height 18
paste input "**********"
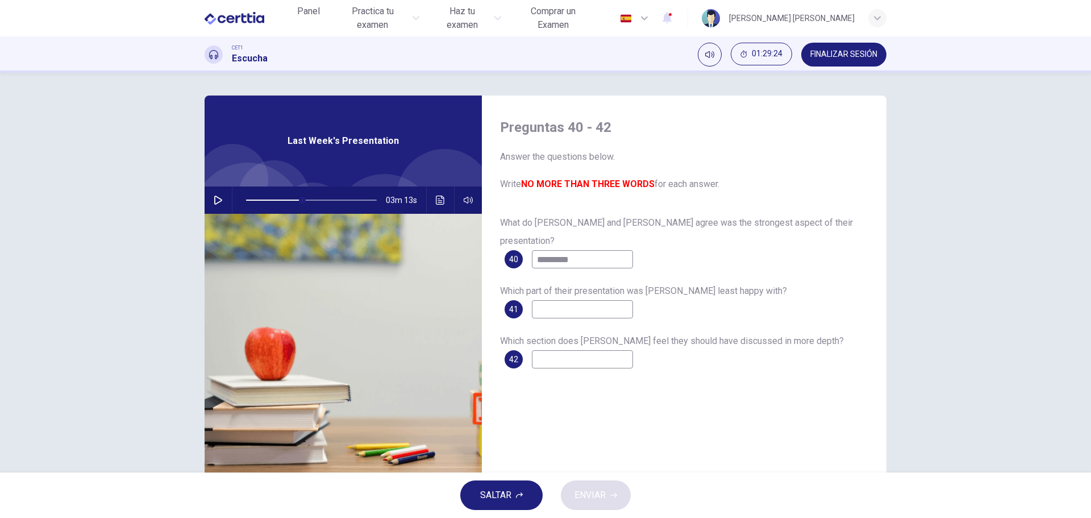
type input "**********"
type input "**"
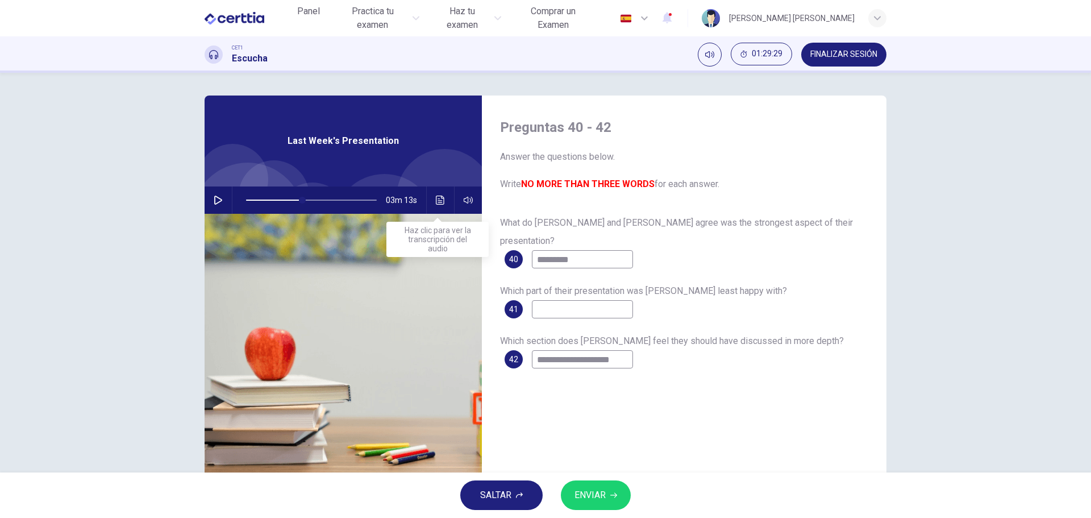
type input "**********"
click at [439, 201] on icon "Haz clic para ver la transcripción del audio" at bounding box center [440, 199] width 9 height 9
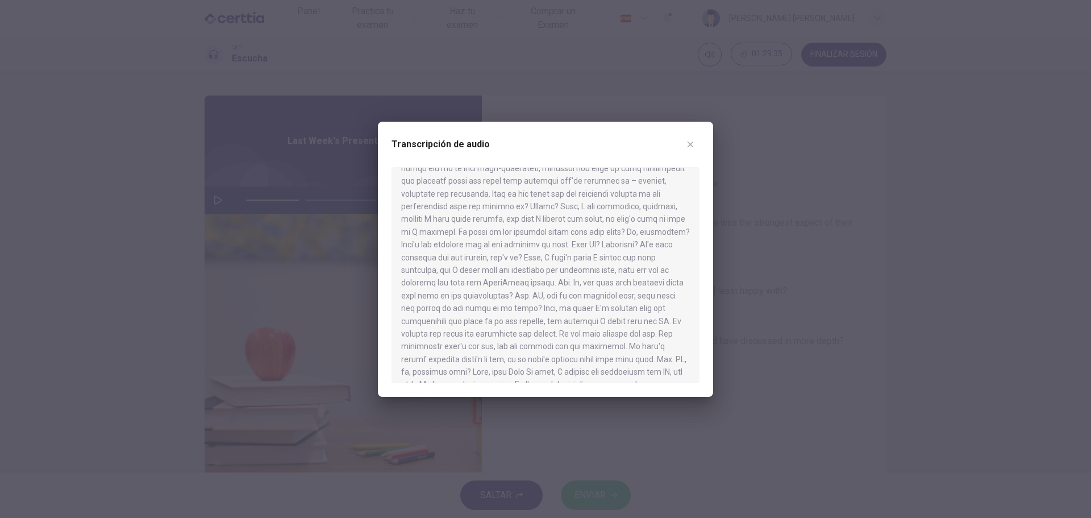
scroll to position [114, 0]
click at [691, 144] on icon "button" at bounding box center [690, 144] width 6 height 6
type input "**"
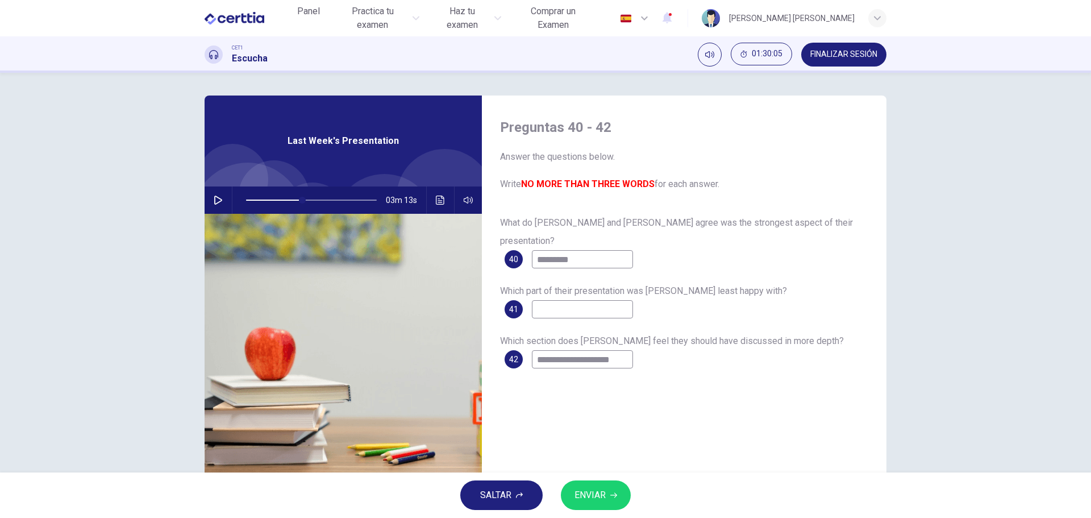
click at [540, 300] on input at bounding box center [582, 309] width 101 height 18
type input "*"
type input "**"
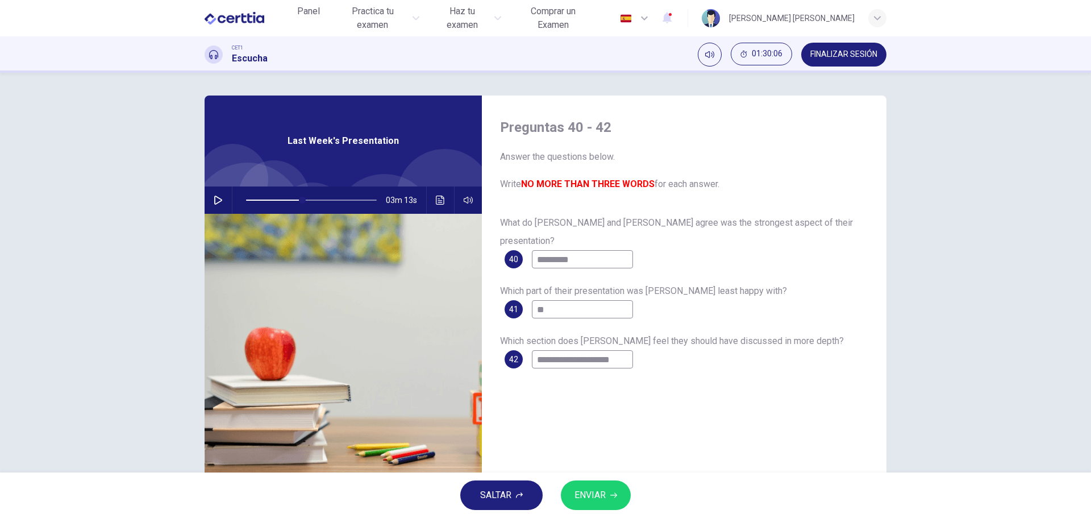
type input "***"
type input "**"
type input "****"
type input "**"
type input "*****"
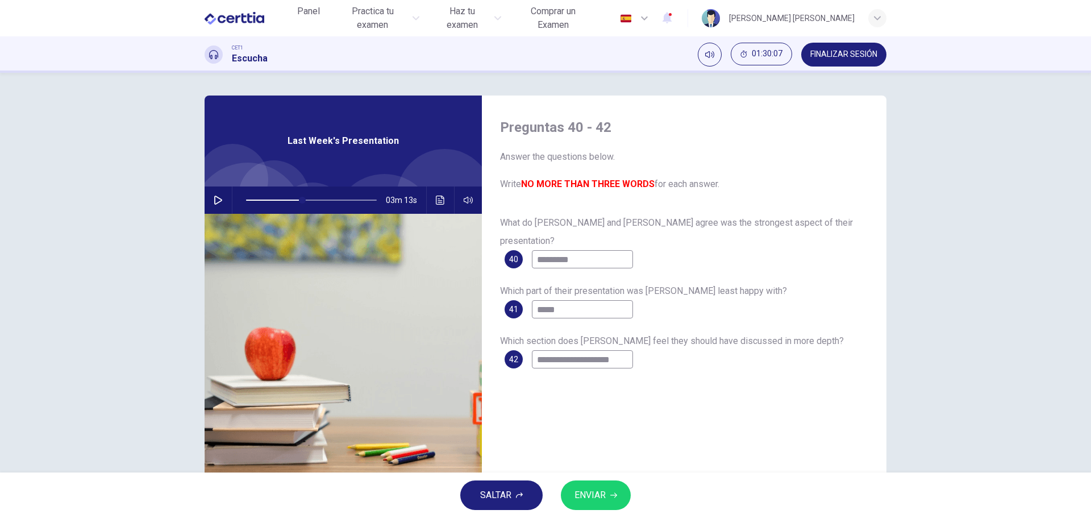
type input "**"
type input "******"
type input "**"
type input "*******"
type input "**"
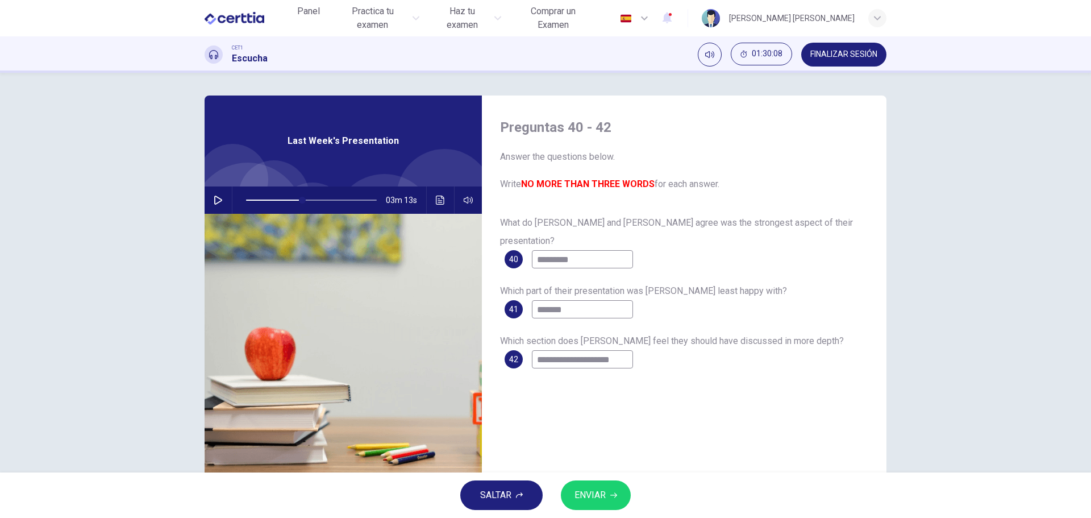
type input "********"
type input "**"
type input "*********"
type input "**"
type input "*********"
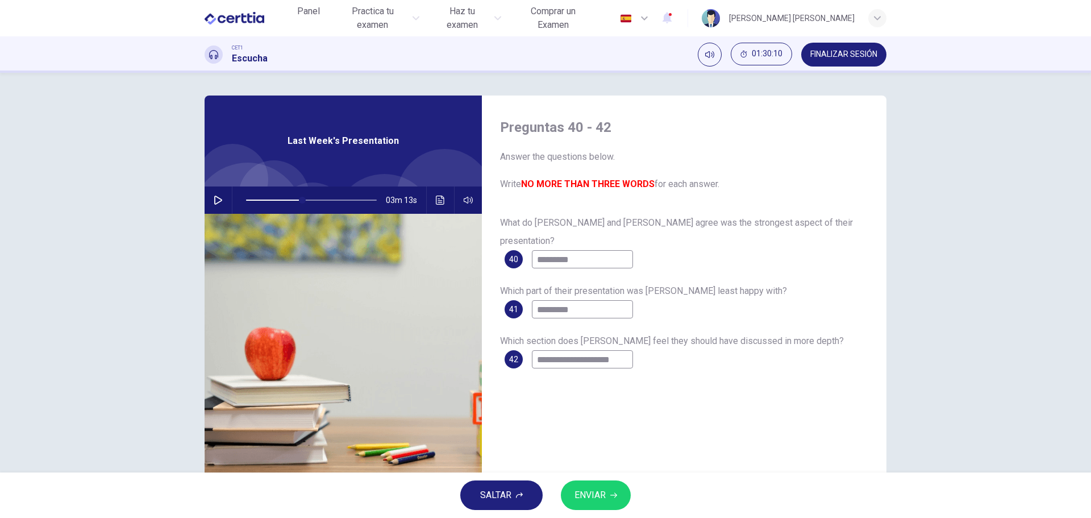
click at [608, 495] on button "ENVIAR" at bounding box center [596, 495] width 70 height 30
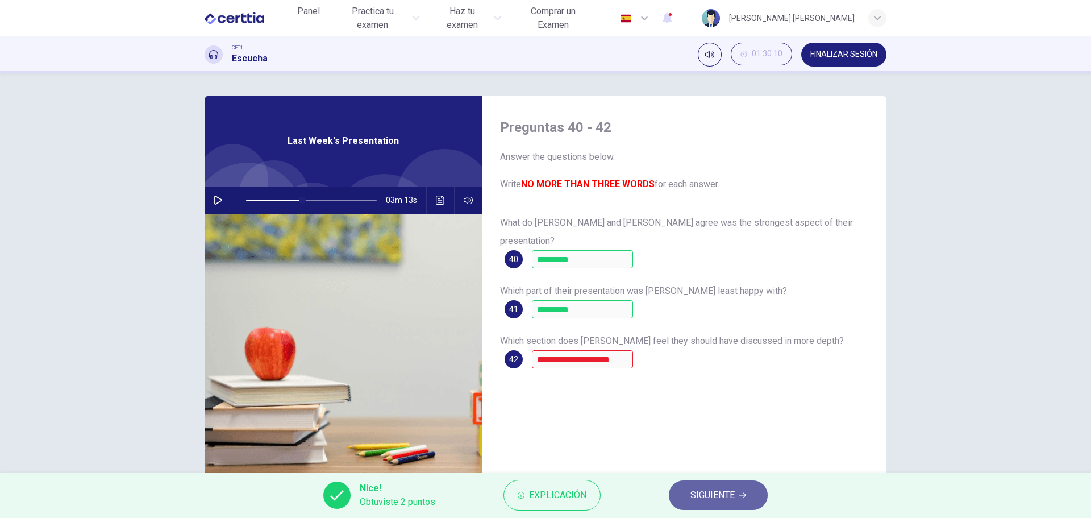
click at [714, 491] on span "SIGUIENTE" at bounding box center [712, 495] width 44 height 16
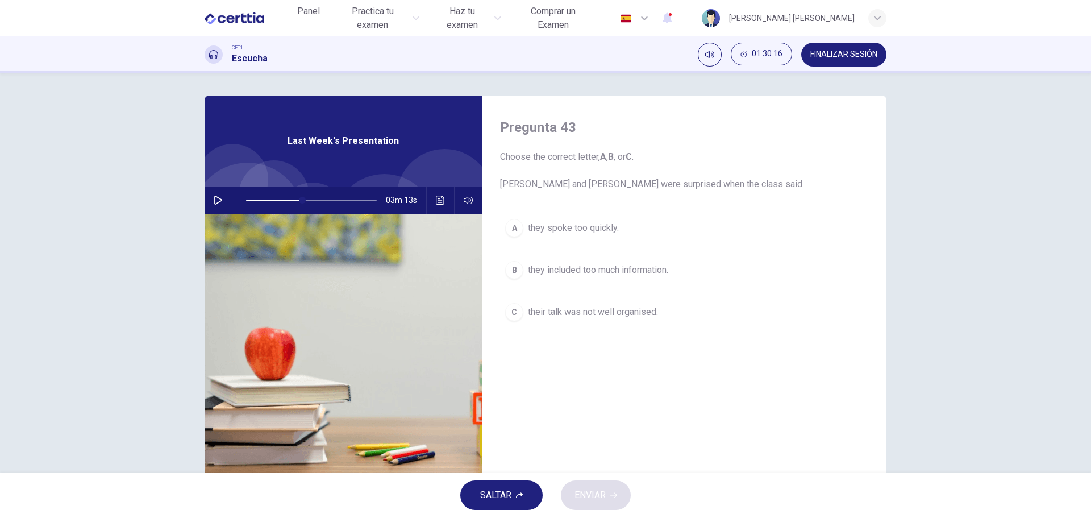
click at [215, 201] on icon "button" at bounding box center [218, 199] width 9 height 9
click at [296, 199] on span at bounding box center [298, 200] width 7 height 7
click at [290, 197] on span at bounding box center [293, 200] width 7 height 7
click at [283, 198] on span at bounding box center [285, 200] width 7 height 7
click at [215, 198] on icon "button" at bounding box center [218, 200] width 6 height 7
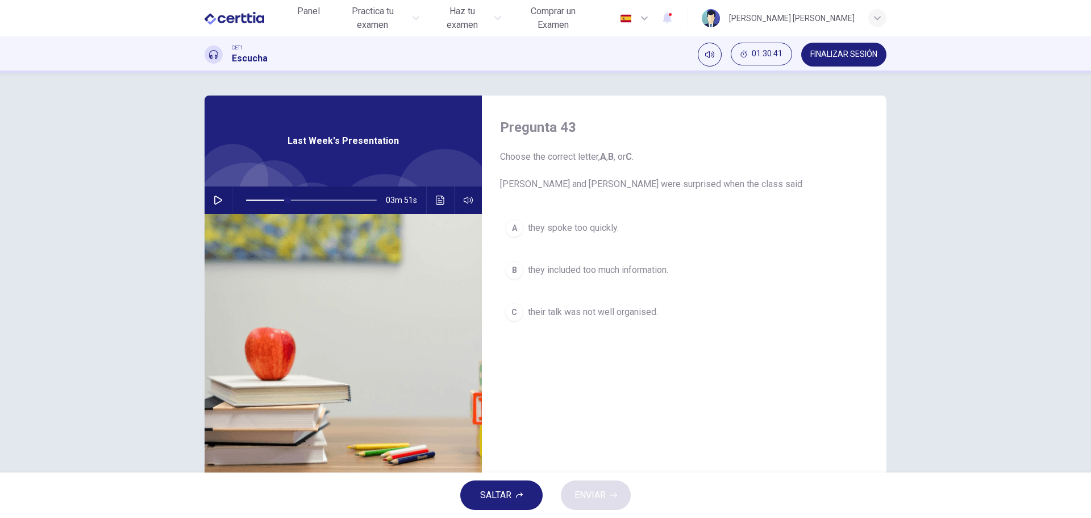
click at [214, 198] on icon "button" at bounding box center [218, 199] width 8 height 9
click at [520, 228] on div "A" at bounding box center [514, 228] width 18 height 18
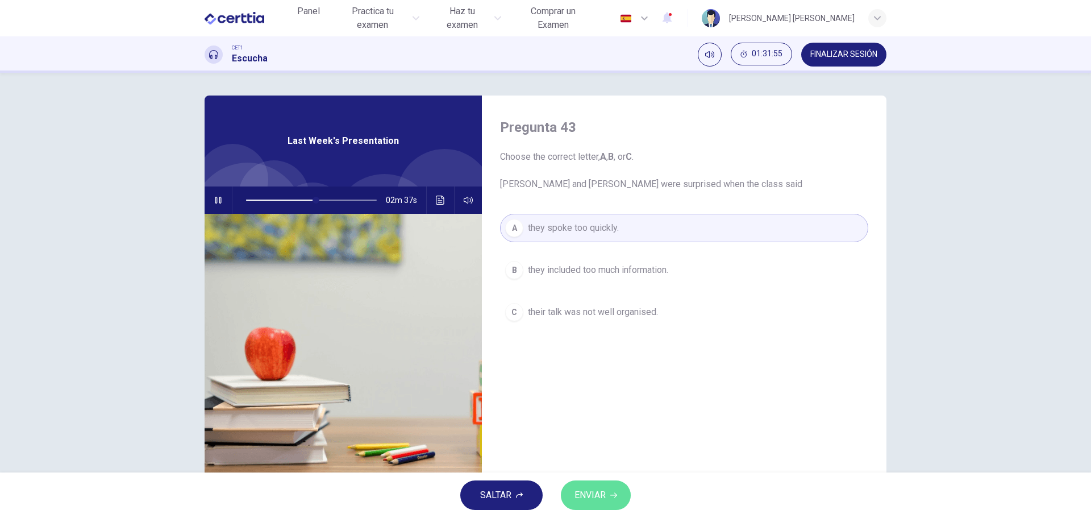
click at [591, 493] on span "ENVIAR" at bounding box center [589, 495] width 31 height 16
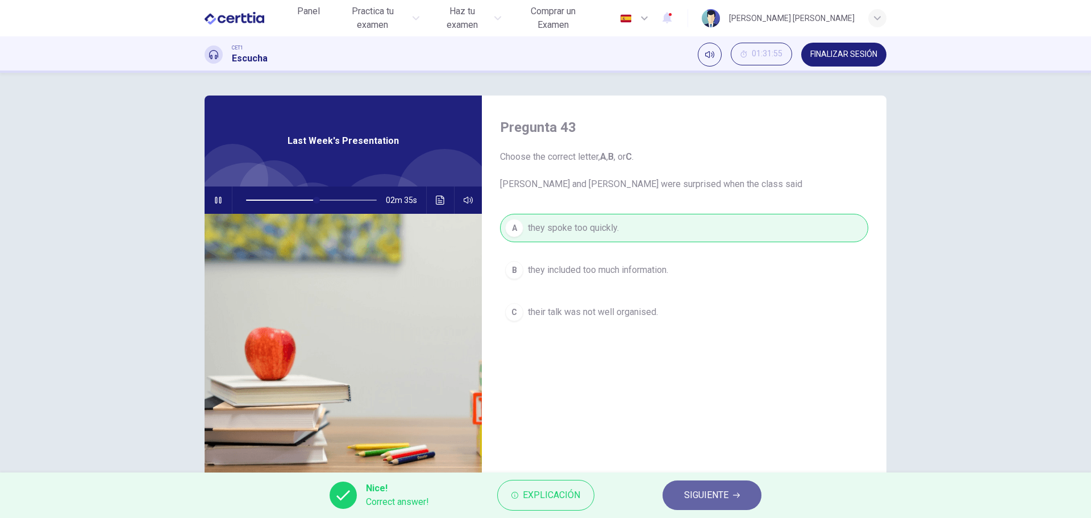
click at [729, 501] on button "SIGUIENTE" at bounding box center [711, 495] width 99 height 30
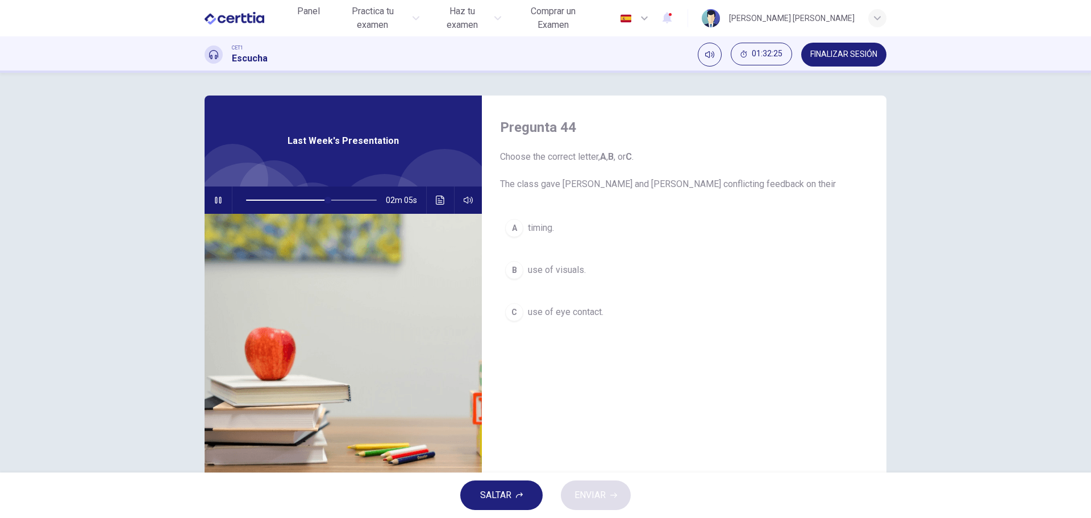
click at [516, 268] on div "B" at bounding box center [514, 270] width 18 height 18
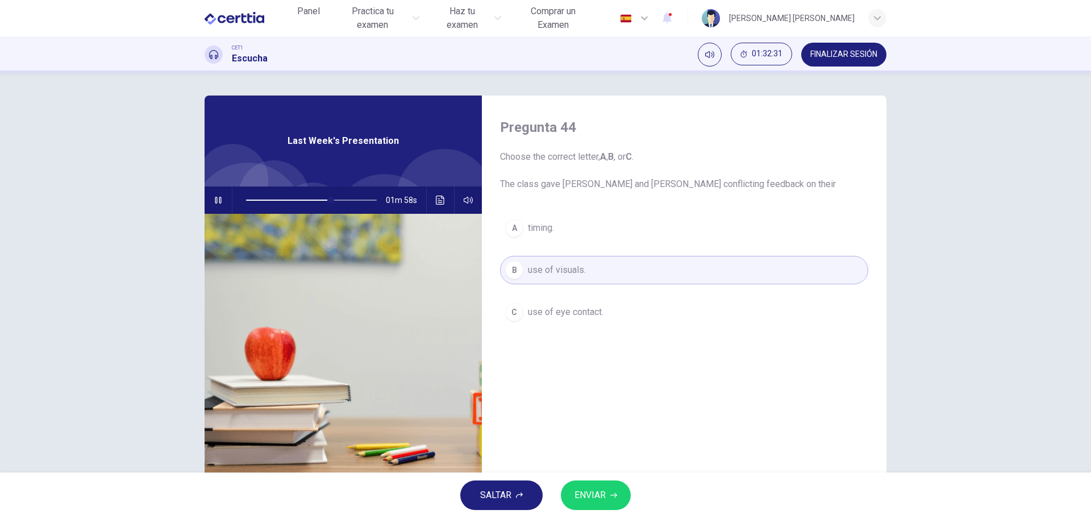
click at [599, 495] on span "ENVIAR" at bounding box center [589, 495] width 31 height 16
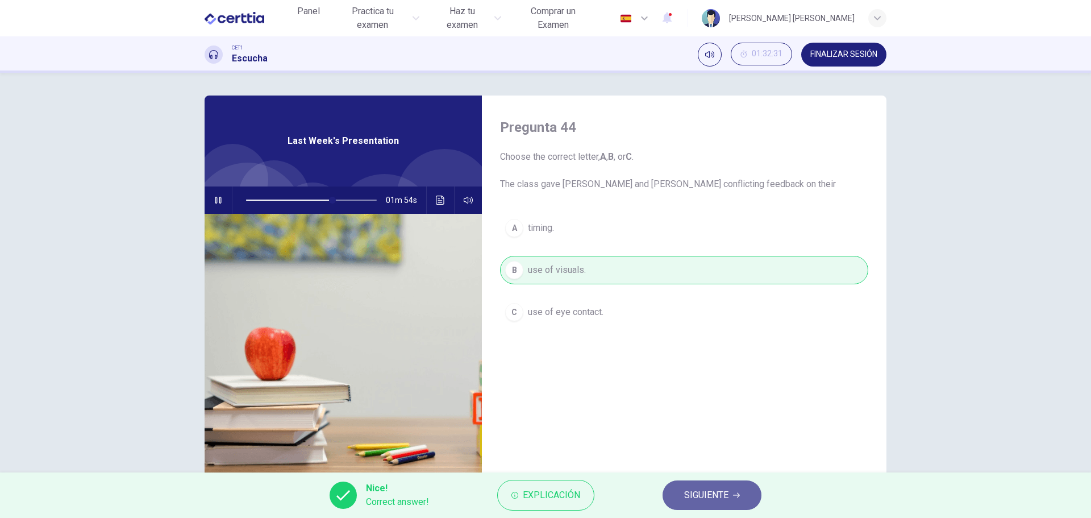
click at [717, 493] on span "SIGUIENTE" at bounding box center [706, 495] width 44 height 16
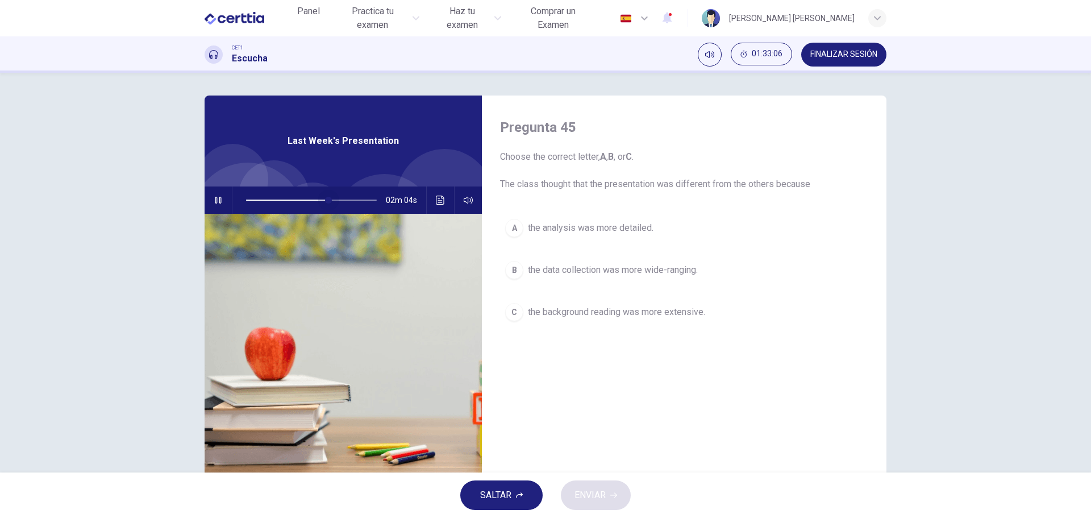
click at [326, 198] on span at bounding box center [311, 200] width 131 height 16
click at [319, 197] on span at bounding box center [321, 200] width 7 height 7
click at [513, 268] on div "B" at bounding box center [514, 270] width 18 height 18
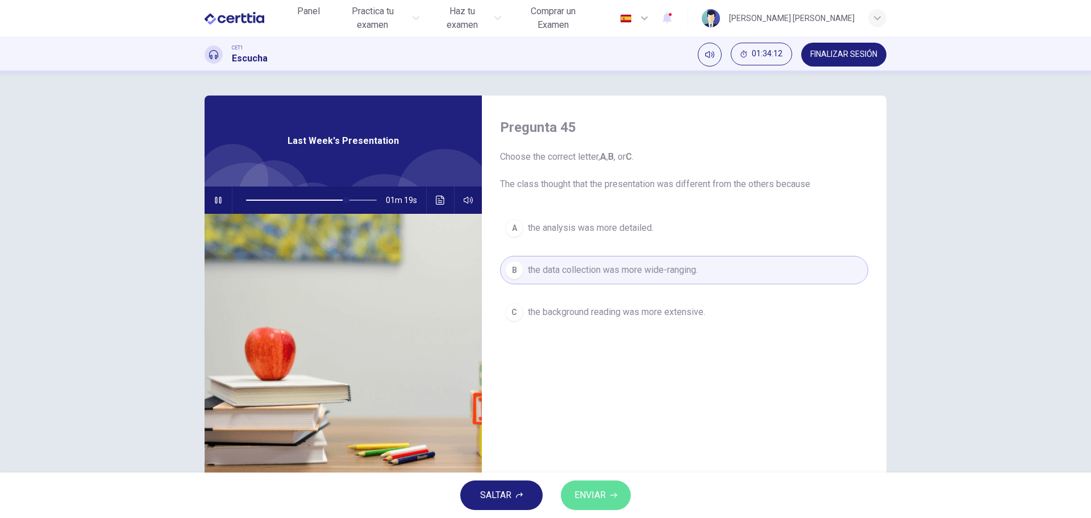
click at [599, 486] on button "ENVIAR" at bounding box center [596, 495] width 70 height 30
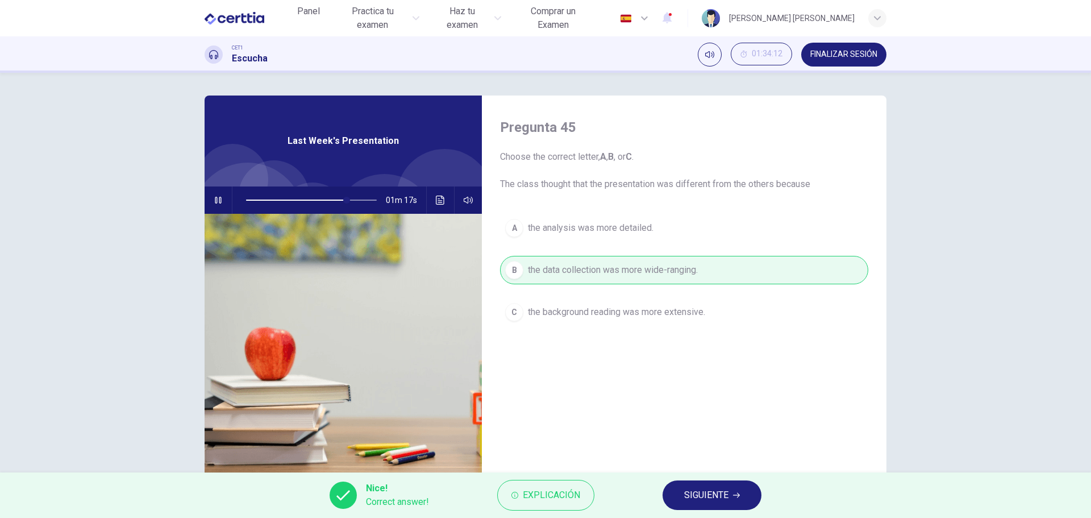
click at [689, 490] on span "SIGUIENTE" at bounding box center [706, 495] width 44 height 16
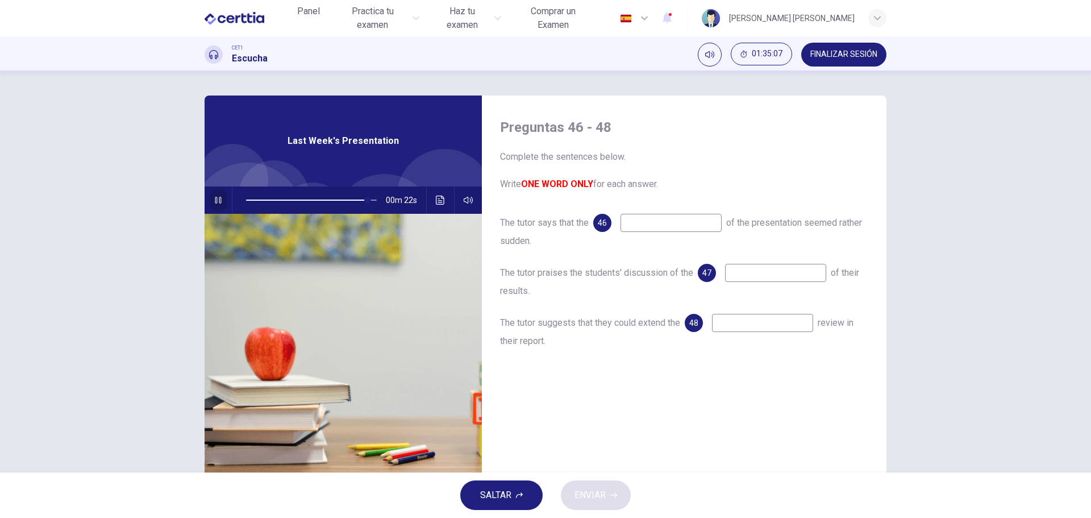
click at [216, 198] on icon "button" at bounding box center [218, 200] width 6 height 7
click at [216, 199] on icon "button" at bounding box center [218, 199] width 9 height 9
click at [342, 196] on span at bounding box center [311, 200] width 131 height 16
click at [635, 216] on input at bounding box center [670, 223] width 101 height 18
click at [214, 201] on icon "button" at bounding box center [218, 199] width 9 height 9
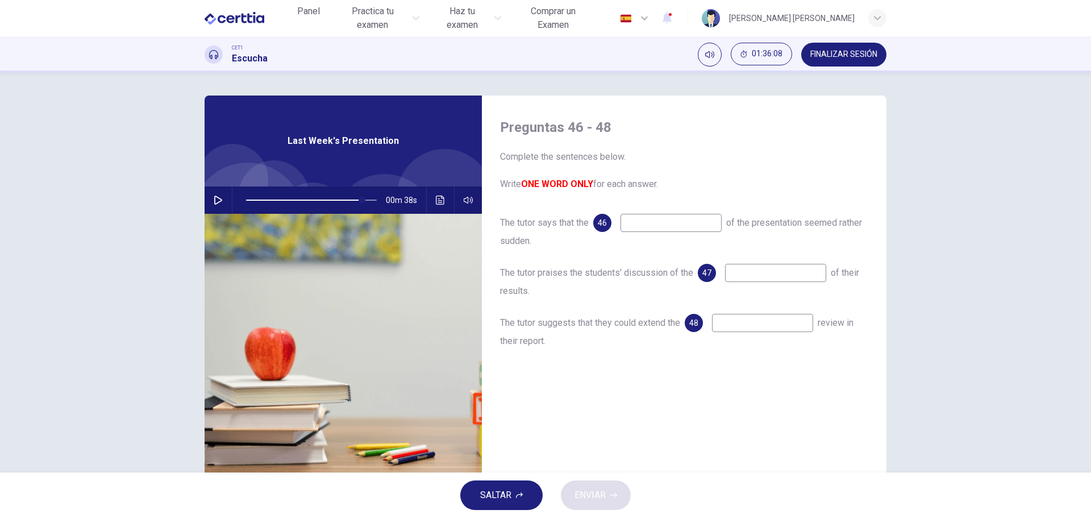
type input "**"
click at [636, 222] on input at bounding box center [670, 223] width 101 height 18
type input "******"
click at [216, 196] on icon "button" at bounding box center [218, 199] width 9 height 9
click at [218, 194] on button "button" at bounding box center [218, 199] width 18 height 27
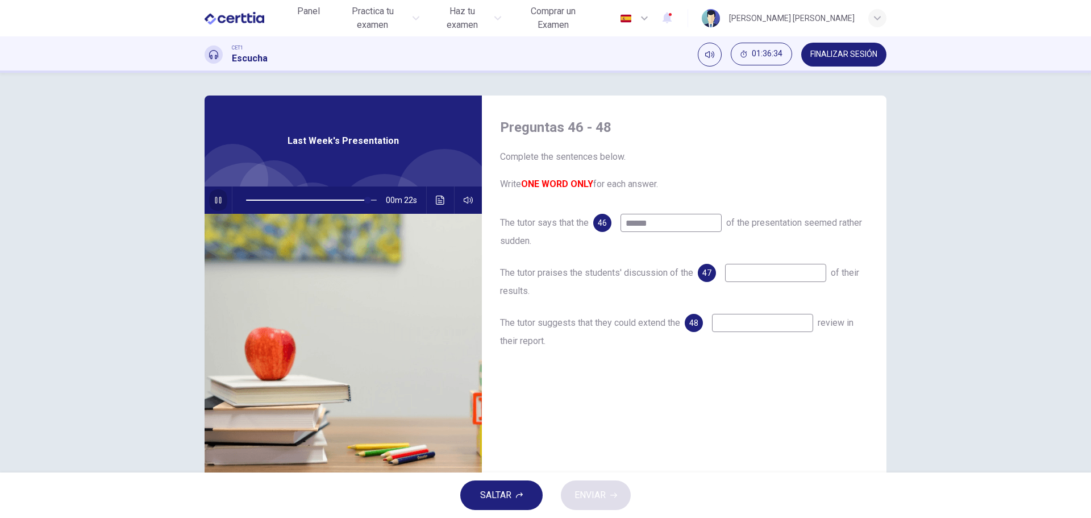
type input "**"
click at [737, 271] on input at bounding box center [775, 273] width 101 height 18
type input "**********"
click at [216, 197] on icon "button" at bounding box center [218, 199] width 9 height 9
click at [358, 198] on span at bounding box center [311, 200] width 131 height 16
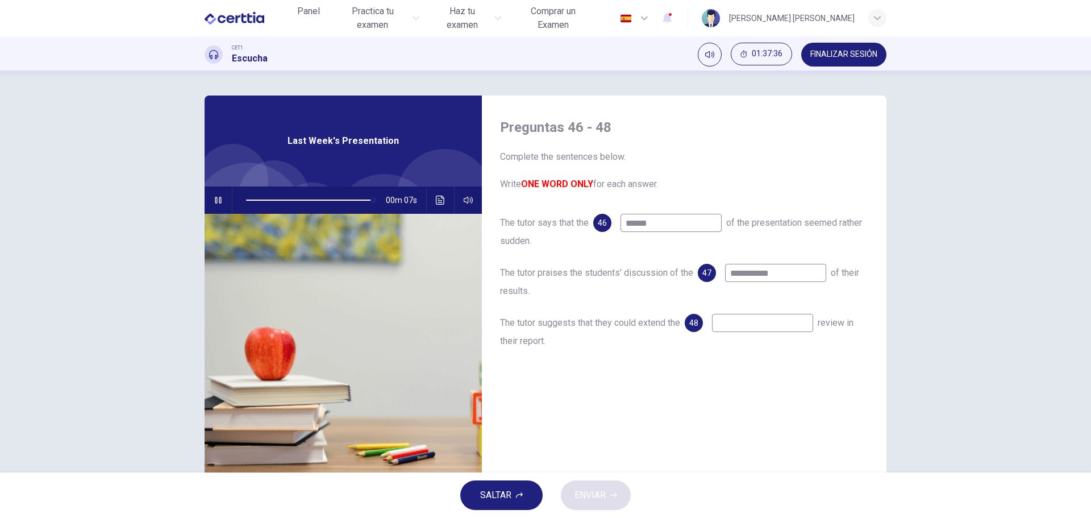
click at [727, 322] on input at bounding box center [762, 323] width 101 height 18
click at [361, 195] on span at bounding box center [311, 200] width 131 height 16
click at [723, 322] on input at bounding box center [762, 323] width 101 height 18
type input "**"
type input "*"
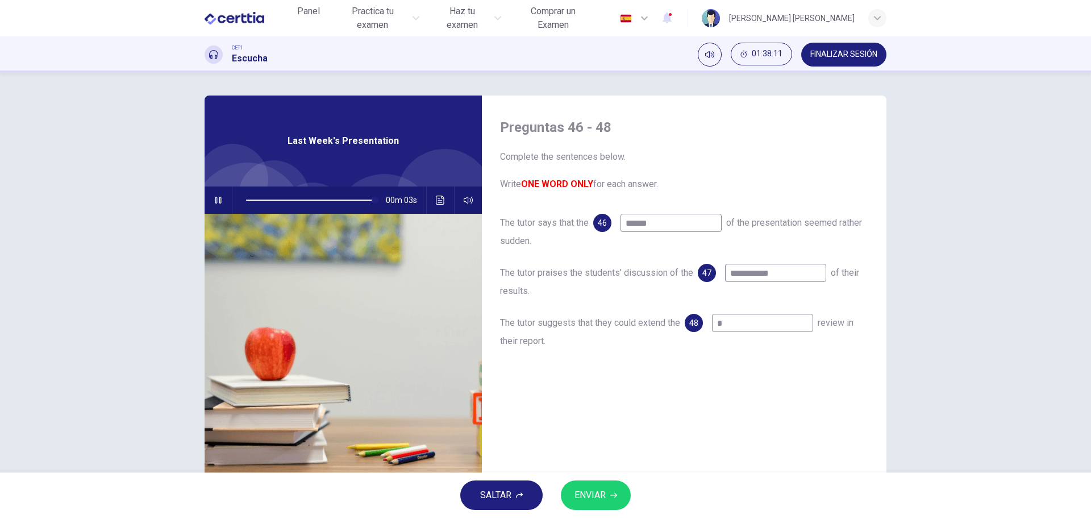
type input "**"
type input "****"
type input "**"
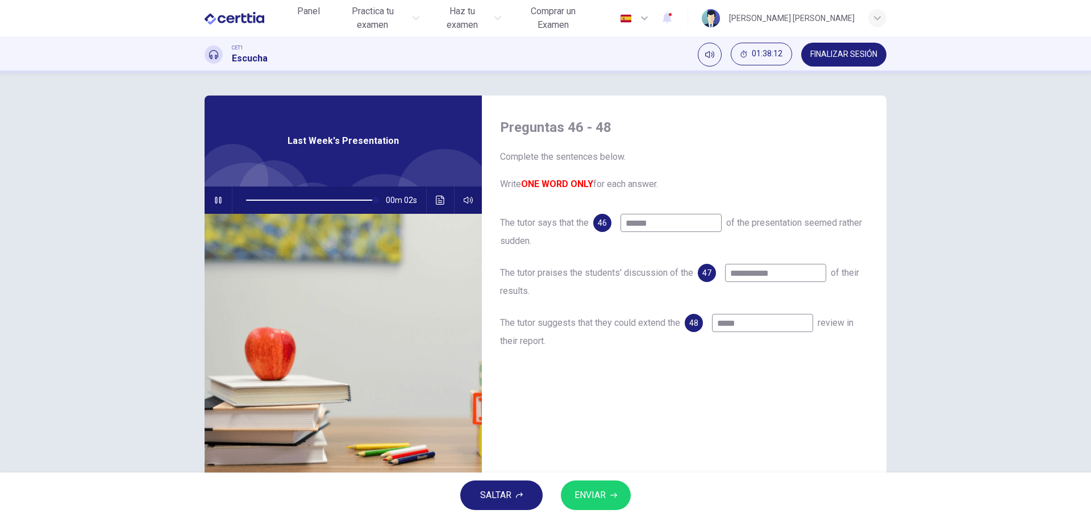
type input "******"
type input "**"
type input "*******"
type input "***"
type input "********"
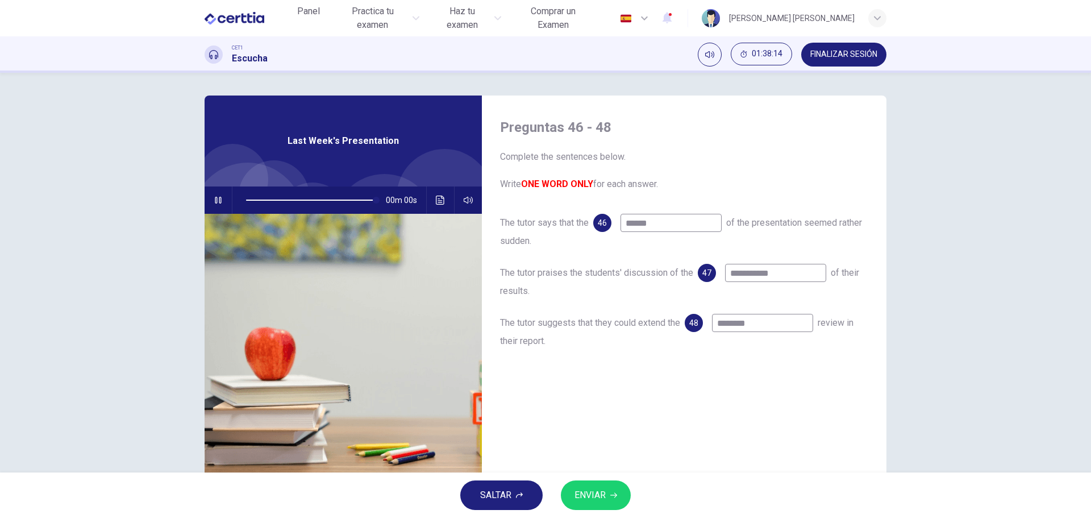
type input "***"
type input "*********"
type input "***"
type input "**********"
type input "*"
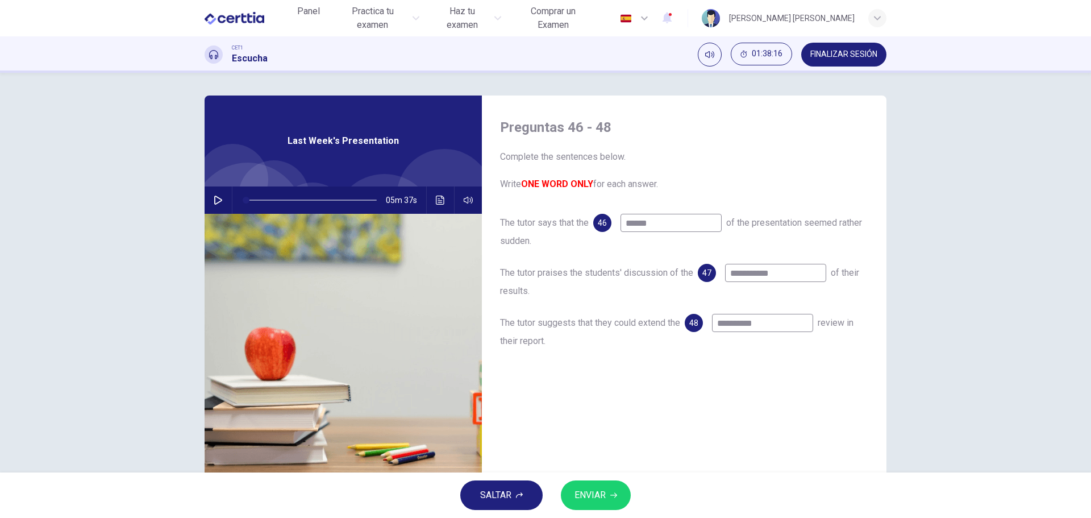
type input "**********"
click at [592, 495] on span "ENVIAR" at bounding box center [589, 495] width 31 height 16
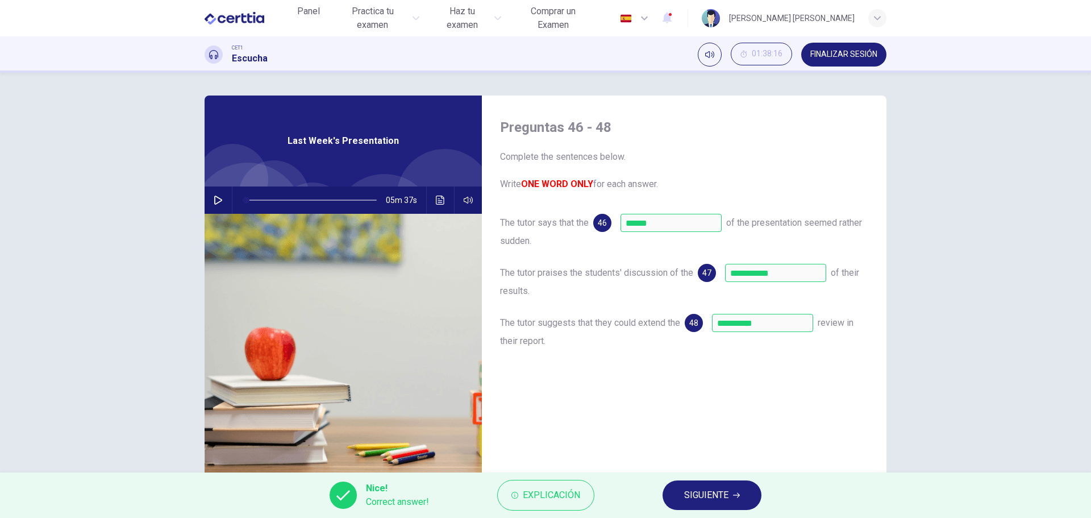
click at [718, 492] on span "SIGUIENTE" at bounding box center [706, 495] width 44 height 16
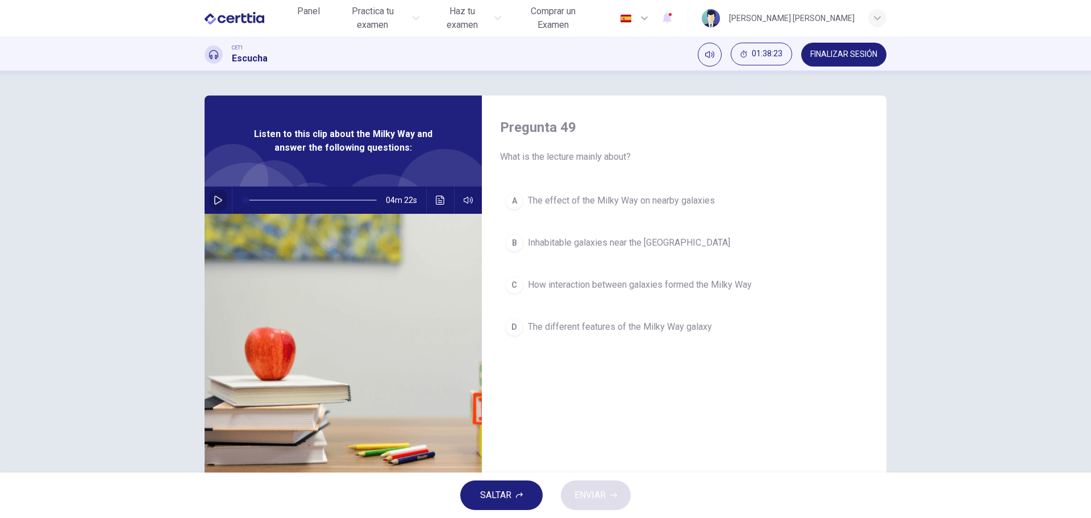
click at [218, 195] on button "button" at bounding box center [218, 199] width 18 height 27
click at [246, 199] on span at bounding box center [311, 200] width 131 height 16
click at [524, 201] on button "A The effect of the Milky Way on nearby galaxies" at bounding box center [684, 200] width 368 height 28
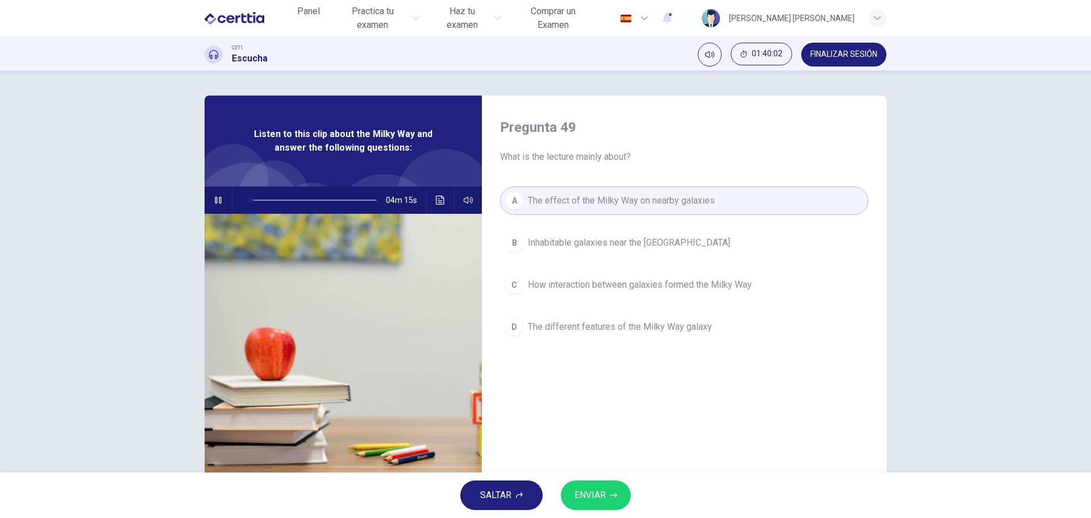
click at [595, 496] on span "ENVIAR" at bounding box center [589, 495] width 31 height 16
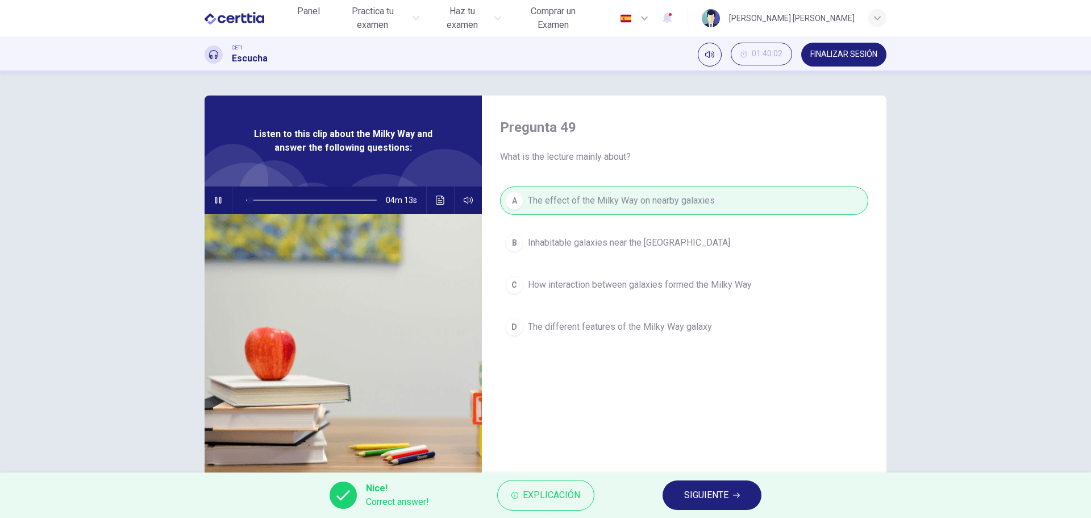
click at [695, 498] on span "SIGUIENTE" at bounding box center [706, 495] width 44 height 16
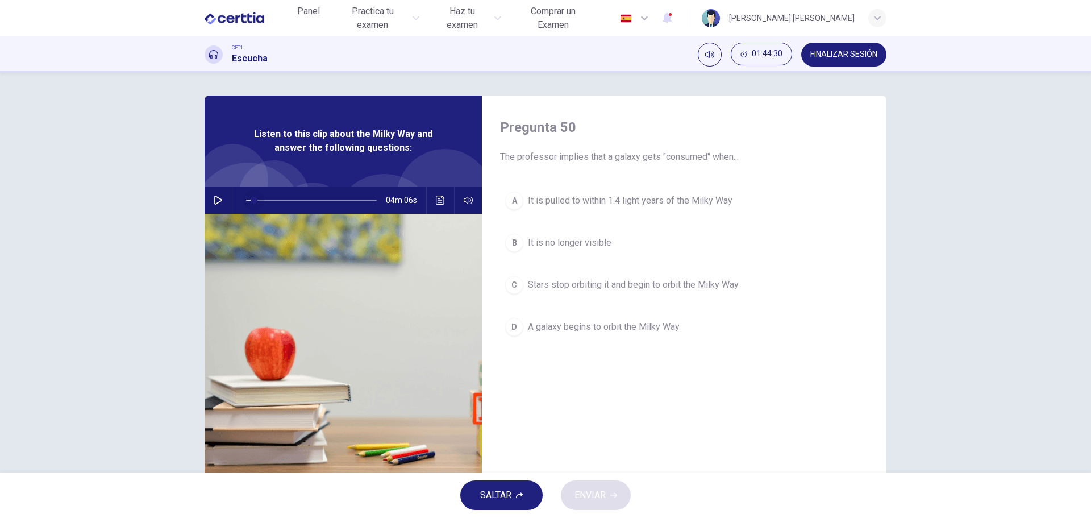
click at [251, 197] on span at bounding box center [254, 200] width 7 height 7
click at [264, 198] on span at bounding box center [311, 200] width 131 height 16
click at [214, 198] on icon "button" at bounding box center [218, 199] width 9 height 9
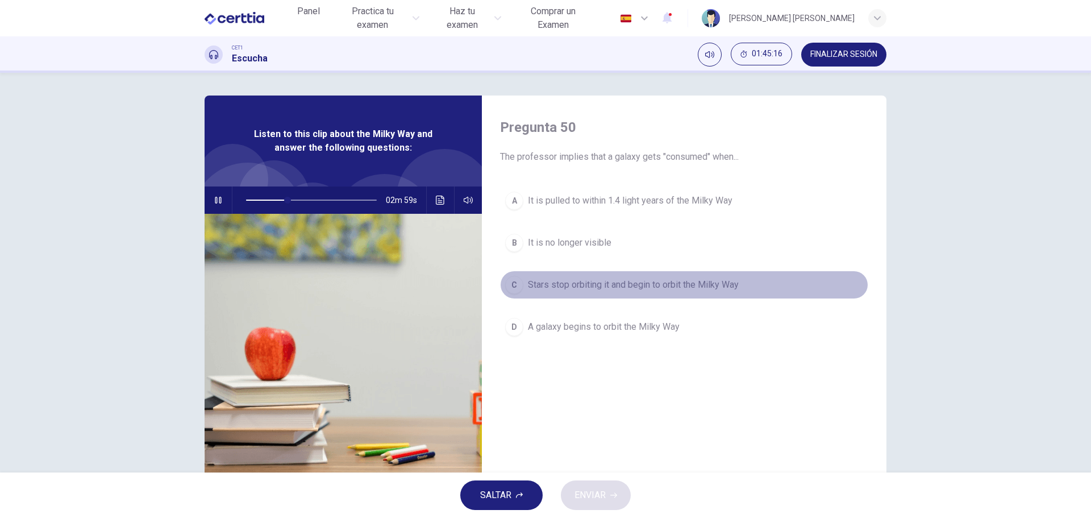
click at [543, 286] on span "Stars stop orbiting it and begin to orbit the Milky Way" at bounding box center [633, 285] width 211 height 14
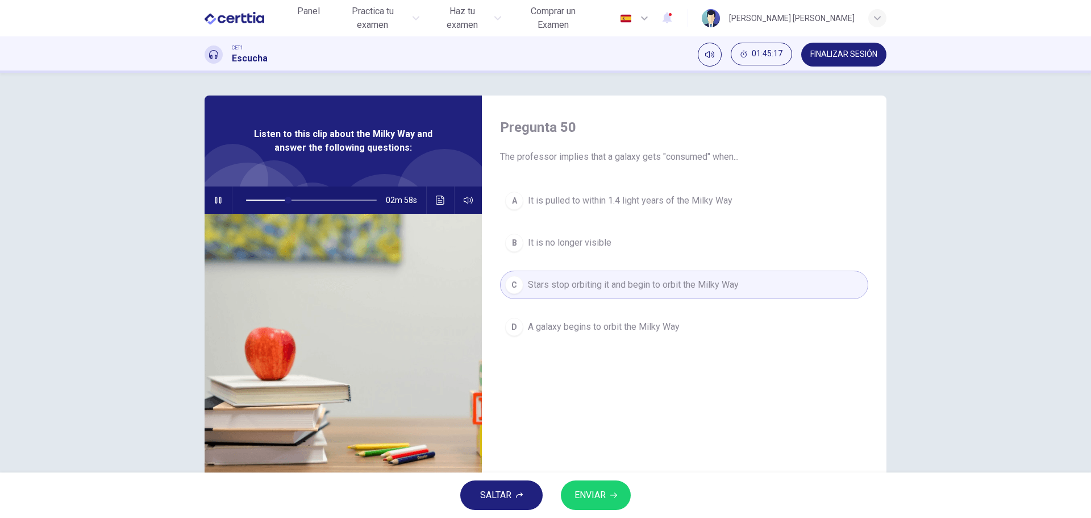
click at [599, 490] on span "ENVIAR" at bounding box center [589, 495] width 31 height 16
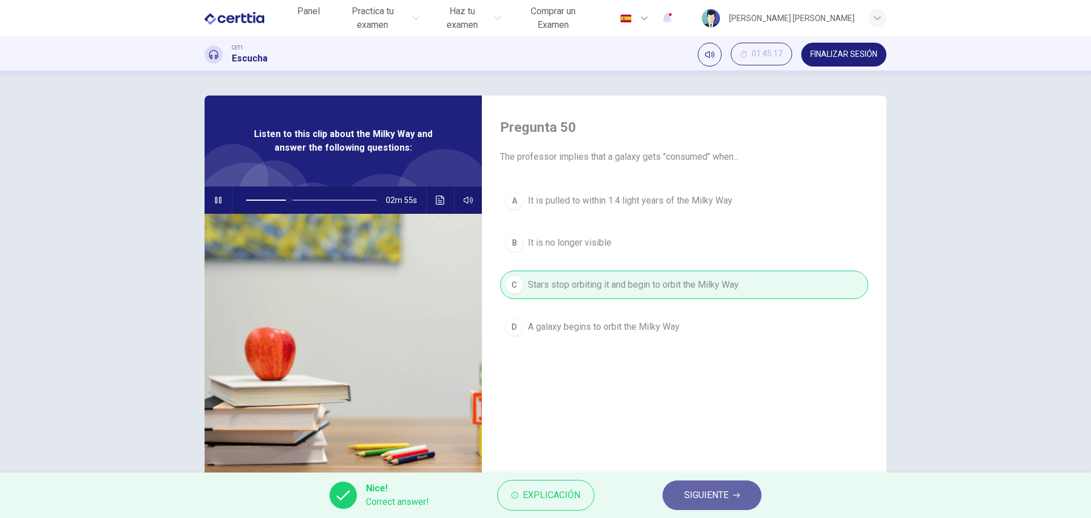
click at [706, 491] on span "SIGUIENTE" at bounding box center [706, 495] width 44 height 16
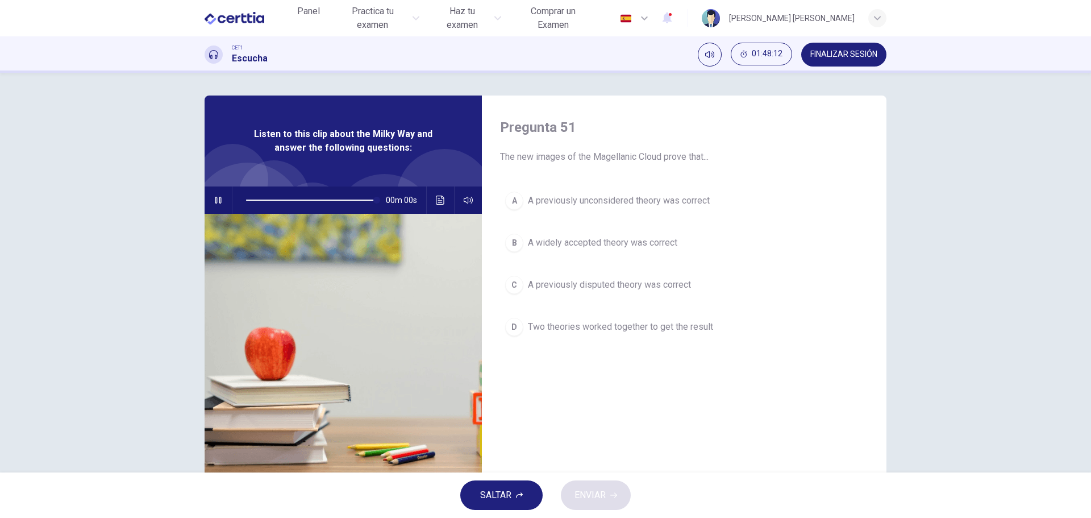
type input "*"
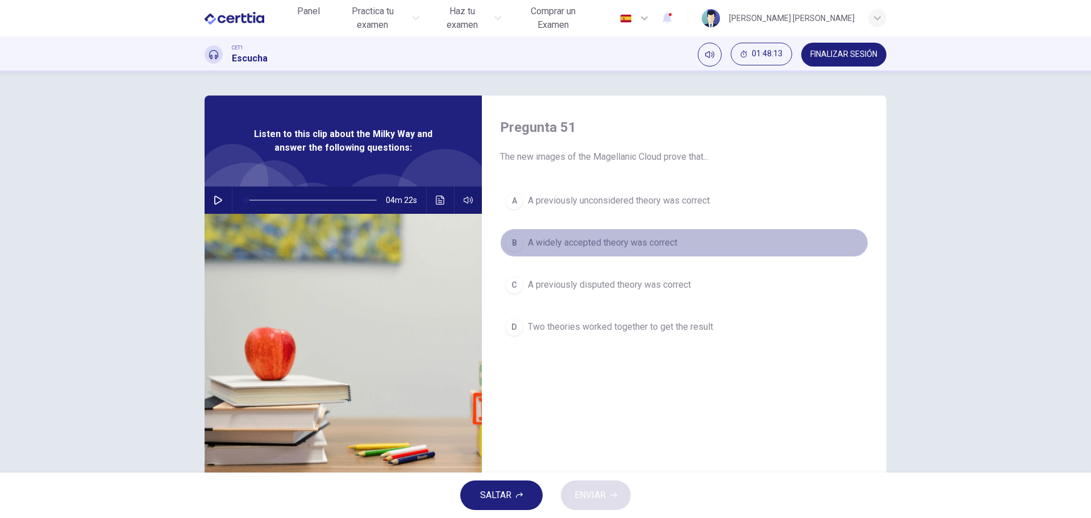
click at [582, 243] on span "A widely accepted theory was correct" at bounding box center [602, 243] width 149 height 14
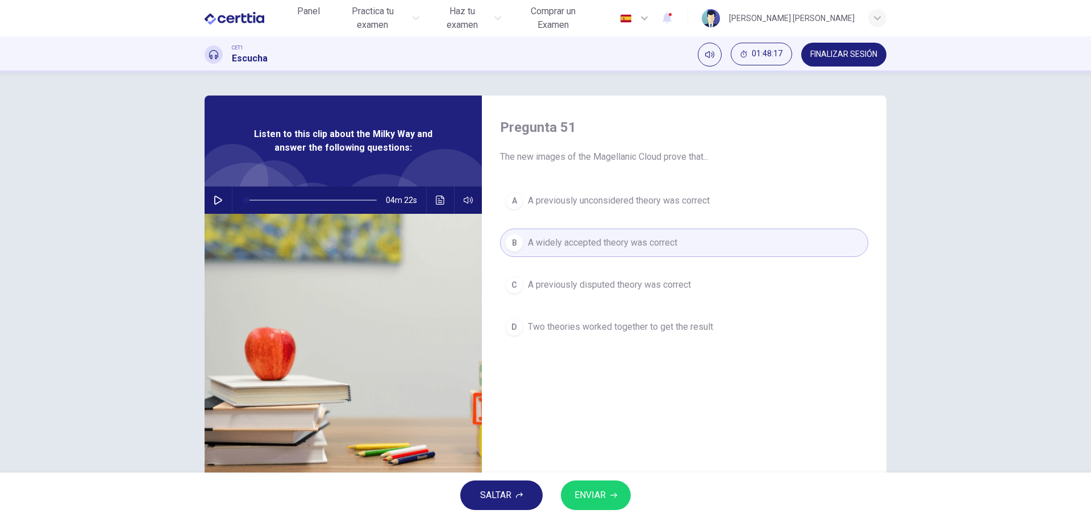
click at [603, 489] on span "ENVIAR" at bounding box center [589, 495] width 31 height 16
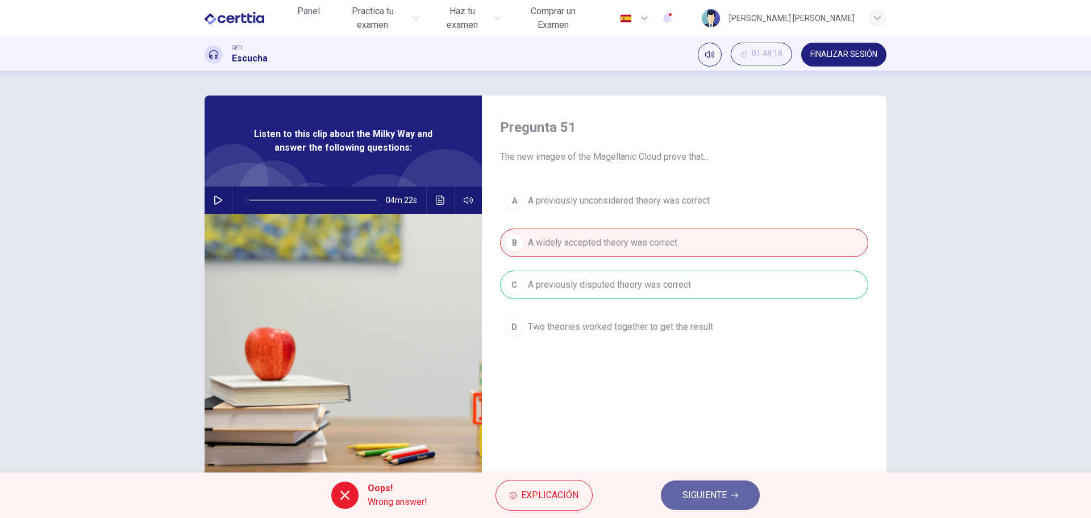
click at [722, 495] on span "SIGUIENTE" at bounding box center [704, 495] width 44 height 16
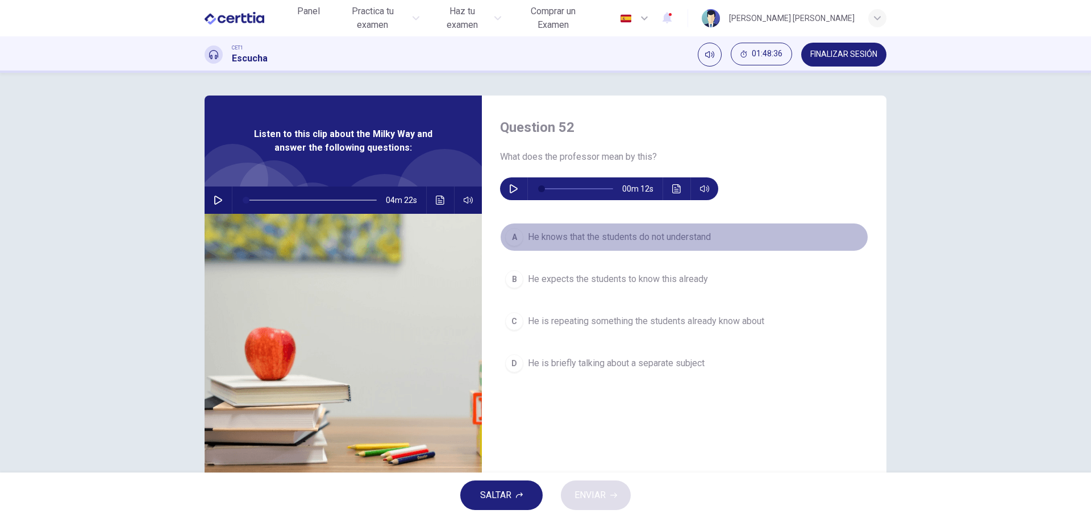
click at [632, 236] on span "He knows that the students do not understand" at bounding box center [619, 237] width 183 height 14
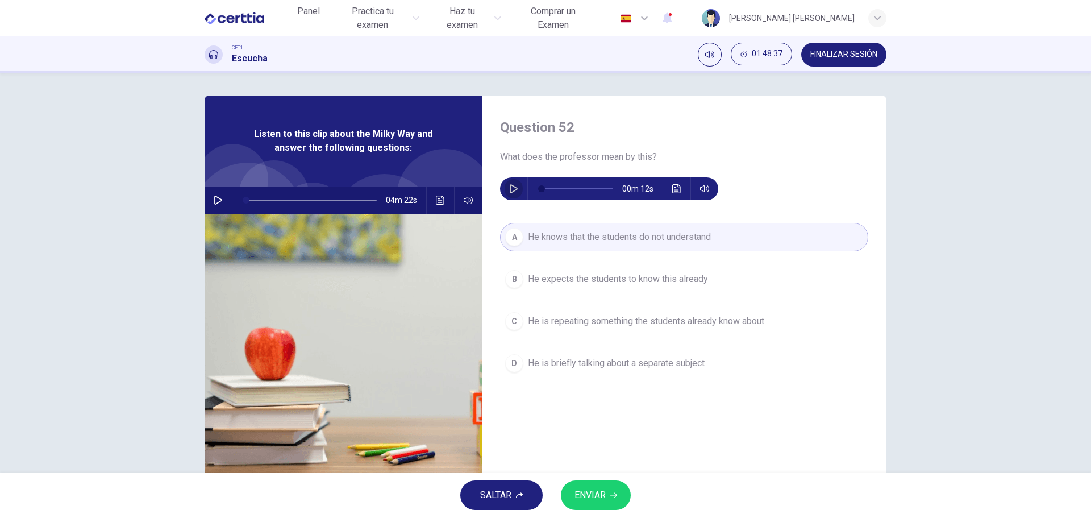
click at [509, 189] on icon "button" at bounding box center [513, 188] width 9 height 9
type input "*"
click at [594, 490] on span "ENVIAR" at bounding box center [589, 495] width 31 height 16
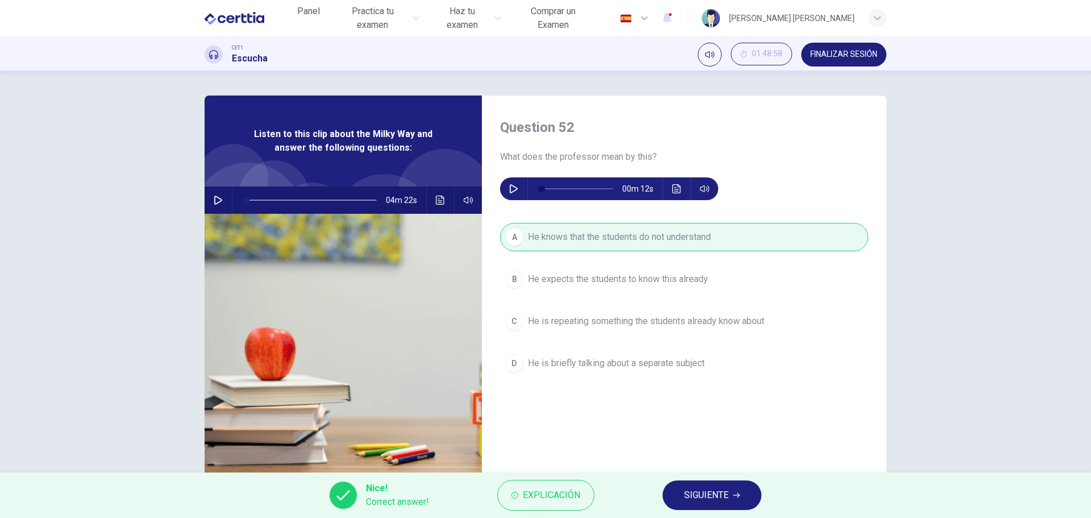
click at [695, 501] on span "SIGUIENTE" at bounding box center [706, 495] width 44 height 16
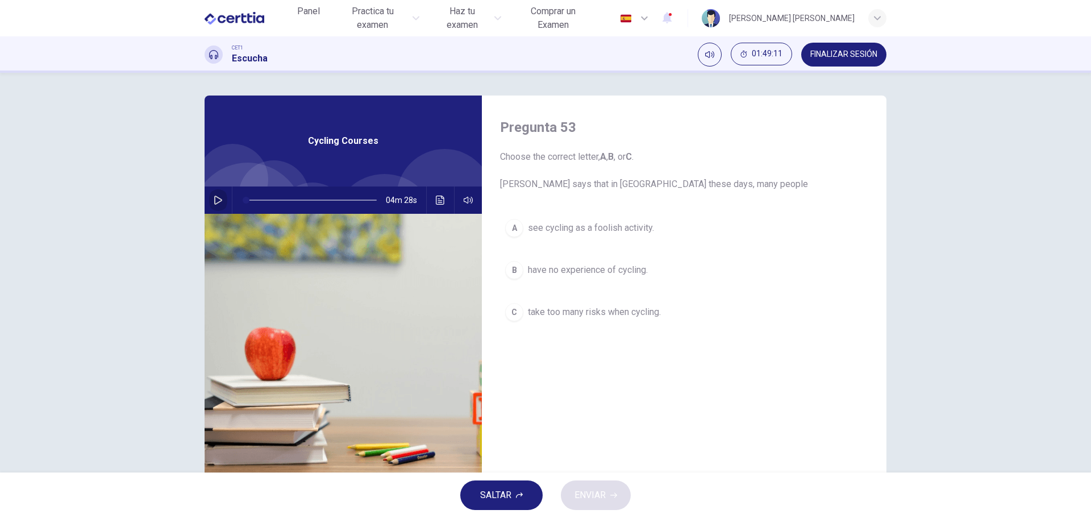
click at [216, 199] on icon "button" at bounding box center [218, 199] width 9 height 9
click at [261, 197] on span at bounding box center [311, 200] width 131 height 16
click at [560, 309] on span "take too many risks when cycling." at bounding box center [594, 312] width 133 height 14
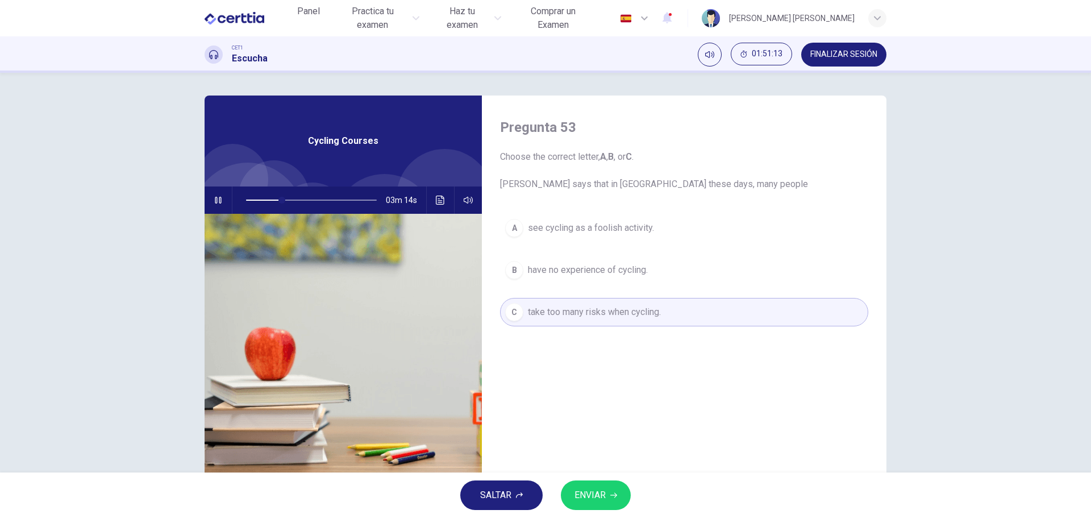
click at [602, 495] on span "ENVIAR" at bounding box center [589, 495] width 31 height 16
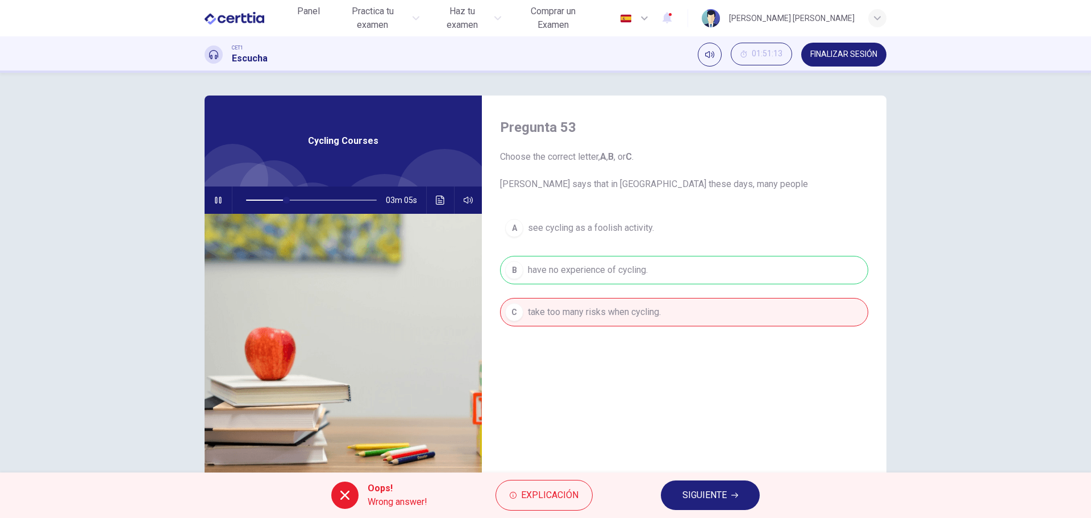
click at [715, 495] on span "SIGUIENTE" at bounding box center [704, 495] width 44 height 16
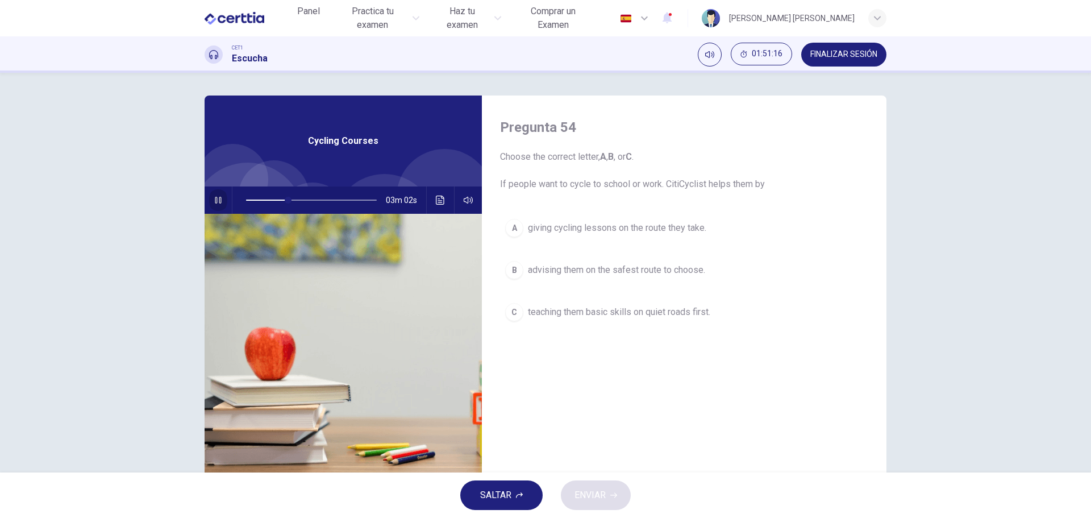
click at [216, 198] on icon "button" at bounding box center [218, 200] width 6 height 7
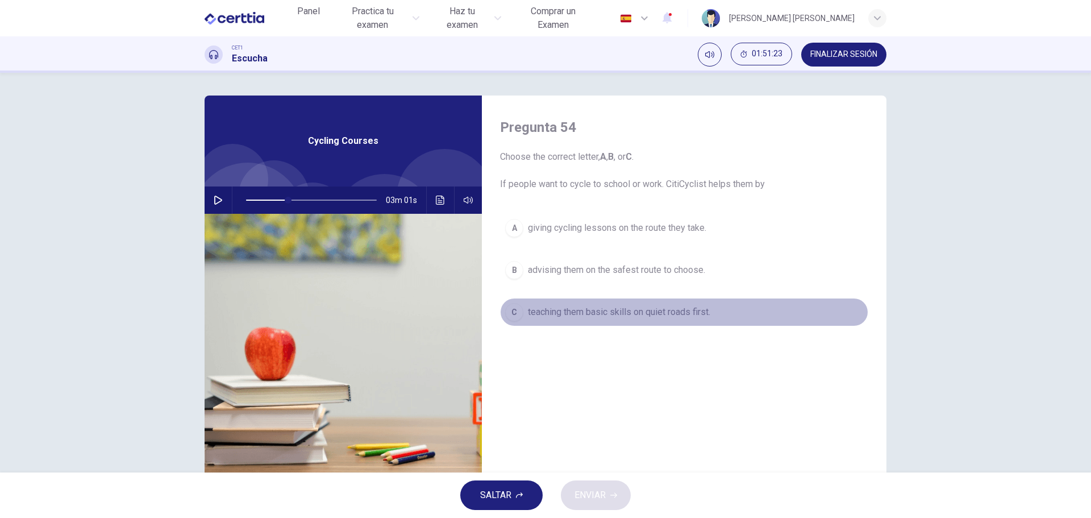
click at [553, 311] on span "teaching them basic skills on quiet roads first." at bounding box center [619, 312] width 182 height 14
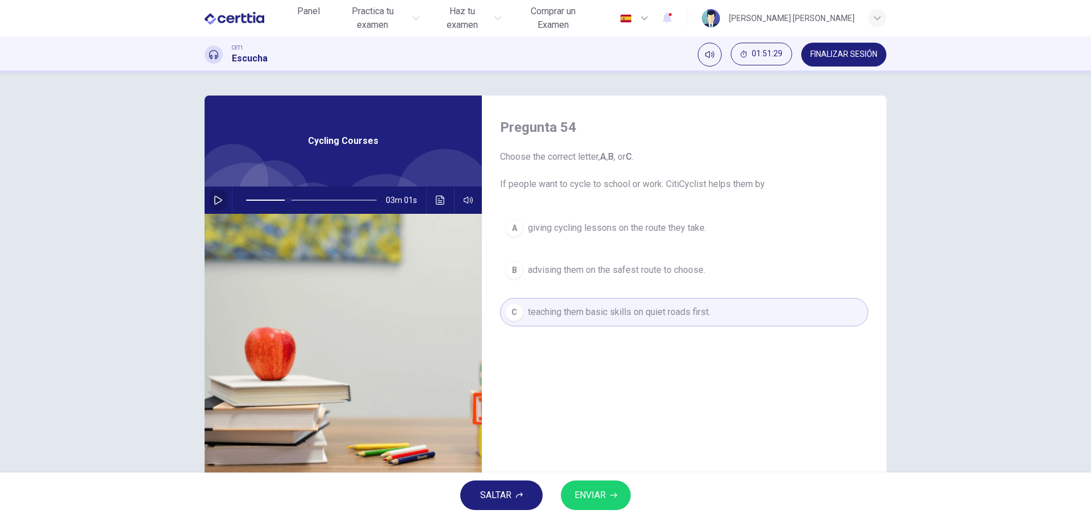
click at [216, 201] on icon "button" at bounding box center [218, 199] width 9 height 9
click at [276, 199] on span at bounding box center [311, 200] width 131 height 16
click at [573, 228] on span "giving cycling lessons on the route they take." at bounding box center [617, 228] width 178 height 14
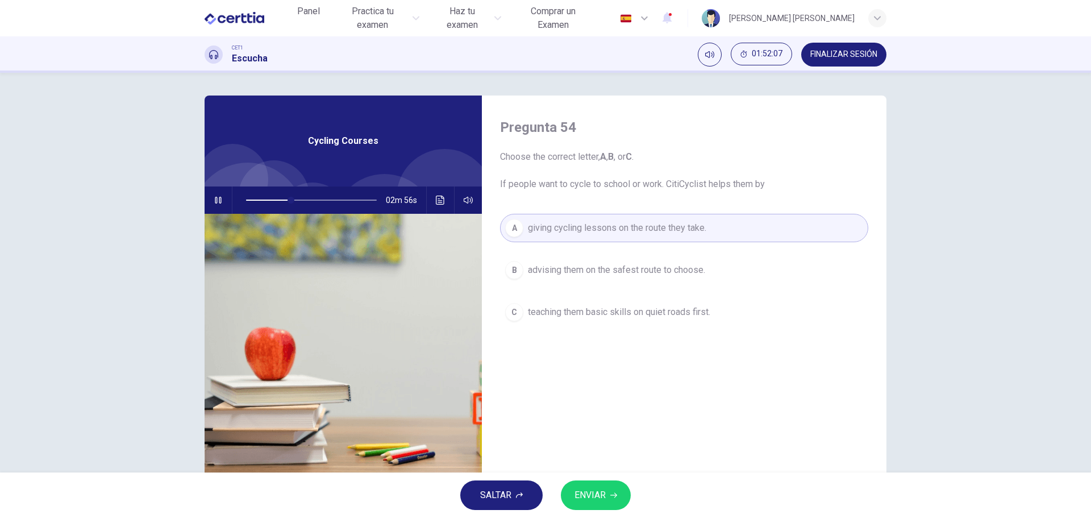
click at [604, 493] on span "ENVIAR" at bounding box center [589, 495] width 31 height 16
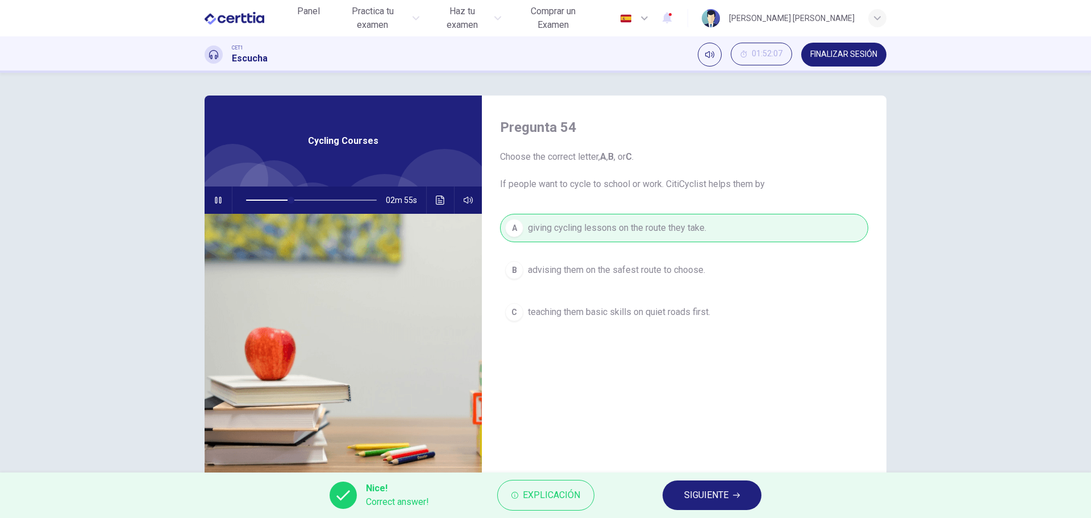
click at [714, 489] on span "SIGUIENTE" at bounding box center [706, 495] width 44 height 16
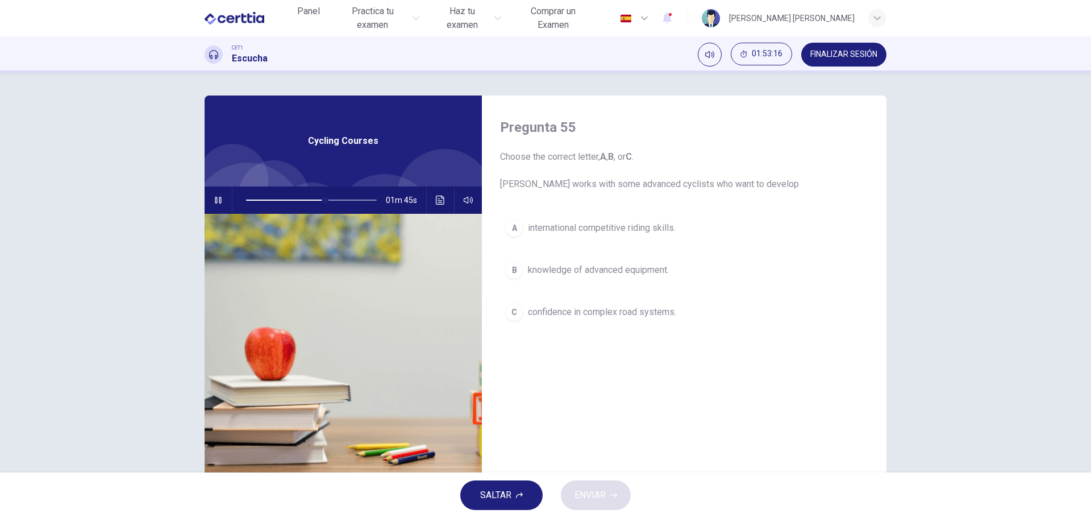
click at [586, 310] on span "confidence in complex road systems." at bounding box center [602, 312] width 148 height 14
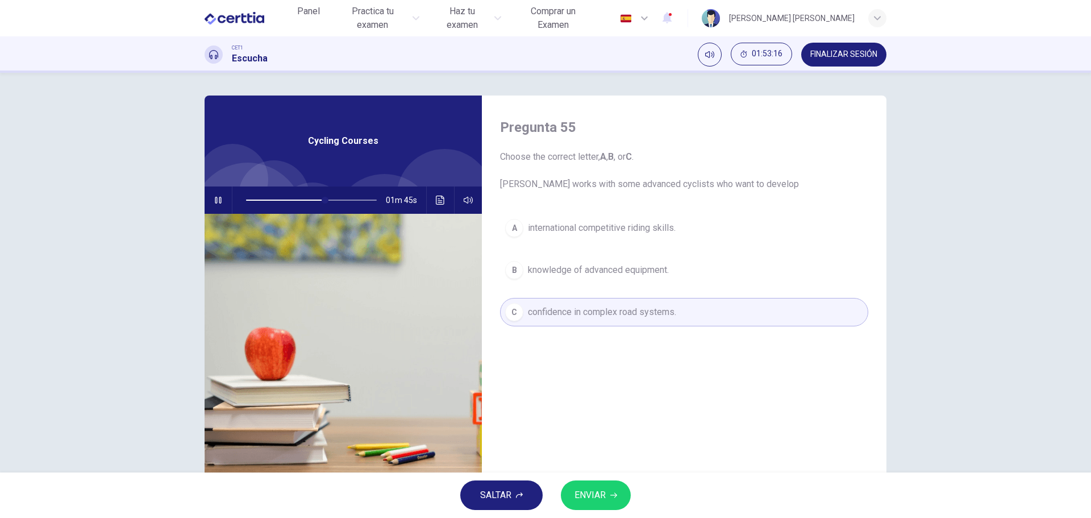
click at [606, 491] on span "ENVIAR" at bounding box center [589, 495] width 31 height 16
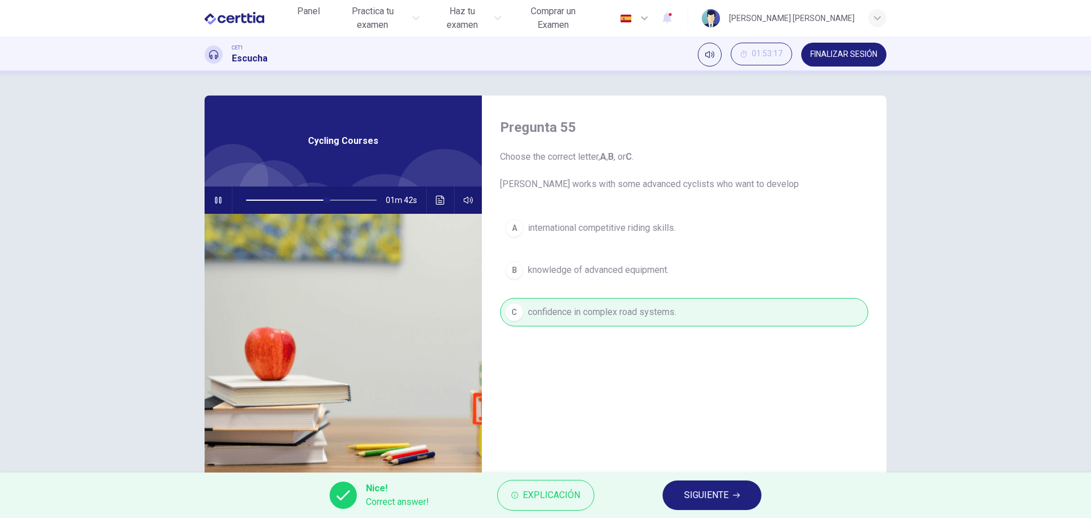
click at [722, 498] on span "SIGUIENTE" at bounding box center [706, 495] width 44 height 16
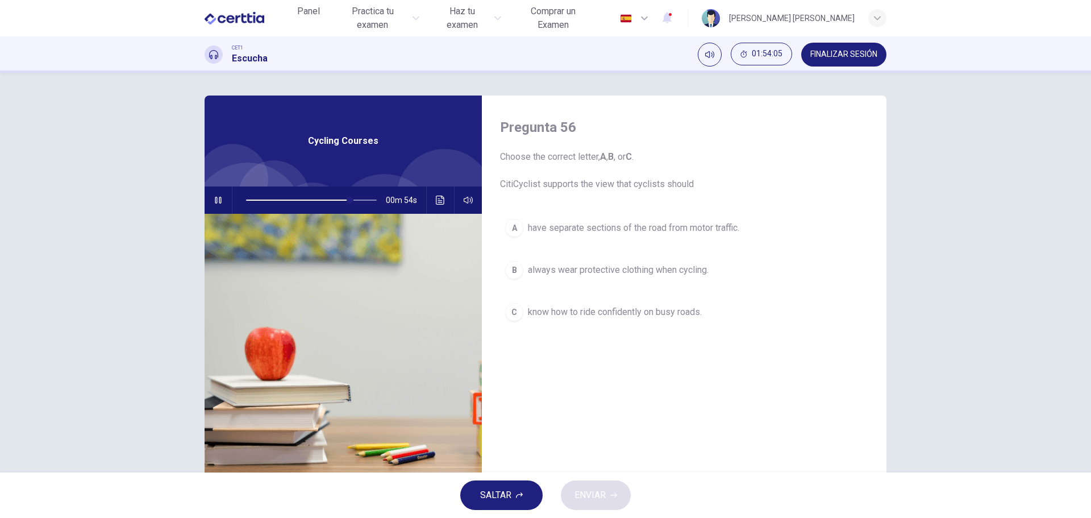
click at [314, 197] on span at bounding box center [311, 200] width 131 height 16
click at [568, 312] on span "know how to ride confidently on busy roads." at bounding box center [615, 312] width 174 height 14
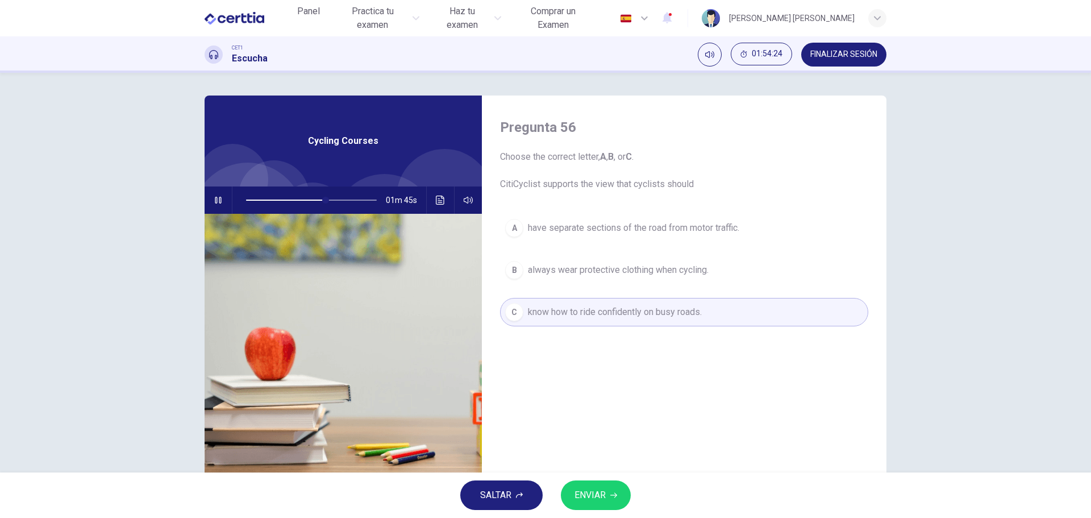
click at [608, 487] on button "ENVIAR" at bounding box center [596, 495] width 70 height 30
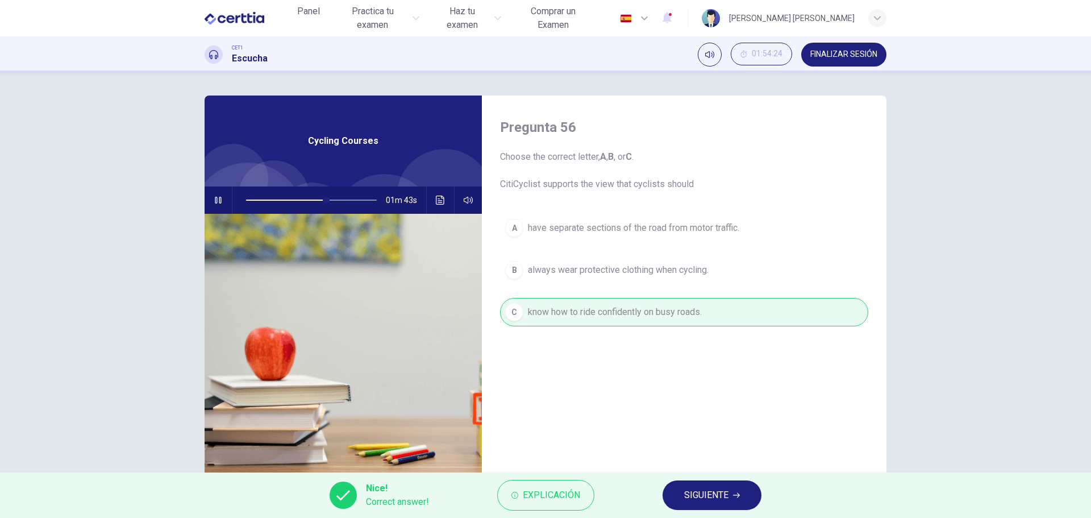
click at [708, 489] on span "SIGUIENTE" at bounding box center [706, 495] width 44 height 16
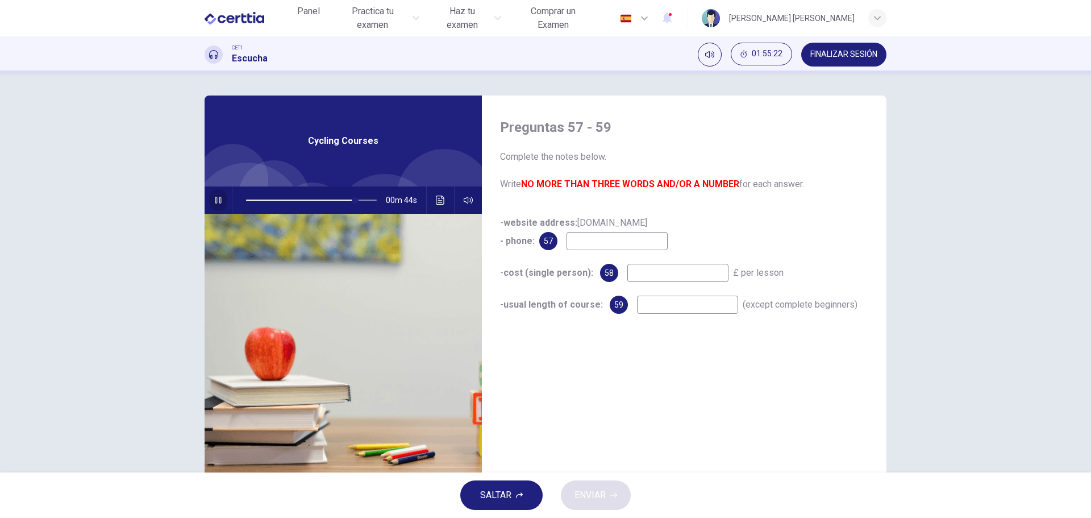
click at [216, 198] on icon "button" at bounding box center [218, 200] width 6 height 7
type input "**"
click at [569, 239] on input at bounding box center [616, 241] width 101 height 18
type input "***"
click at [215, 202] on icon "button" at bounding box center [218, 199] width 9 height 9
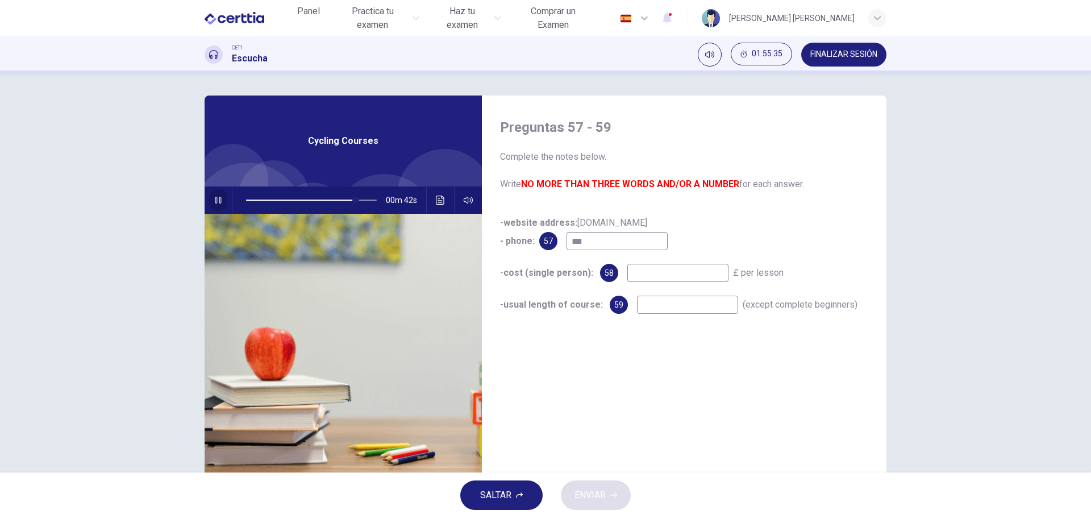
click at [215, 201] on icon "button" at bounding box center [218, 199] width 9 height 9
type input "**"
click at [587, 239] on input "***" at bounding box center [616, 241] width 101 height 18
type input "*******"
type input "**"
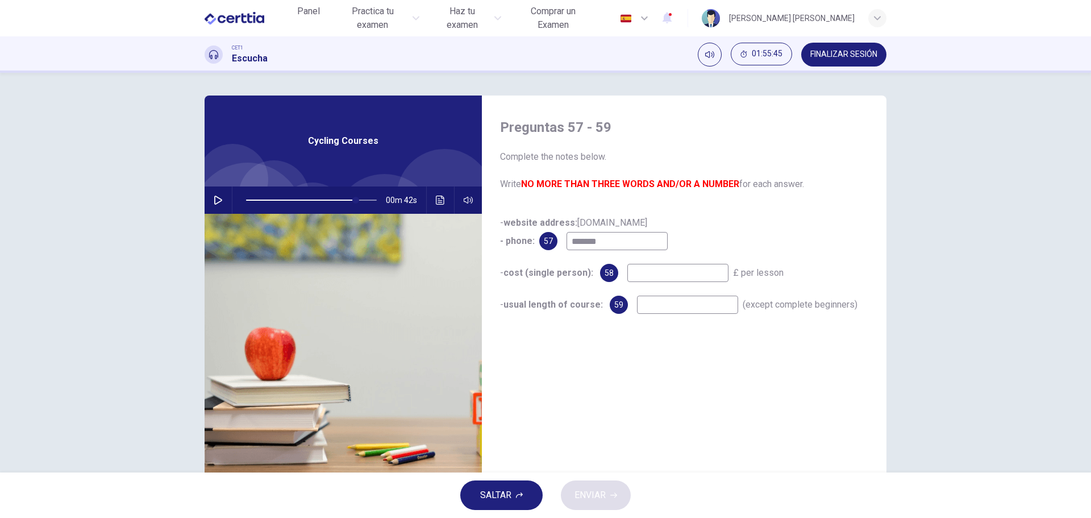
type input "*******"
click at [218, 201] on icon "button" at bounding box center [218, 199] width 8 height 9
click at [218, 201] on icon "button" at bounding box center [218, 200] width 6 height 7
type input "**"
click at [620, 239] on input "*******" at bounding box center [616, 241] width 101 height 18
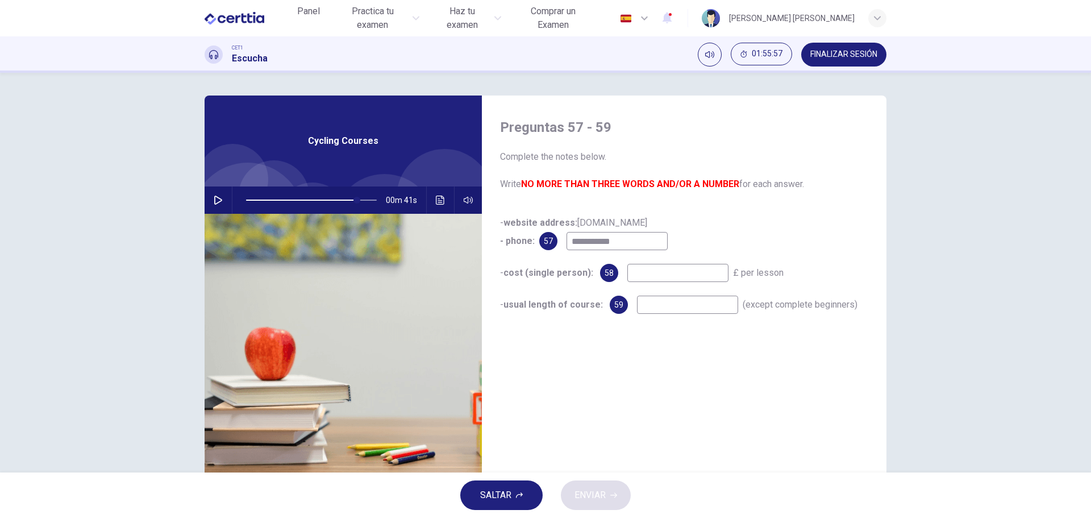
type input "**********"
click at [216, 198] on icon "button" at bounding box center [218, 199] width 8 height 9
click at [633, 274] on input at bounding box center [677, 273] width 101 height 18
type input "**"
type input "*"
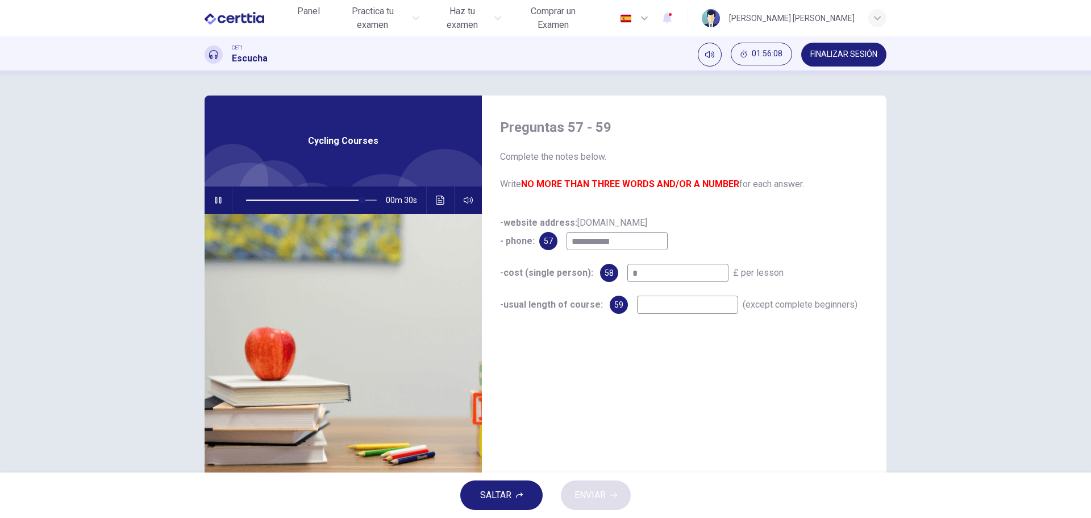
type input "**"
click at [352, 198] on span at bounding box center [354, 200] width 7 height 7
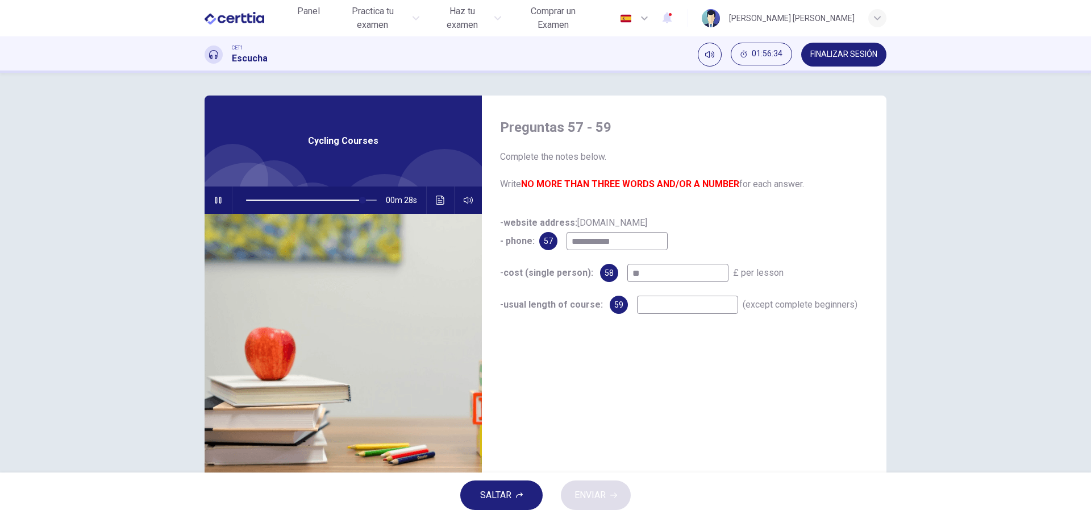
click at [633, 275] on input "**" at bounding box center [677, 273] width 101 height 18
type input "**"
type input "***"
type input "**"
type input "*****"
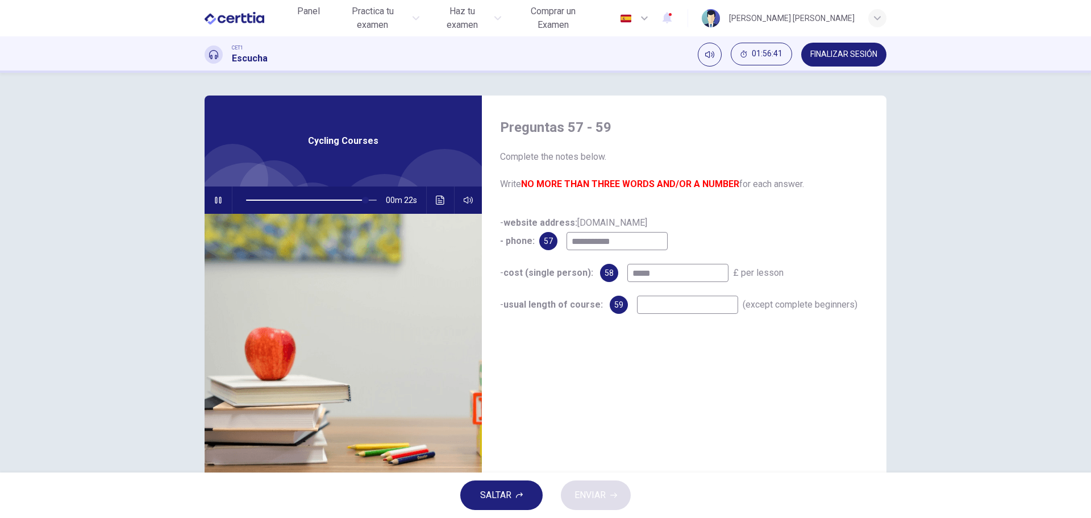
type input "**"
type input "*****"
click at [648, 307] on input at bounding box center [687, 304] width 101 height 18
click at [369, 198] on span at bounding box center [372, 200] width 7 height 7
click at [638, 302] on input at bounding box center [687, 304] width 101 height 18
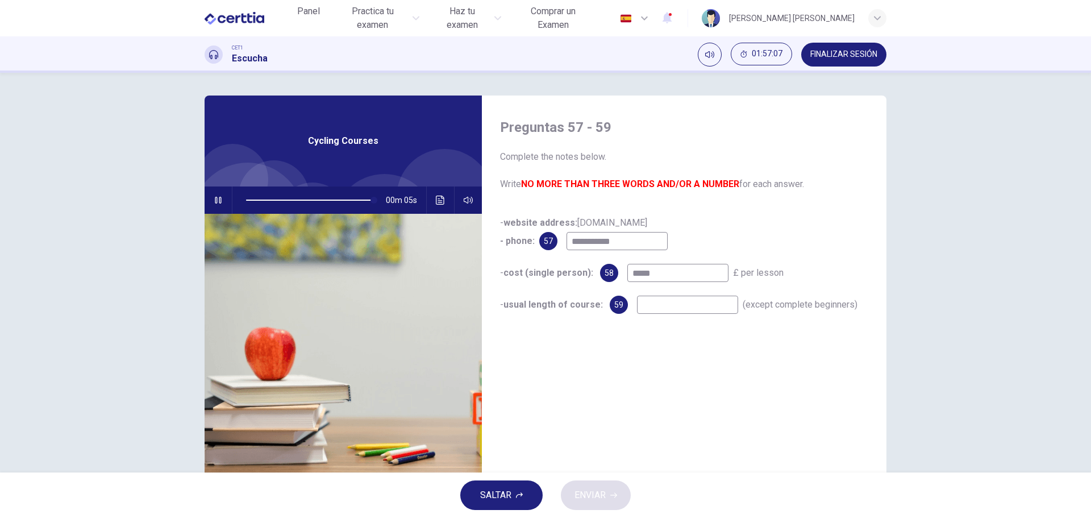
type input "**"
type input "*"
type input "**"
type input "*"
type input "**"
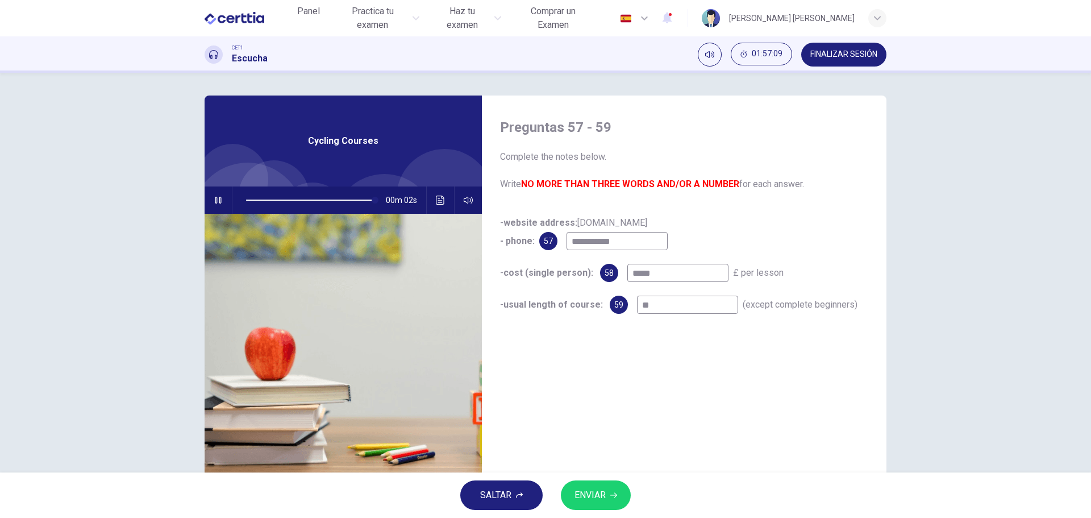
type input "***"
type input "**"
type input "****"
type input "**"
type input "*****"
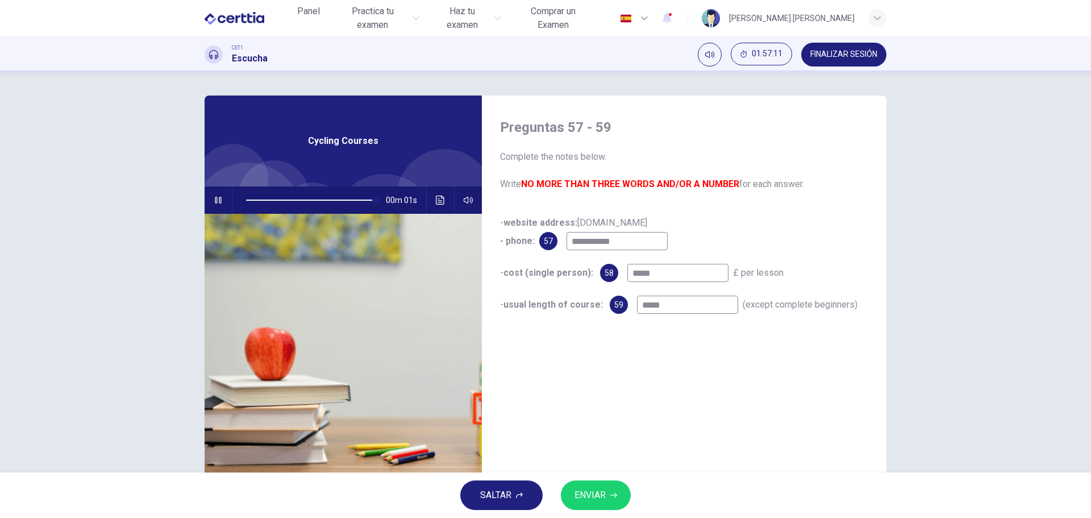
type input "**"
type input "*******"
type input "*"
type input "*******"
drag, startPoint x: 592, startPoint y: 488, endPoint x: 603, endPoint y: 480, distance: 13.9
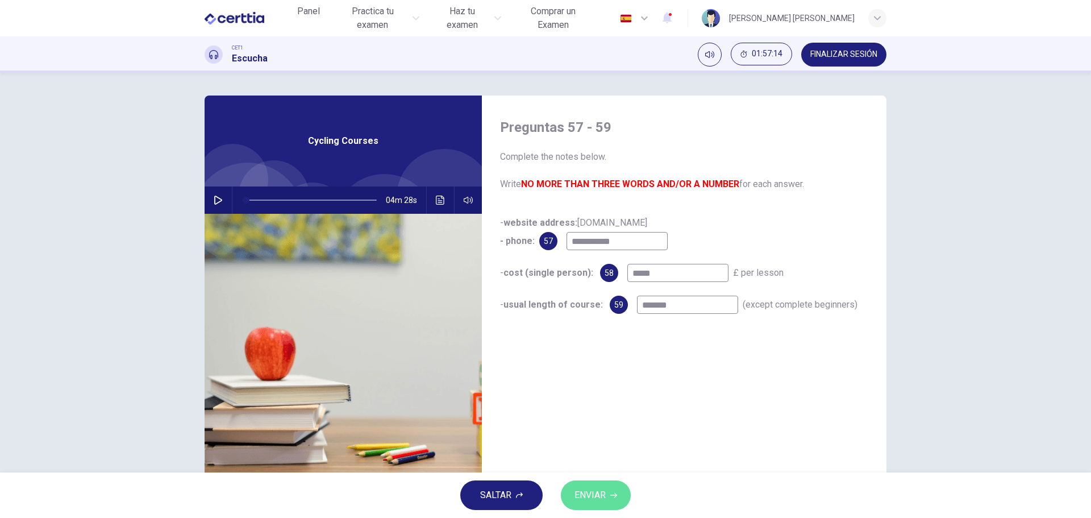
click at [593, 488] on span "ENVIAR" at bounding box center [589, 495] width 31 height 16
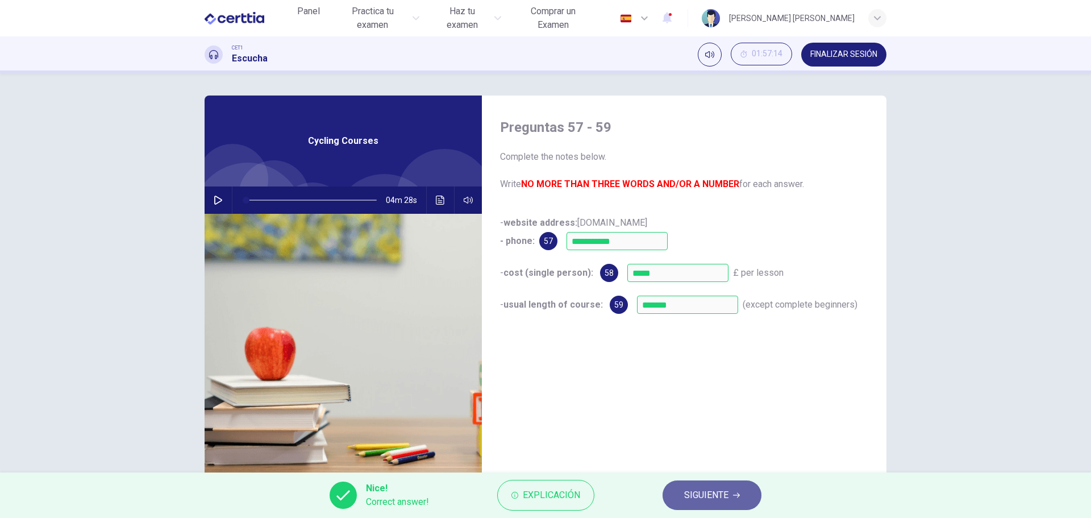
click at [712, 494] on span "SIGUIENTE" at bounding box center [706, 495] width 44 height 16
